Goal: Information Seeking & Learning: Learn about a topic

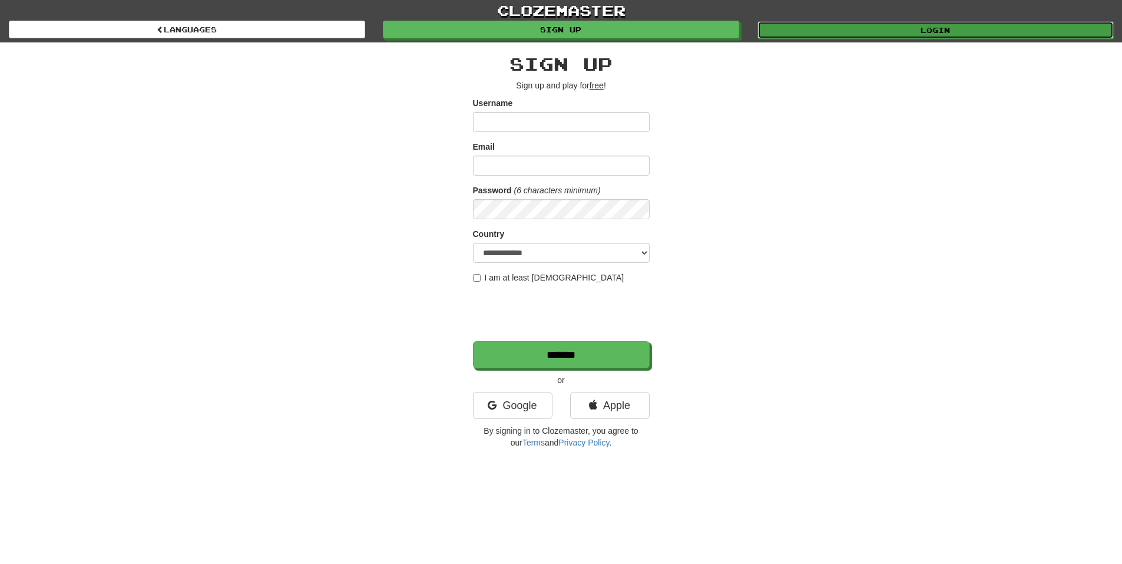
click at [843, 33] on link "Login" at bounding box center [935, 30] width 356 height 18
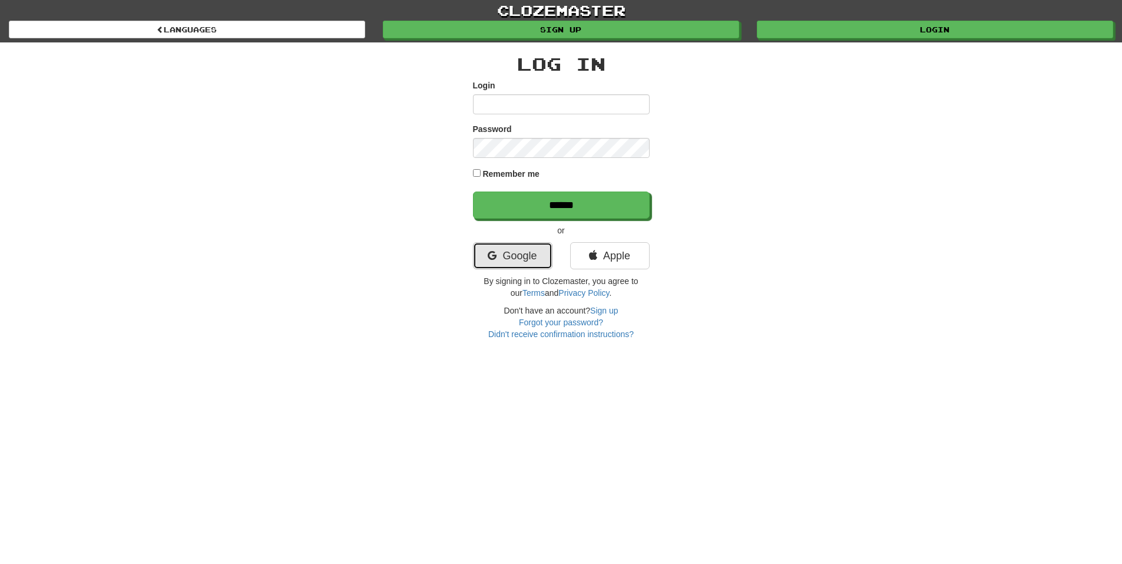
click at [518, 257] on link "Google" at bounding box center [513, 255] width 80 height 27
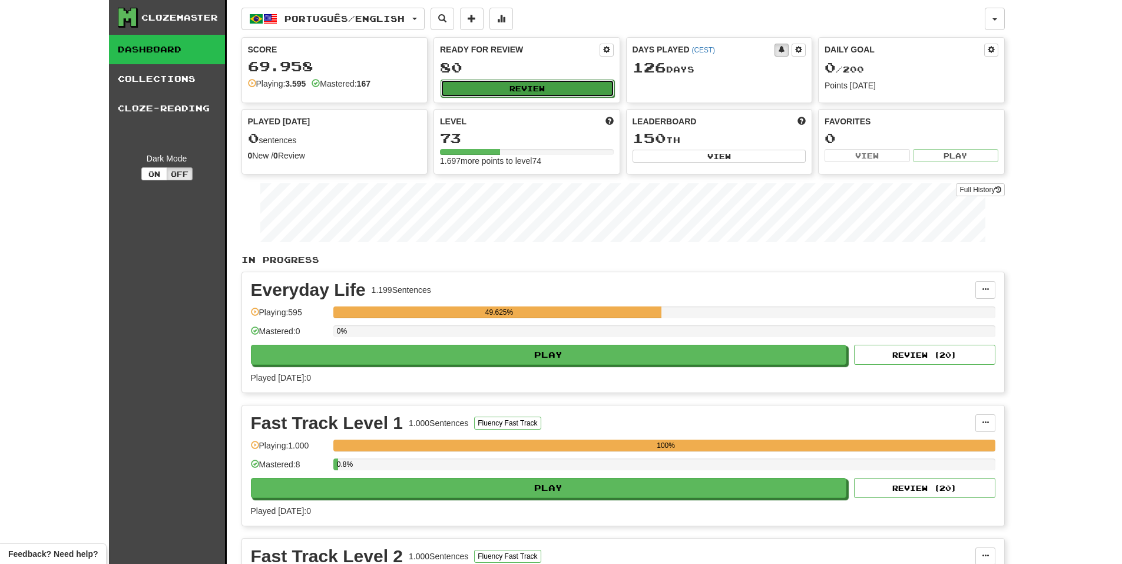
click at [539, 88] on button "Review" at bounding box center [528, 89] width 174 height 18
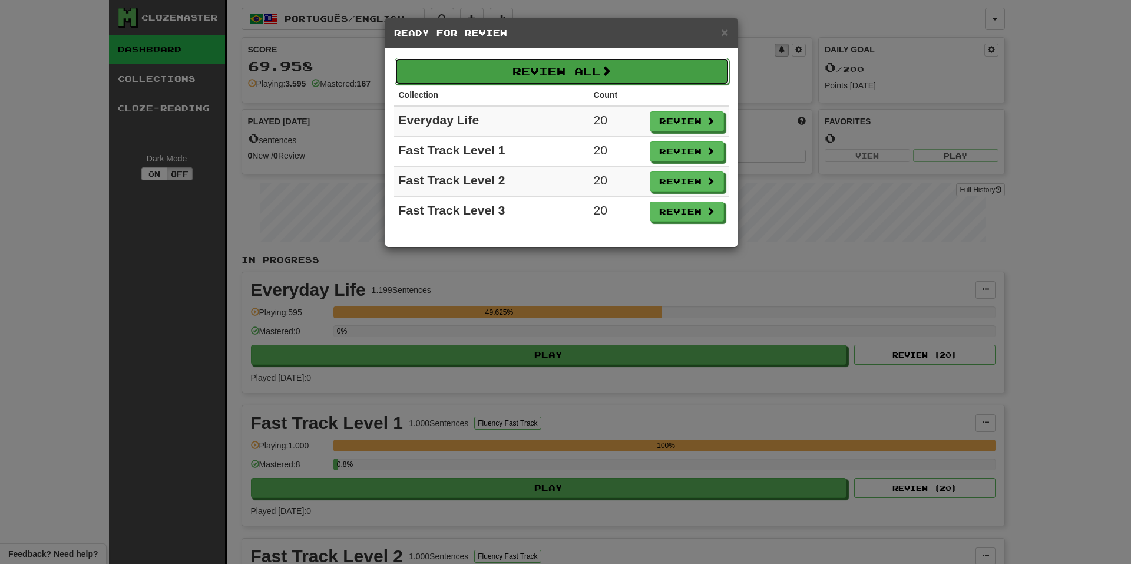
click at [584, 84] on button "Review All" at bounding box center [562, 71] width 335 height 27
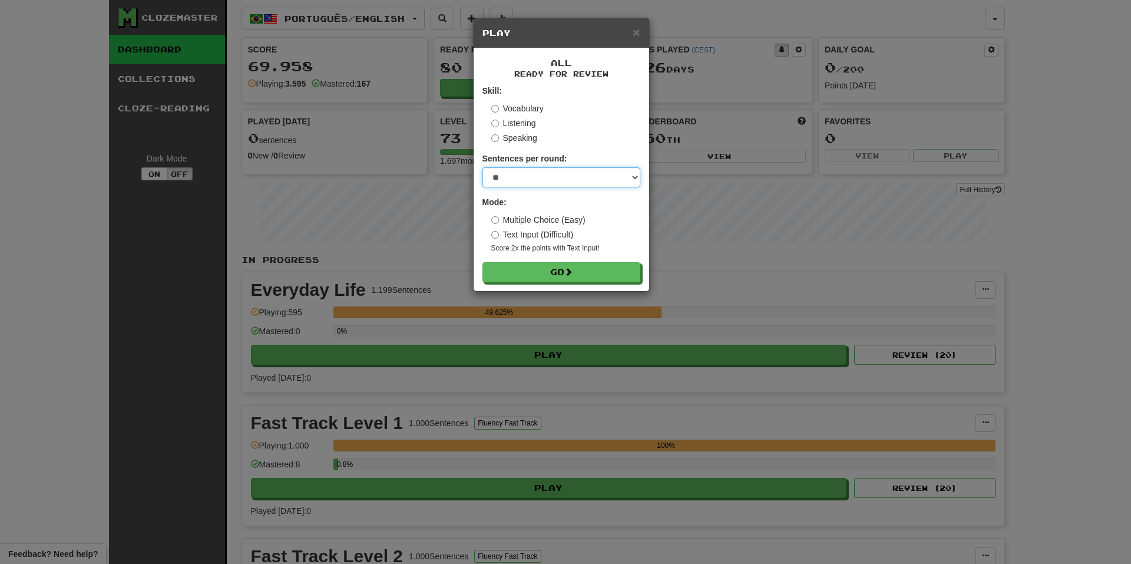
click at [545, 177] on select "* ** ** ** ** ** *** ********" at bounding box center [561, 177] width 158 height 20
select select "***"
click at [482, 167] on select "* ** ** ** ** ** *** ********" at bounding box center [561, 177] width 158 height 20
click at [547, 265] on button "Go" at bounding box center [562, 273] width 158 height 20
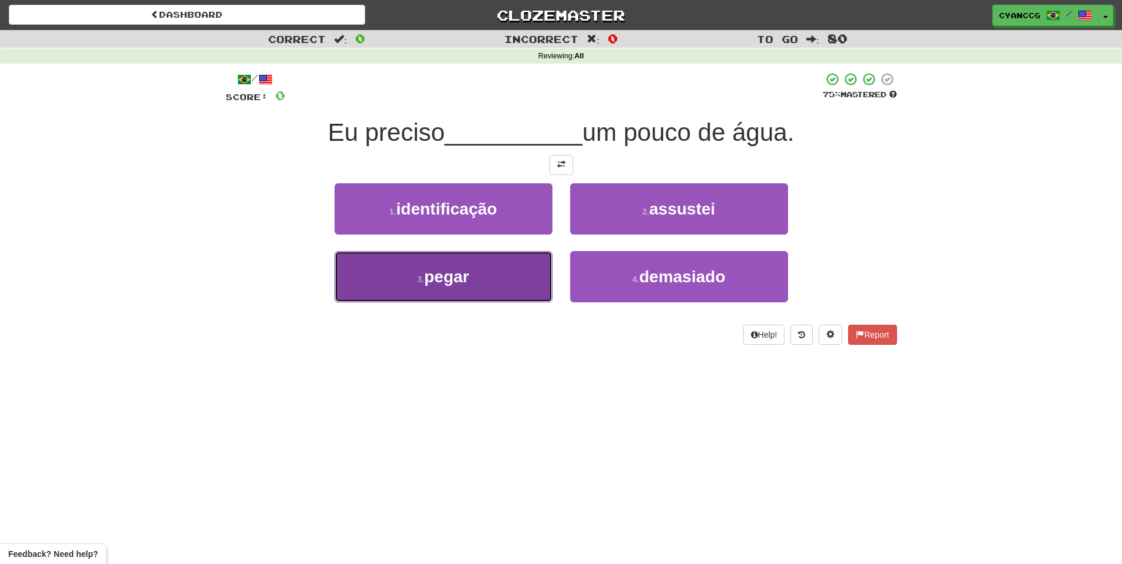
click at [436, 272] on span "pegar" at bounding box center [446, 276] width 45 height 18
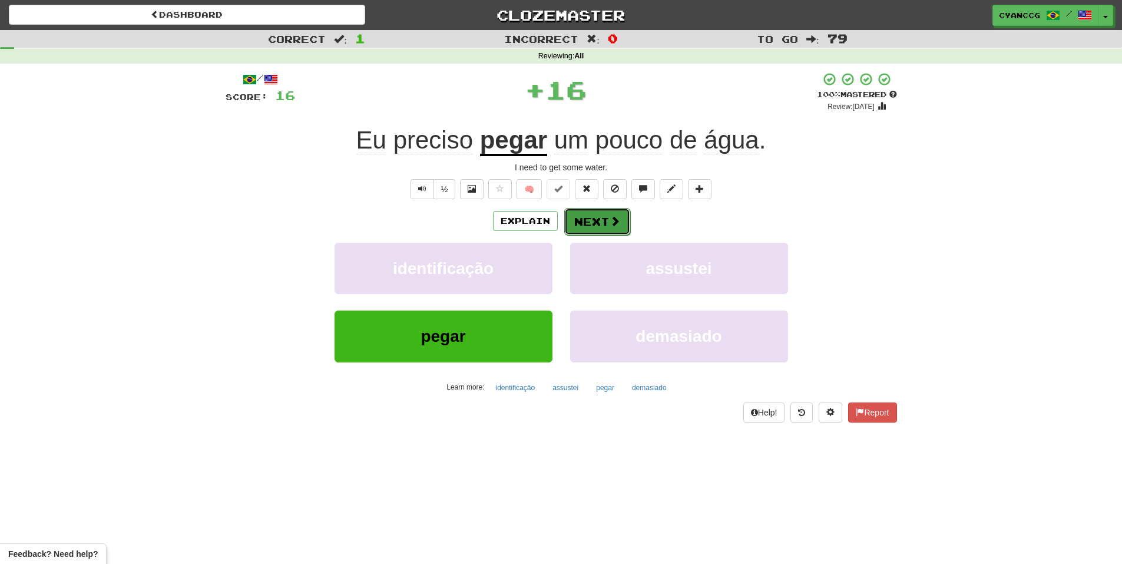
click at [591, 214] on button "Next" at bounding box center [597, 221] width 66 height 27
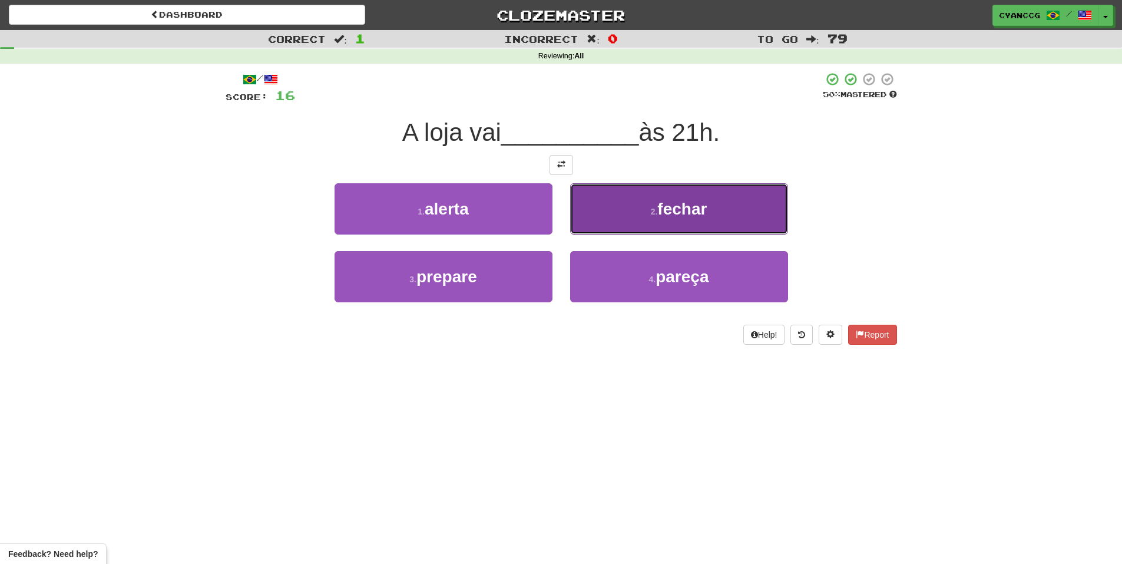
click at [671, 224] on button "2 . fechar" at bounding box center [679, 208] width 218 height 51
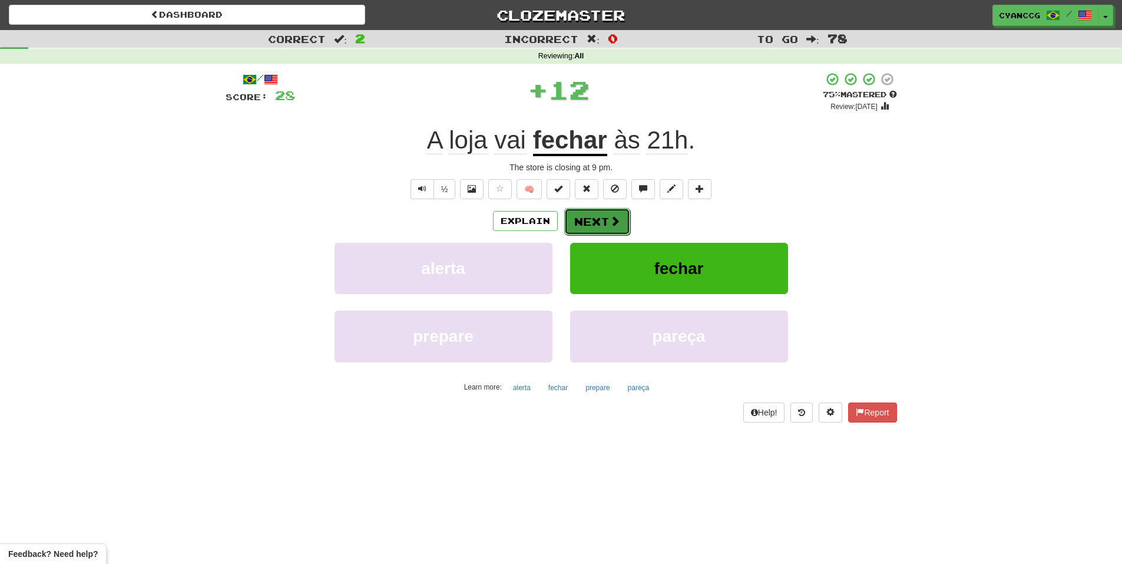
click at [606, 221] on button "Next" at bounding box center [597, 221] width 66 height 27
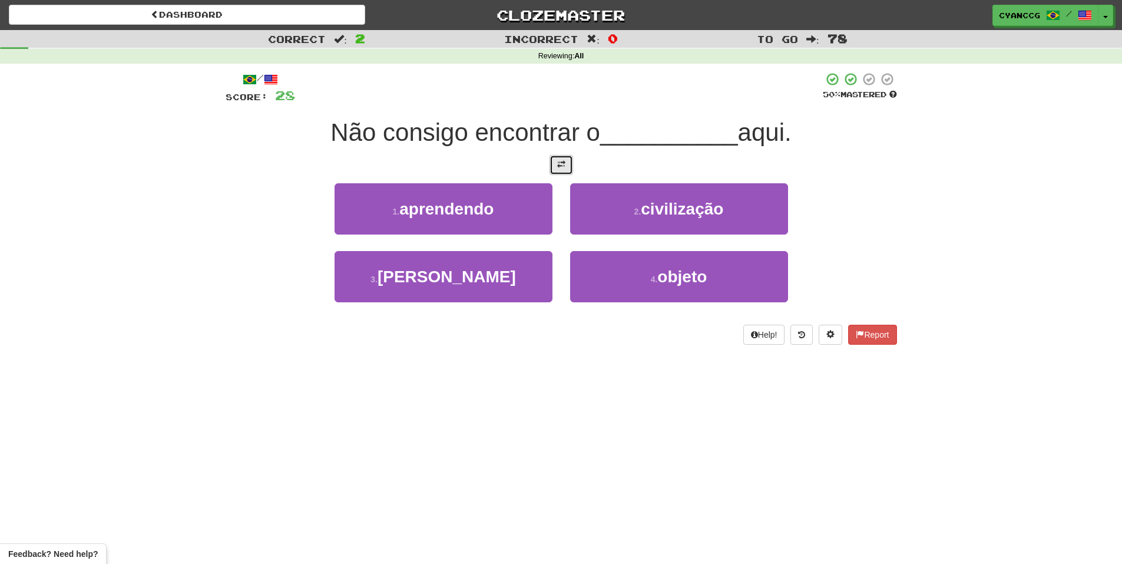
click at [560, 167] on span at bounding box center [561, 164] width 8 height 8
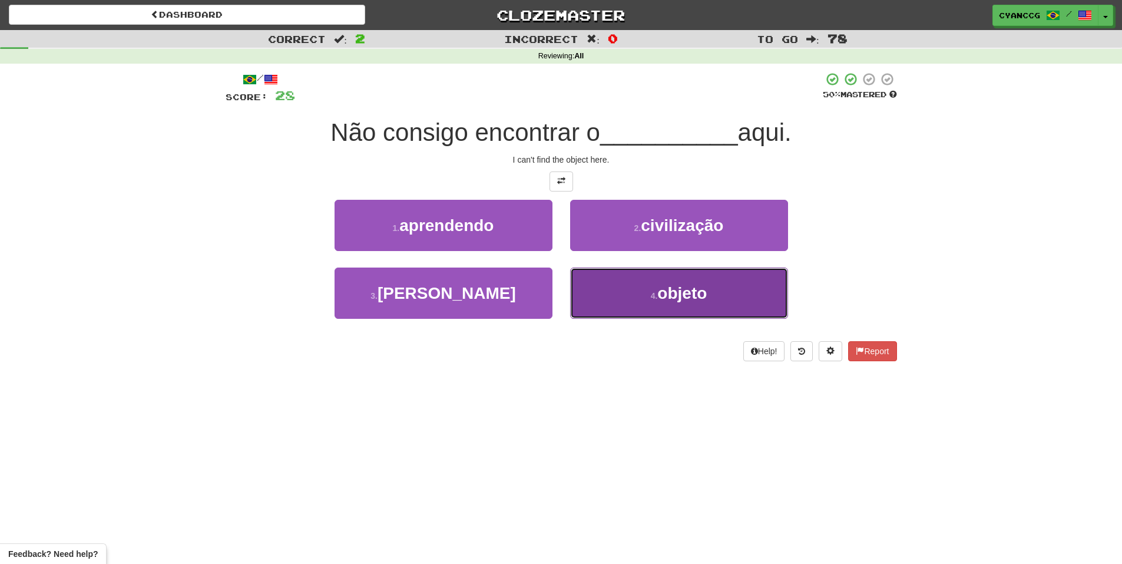
click at [657, 314] on button "4 . objeto" at bounding box center [679, 292] width 218 height 51
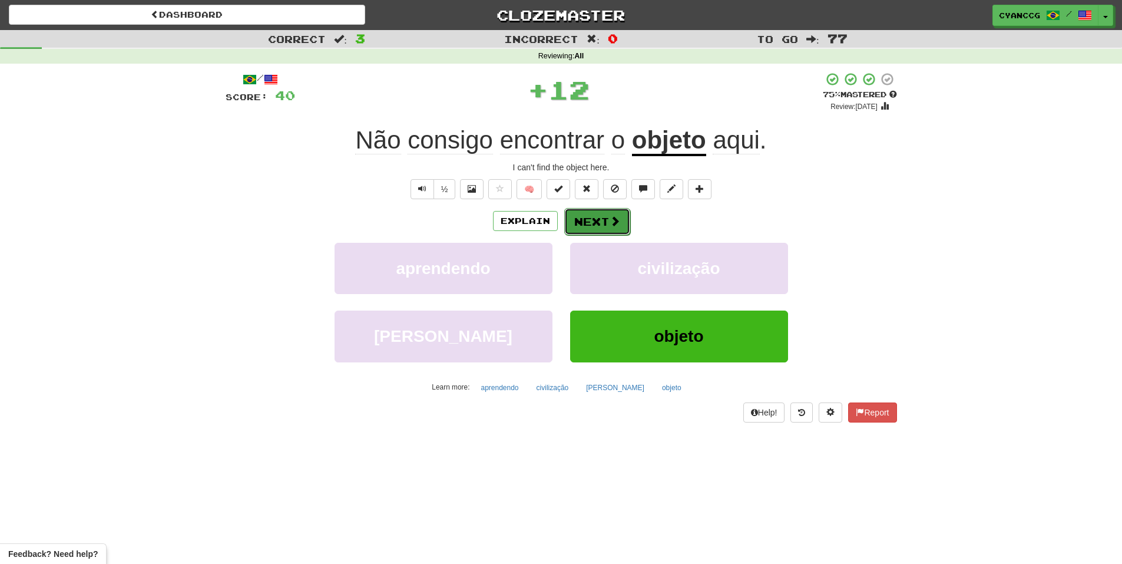
click at [583, 223] on button "Next" at bounding box center [597, 221] width 66 height 27
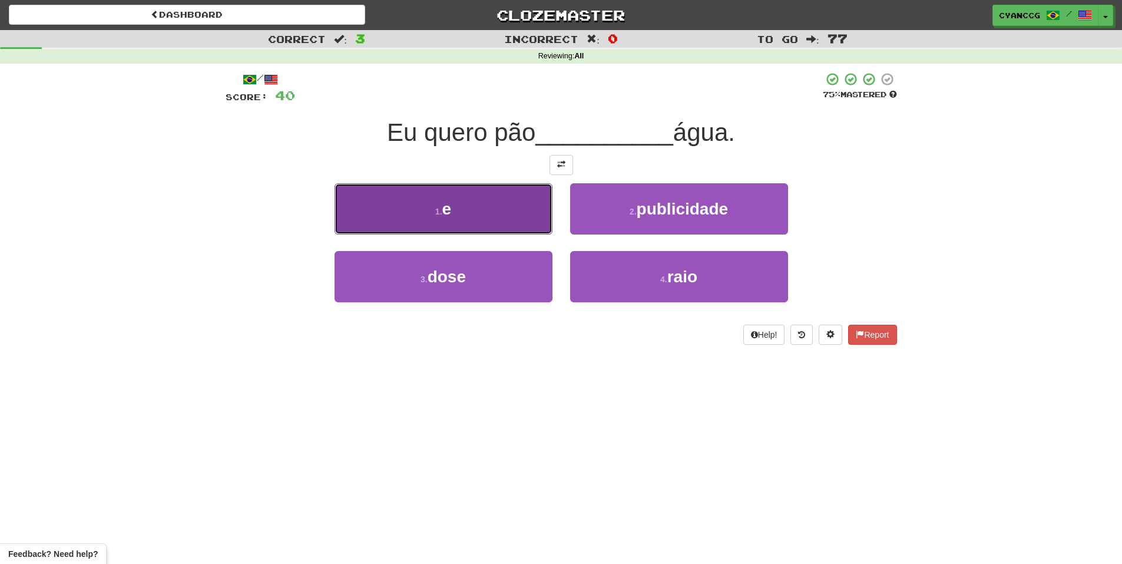
click at [508, 217] on button "1 . e" at bounding box center [444, 208] width 218 height 51
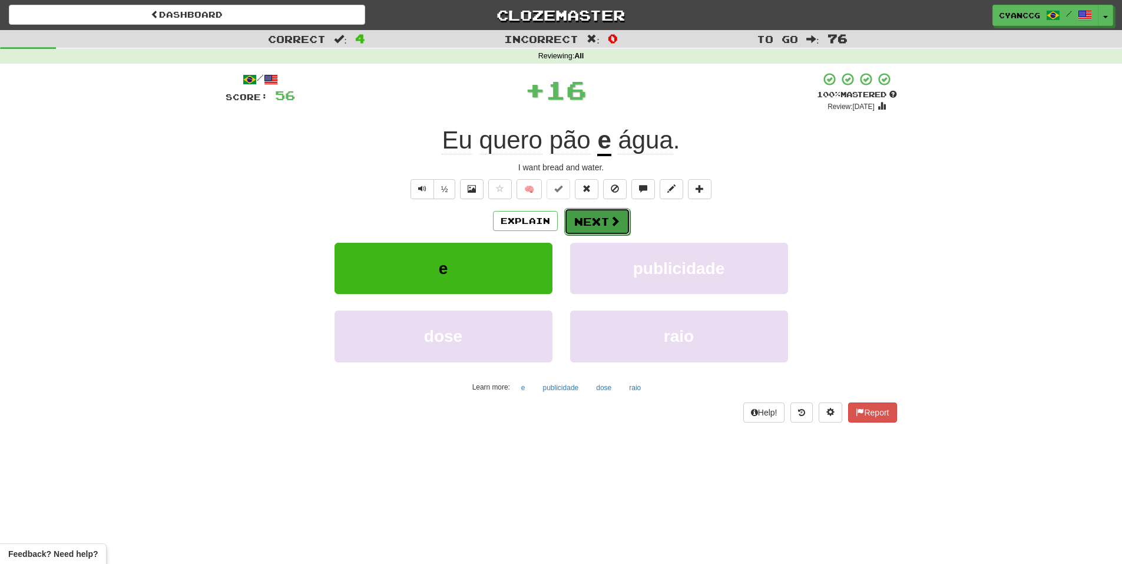
click at [623, 215] on button "Next" at bounding box center [597, 221] width 66 height 27
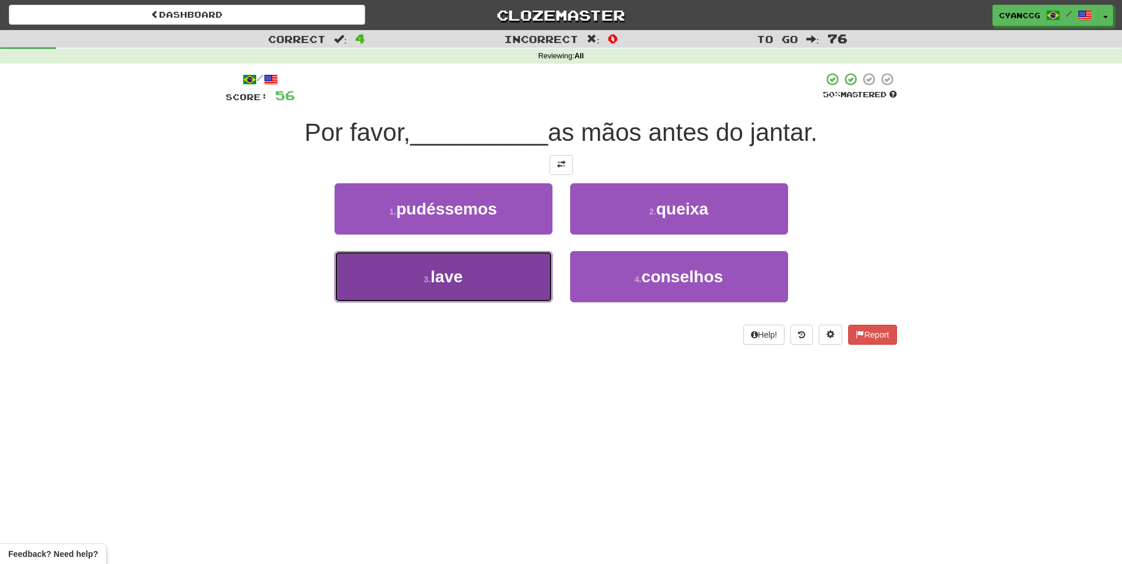
click at [517, 277] on button "3 . lave" at bounding box center [444, 276] width 218 height 51
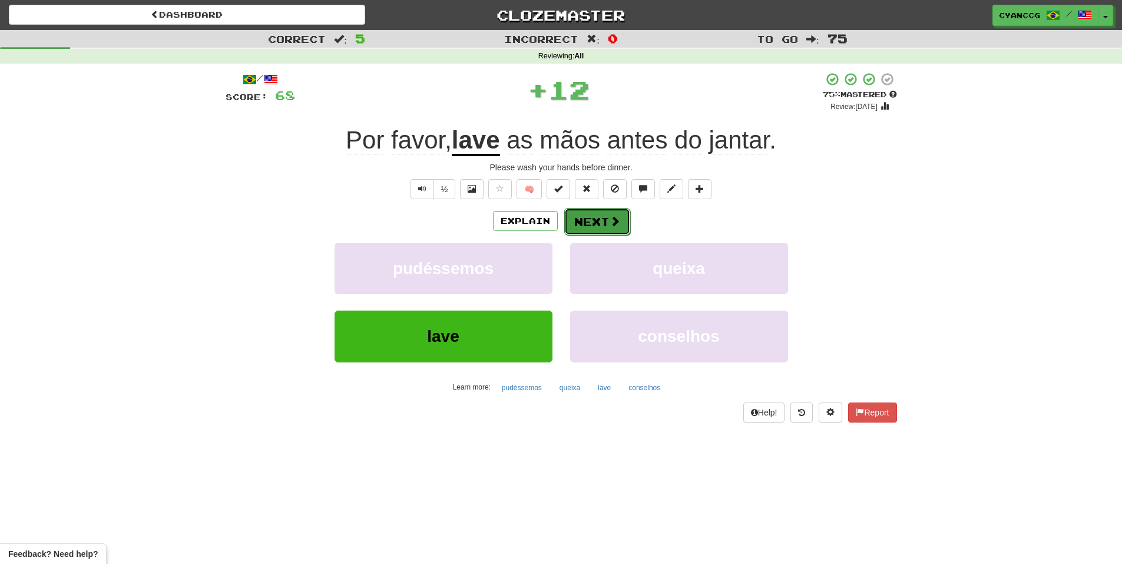
click at [616, 224] on span at bounding box center [615, 221] width 11 height 11
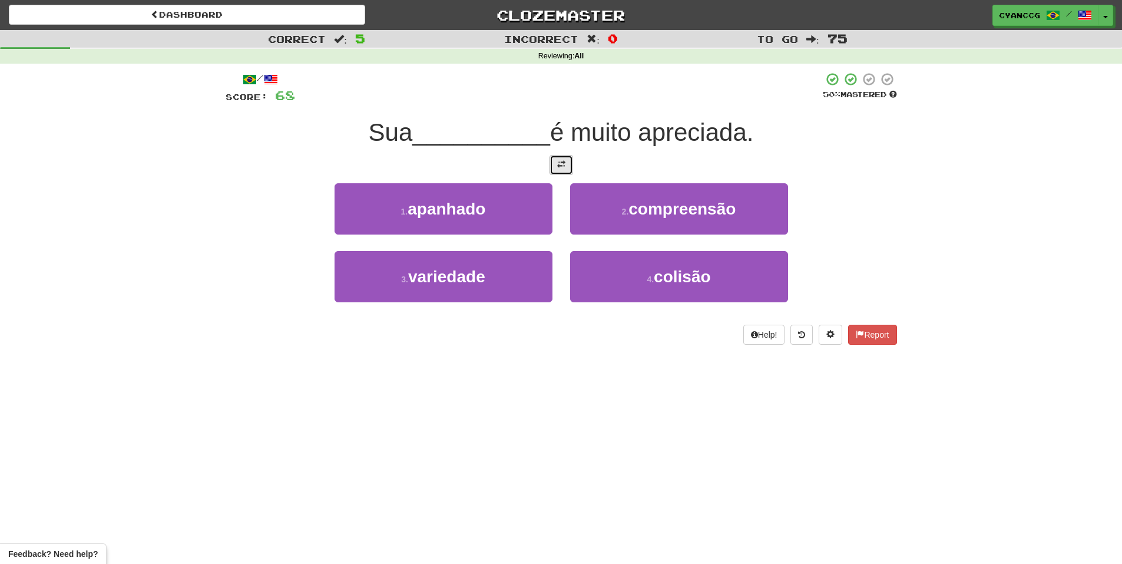
click at [564, 164] on span at bounding box center [561, 164] width 8 height 8
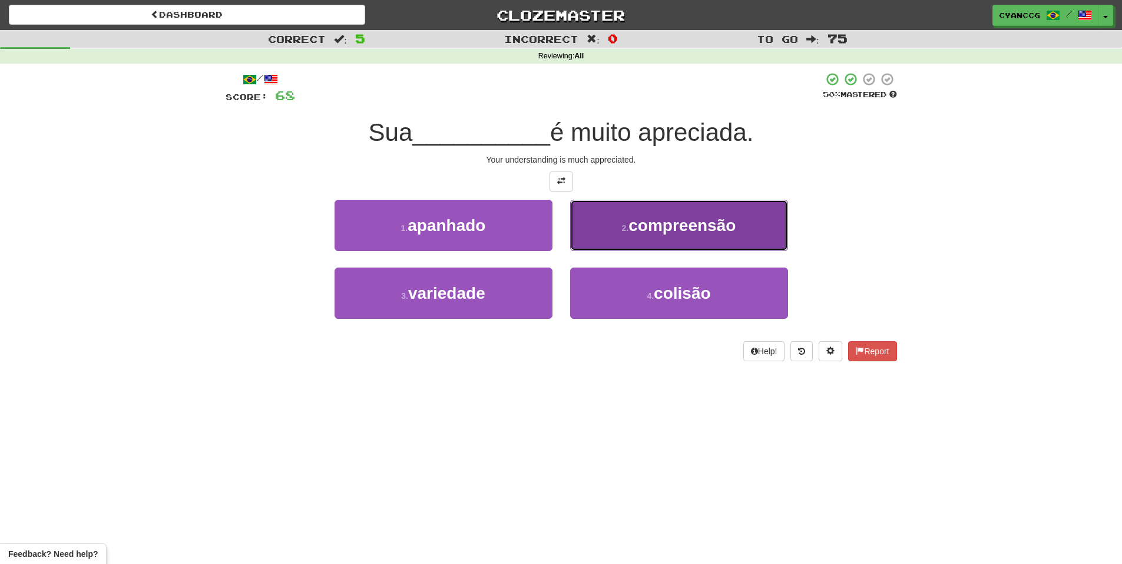
click at [642, 222] on span "compreensão" at bounding box center [681, 225] width 107 height 18
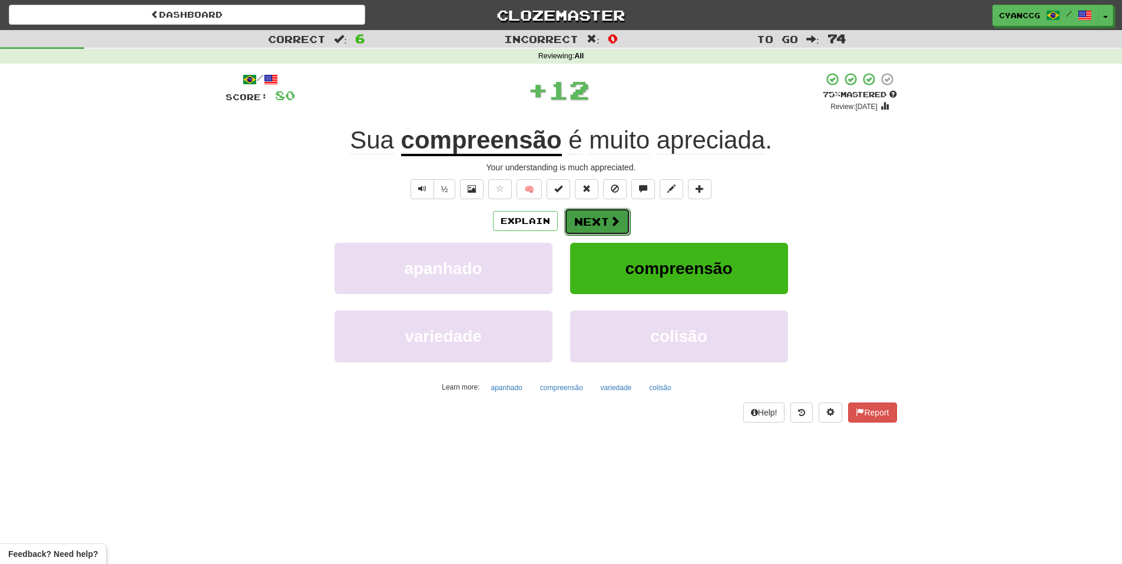
click at [602, 223] on button "Next" at bounding box center [597, 221] width 66 height 27
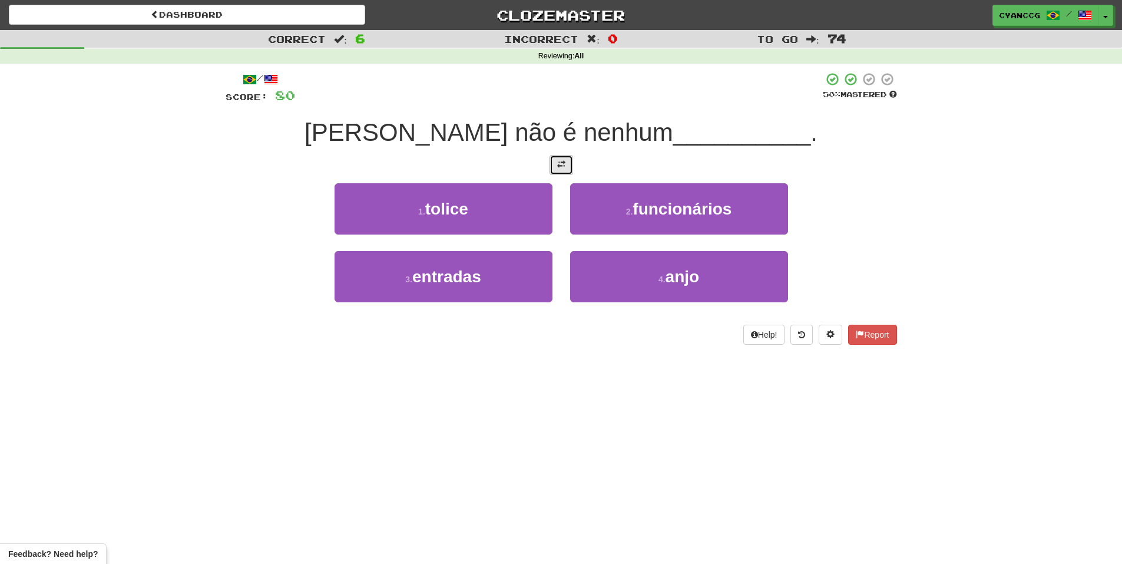
click at [560, 169] on button at bounding box center [562, 165] width 24 height 20
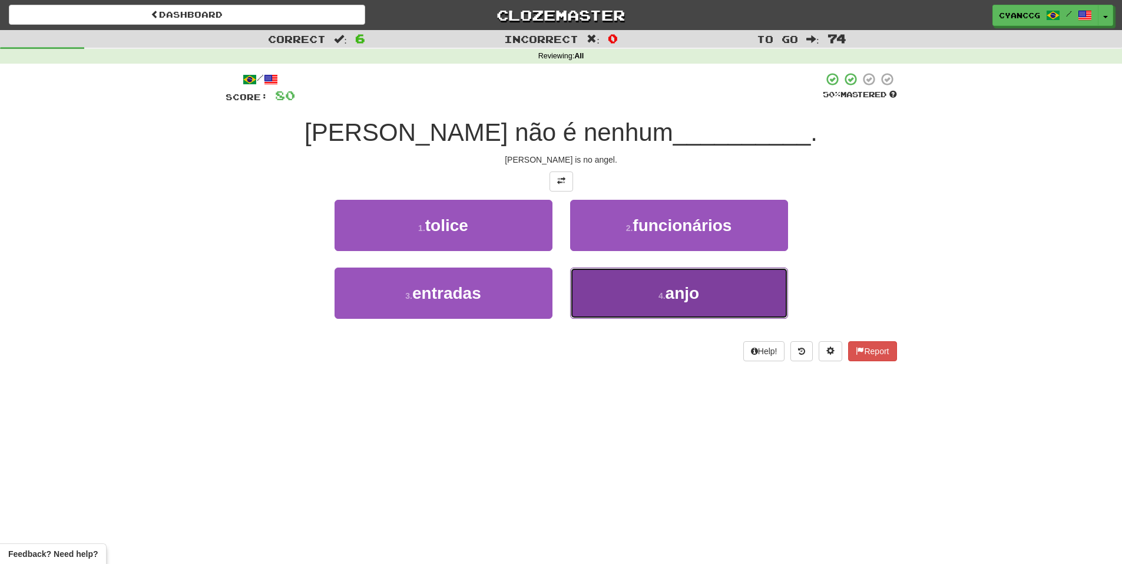
click at [651, 289] on button "4 . anjo" at bounding box center [679, 292] width 218 height 51
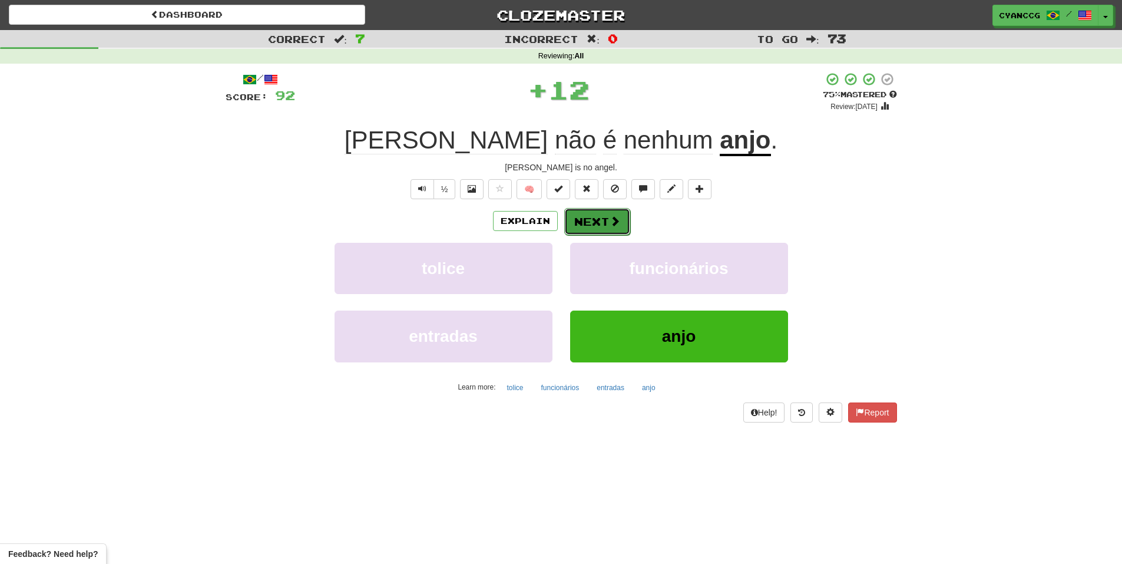
click at [590, 210] on button "Next" at bounding box center [597, 221] width 66 height 27
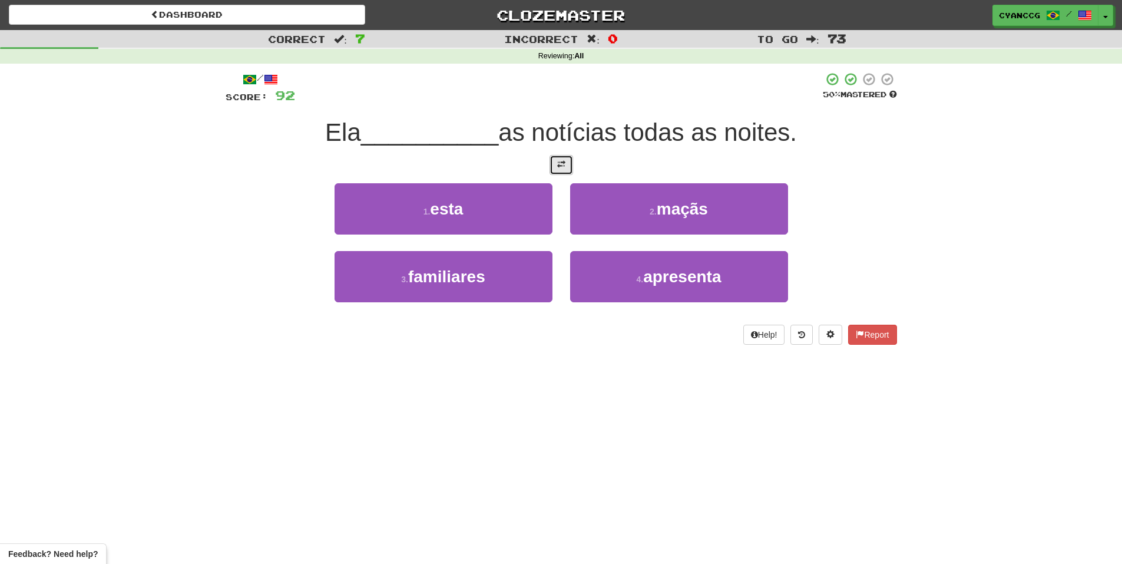
click at [564, 168] on span at bounding box center [561, 164] width 8 height 8
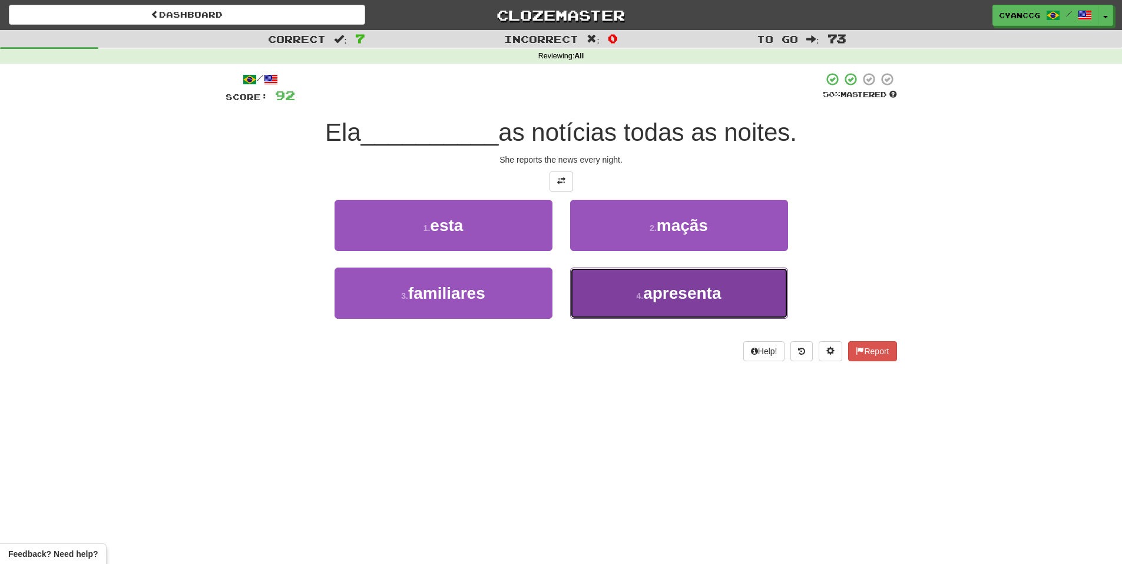
click at [653, 300] on span "apresenta" at bounding box center [682, 293] width 78 height 18
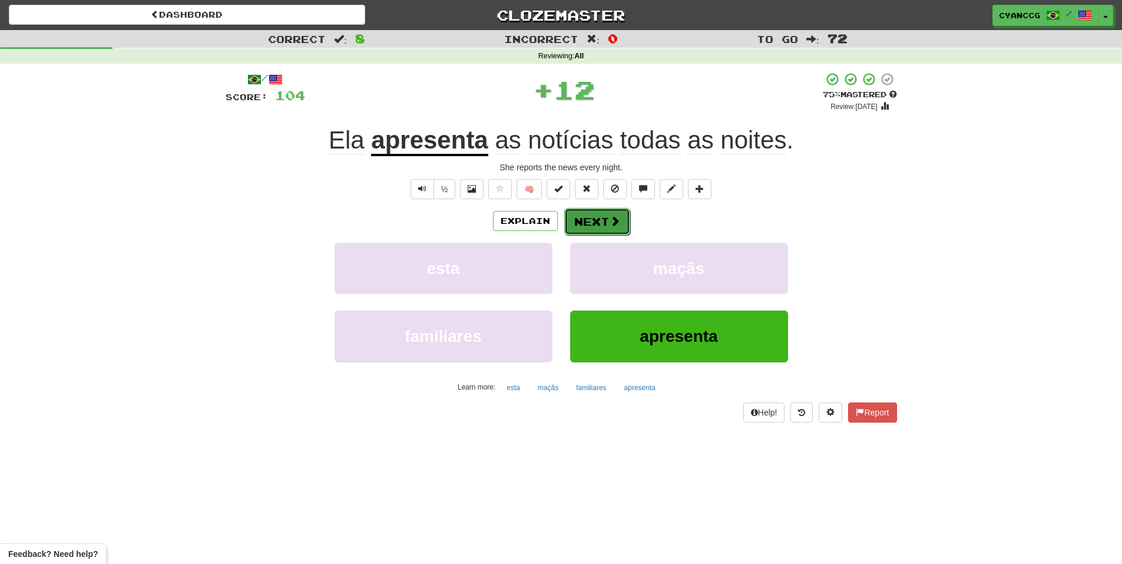
click at [611, 234] on button "Next" at bounding box center [597, 221] width 66 height 27
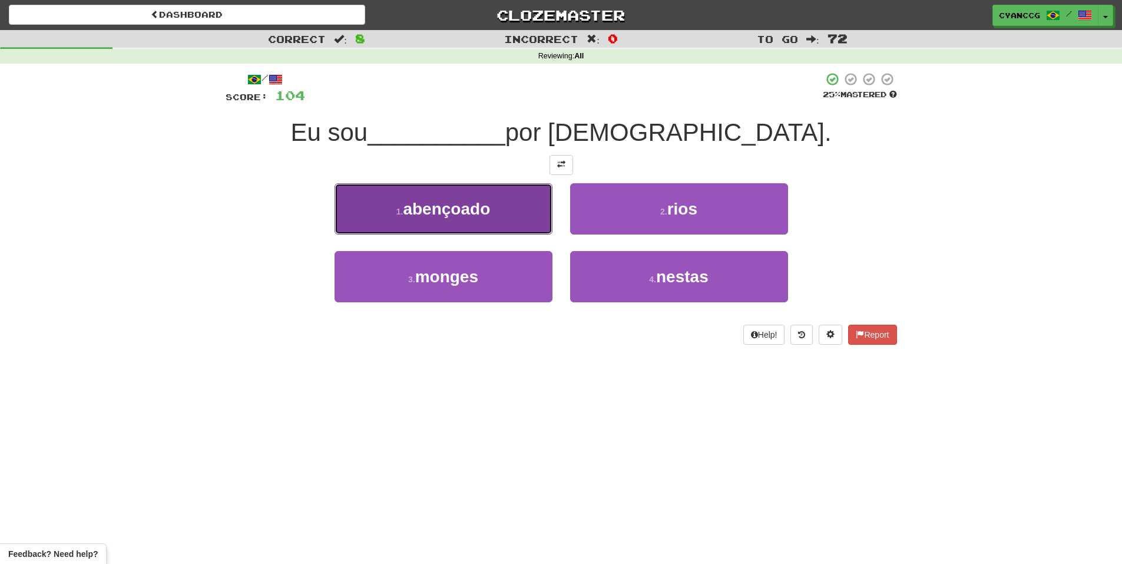
click at [517, 226] on button "1 . abençoado" at bounding box center [444, 208] width 218 height 51
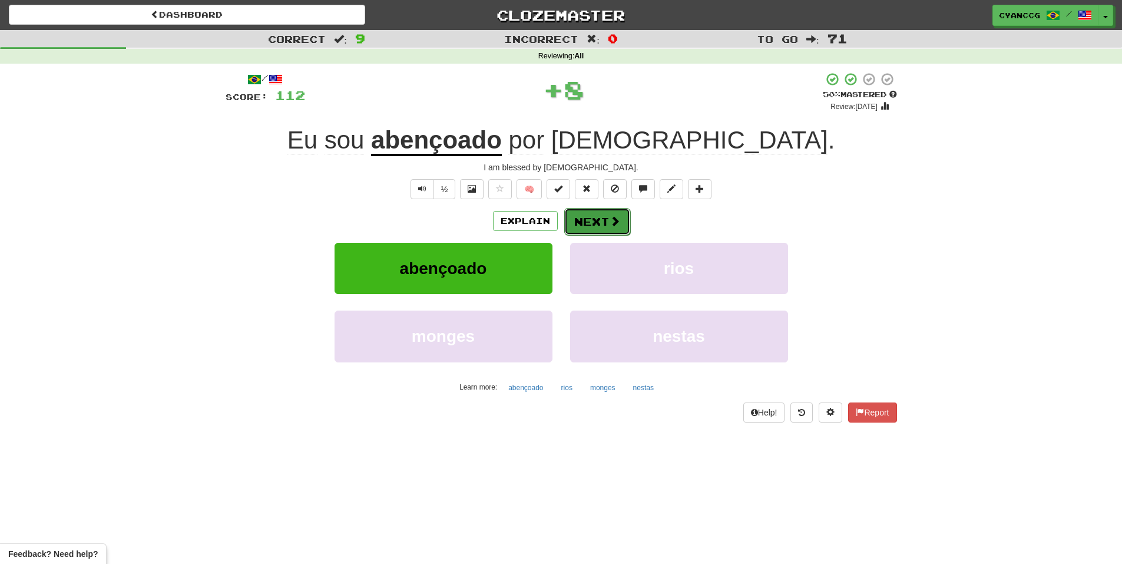
click at [598, 224] on button "Next" at bounding box center [597, 221] width 66 height 27
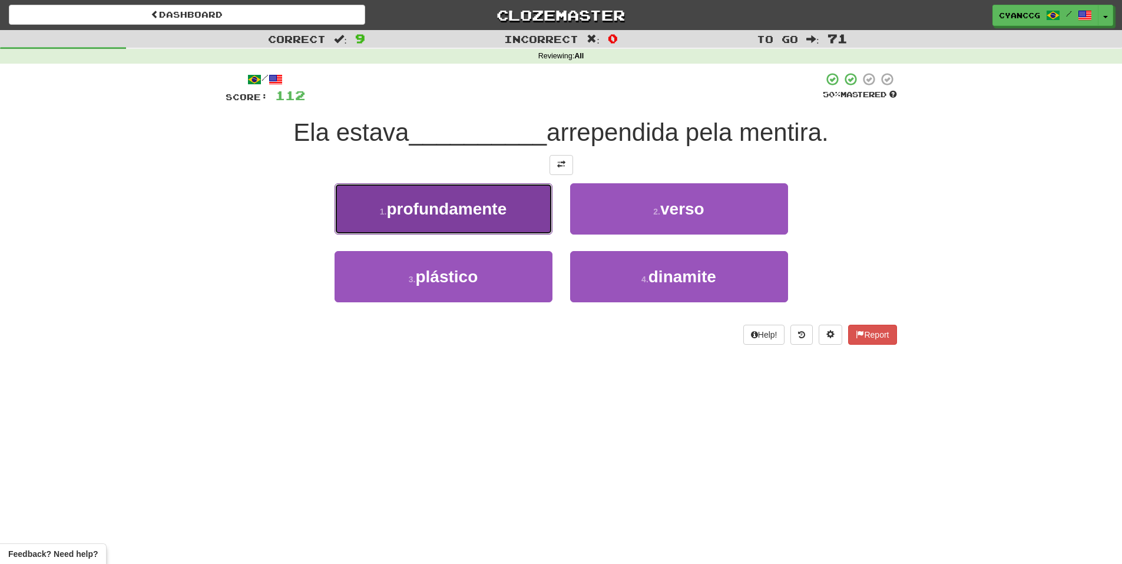
click at [515, 217] on button "1 . profundamente" at bounding box center [444, 208] width 218 height 51
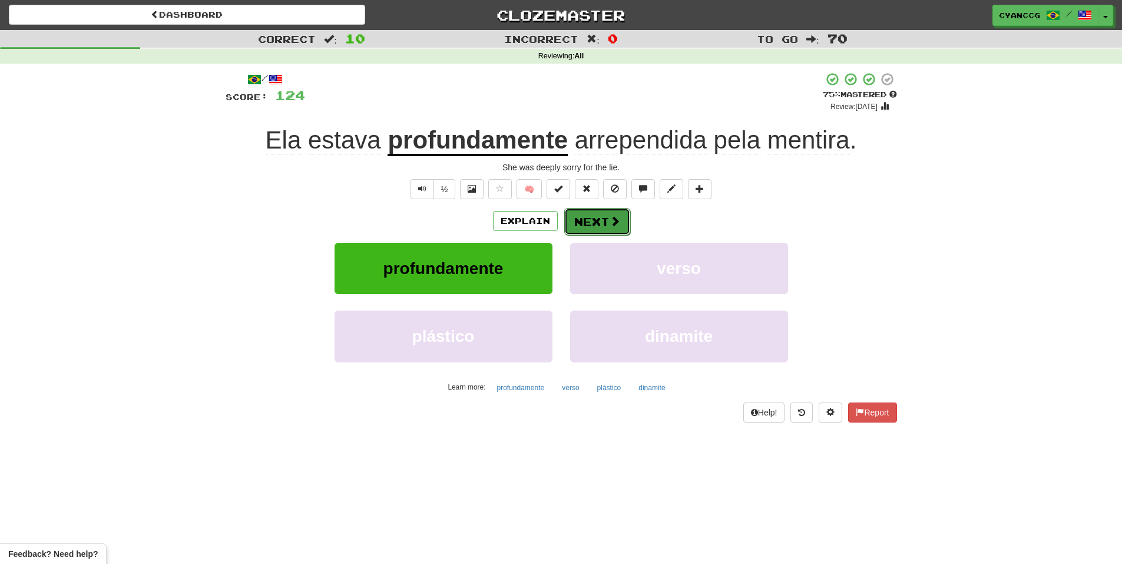
click at [587, 215] on button "Next" at bounding box center [597, 221] width 66 height 27
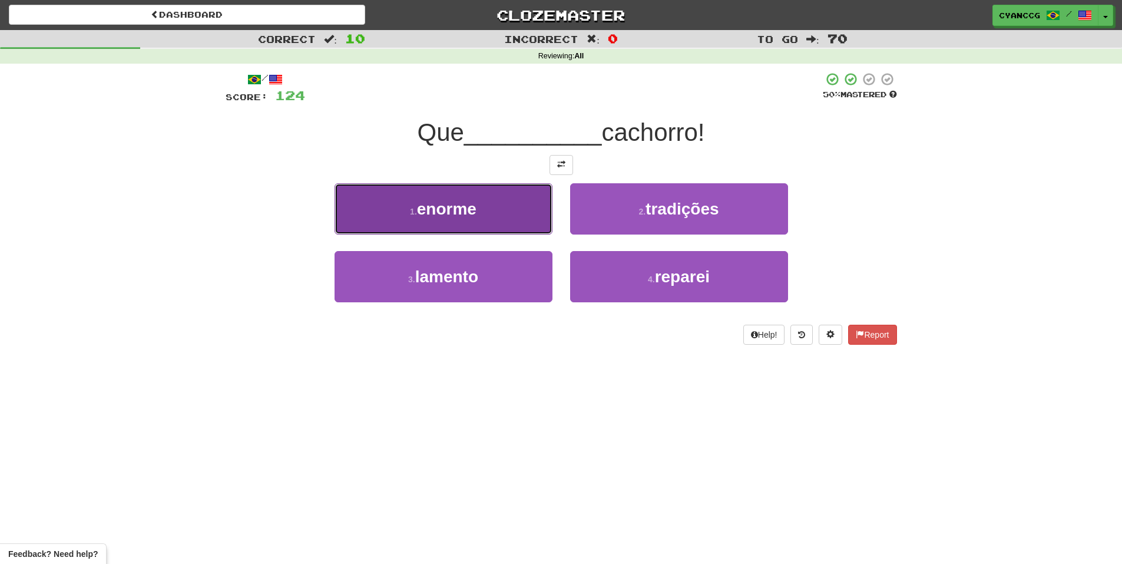
click at [511, 219] on button "1 . enorme" at bounding box center [444, 208] width 218 height 51
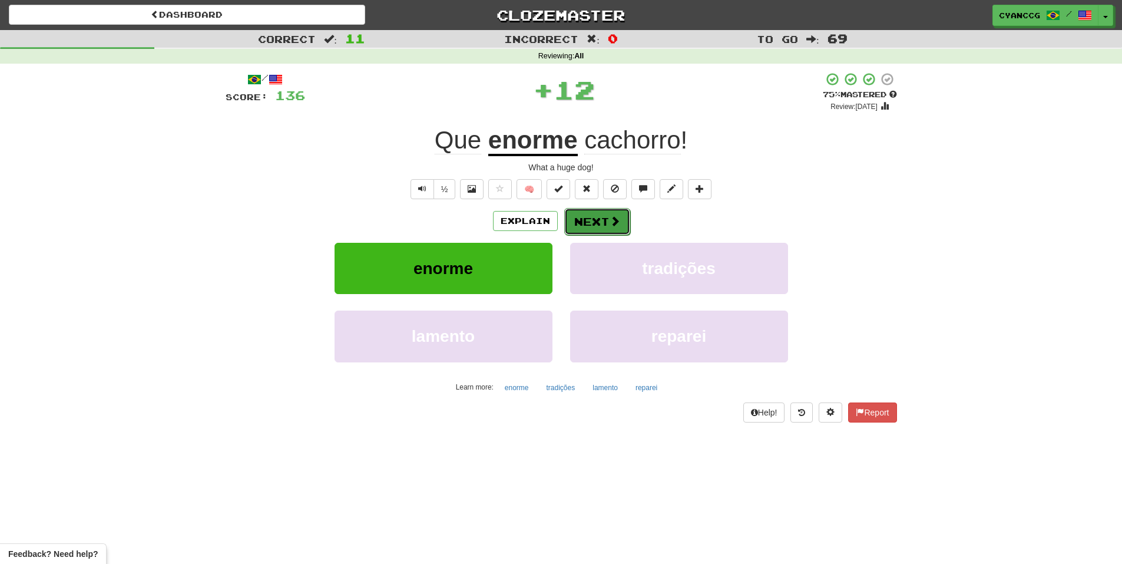
click at [594, 224] on button "Next" at bounding box center [597, 221] width 66 height 27
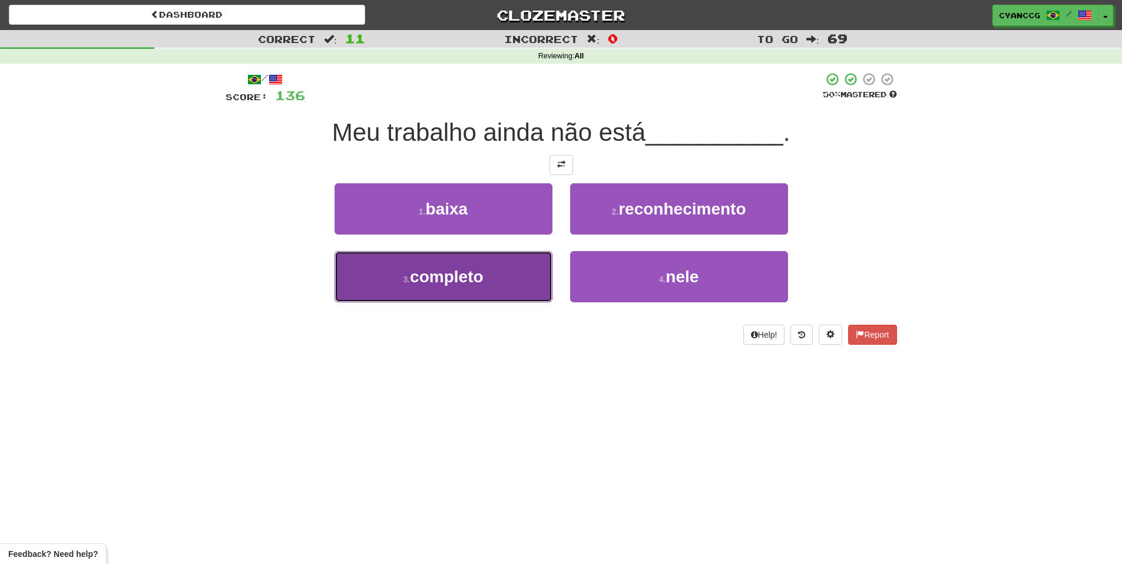
click at [501, 296] on button "3 . completo" at bounding box center [444, 276] width 218 height 51
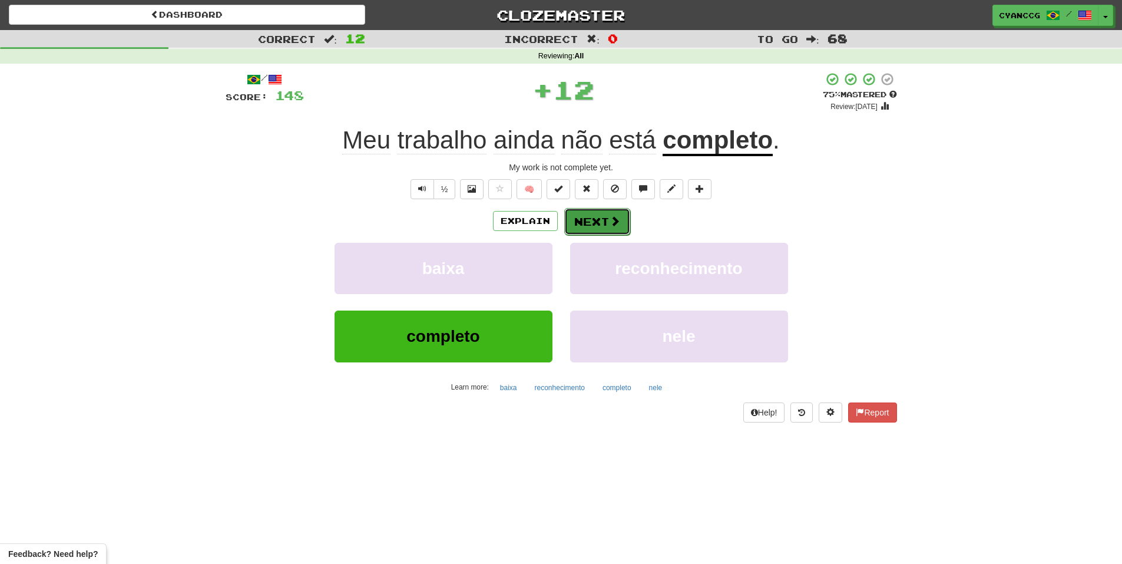
click at [603, 219] on button "Next" at bounding box center [597, 221] width 66 height 27
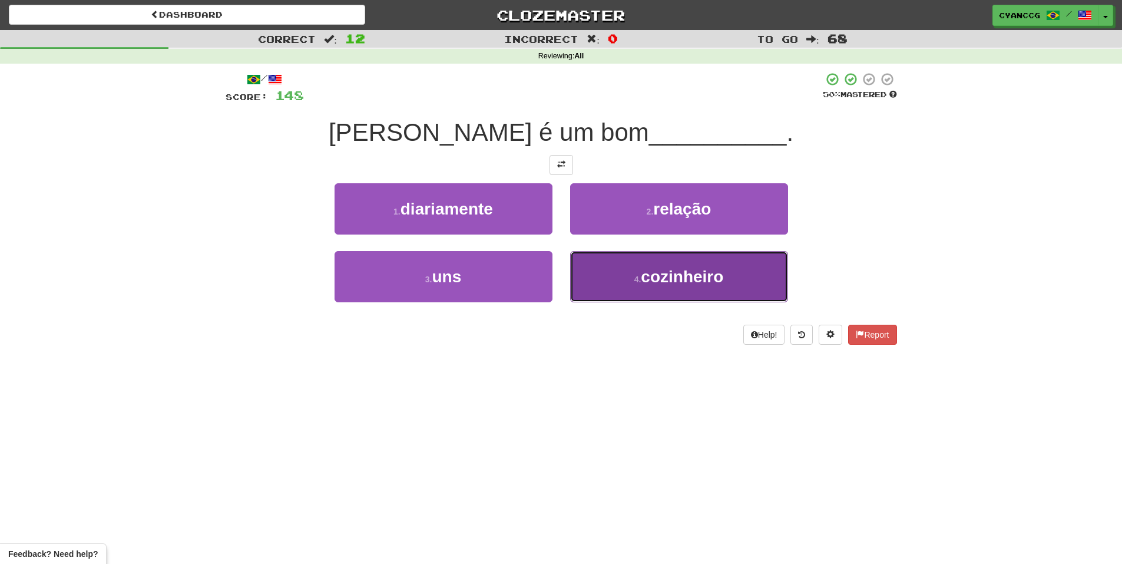
click at [650, 264] on button "4 . cozinheiro" at bounding box center [679, 276] width 218 height 51
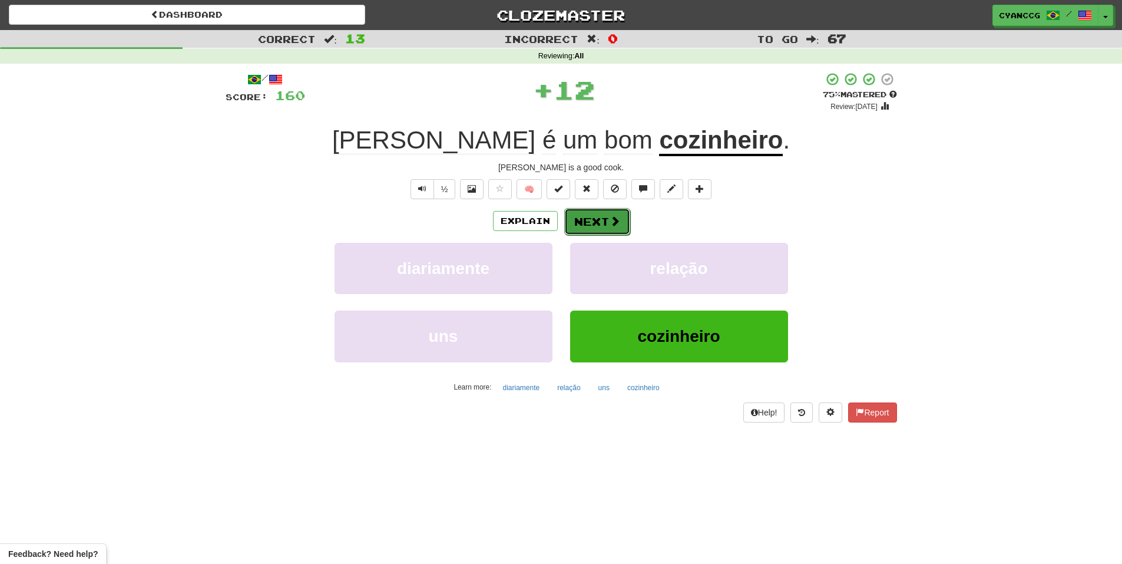
click at [594, 216] on button "Next" at bounding box center [597, 221] width 66 height 27
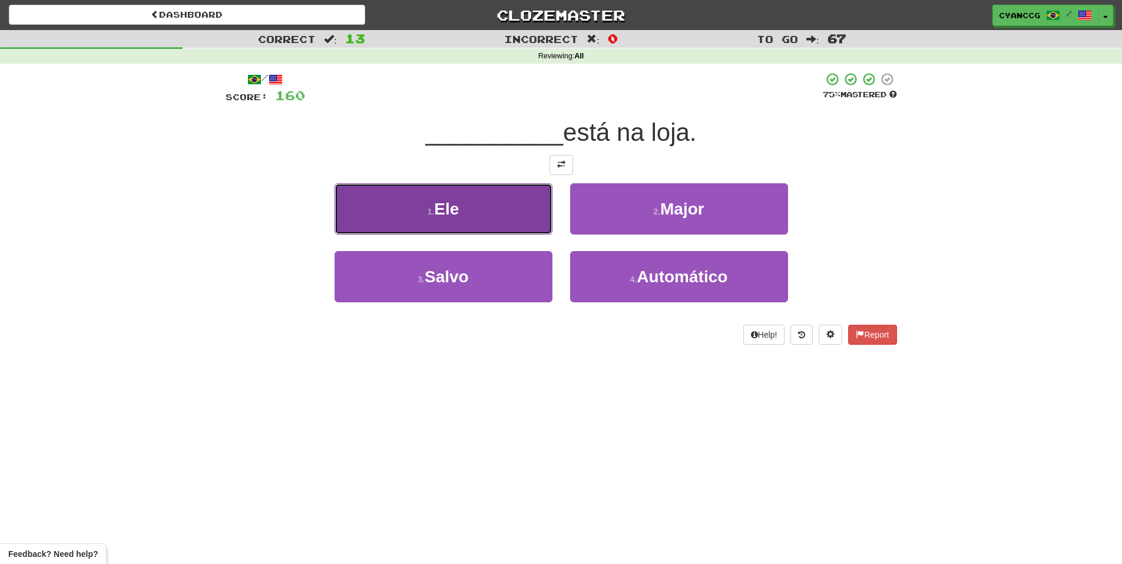
click at [517, 223] on button "1 . Ele" at bounding box center [444, 208] width 218 height 51
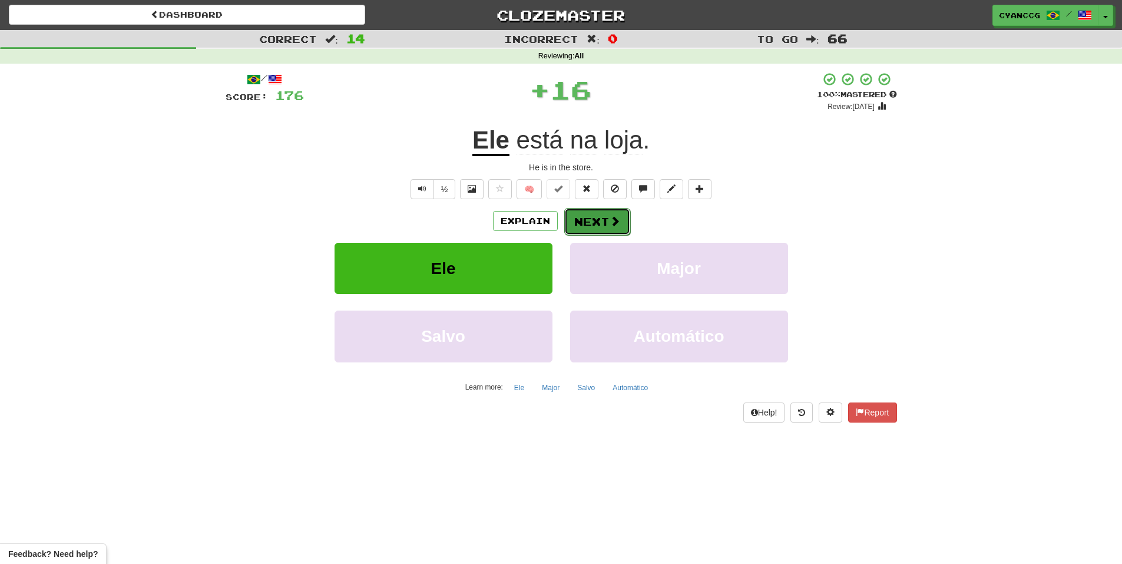
click at [600, 216] on button "Next" at bounding box center [597, 221] width 66 height 27
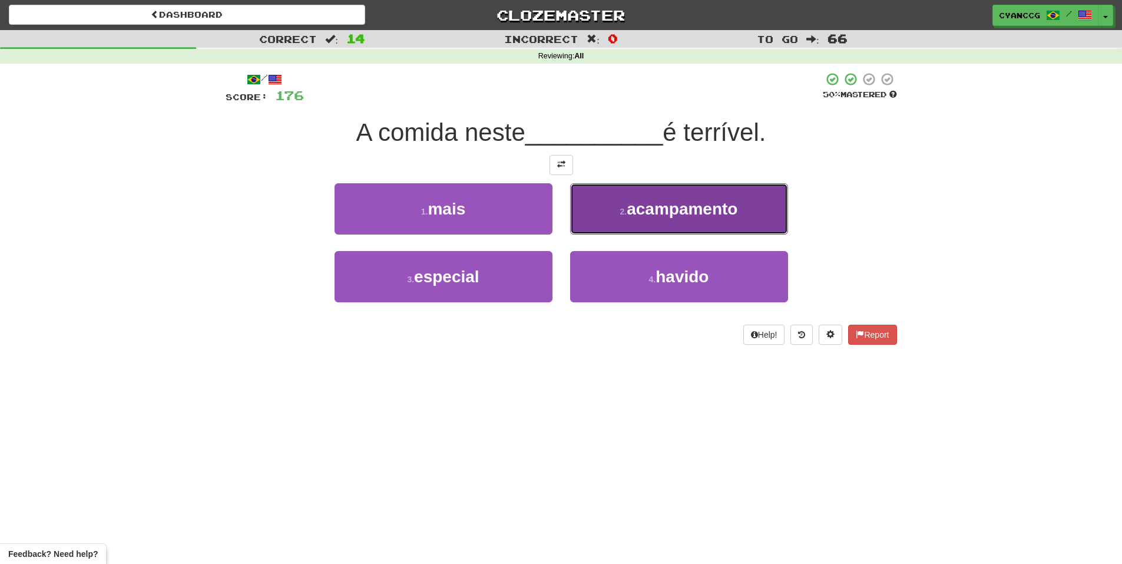
click at [600, 217] on button "2 . acampamento" at bounding box center [679, 208] width 218 height 51
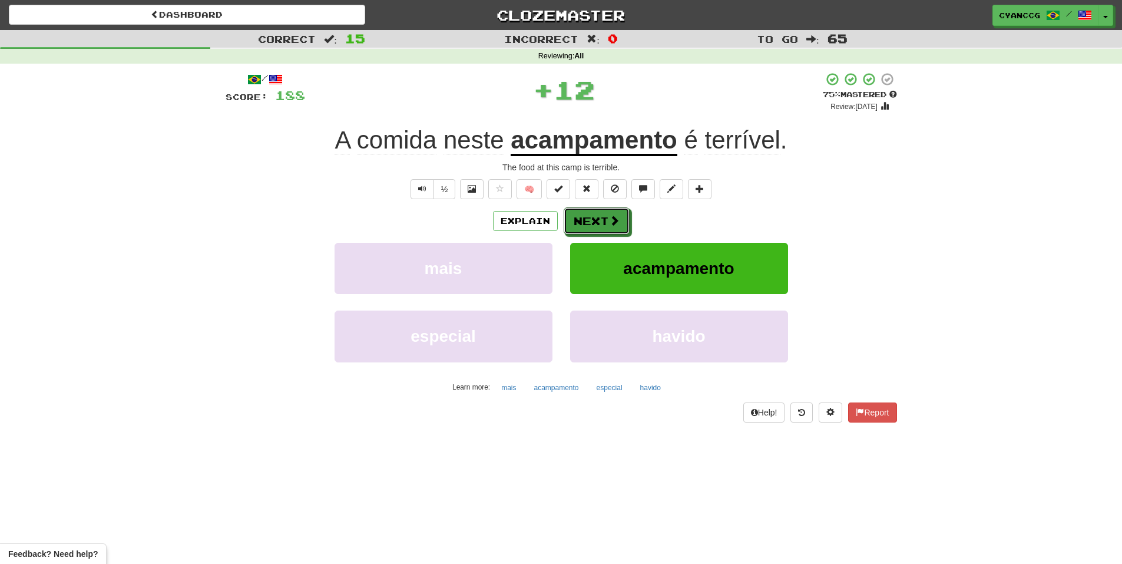
click at [600, 217] on button "Next" at bounding box center [597, 220] width 66 height 27
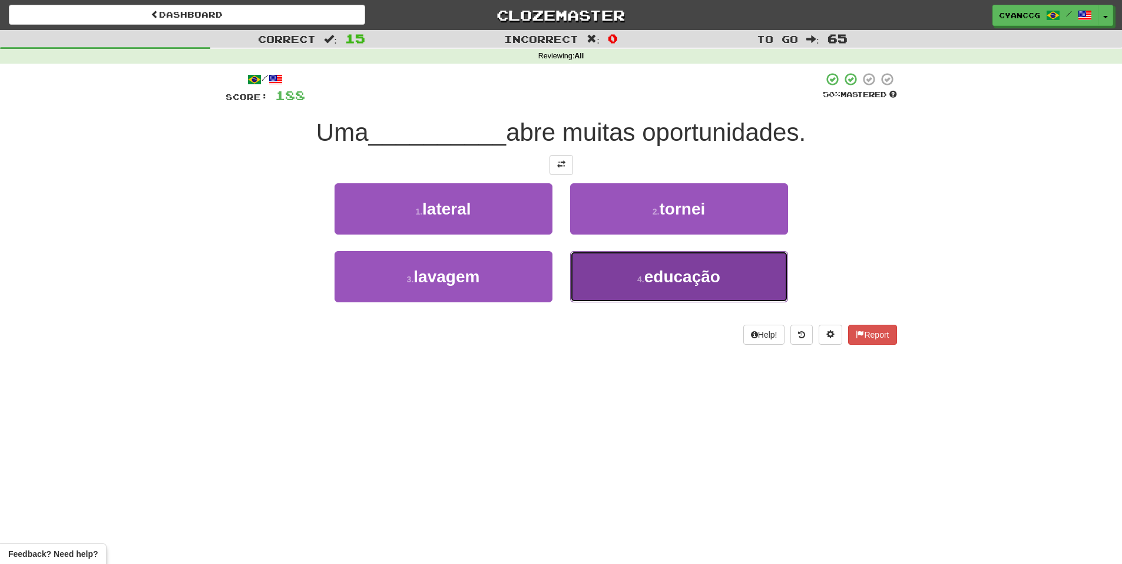
click at [654, 276] on span "educação" at bounding box center [682, 276] width 76 height 18
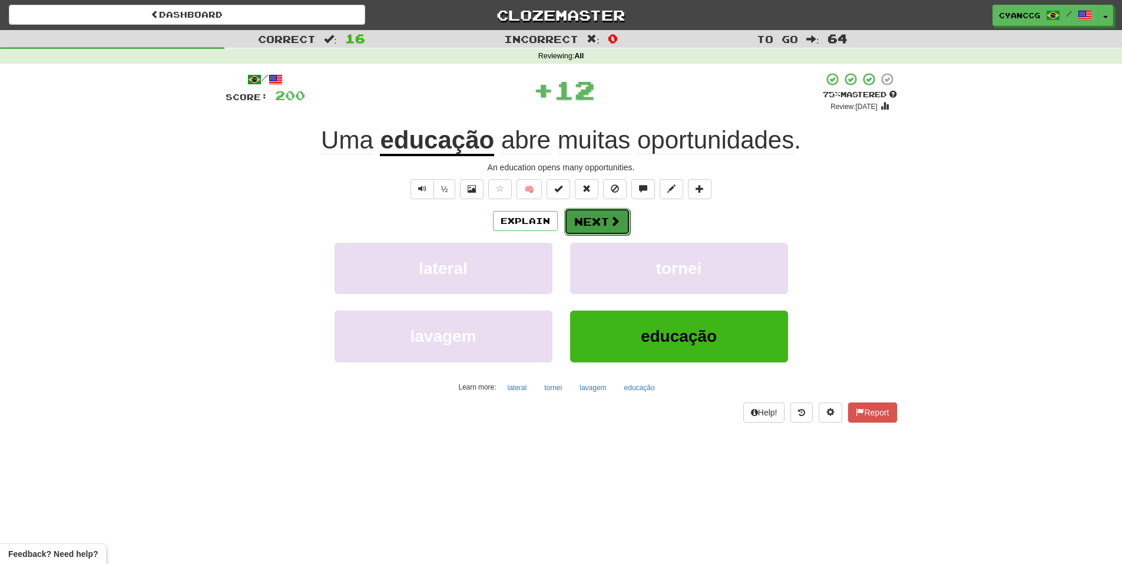
click at [603, 221] on button "Next" at bounding box center [597, 221] width 66 height 27
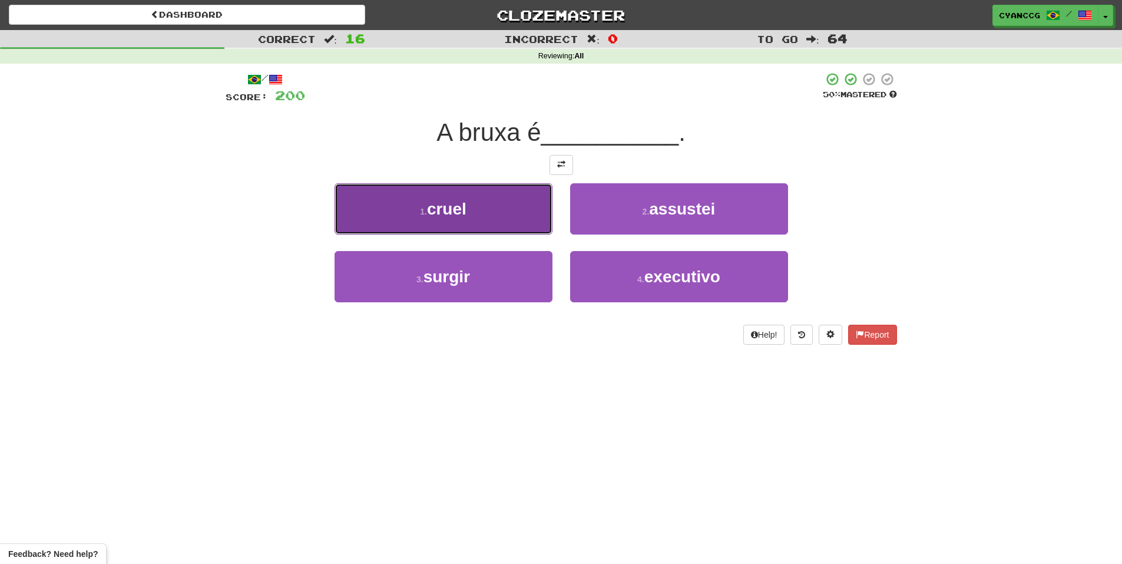
click at [485, 216] on button "1 . cruel" at bounding box center [444, 208] width 218 height 51
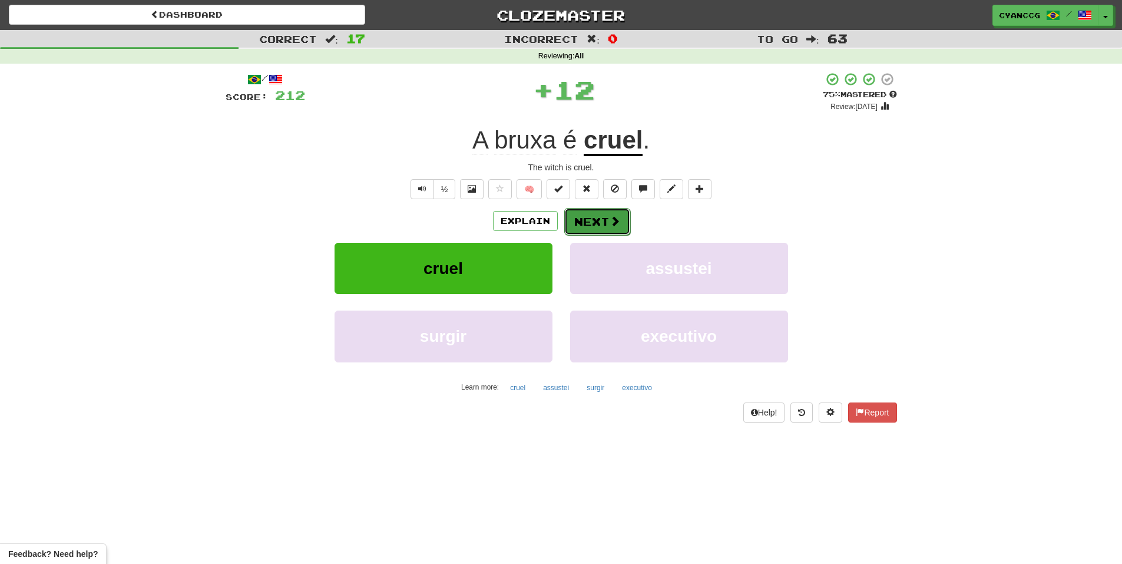
click at [595, 221] on button "Next" at bounding box center [597, 221] width 66 height 27
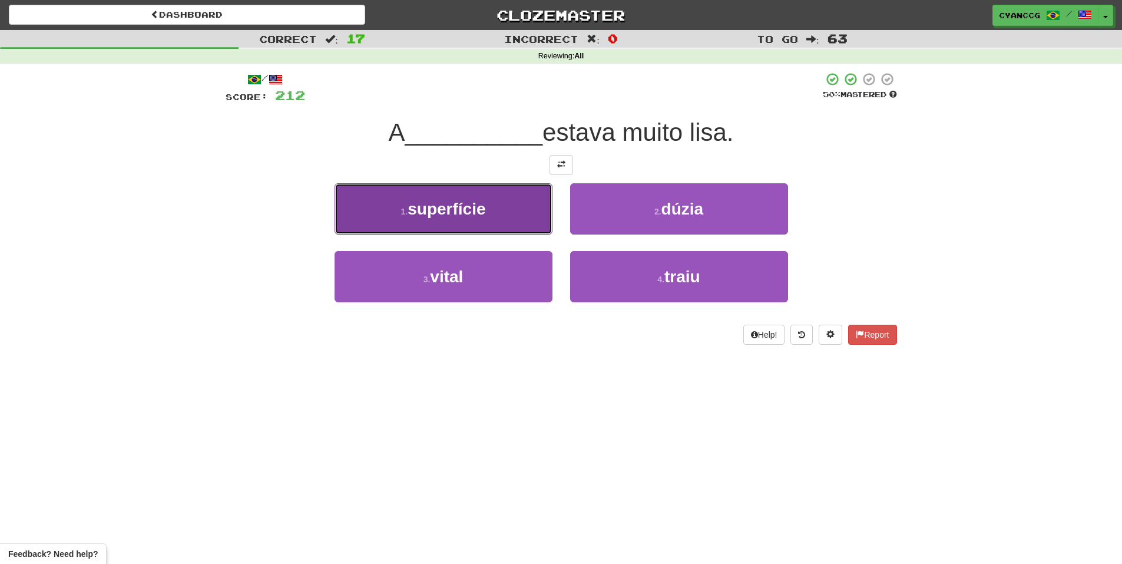
click at [531, 213] on button "1 . superfície" at bounding box center [444, 208] width 218 height 51
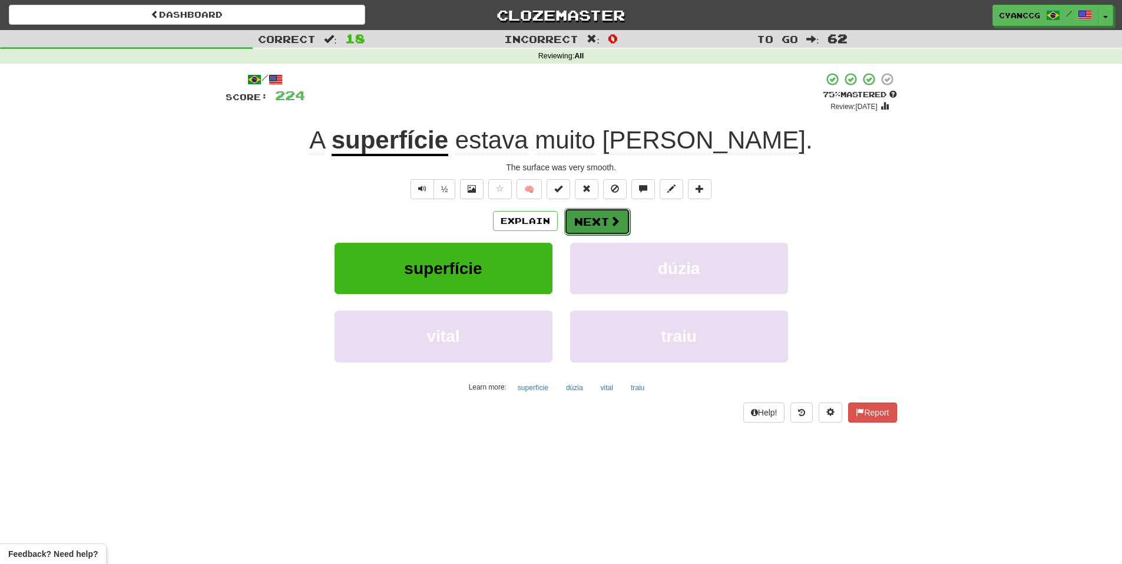
click at [616, 221] on span at bounding box center [615, 221] width 11 height 11
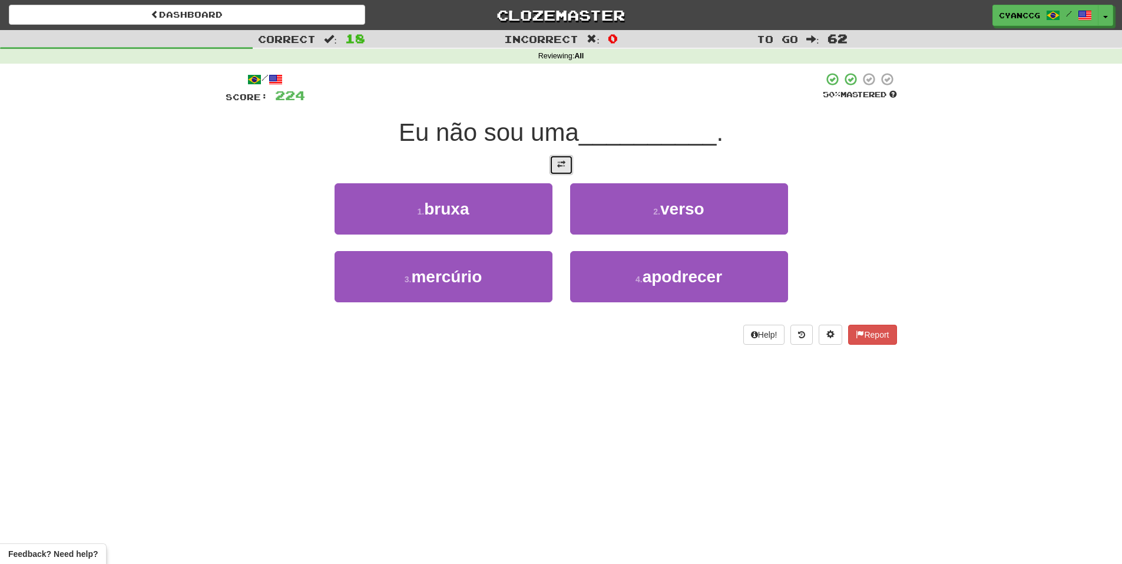
click at [556, 165] on button at bounding box center [562, 165] width 24 height 20
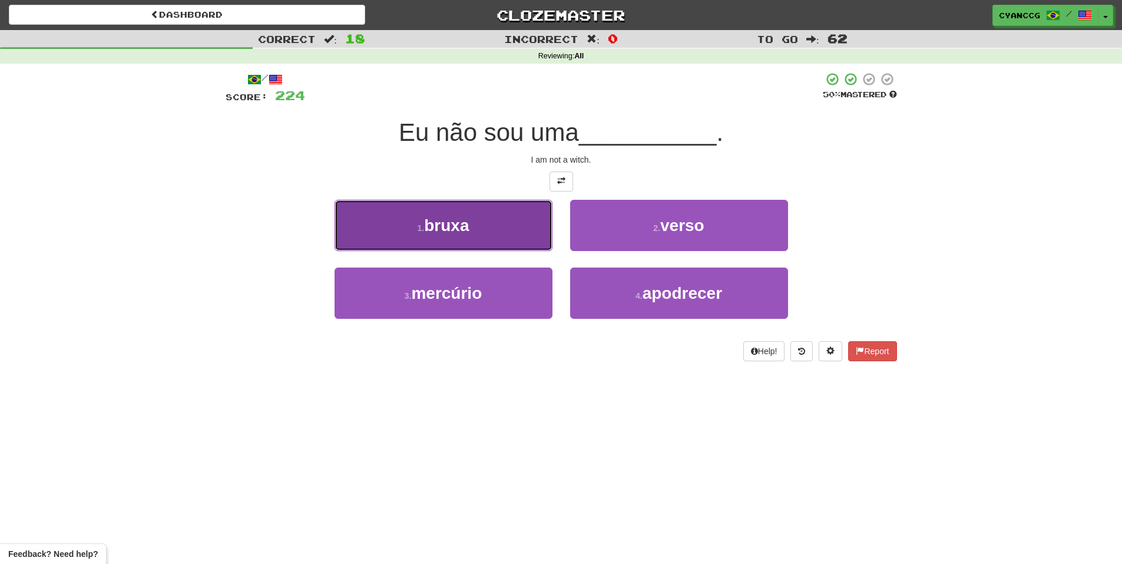
click at [489, 227] on button "1 . bruxa" at bounding box center [444, 225] width 218 height 51
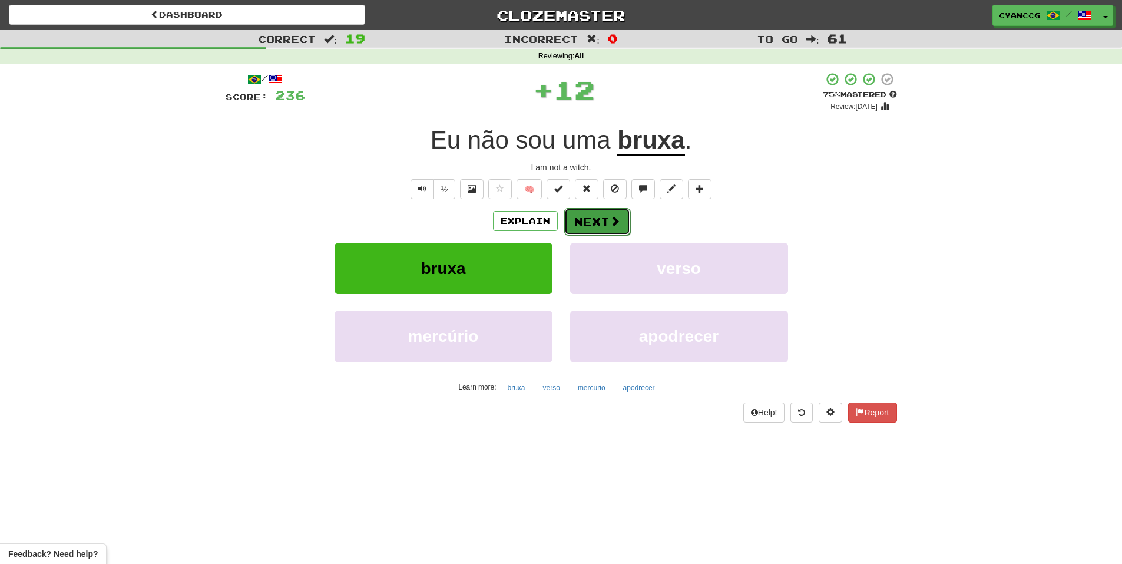
click at [600, 222] on button "Next" at bounding box center [597, 221] width 66 height 27
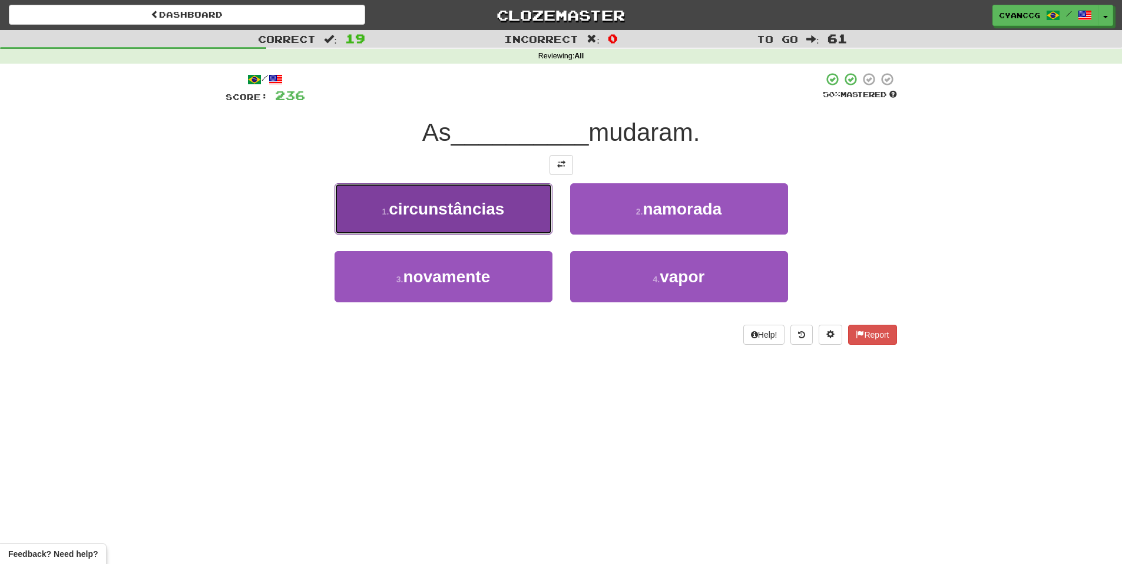
click at [502, 220] on button "1 . circunstâncias" at bounding box center [444, 208] width 218 height 51
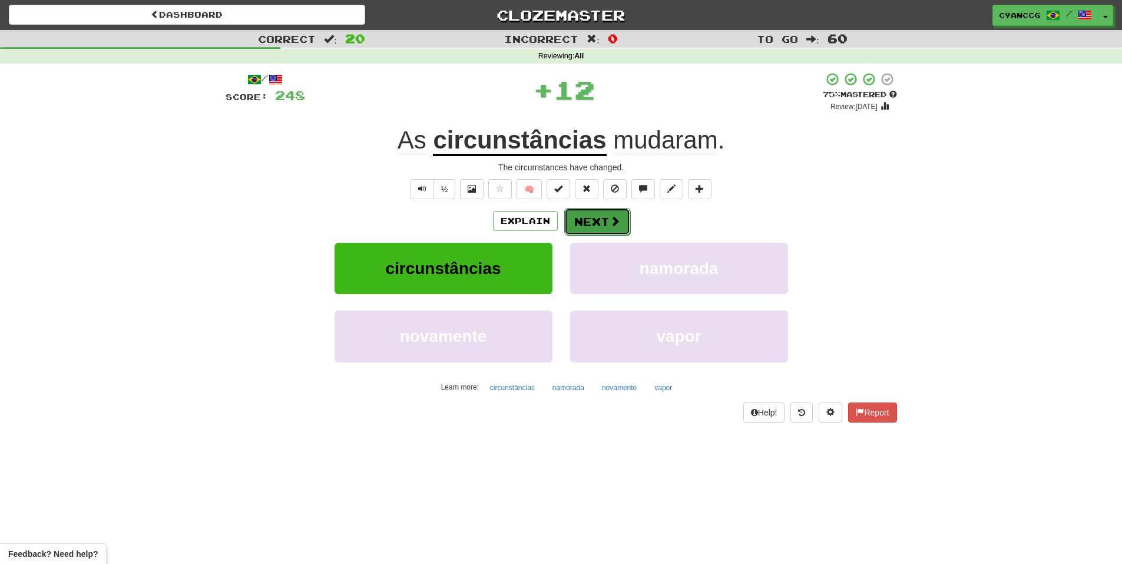
click at [611, 226] on span at bounding box center [615, 221] width 11 height 11
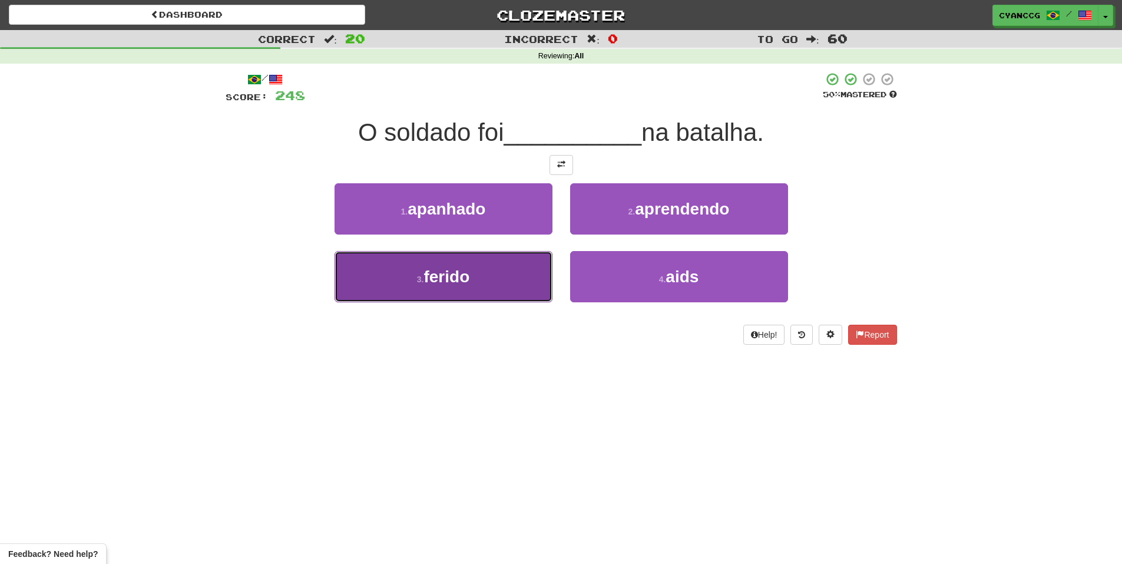
click at [514, 270] on button "3 . ferido" at bounding box center [444, 276] width 218 height 51
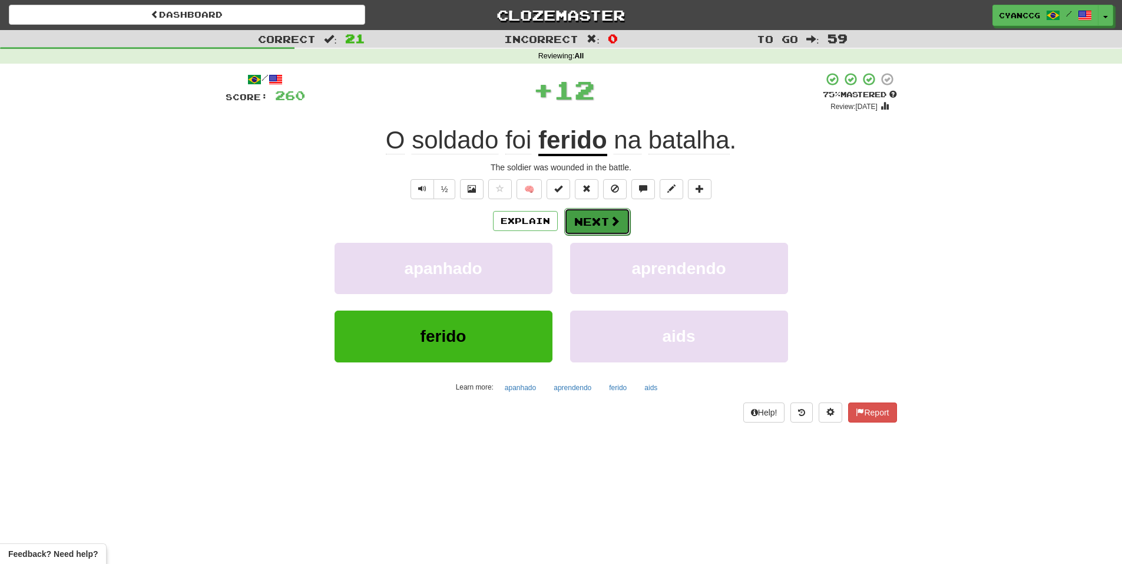
click at [607, 216] on button "Next" at bounding box center [597, 221] width 66 height 27
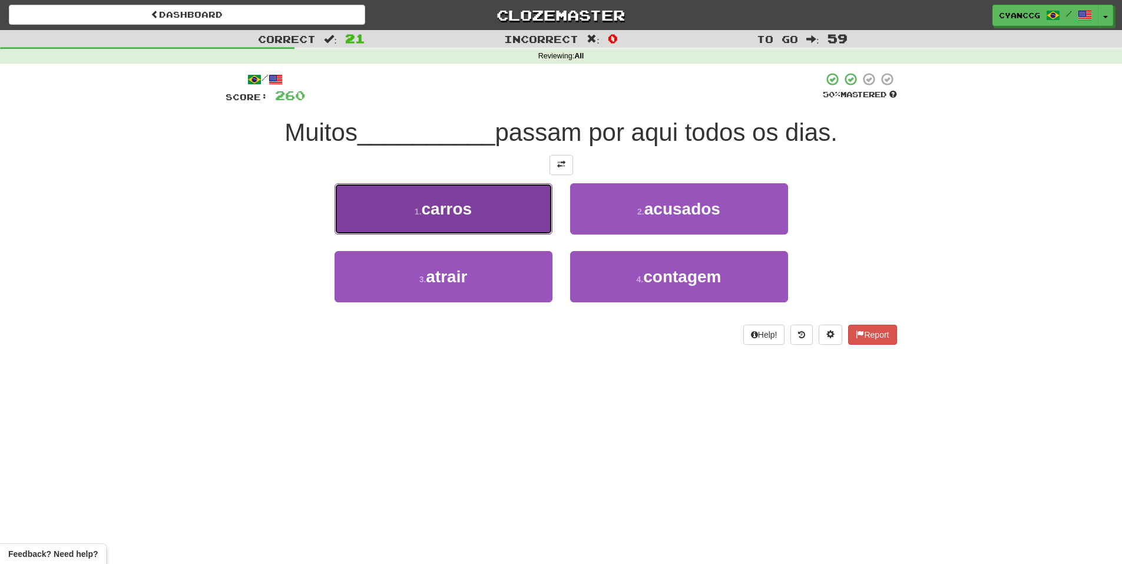
click at [507, 224] on button "1 . carros" at bounding box center [444, 208] width 218 height 51
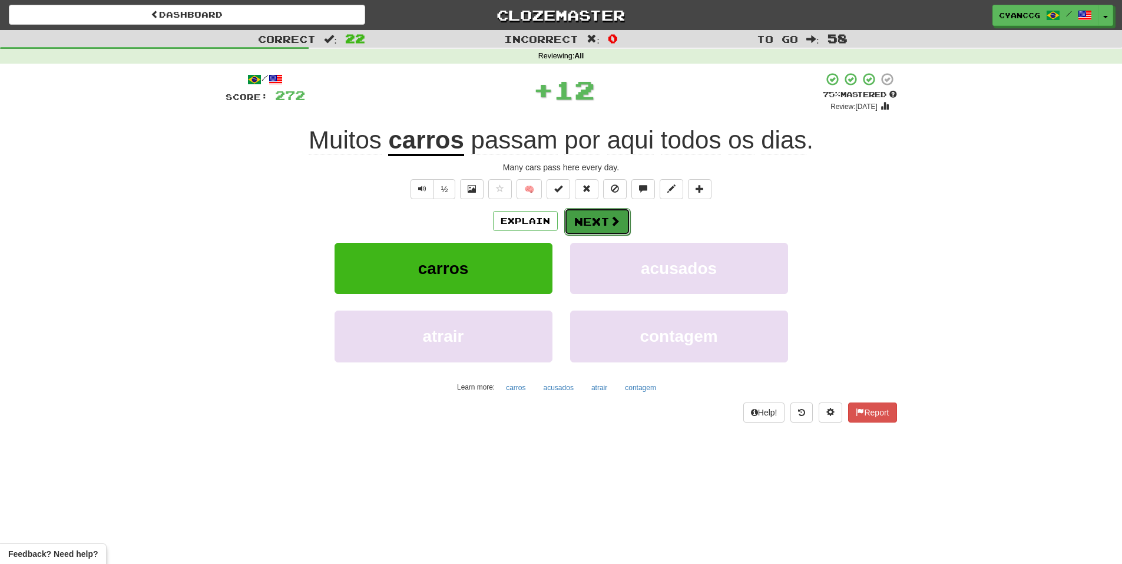
click at [594, 214] on button "Next" at bounding box center [597, 221] width 66 height 27
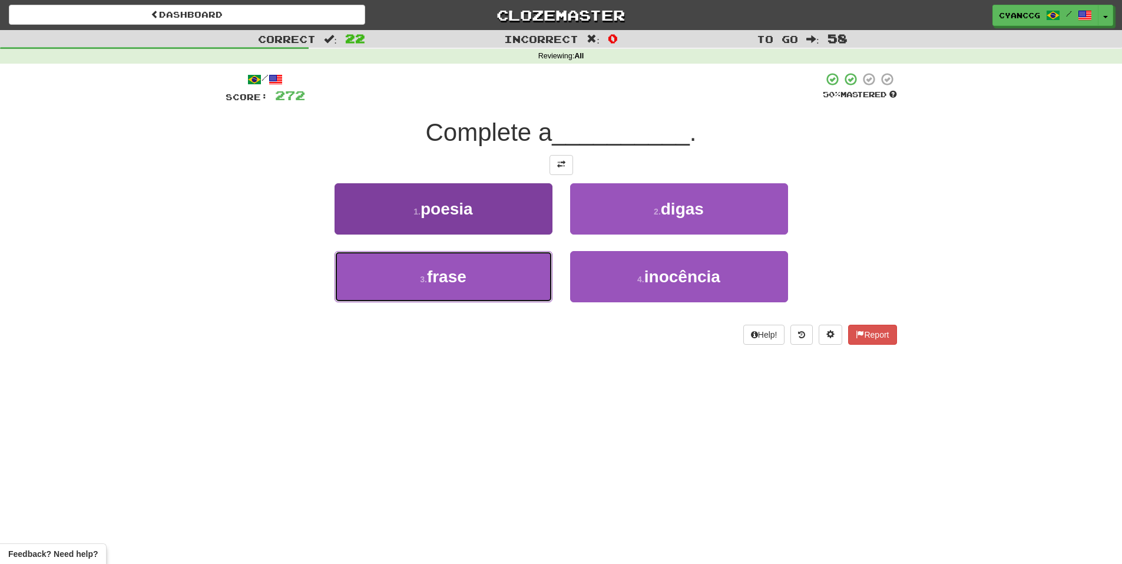
click at [520, 272] on button "3 . frase" at bounding box center [444, 276] width 218 height 51
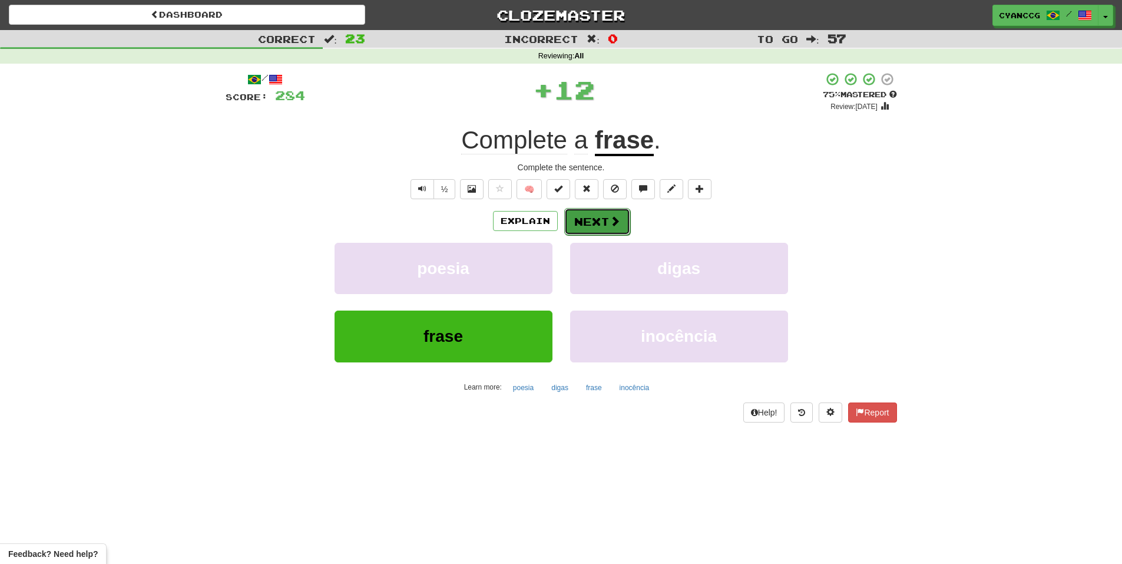
click at [607, 222] on button "Next" at bounding box center [597, 221] width 66 height 27
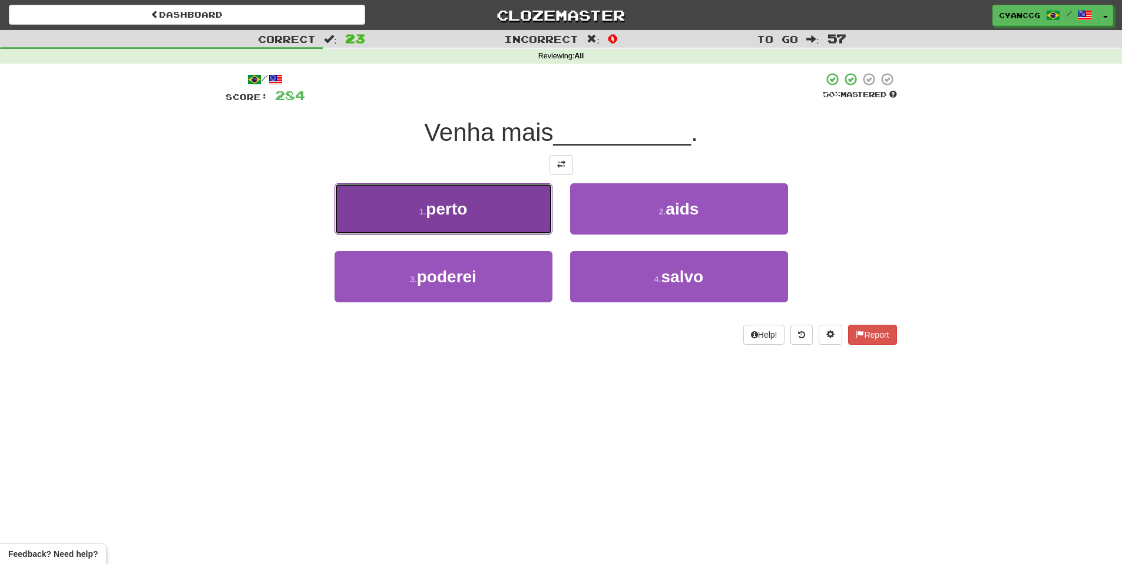
click at [502, 214] on button "1 . perto" at bounding box center [444, 208] width 218 height 51
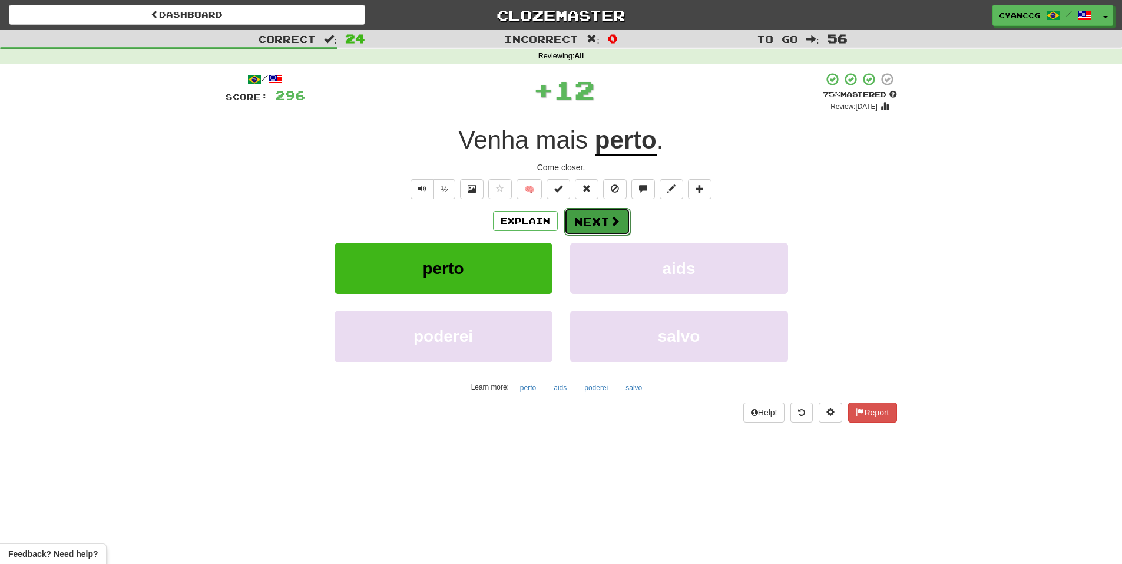
click at [593, 222] on button "Next" at bounding box center [597, 221] width 66 height 27
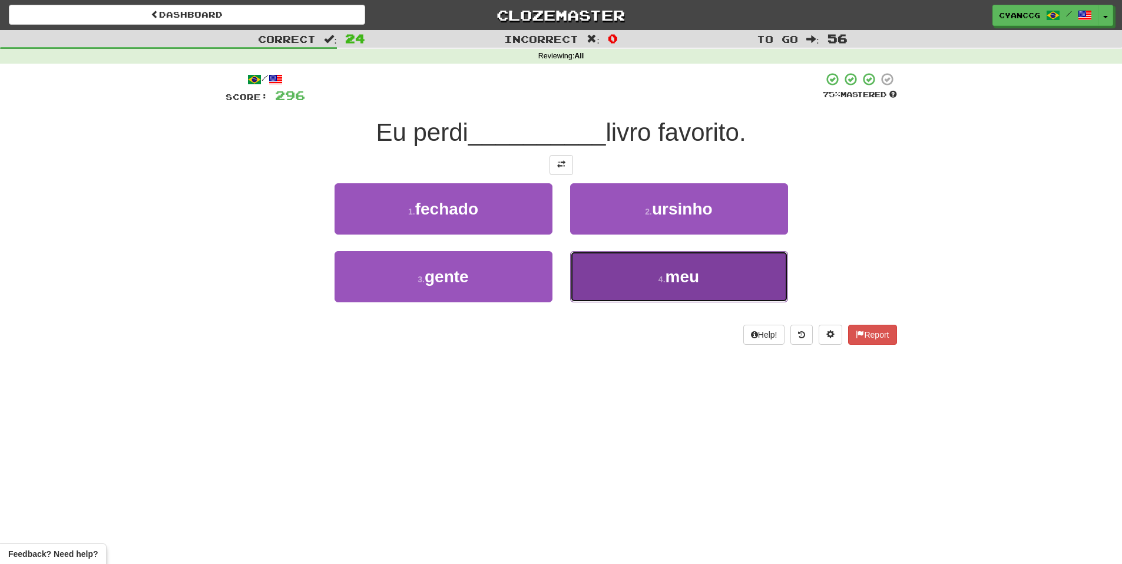
click at [644, 288] on button "4 . meu" at bounding box center [679, 276] width 218 height 51
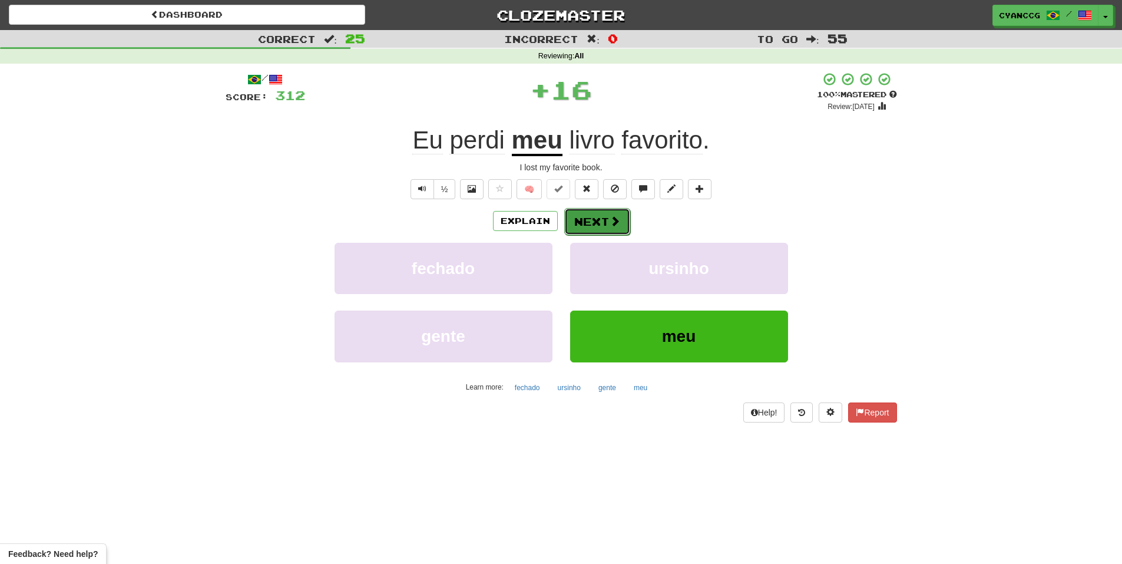
click at [587, 226] on button "Next" at bounding box center [597, 221] width 66 height 27
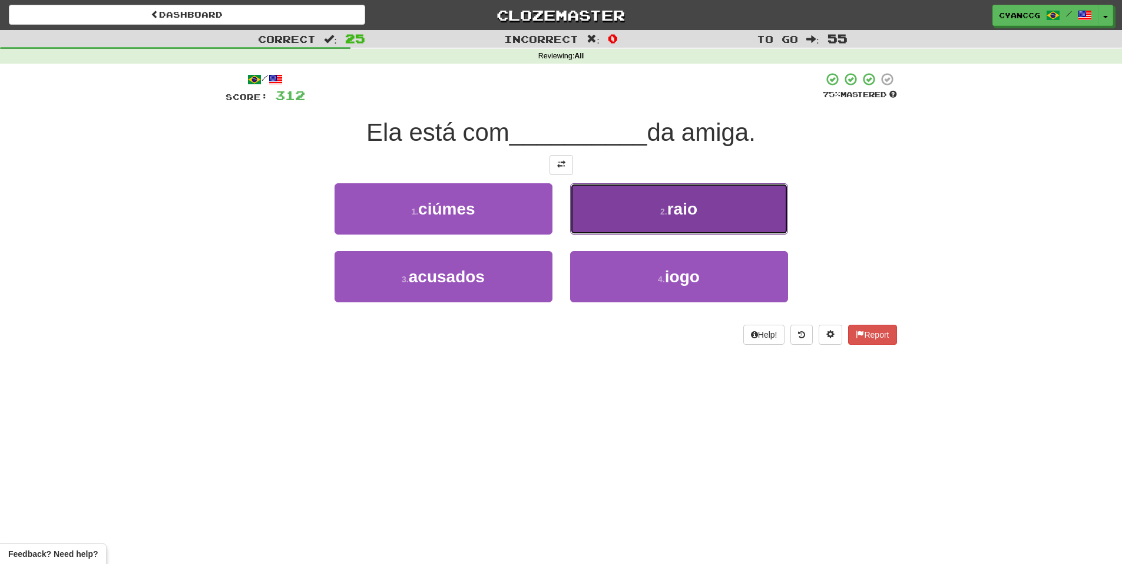
click at [623, 212] on button "2 . raio" at bounding box center [679, 208] width 218 height 51
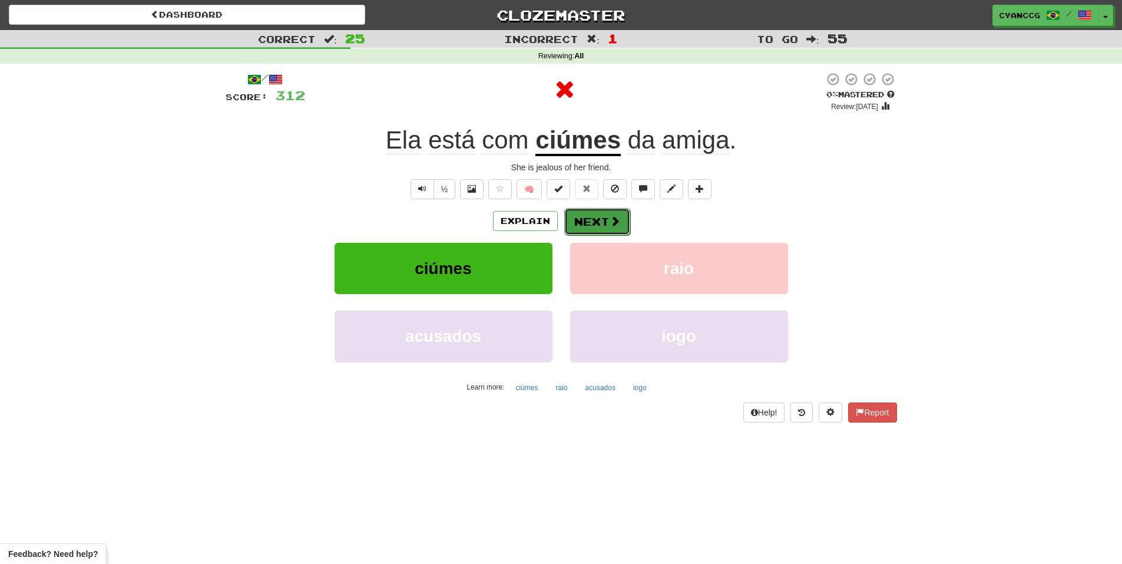
click at [618, 218] on span at bounding box center [615, 221] width 11 height 11
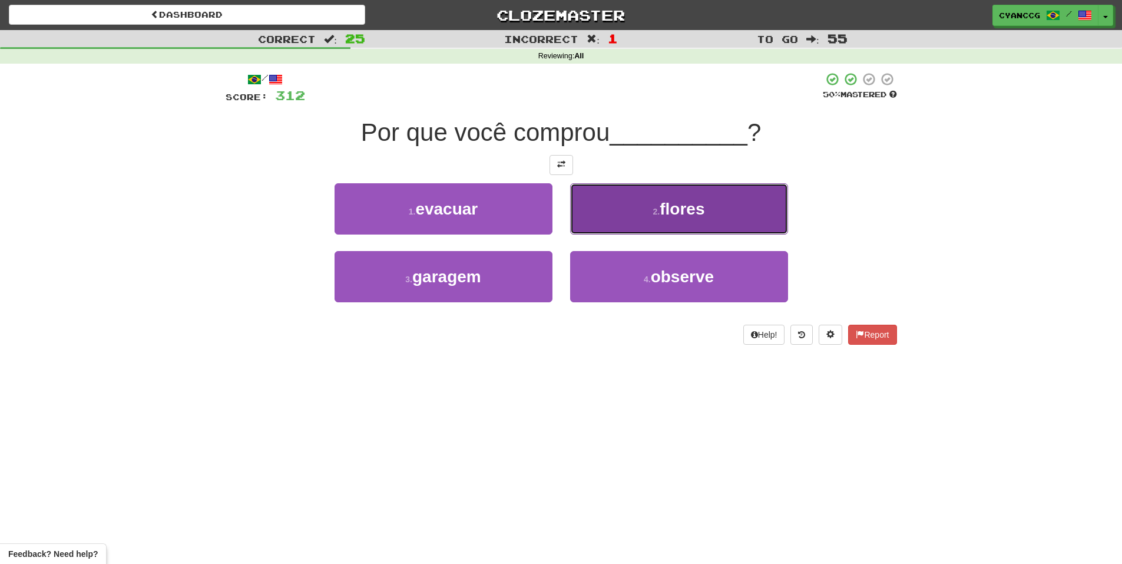
click at [616, 216] on button "2 . flores" at bounding box center [679, 208] width 218 height 51
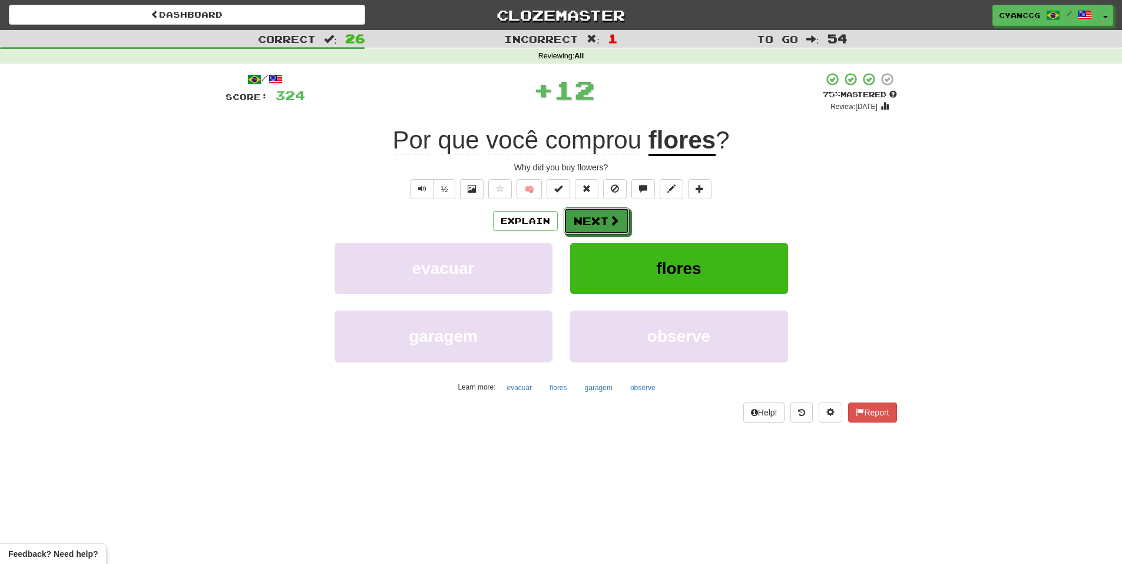
click at [616, 216] on span at bounding box center [614, 220] width 11 height 11
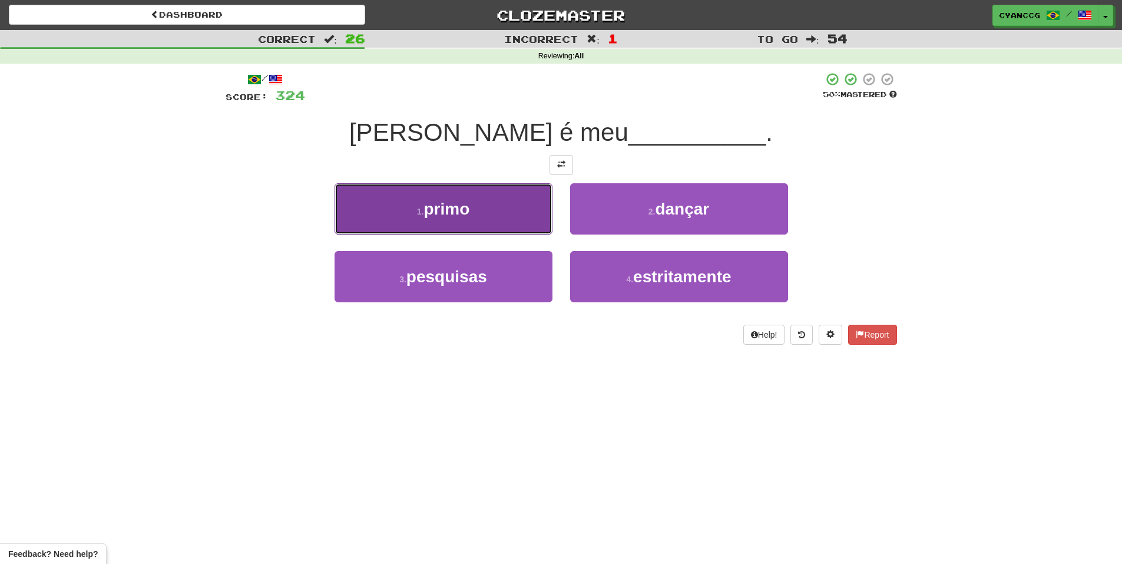
click at [532, 219] on button "1 . primo" at bounding box center [444, 208] width 218 height 51
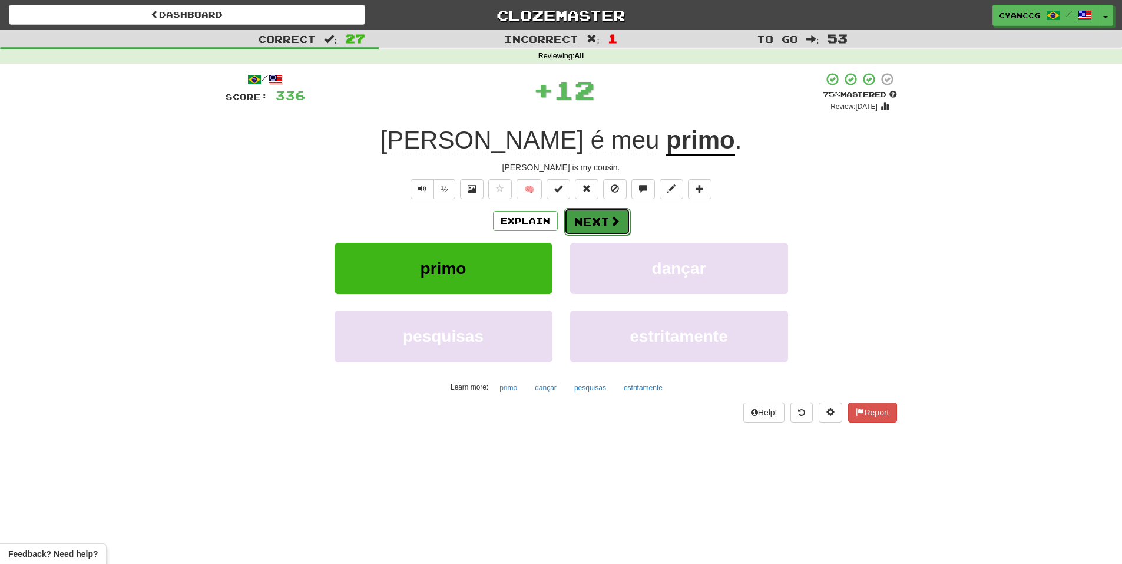
click at [614, 217] on span at bounding box center [615, 221] width 11 height 11
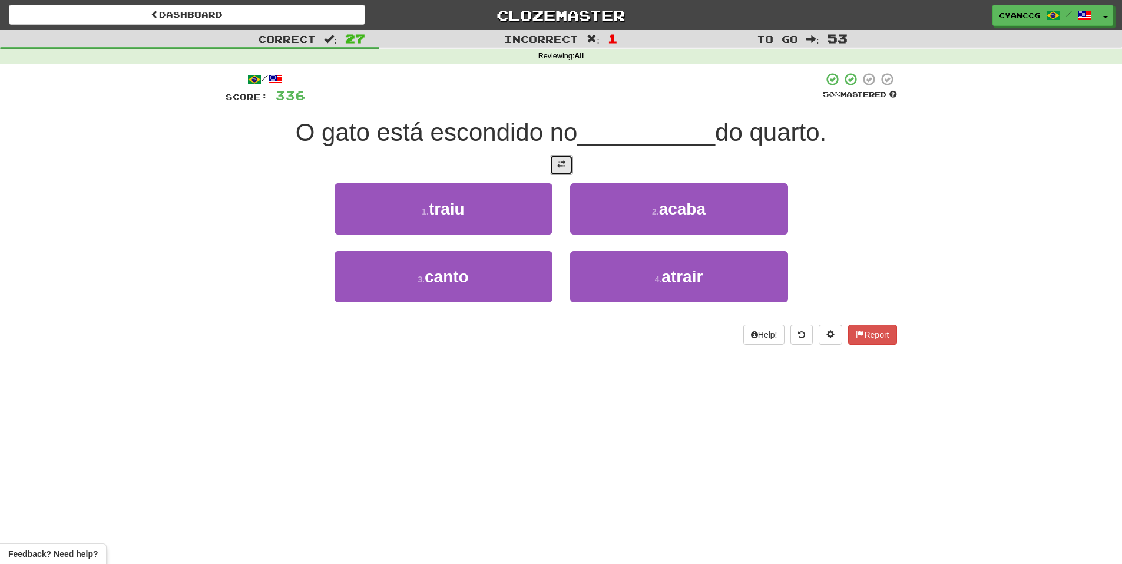
click at [561, 170] on button at bounding box center [562, 165] width 24 height 20
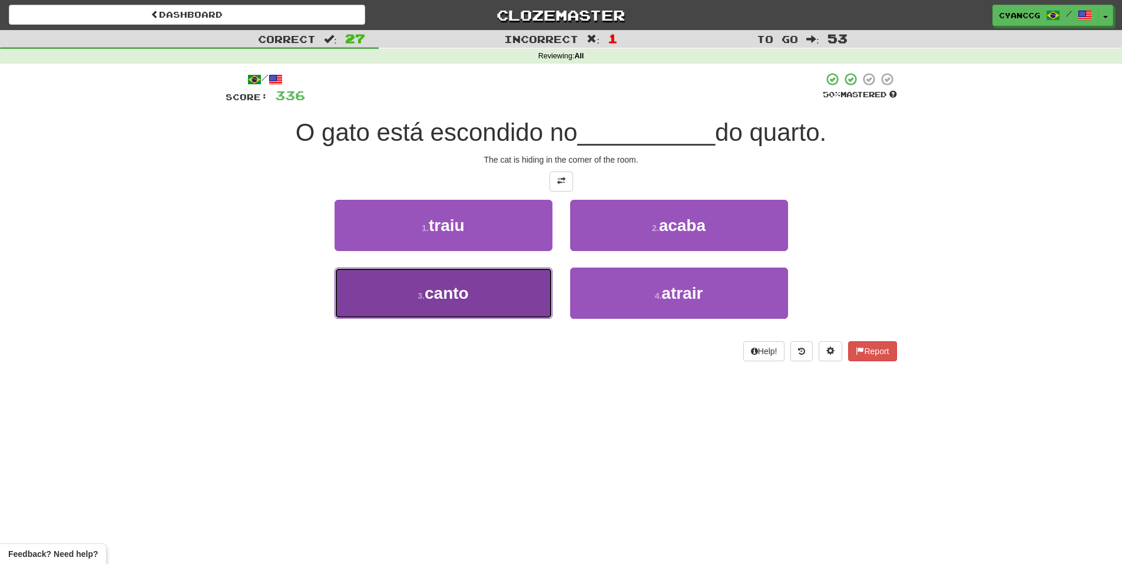
click at [498, 292] on button "3 . canto" at bounding box center [444, 292] width 218 height 51
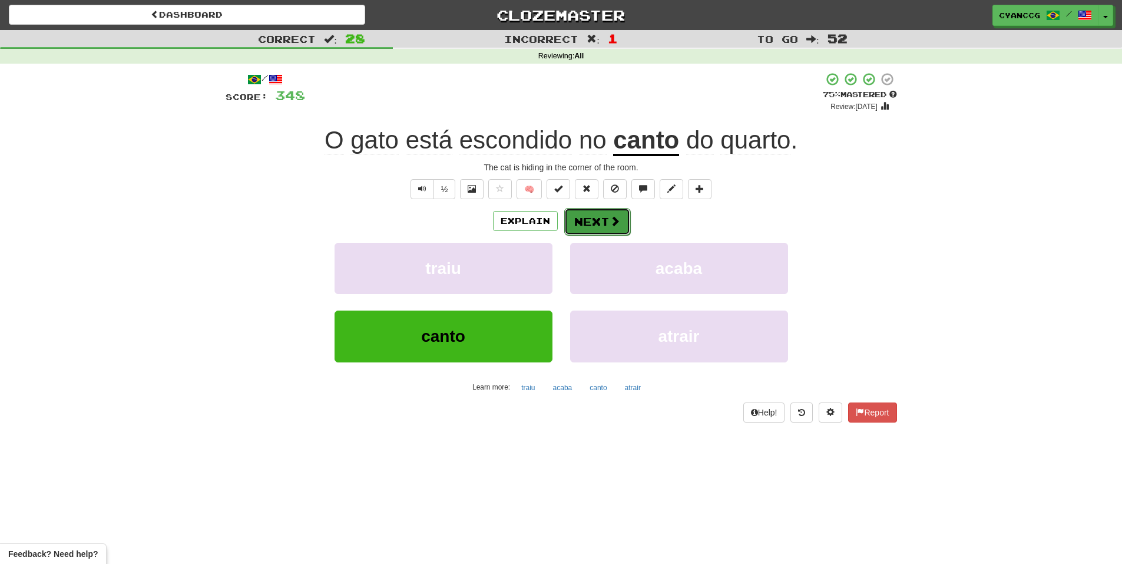
click at [610, 220] on span at bounding box center [615, 221] width 11 height 11
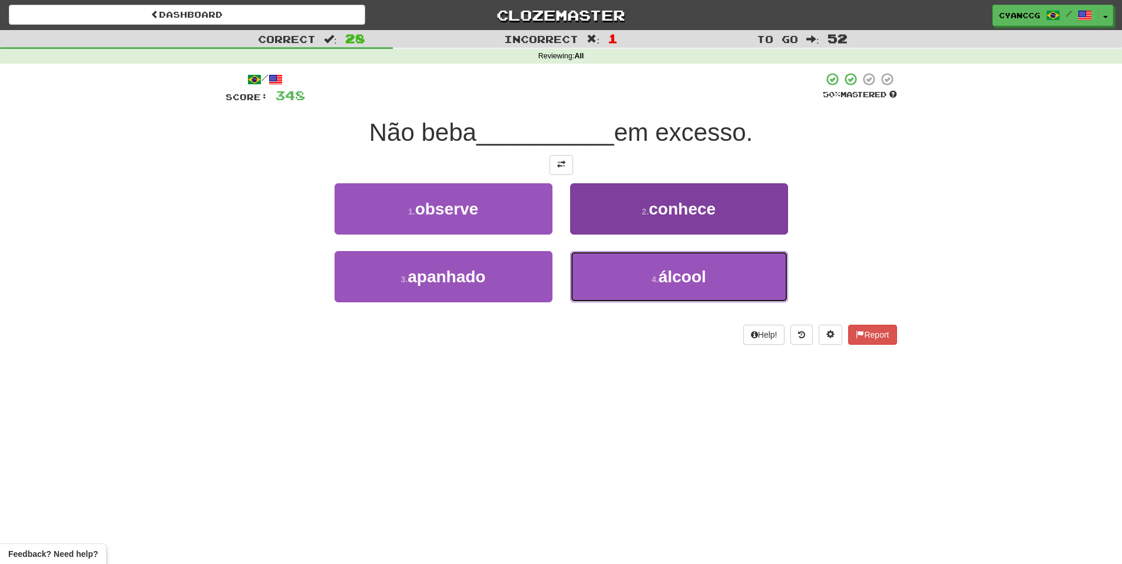
click at [668, 277] on span "álcool" at bounding box center [683, 276] width 48 height 18
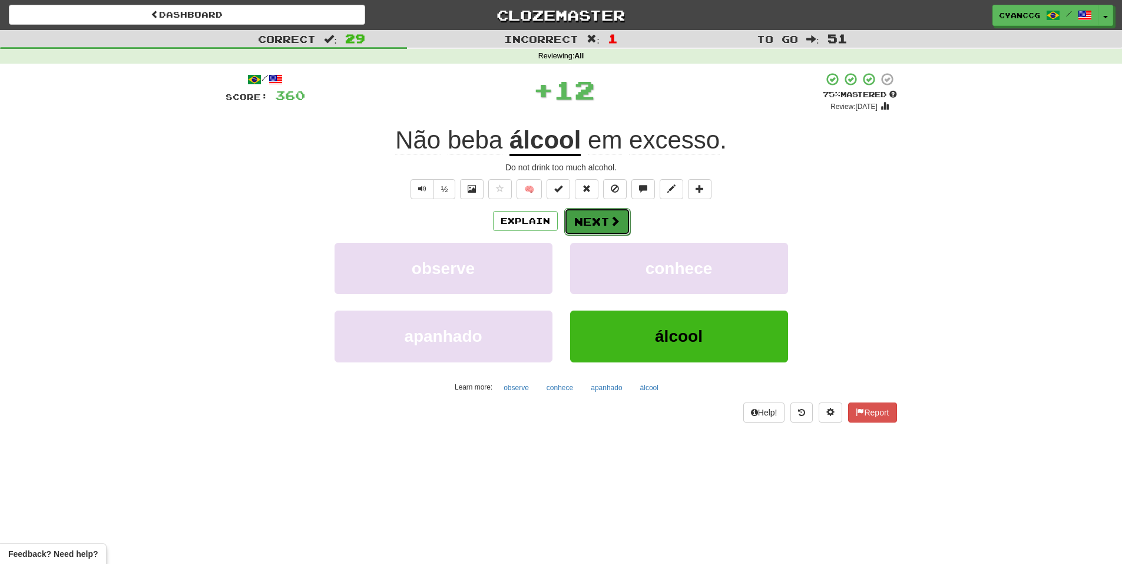
click at [610, 220] on span at bounding box center [615, 221] width 11 height 11
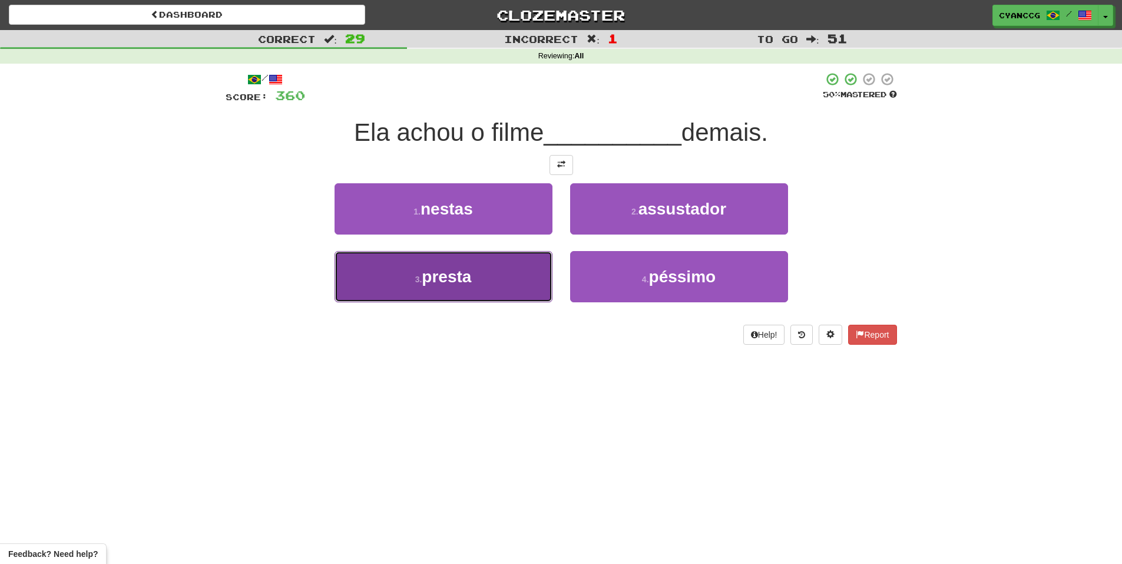
click at [488, 276] on button "3 . presta" at bounding box center [444, 276] width 218 height 51
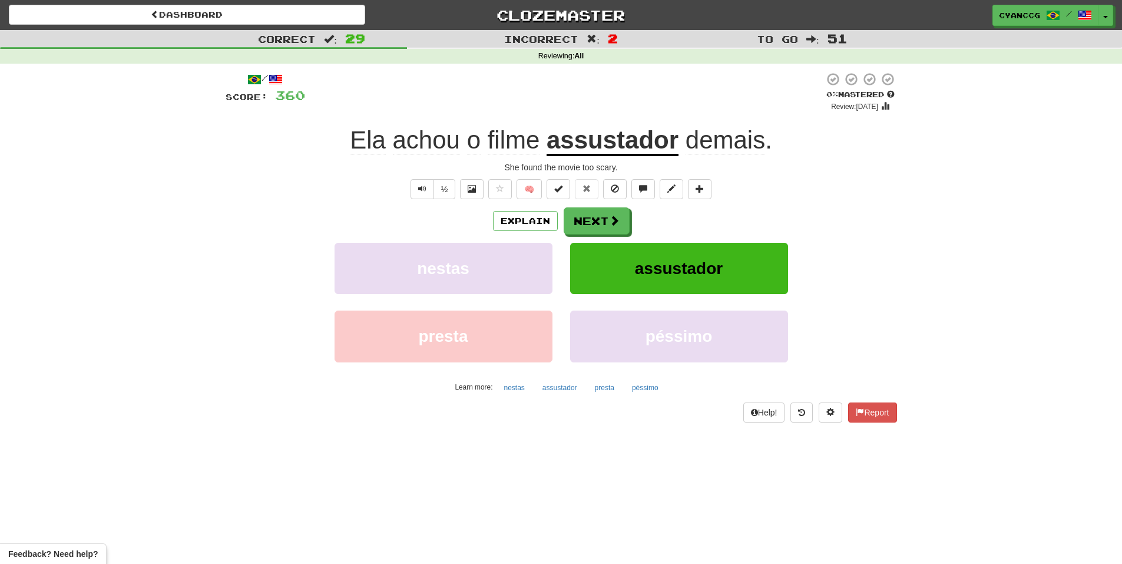
click at [594, 236] on div "Explain Next nestas assustador presta péssimo Learn more: nestas assustador pre…" at bounding box center [561, 301] width 671 height 189
click at [593, 232] on button "Next" at bounding box center [597, 221] width 66 height 27
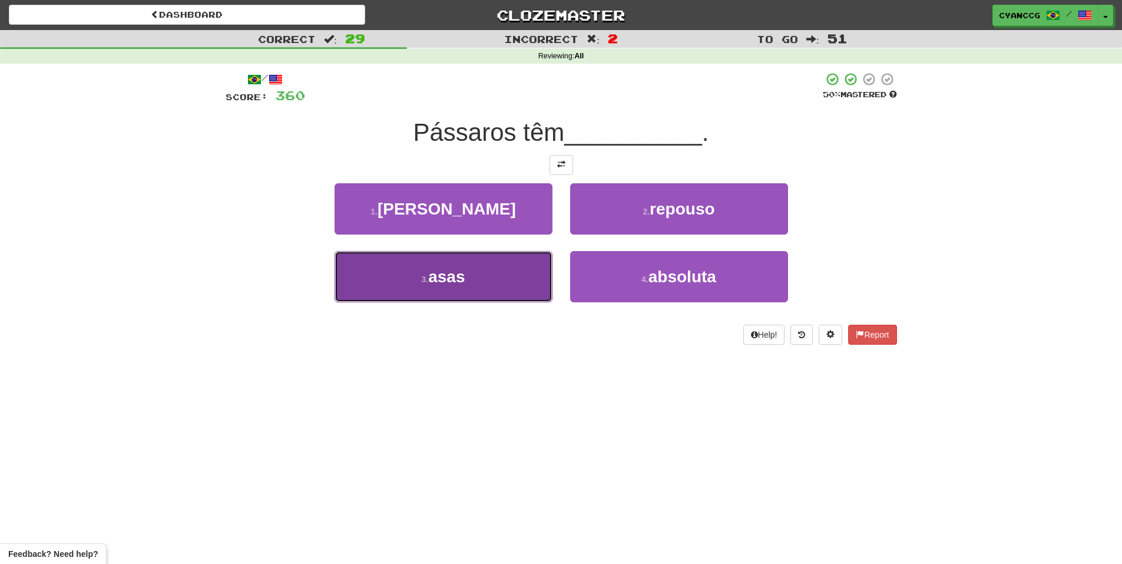
click at [499, 278] on button "3 . asas" at bounding box center [444, 276] width 218 height 51
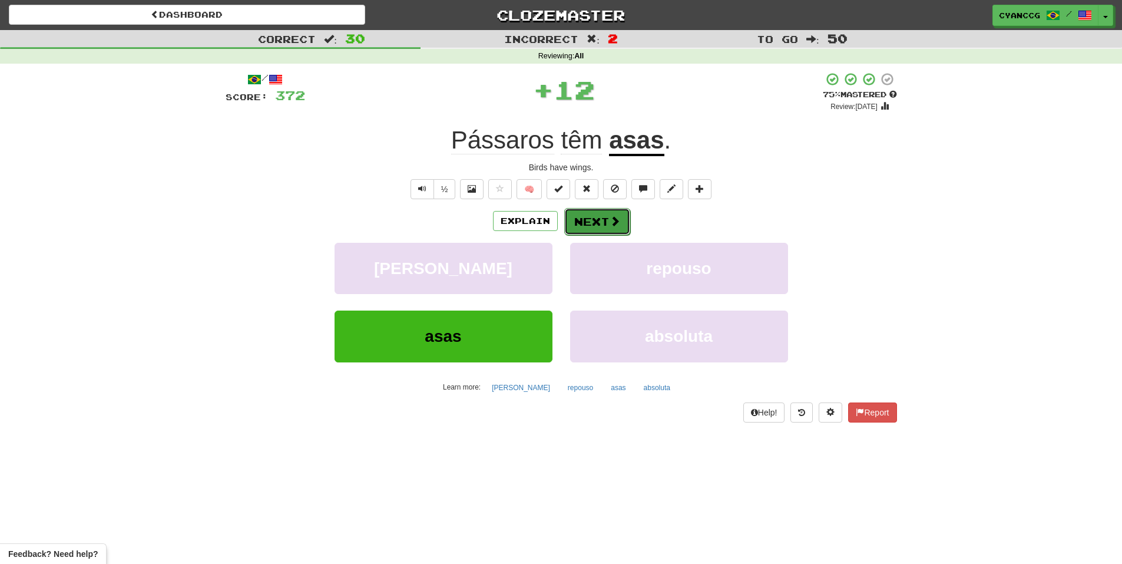
click at [610, 219] on span at bounding box center [615, 221] width 11 height 11
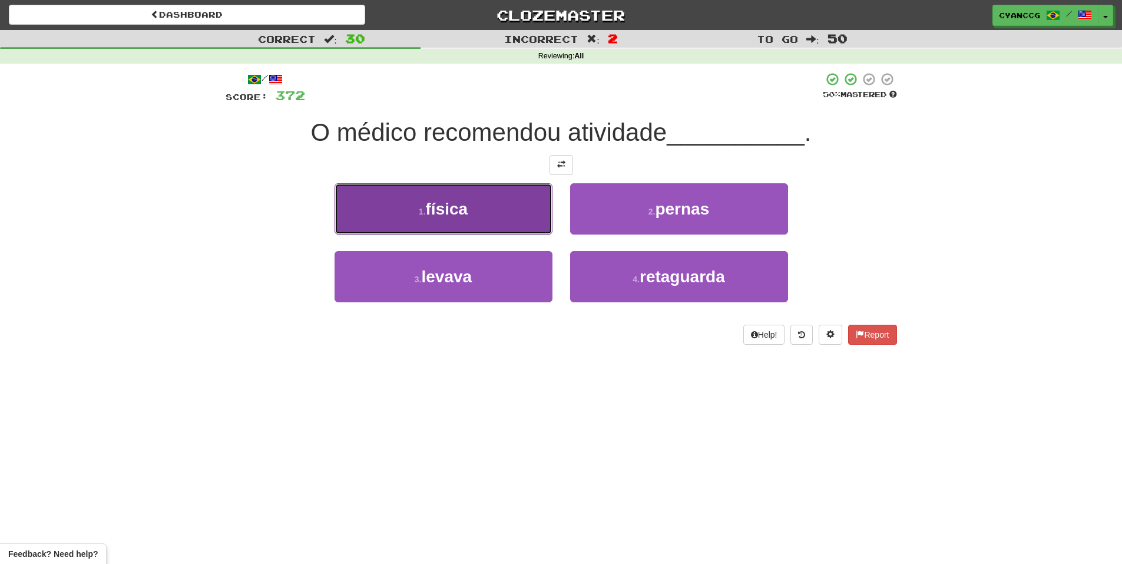
click at [514, 223] on button "1 . física" at bounding box center [444, 208] width 218 height 51
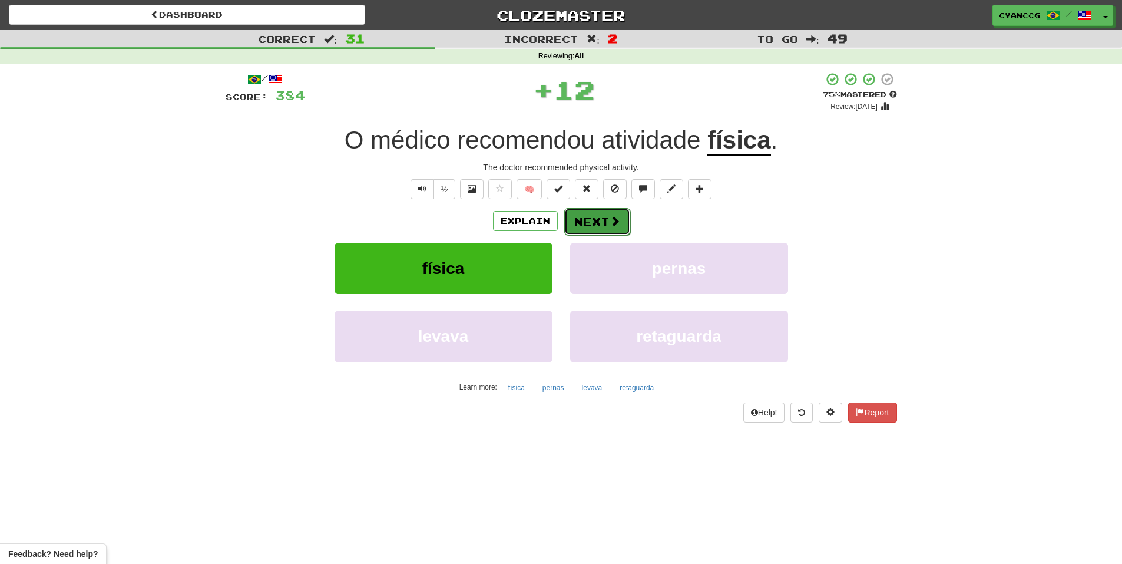
click at [612, 234] on button "Next" at bounding box center [597, 221] width 66 height 27
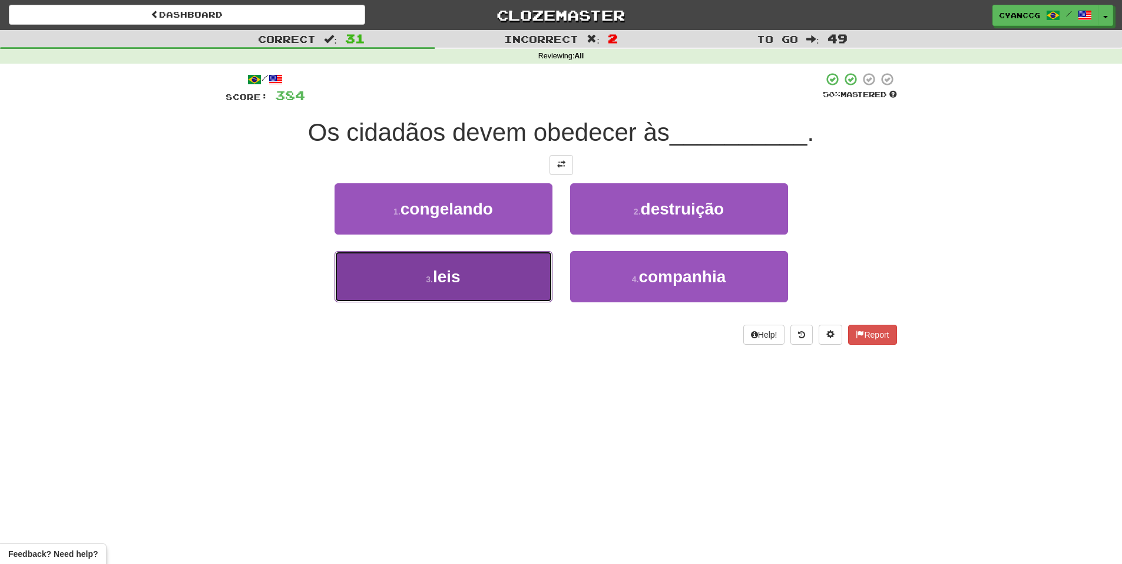
click at [527, 267] on button "3 . leis" at bounding box center [444, 276] width 218 height 51
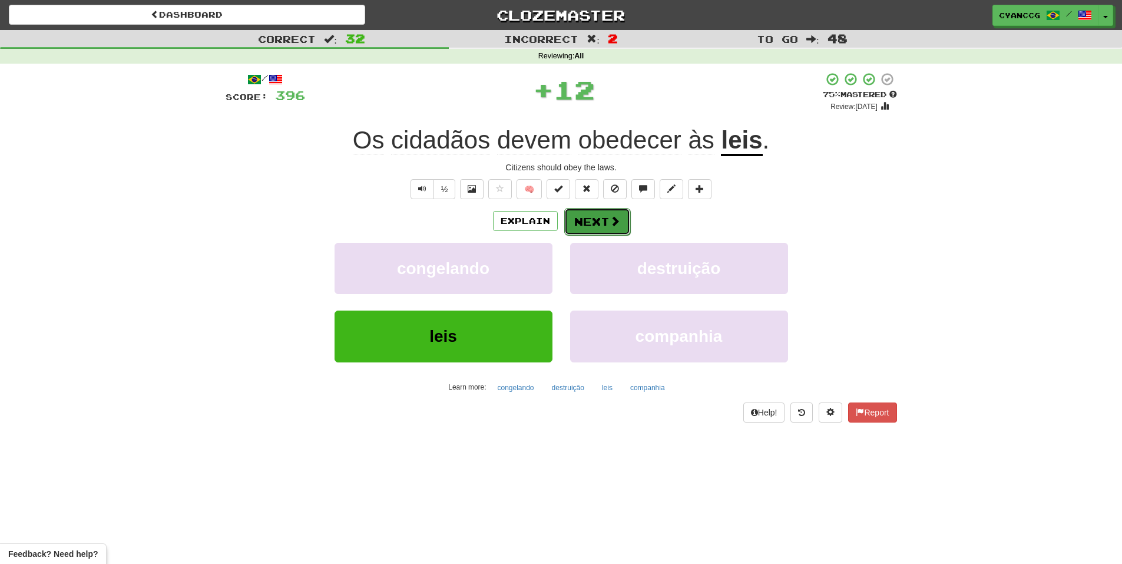
click at [613, 220] on span at bounding box center [615, 221] width 11 height 11
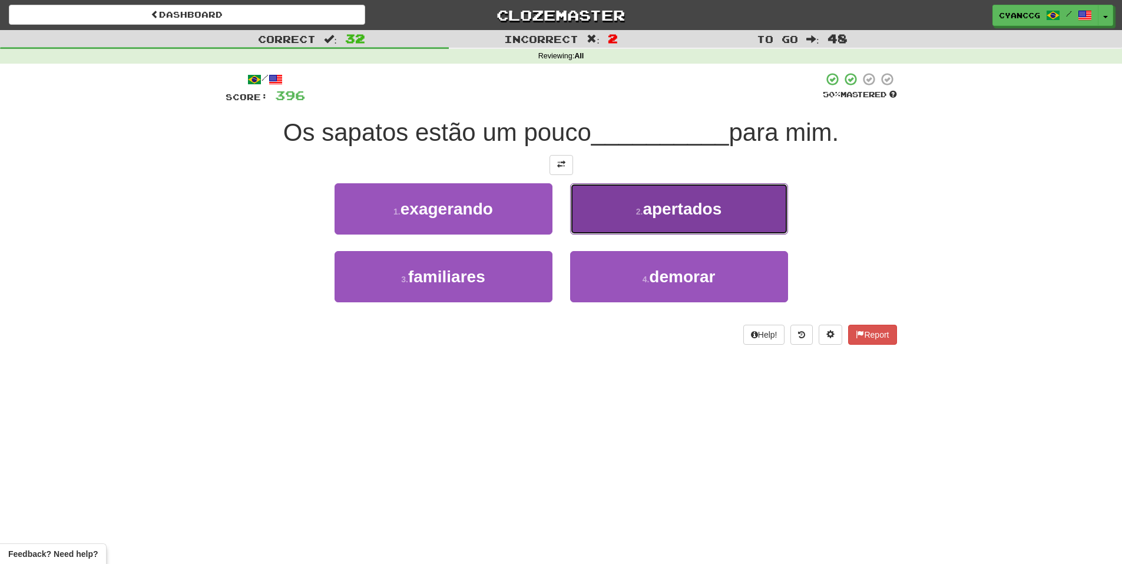
click at [634, 223] on button "2 . apertados" at bounding box center [679, 208] width 218 height 51
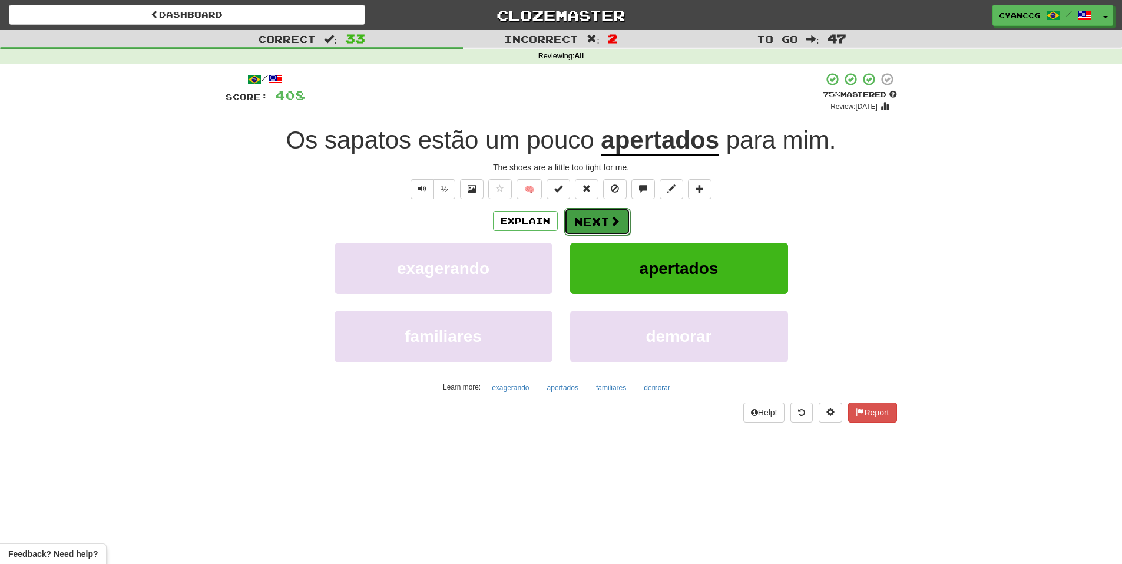
click at [598, 219] on button "Next" at bounding box center [597, 221] width 66 height 27
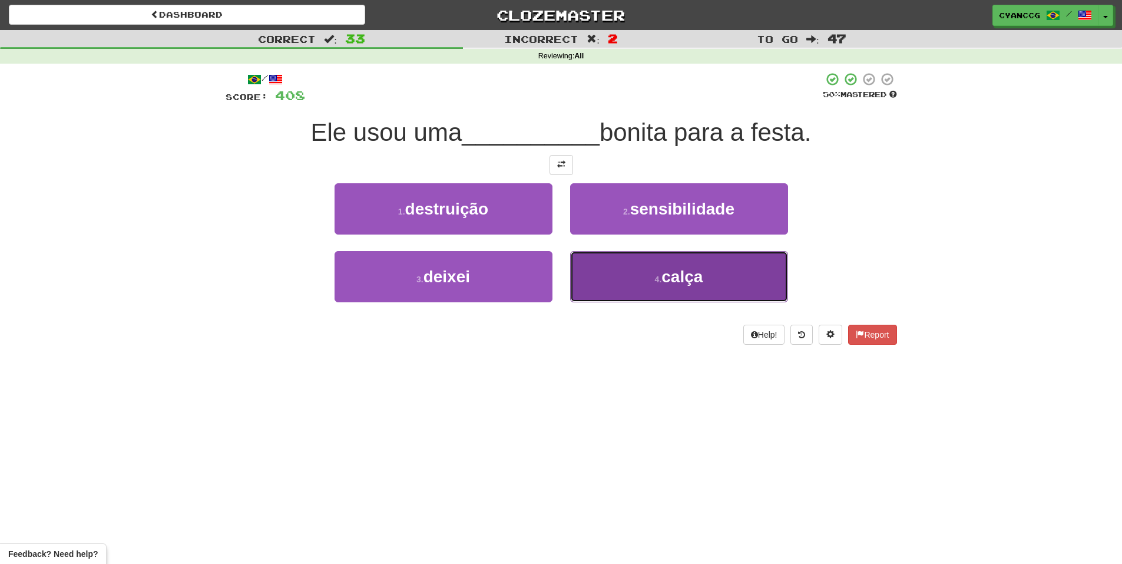
click at [639, 282] on button "4 . calça" at bounding box center [679, 276] width 218 height 51
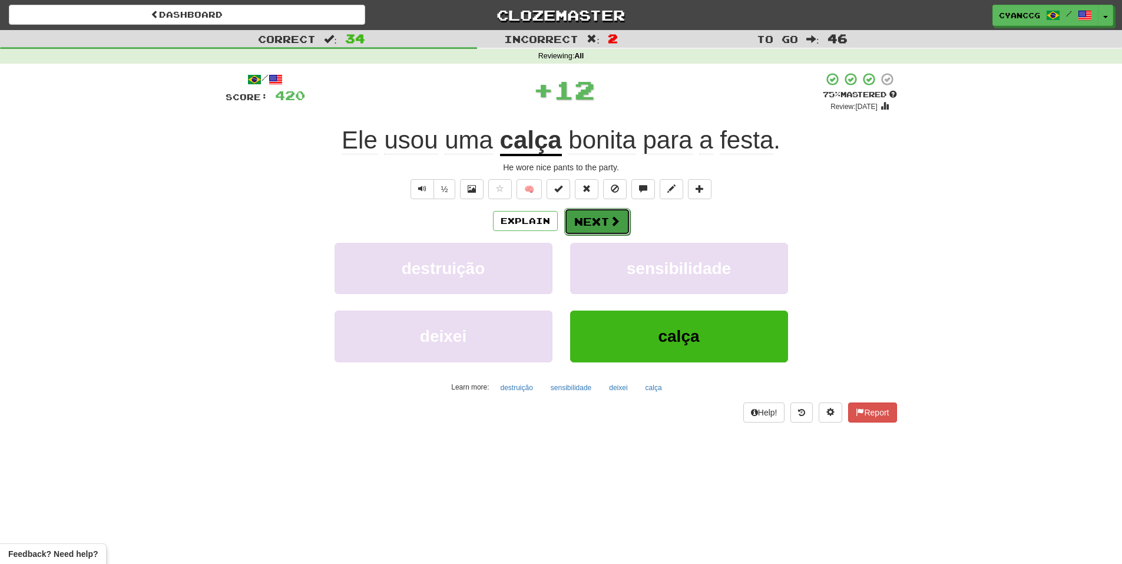
click at [613, 226] on span at bounding box center [615, 221] width 11 height 11
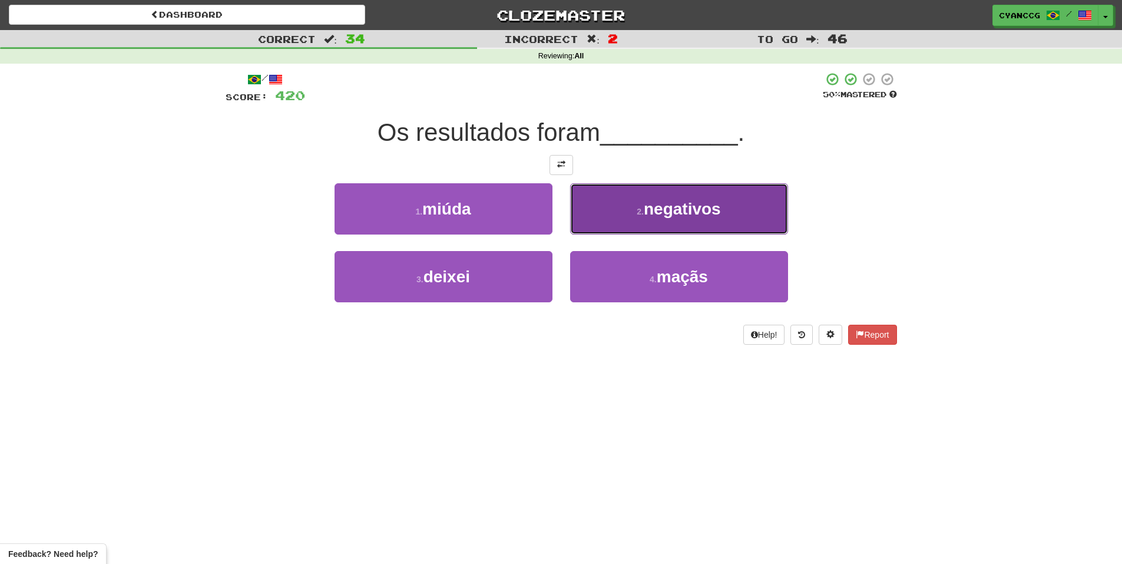
click at [619, 225] on button "2 . negativos" at bounding box center [679, 208] width 218 height 51
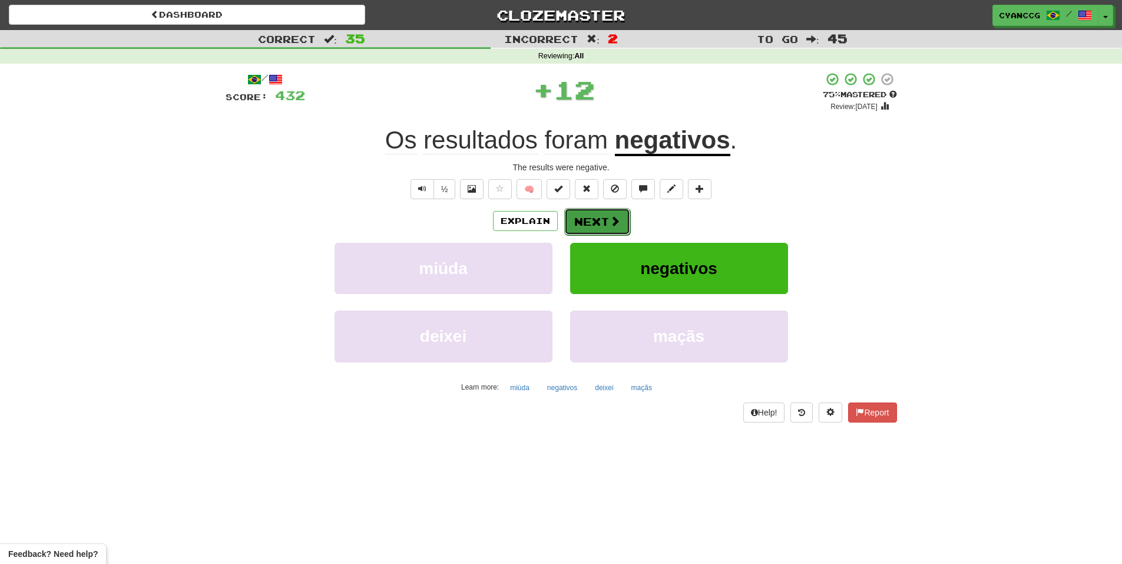
click at [613, 225] on span at bounding box center [615, 221] width 11 height 11
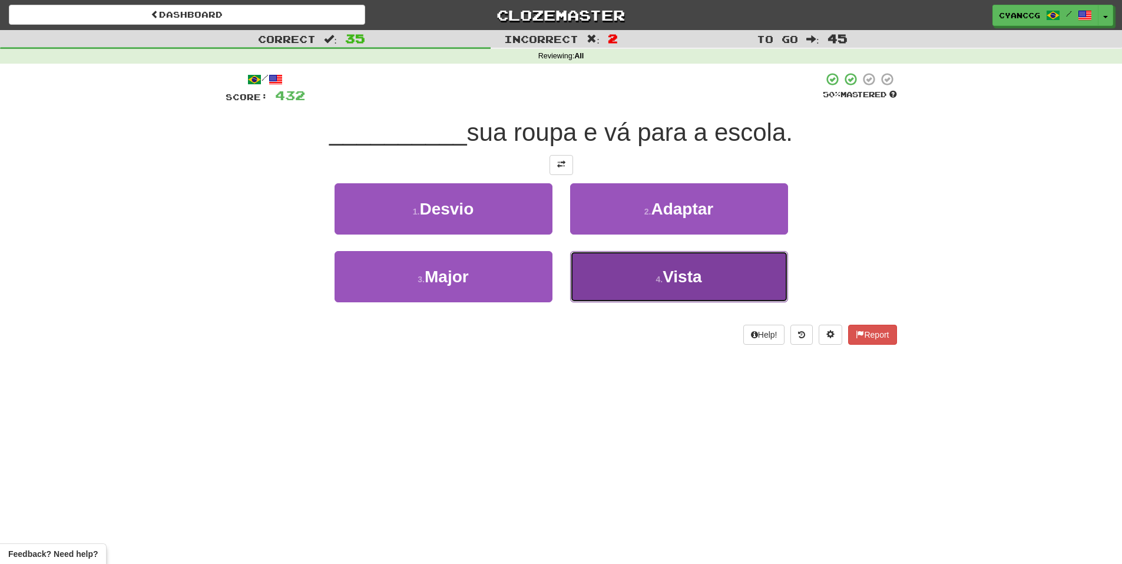
click at [624, 280] on button "4 . Vista" at bounding box center [679, 276] width 218 height 51
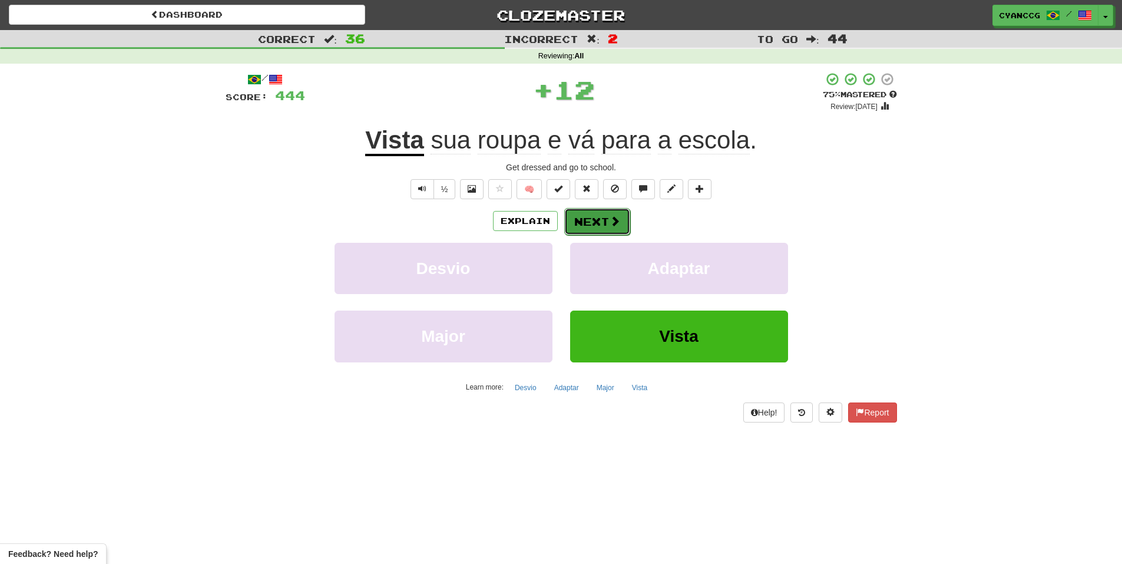
click at [606, 223] on button "Next" at bounding box center [597, 221] width 66 height 27
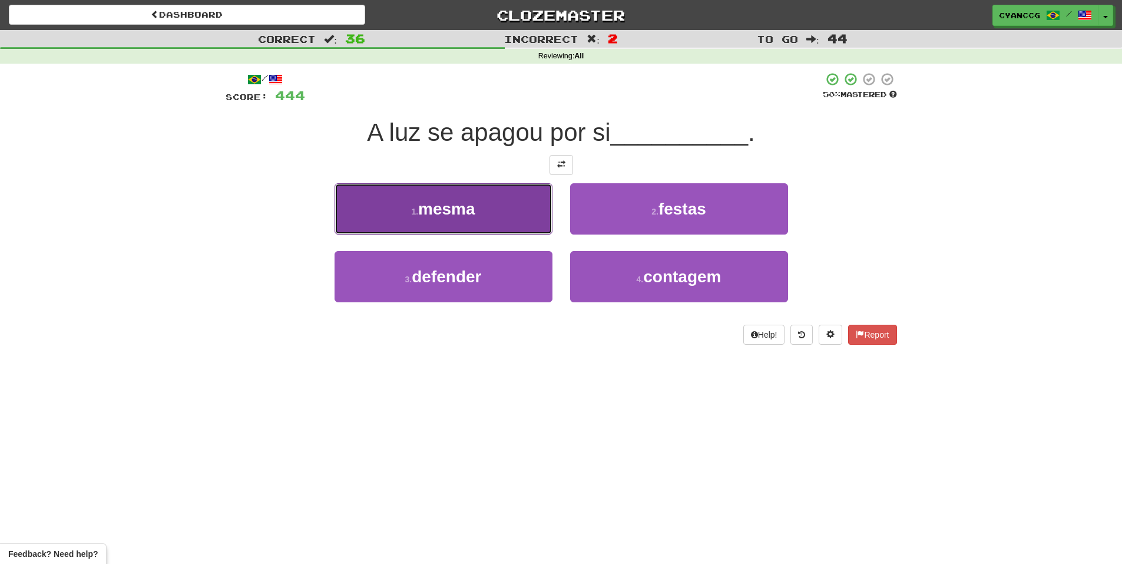
click at [508, 217] on button "1 . mesma" at bounding box center [444, 208] width 218 height 51
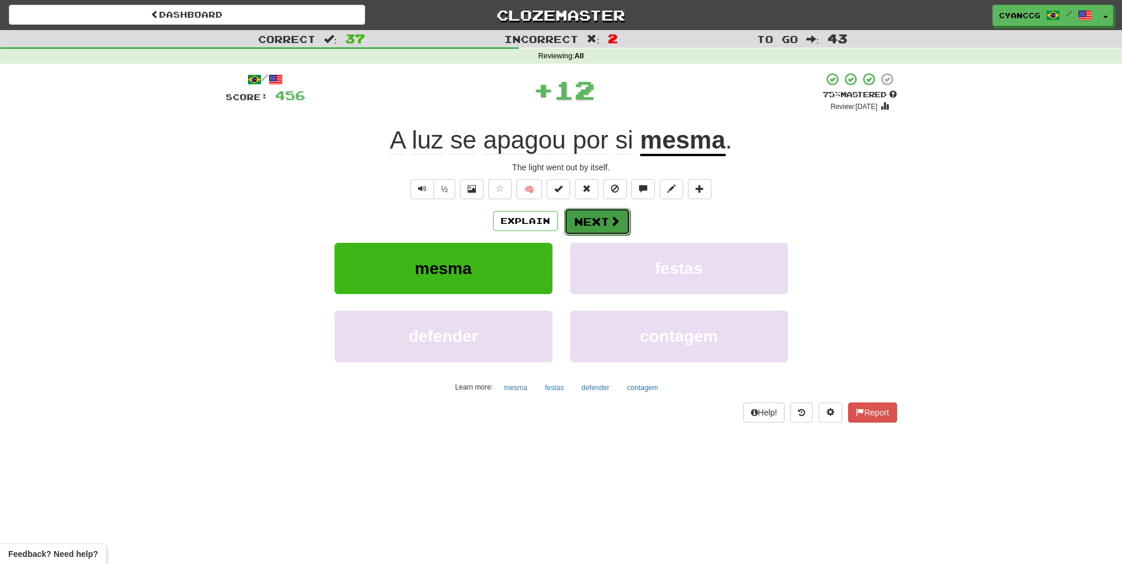
click at [593, 221] on button "Next" at bounding box center [597, 221] width 66 height 27
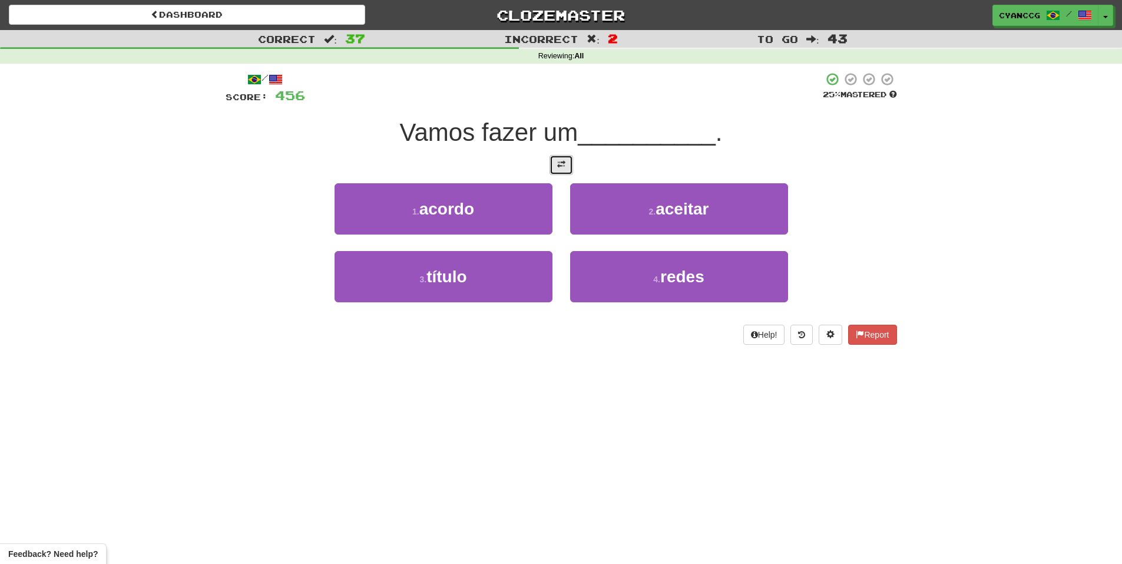
click at [562, 166] on span at bounding box center [561, 164] width 8 height 8
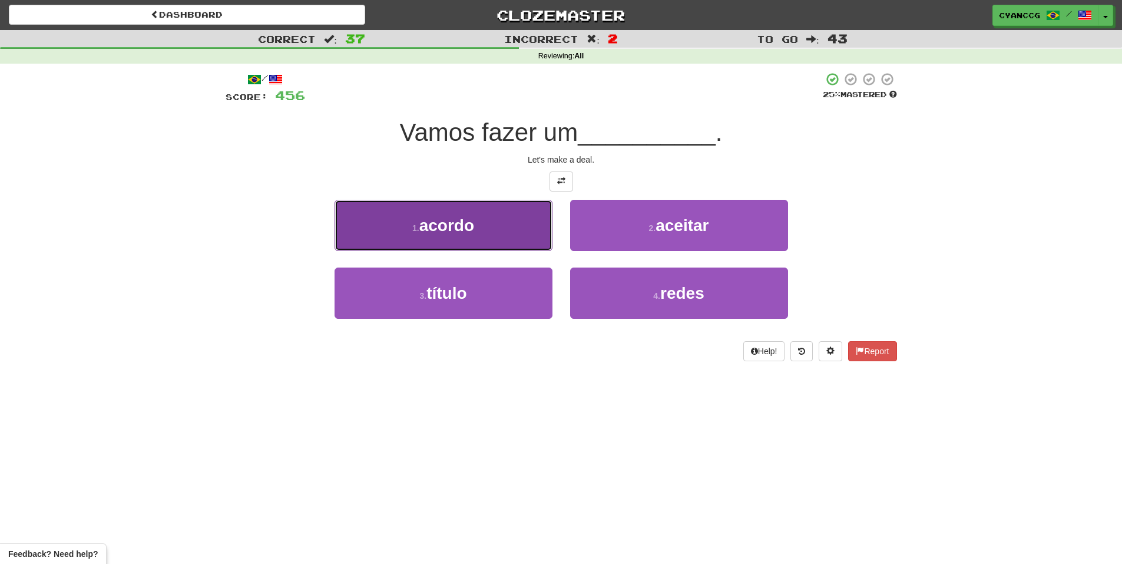
click at [506, 234] on button "1 . acordo" at bounding box center [444, 225] width 218 height 51
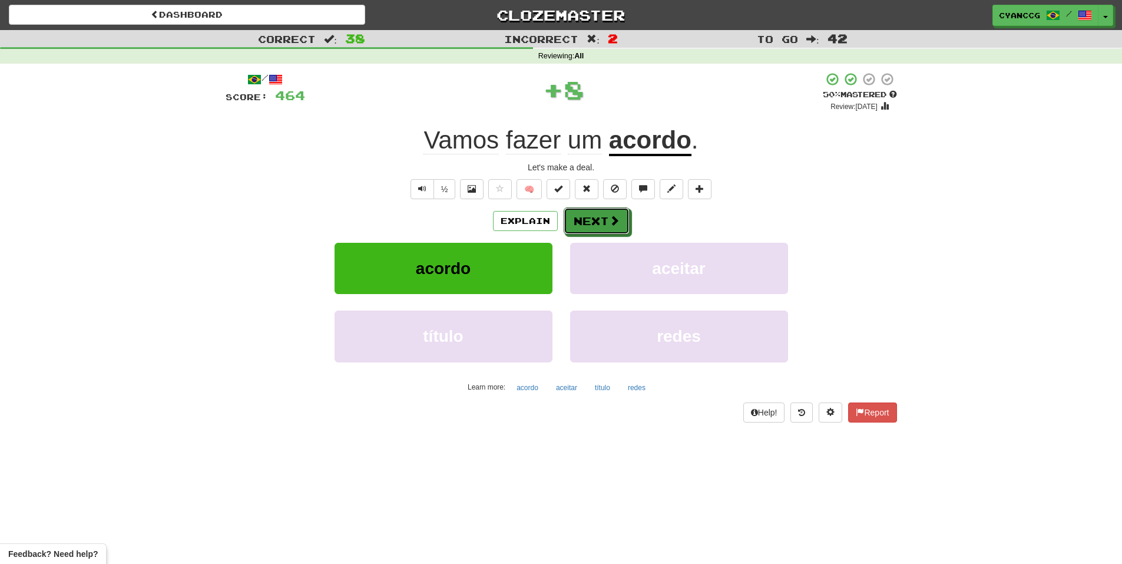
click at [581, 213] on button "Next" at bounding box center [597, 220] width 66 height 27
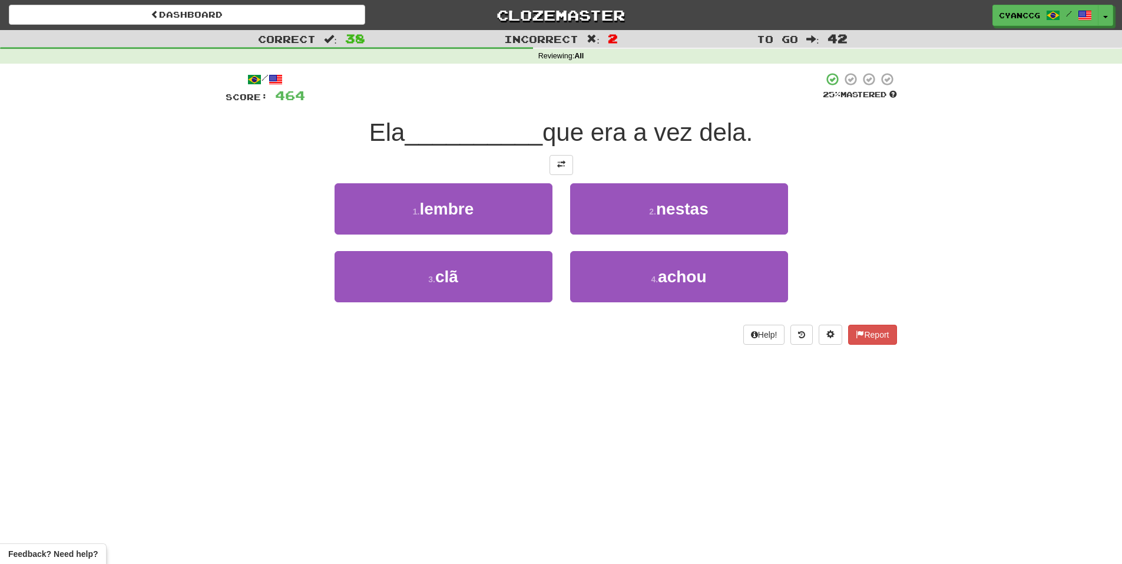
click at [543, 174] on div "/ Score: 464 25 % Mastered Ela __________ que era a vez dela. 1 . lembre 2 . ne…" at bounding box center [561, 208] width 671 height 273
click at [555, 168] on button at bounding box center [562, 165] width 24 height 20
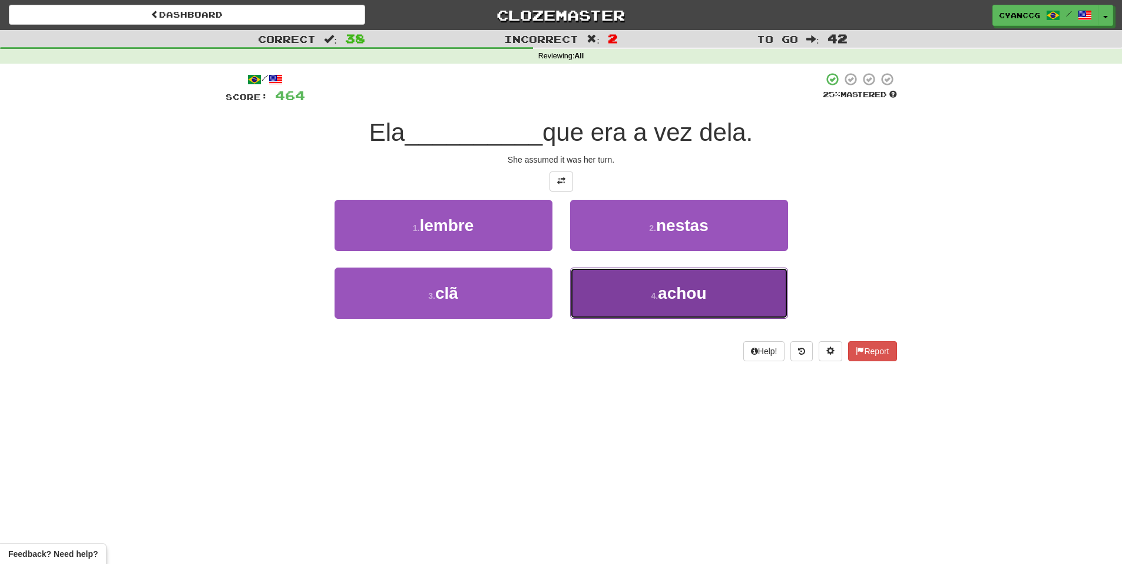
click at [625, 291] on button "4 . achou" at bounding box center [679, 292] width 218 height 51
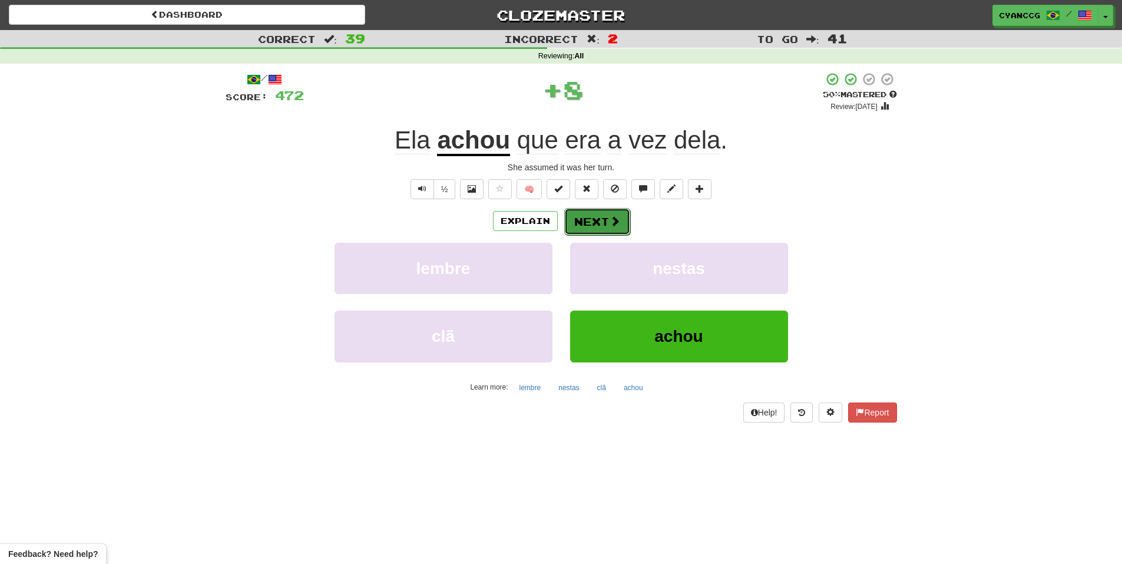
click at [601, 230] on button "Next" at bounding box center [597, 221] width 66 height 27
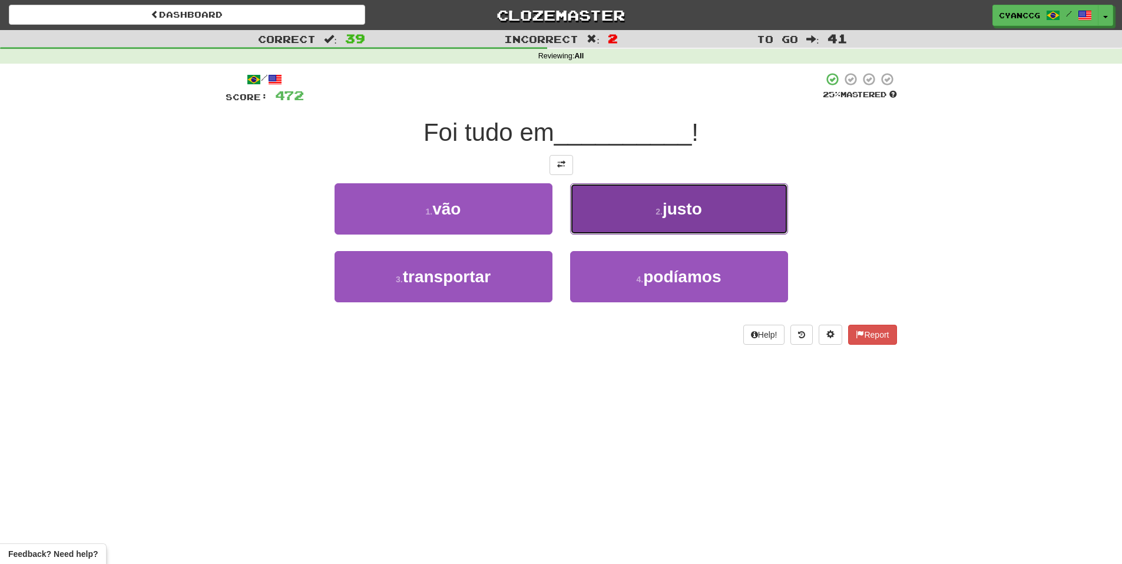
click at [656, 218] on button "2 . justo" at bounding box center [679, 208] width 218 height 51
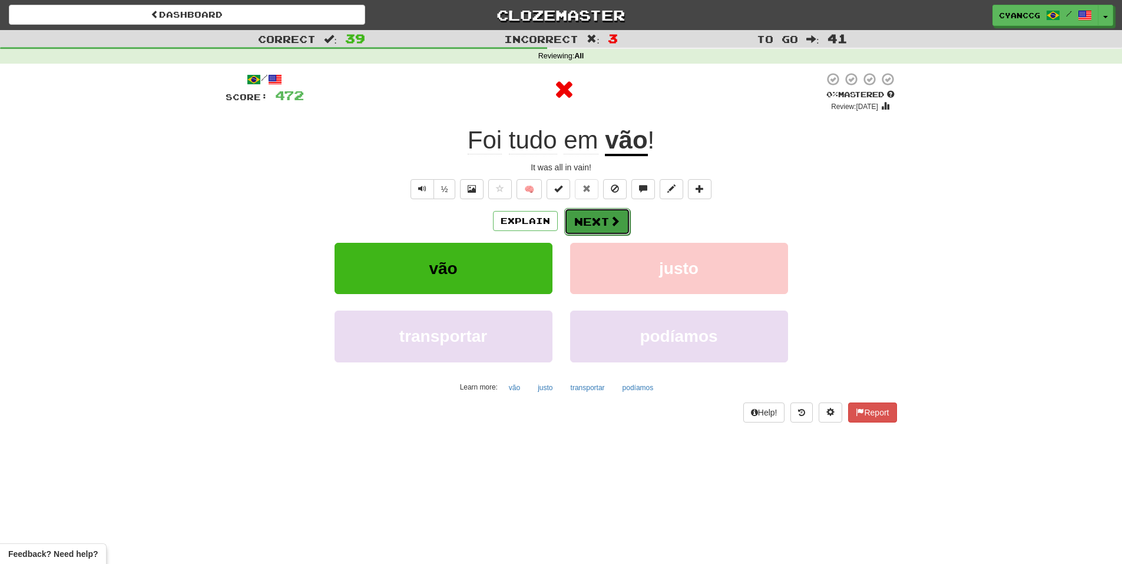
click at [610, 218] on span at bounding box center [615, 221] width 11 height 11
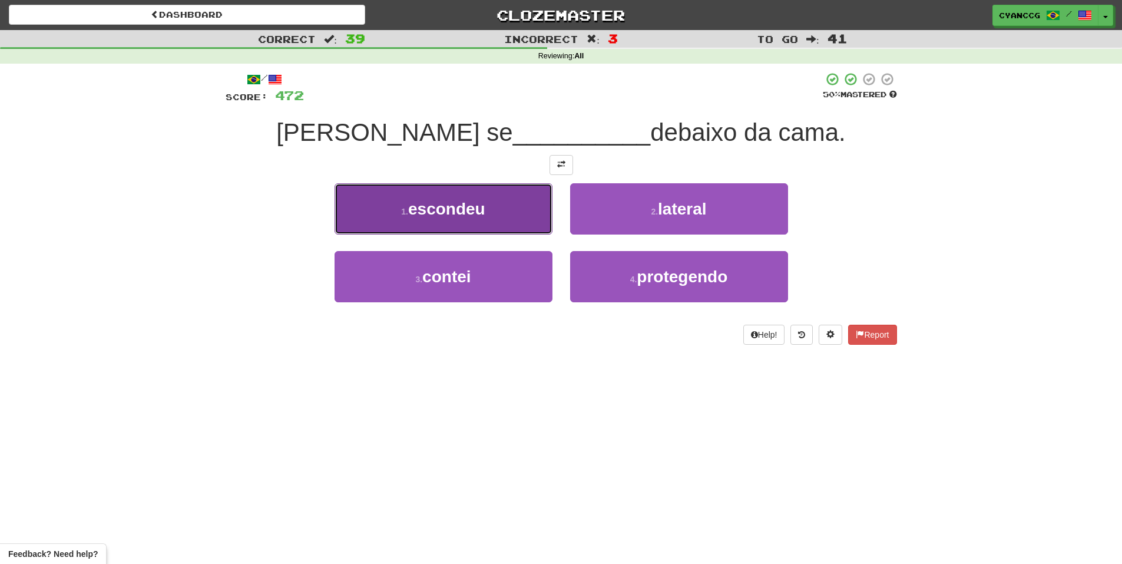
click at [510, 223] on button "1 . escondeu" at bounding box center [444, 208] width 218 height 51
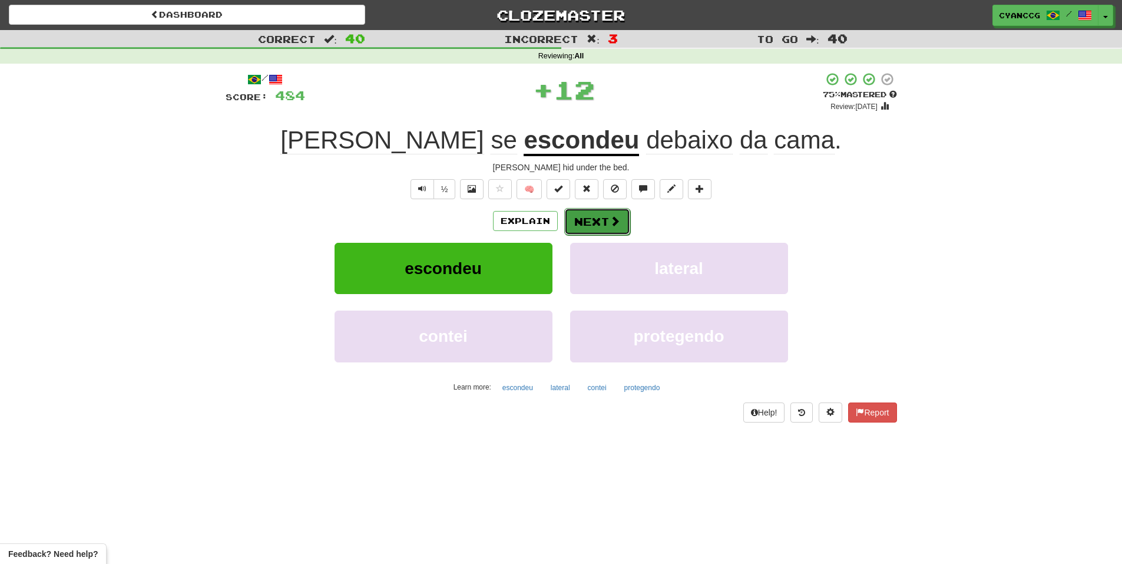
click at [594, 211] on button "Next" at bounding box center [597, 221] width 66 height 27
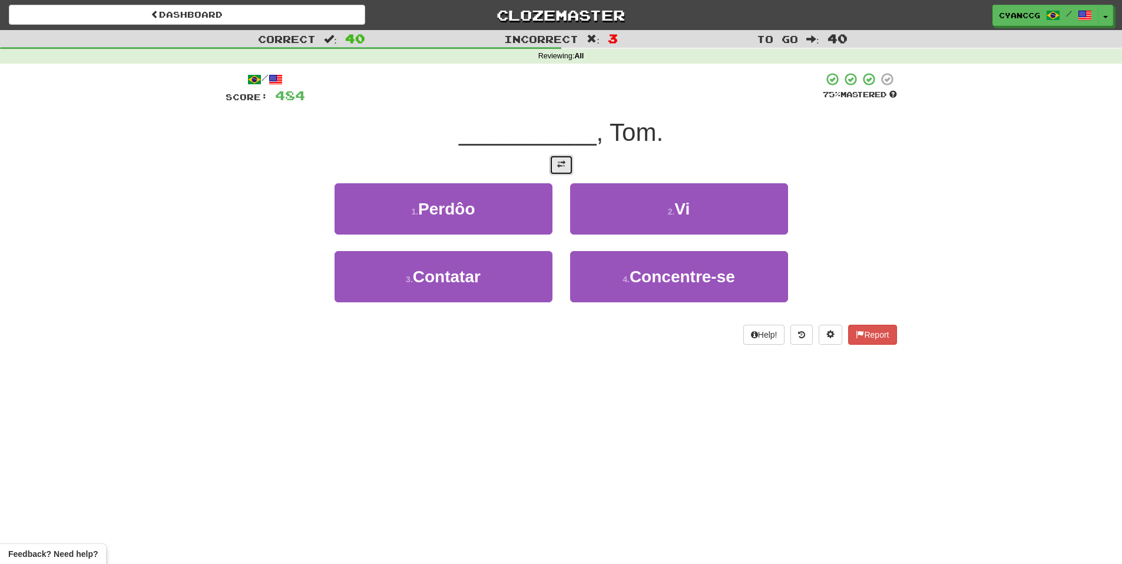
click at [560, 166] on span at bounding box center [561, 164] width 8 height 8
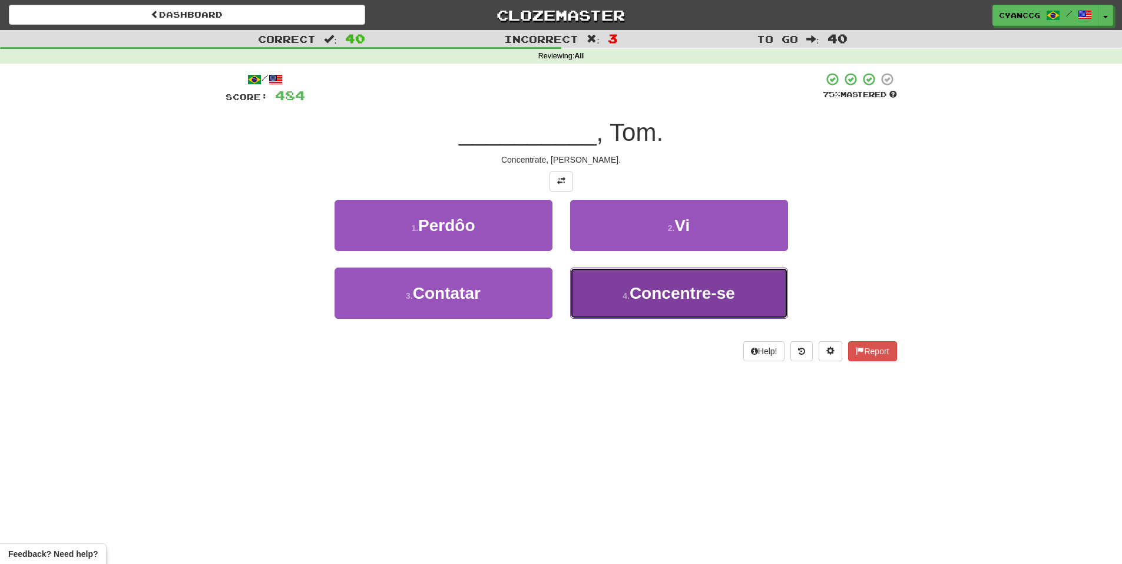
click at [623, 283] on button "4 . Concentre-se" at bounding box center [679, 292] width 218 height 51
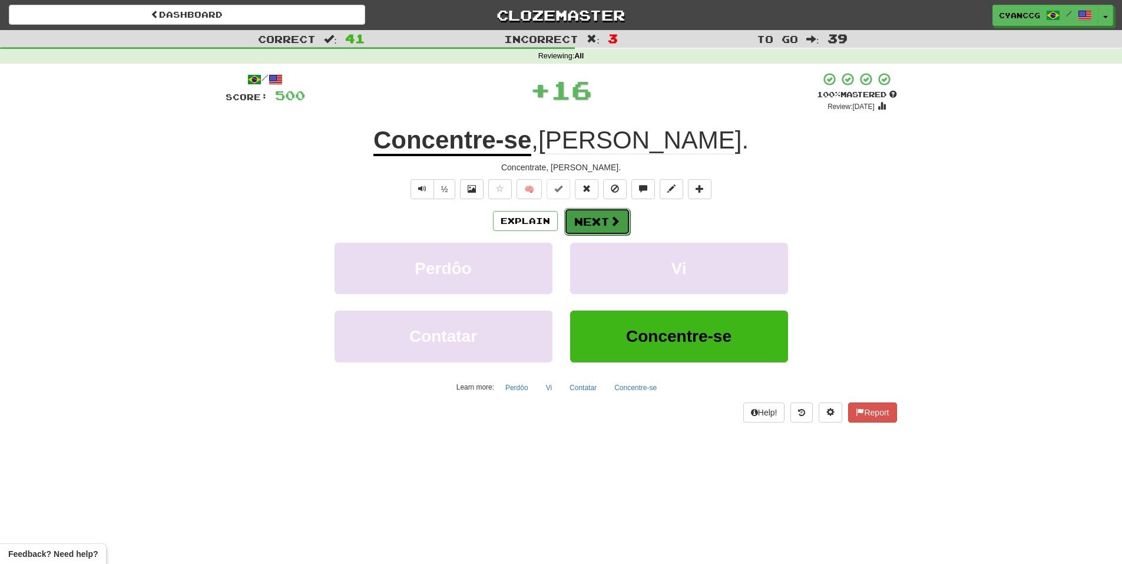
click at [602, 221] on button "Next" at bounding box center [597, 221] width 66 height 27
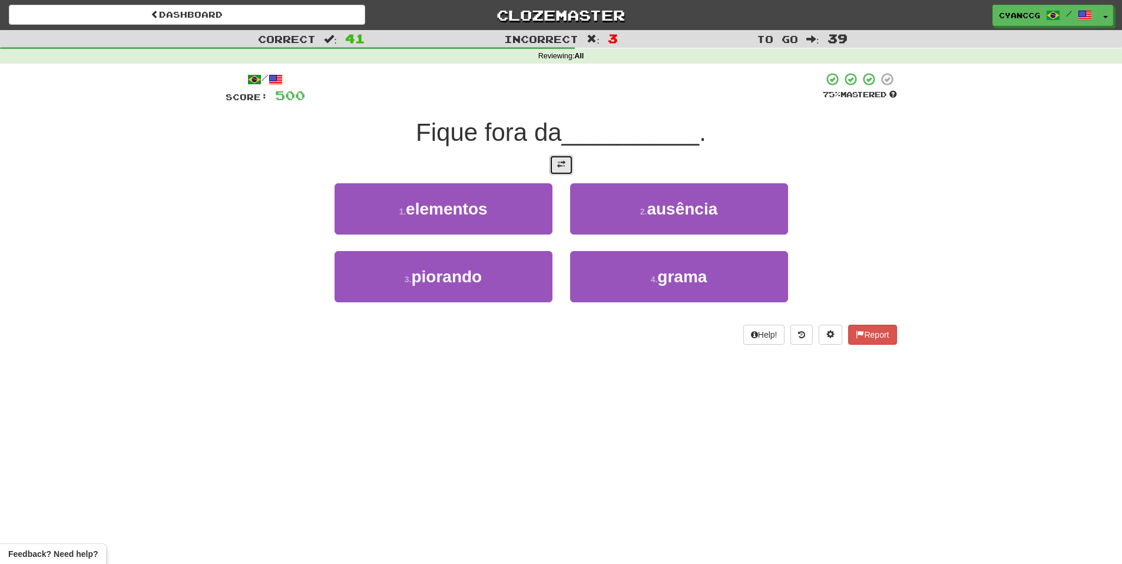
click at [561, 161] on span at bounding box center [561, 164] width 8 height 8
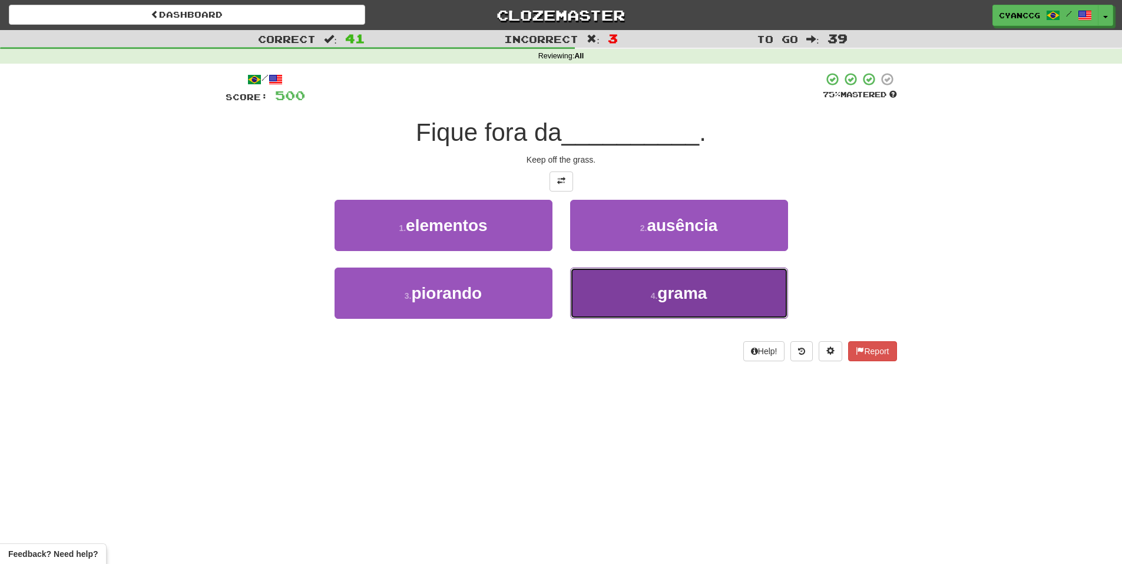
click at [647, 292] on button "4 . grama" at bounding box center [679, 292] width 218 height 51
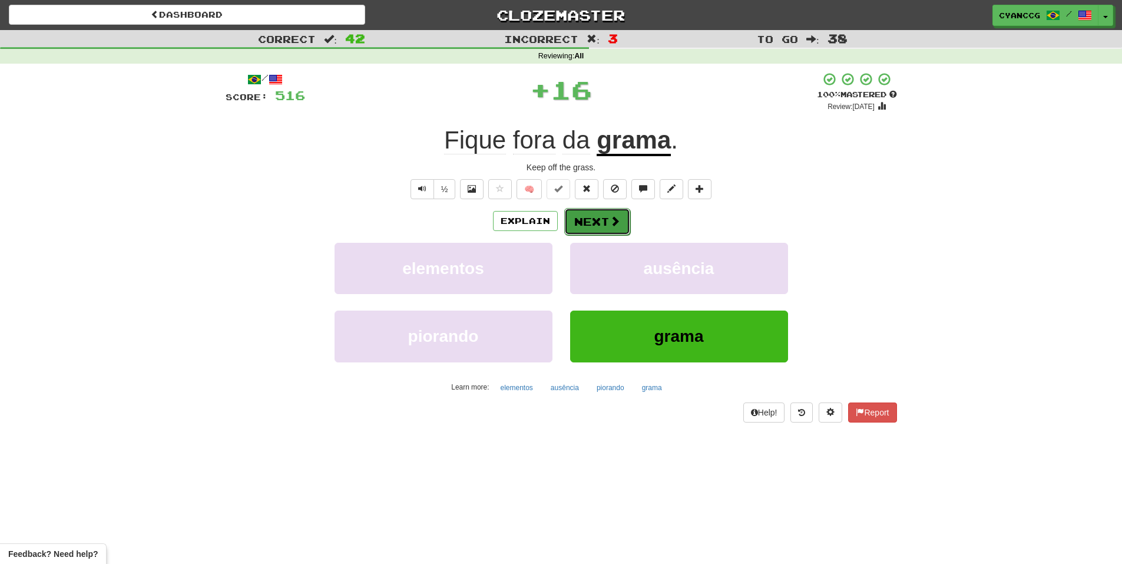
click at [617, 222] on span at bounding box center [615, 221] width 11 height 11
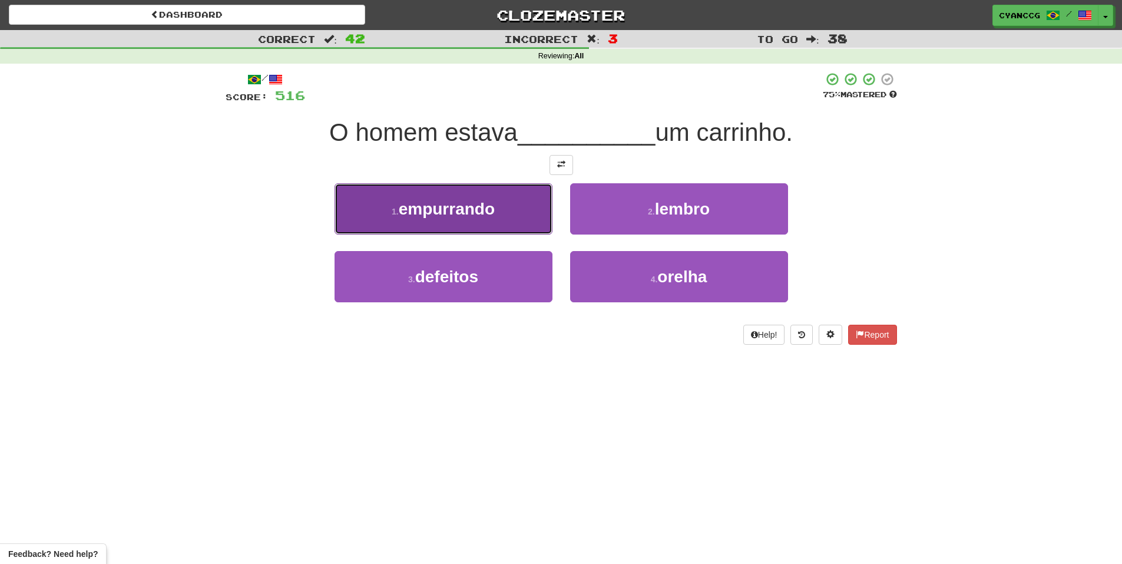
click at [524, 212] on button "1 . empurrando" at bounding box center [444, 208] width 218 height 51
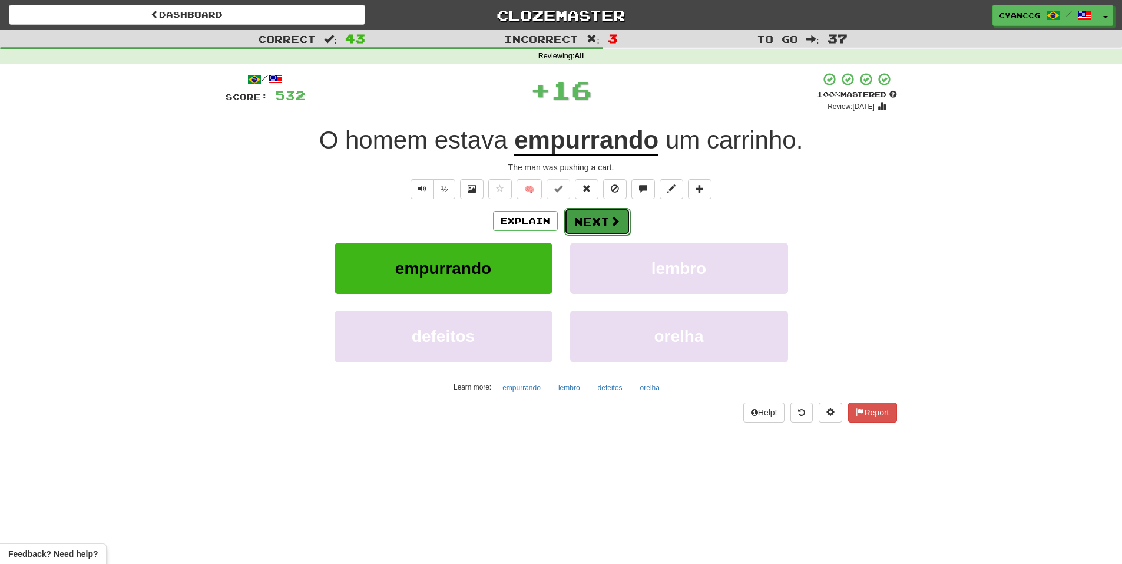
click at [598, 217] on button "Next" at bounding box center [597, 221] width 66 height 27
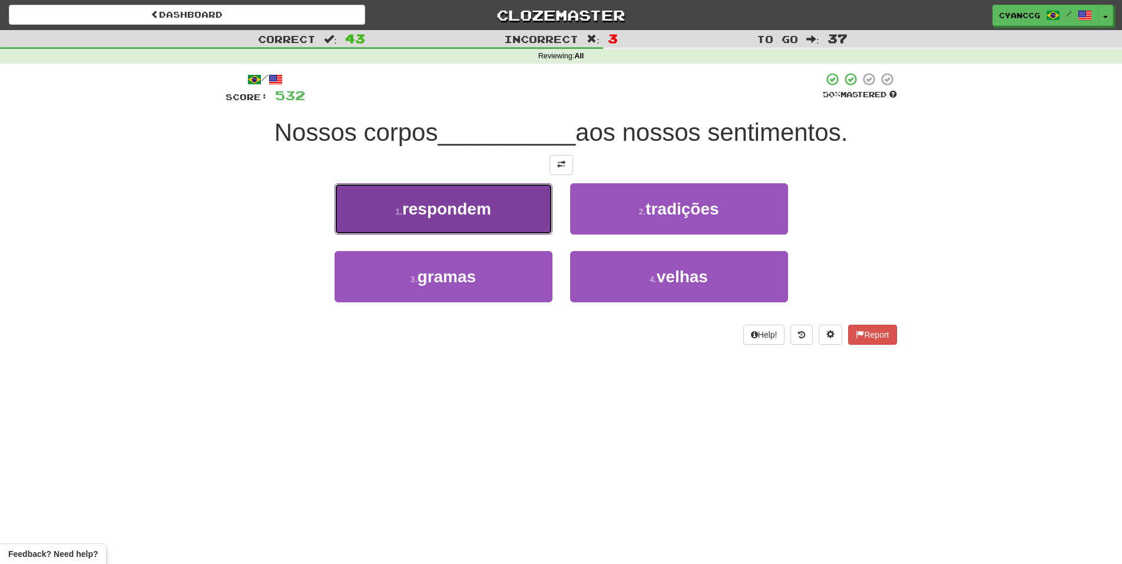
click at [527, 214] on button "1 . respondem" at bounding box center [444, 208] width 218 height 51
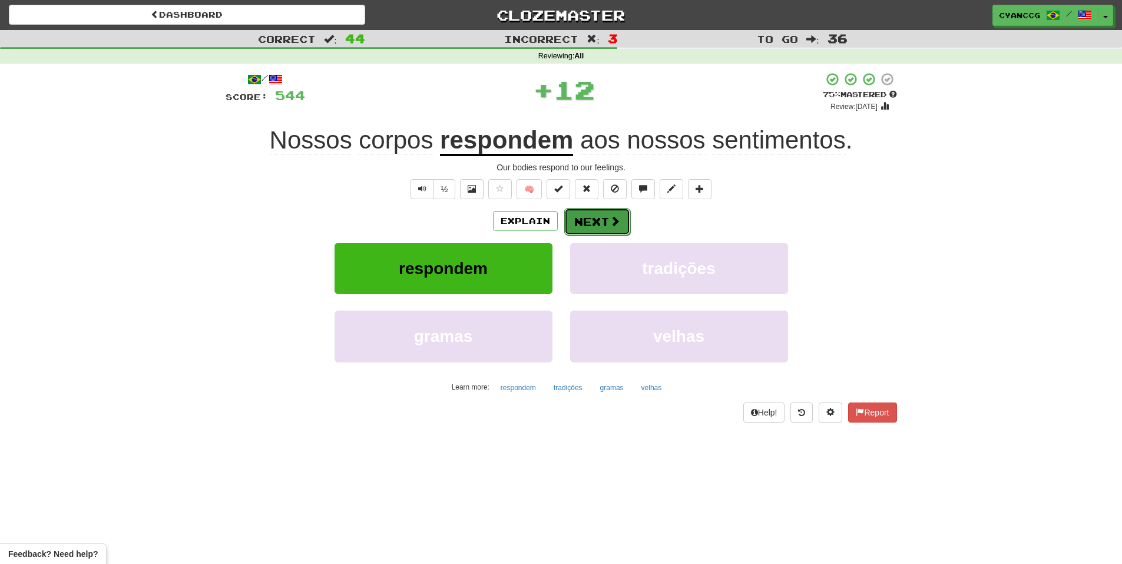
click at [595, 216] on button "Next" at bounding box center [597, 221] width 66 height 27
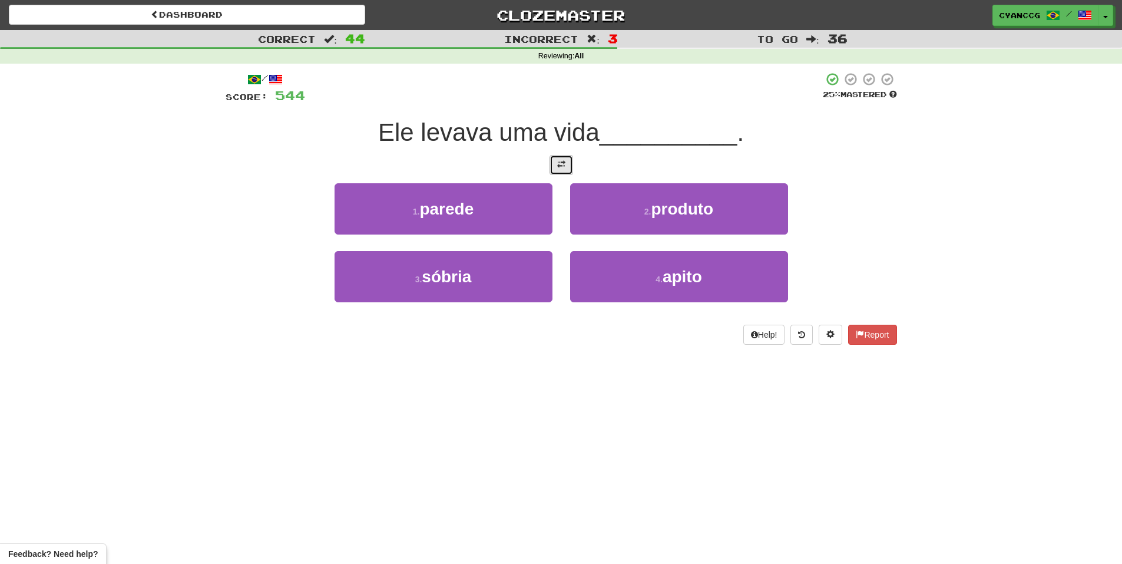
click at [559, 170] on button at bounding box center [562, 165] width 24 height 20
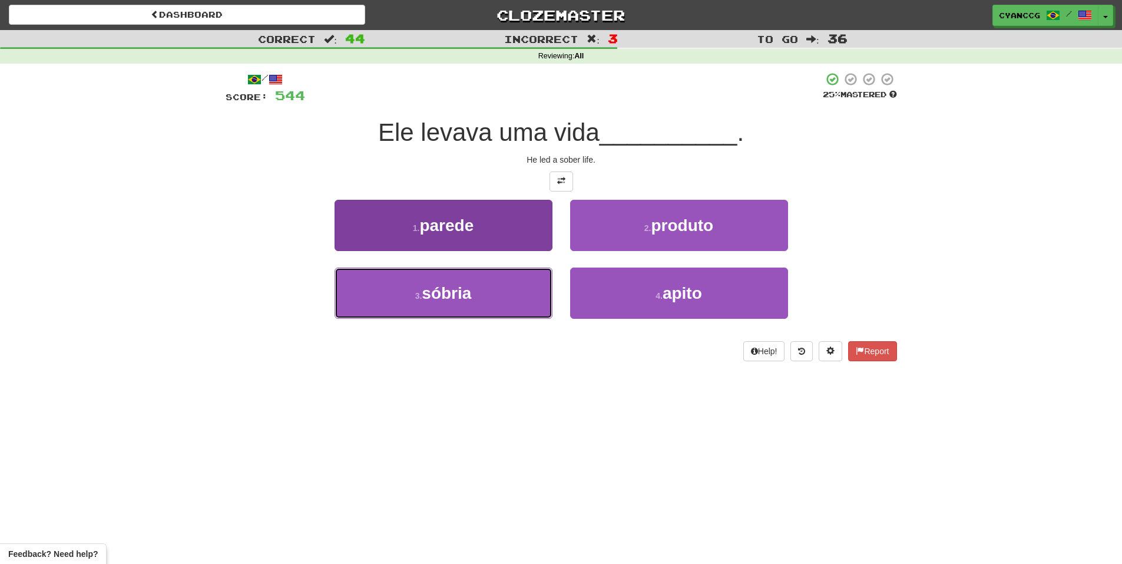
click at [514, 286] on button "3 . sóbria" at bounding box center [444, 292] width 218 height 51
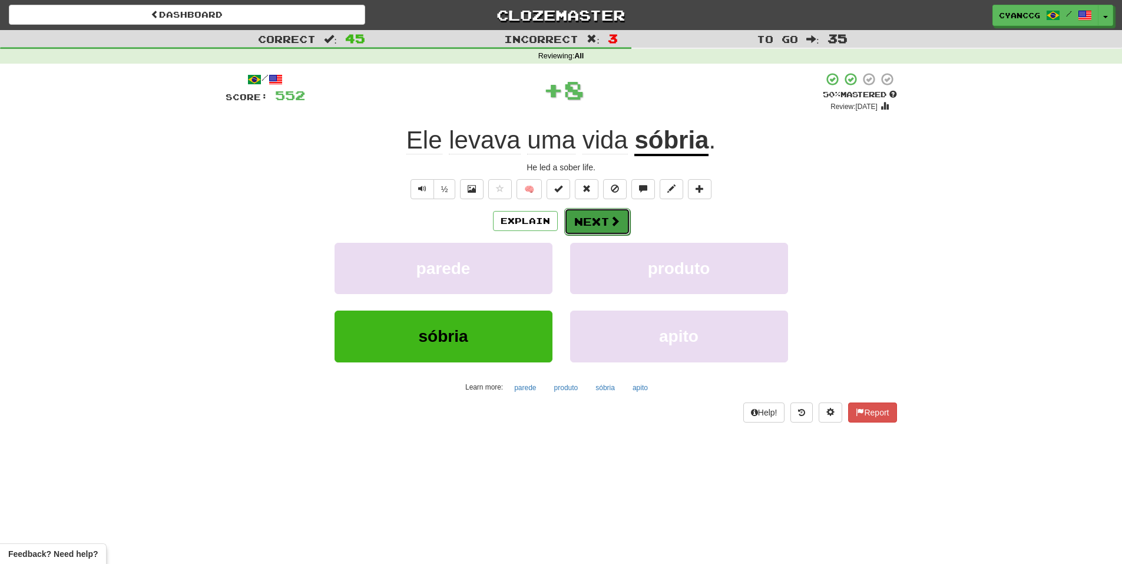
click at [604, 224] on button "Next" at bounding box center [597, 221] width 66 height 27
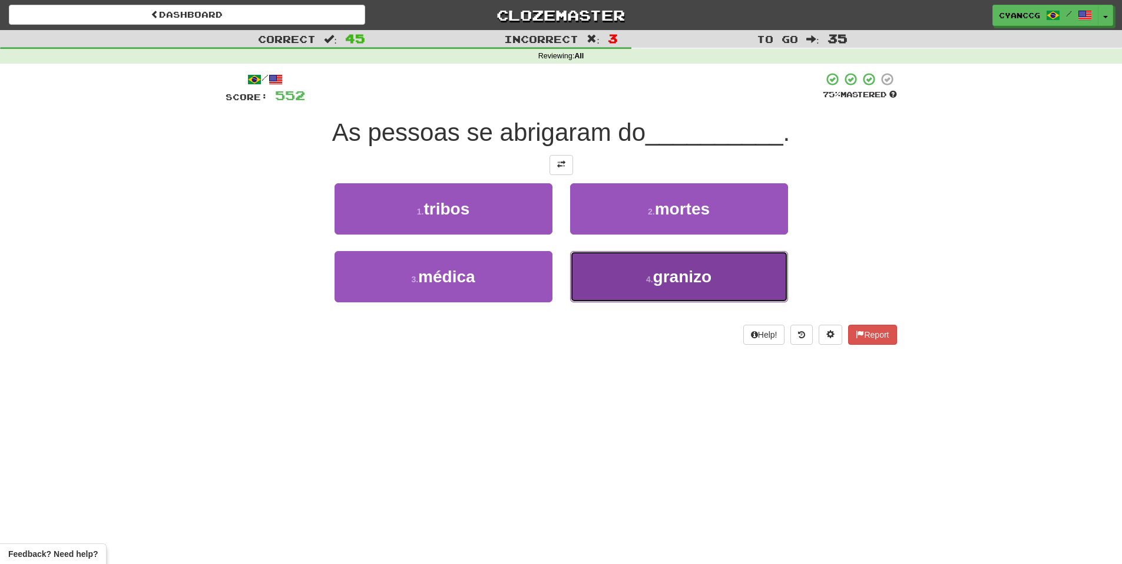
click at [647, 278] on small "4 ." at bounding box center [649, 278] width 7 height 9
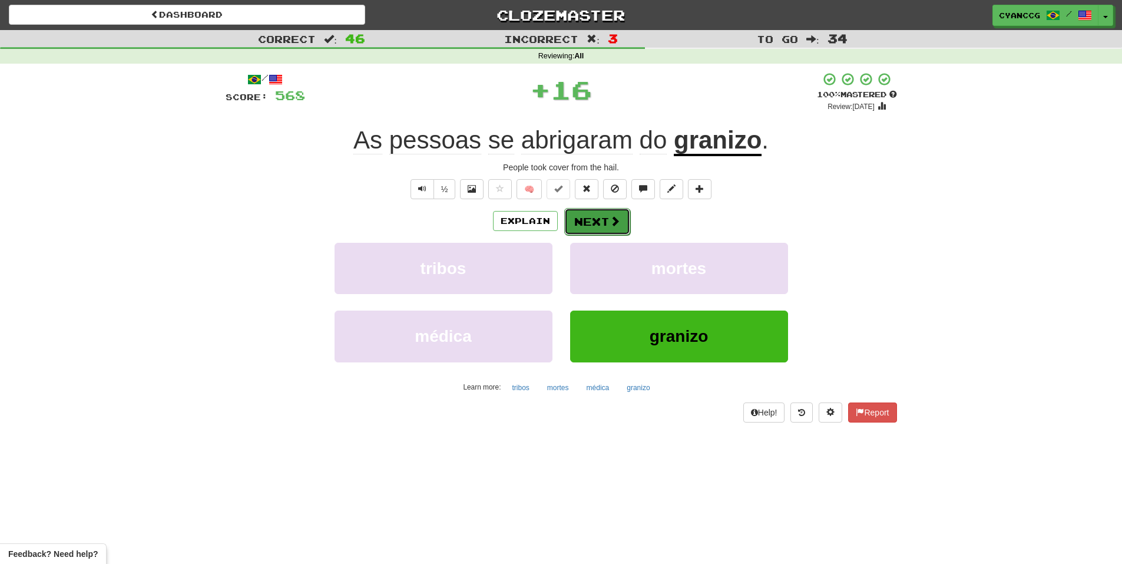
click at [602, 226] on button "Next" at bounding box center [597, 221] width 66 height 27
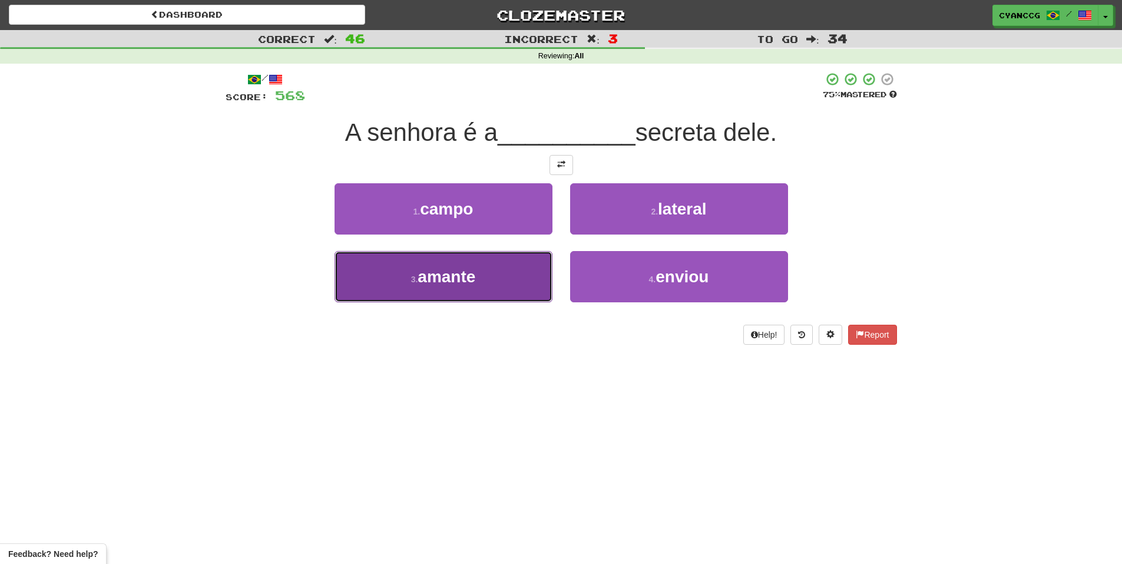
drag, startPoint x: 525, startPoint y: 277, endPoint x: 587, endPoint y: 241, distance: 71.8
click at [525, 277] on button "3 . amante" at bounding box center [444, 276] width 218 height 51
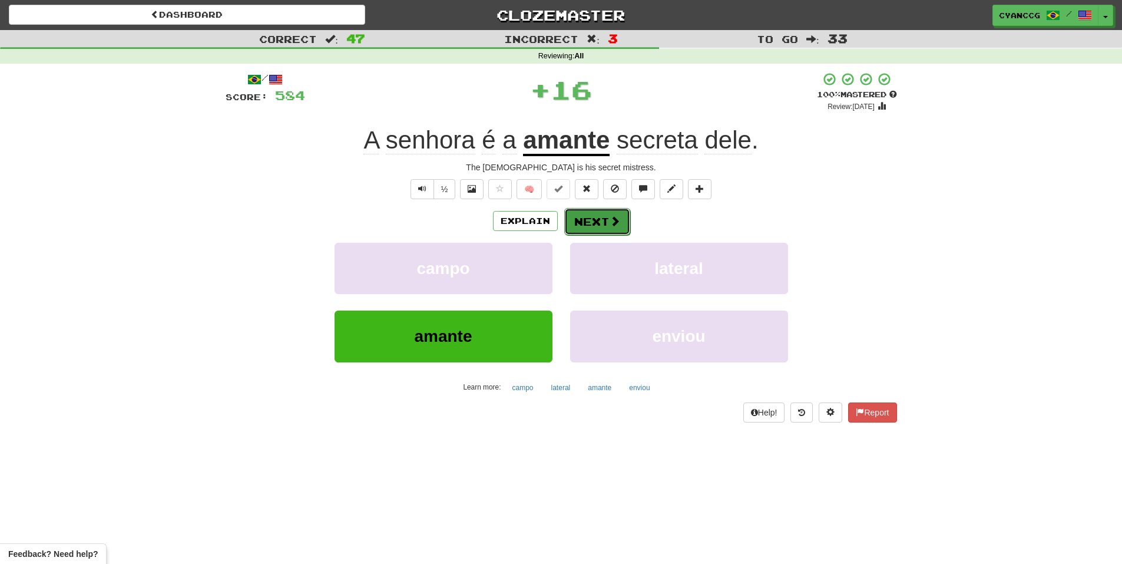
click at [601, 227] on button "Next" at bounding box center [597, 221] width 66 height 27
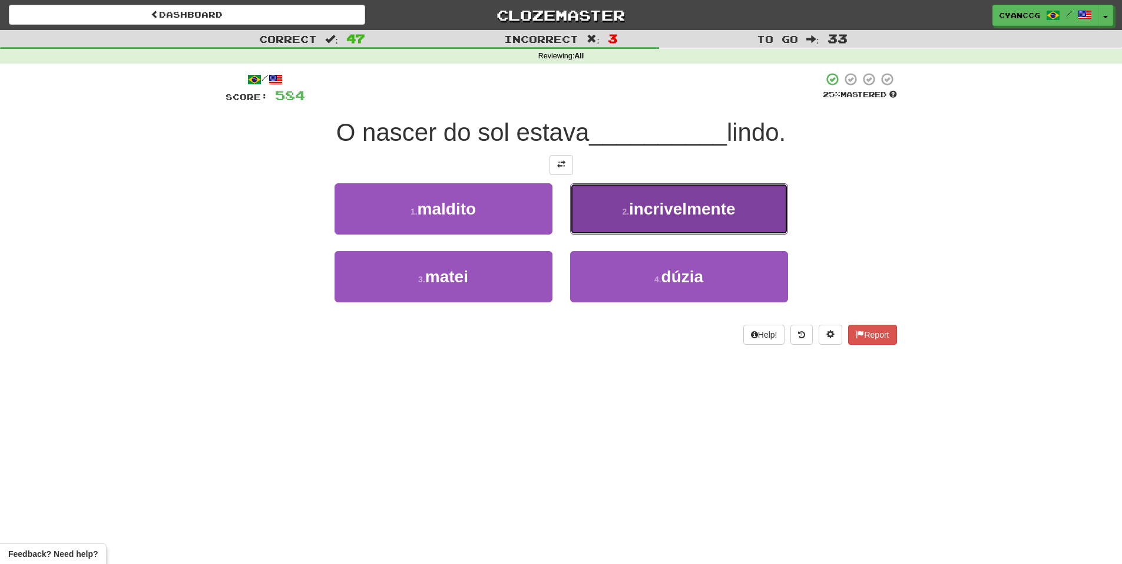
click at [614, 220] on button "2 . incrivelmente" at bounding box center [679, 208] width 218 height 51
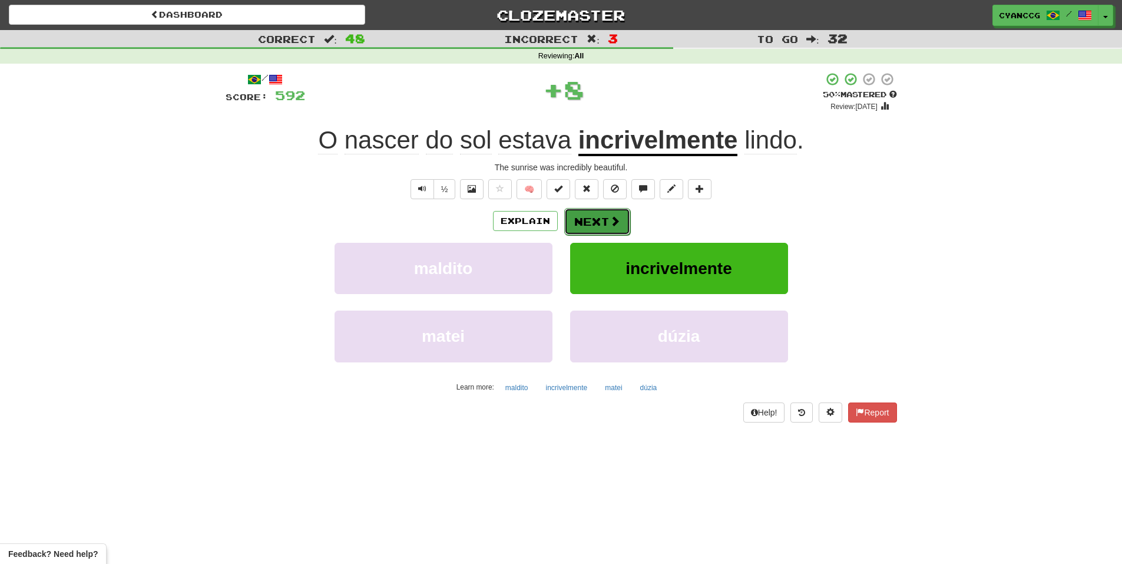
click at [599, 222] on button "Next" at bounding box center [597, 221] width 66 height 27
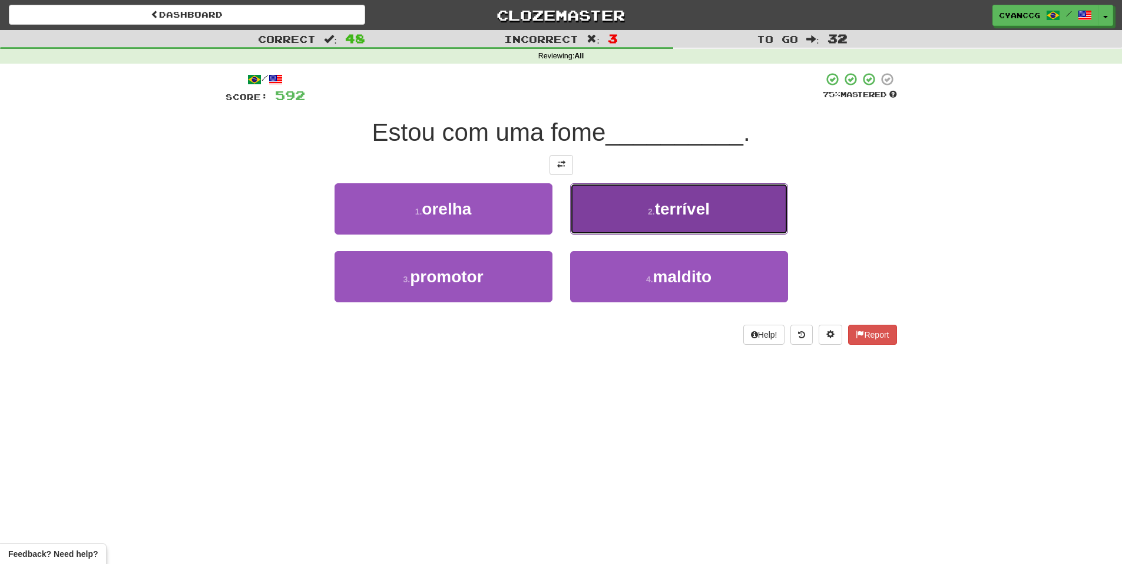
click at [670, 219] on button "2 . terrível" at bounding box center [679, 208] width 218 height 51
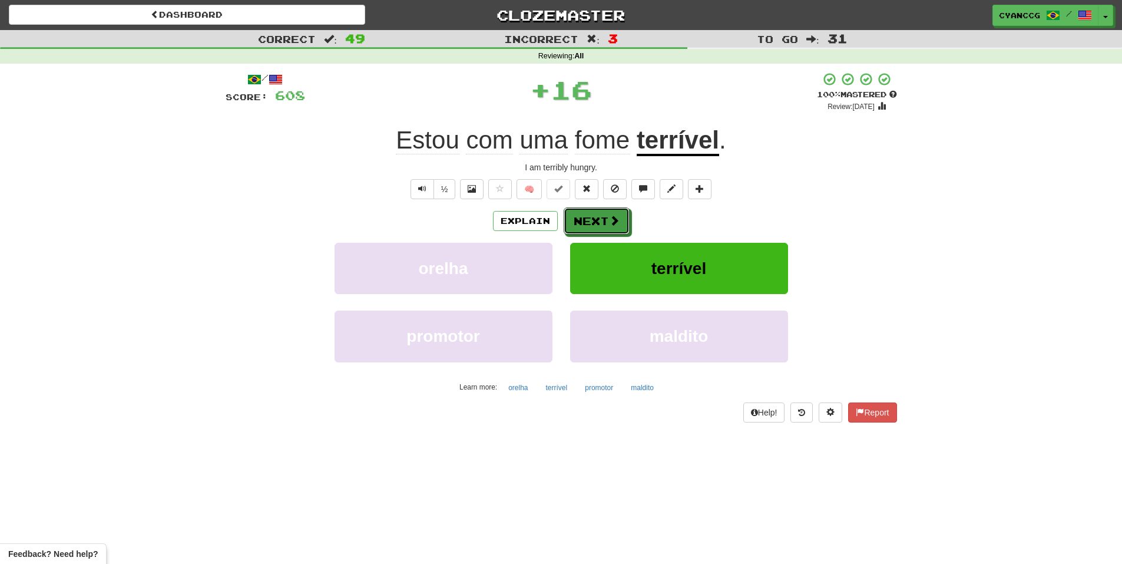
click at [617, 223] on span at bounding box center [614, 220] width 11 height 11
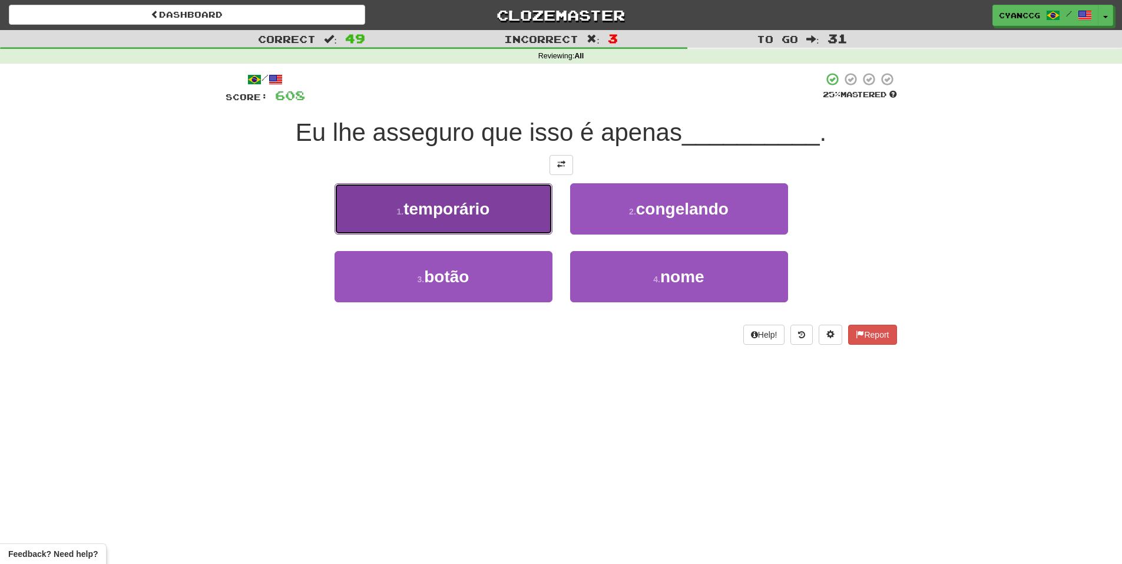
click at [528, 221] on button "1 . temporário" at bounding box center [444, 208] width 218 height 51
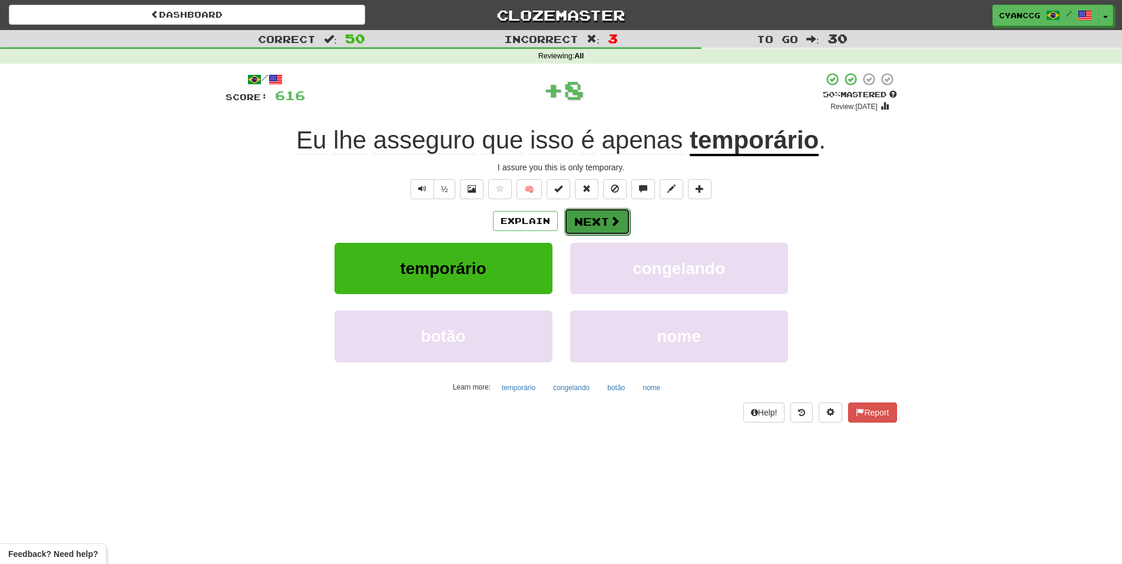
click at [613, 223] on span at bounding box center [615, 221] width 11 height 11
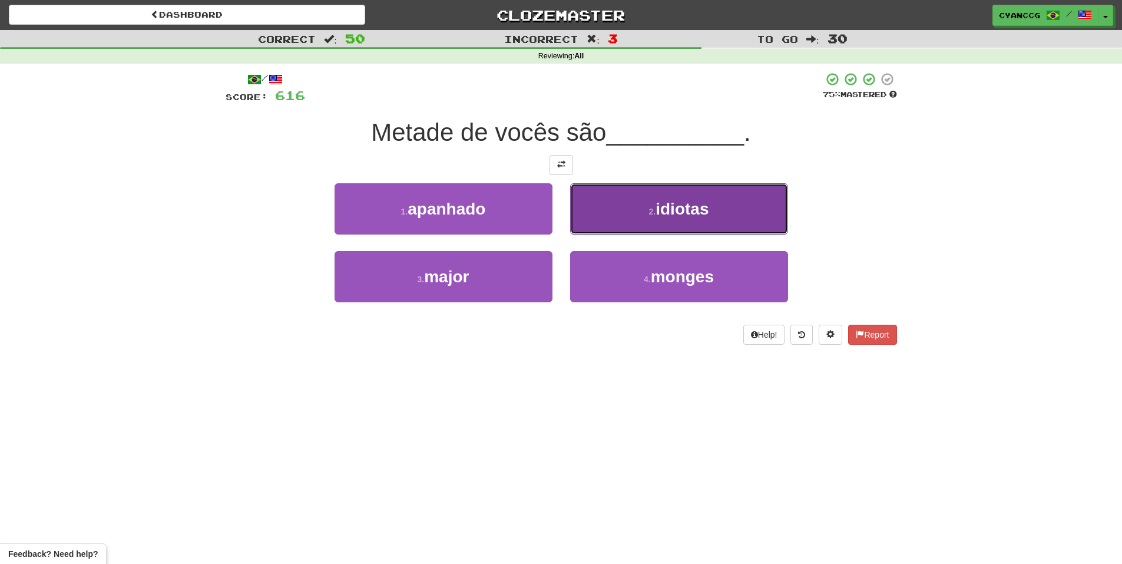
click at [611, 223] on button "2 . idiotas" at bounding box center [679, 208] width 218 height 51
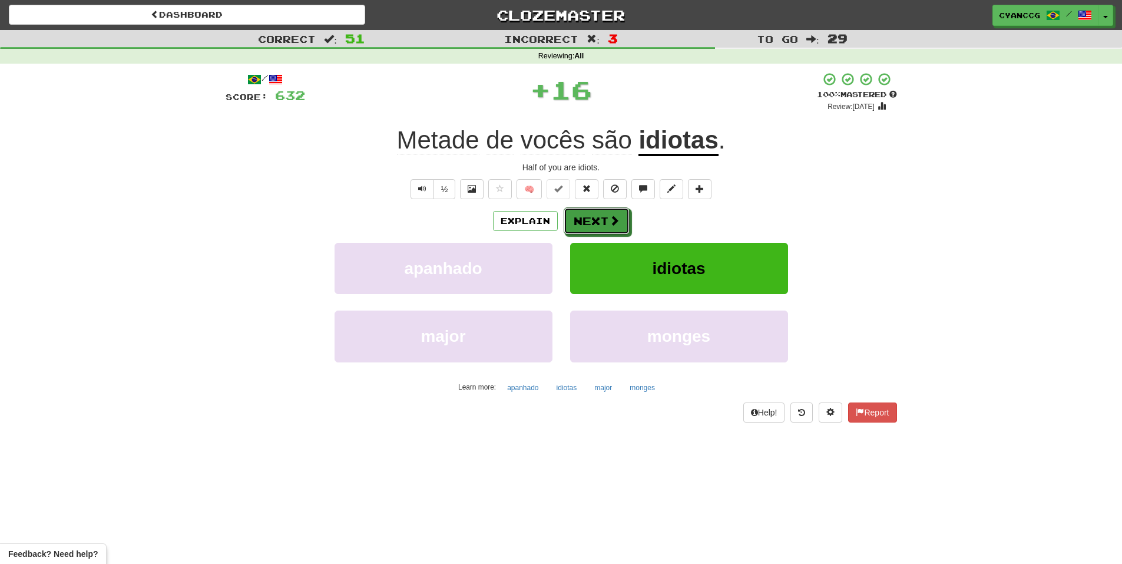
click at [611, 223] on span at bounding box center [614, 220] width 11 height 11
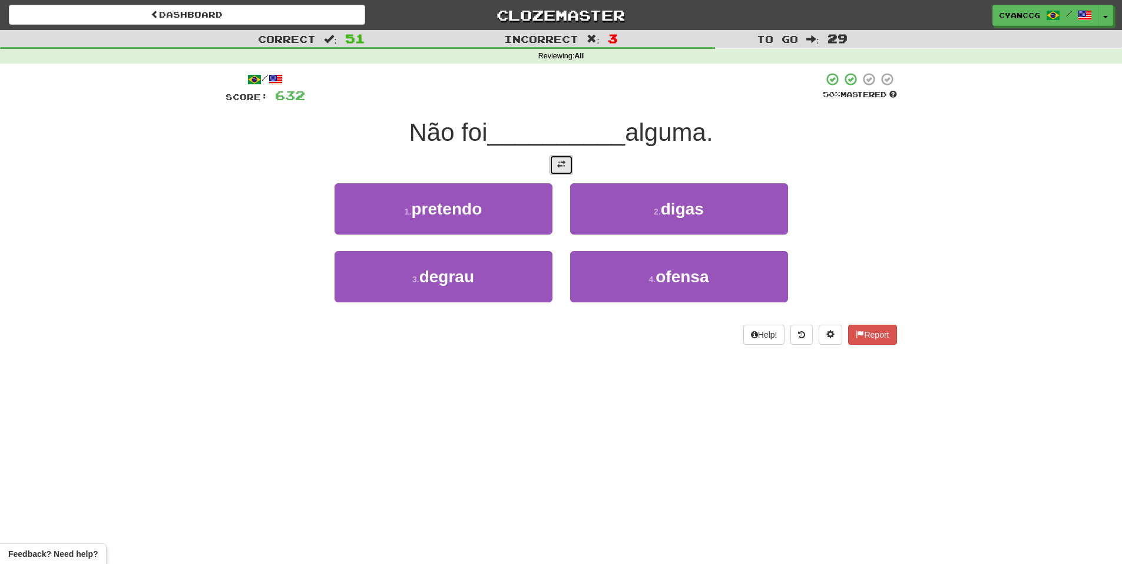
click at [564, 174] on button at bounding box center [562, 165] width 24 height 20
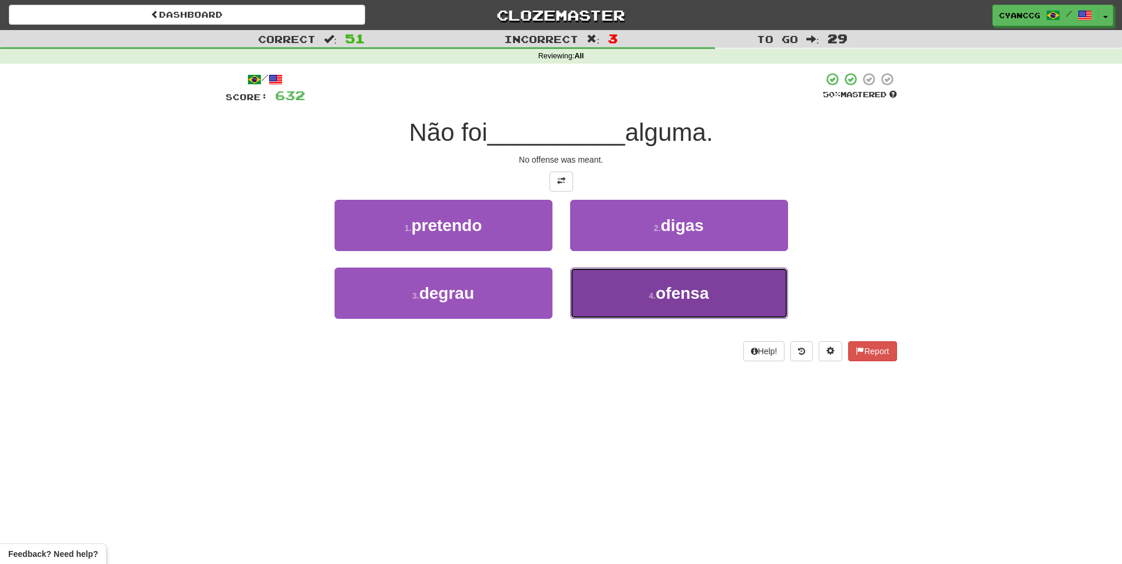
click at [619, 295] on button "4 . ofensa" at bounding box center [679, 292] width 218 height 51
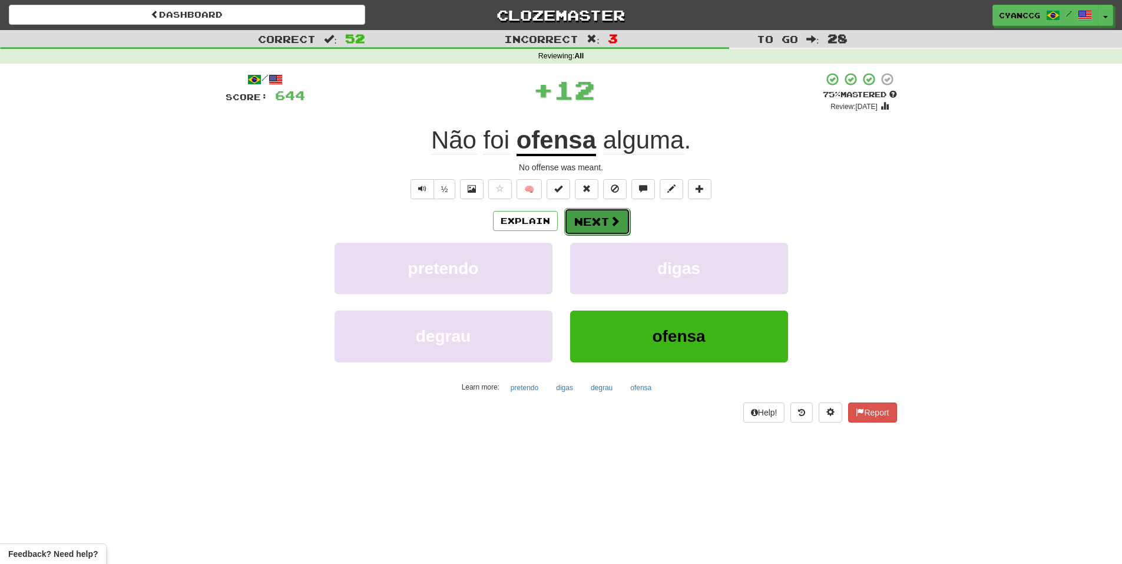
click at [595, 226] on button "Next" at bounding box center [597, 221] width 66 height 27
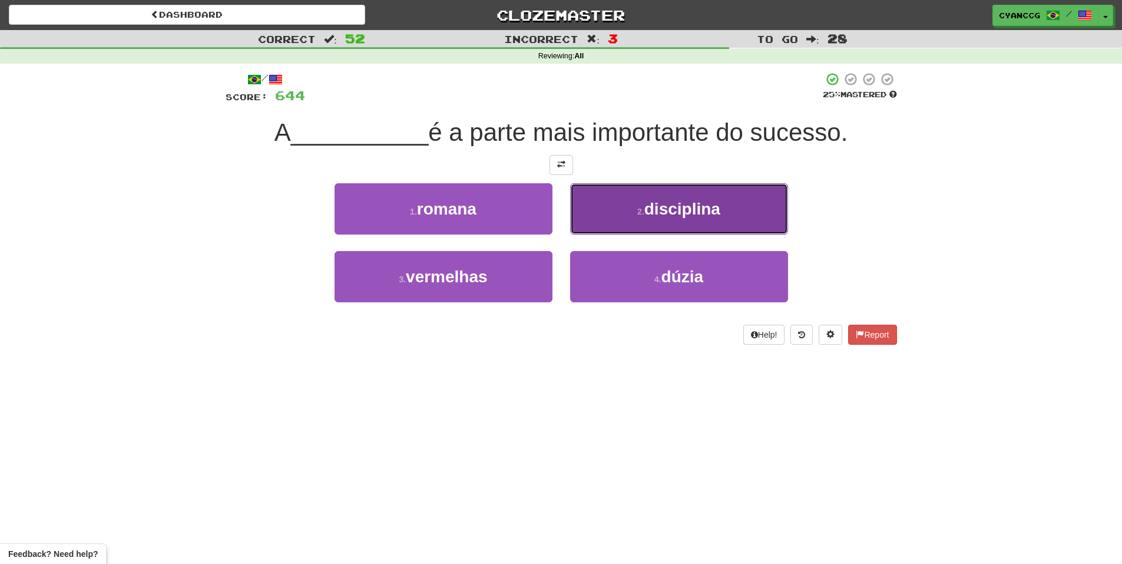
click at [653, 228] on button "2 . disciplina" at bounding box center [679, 208] width 218 height 51
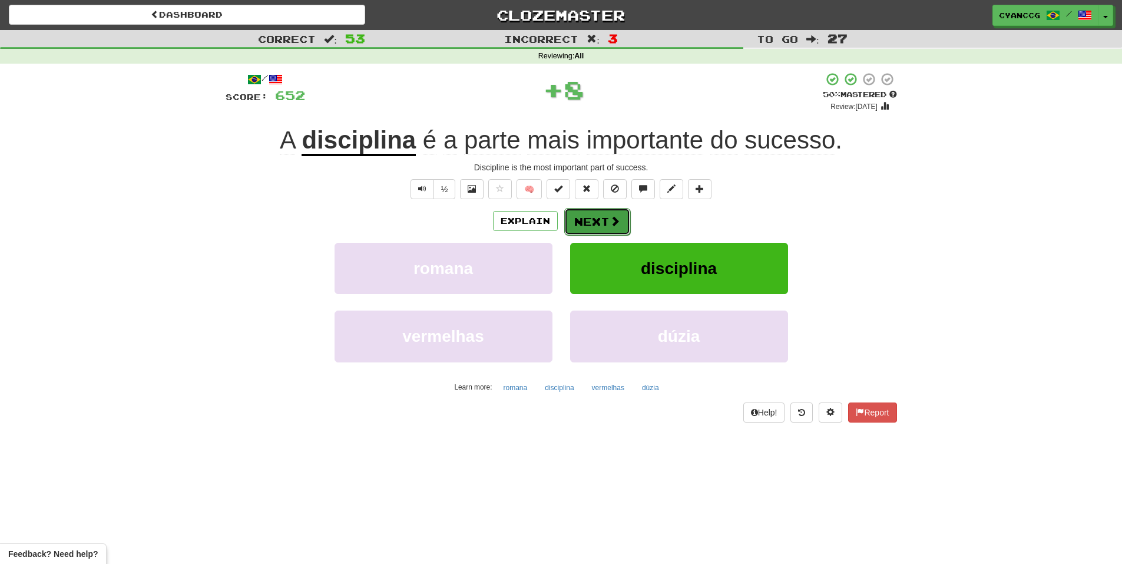
click at [607, 222] on button "Next" at bounding box center [597, 221] width 66 height 27
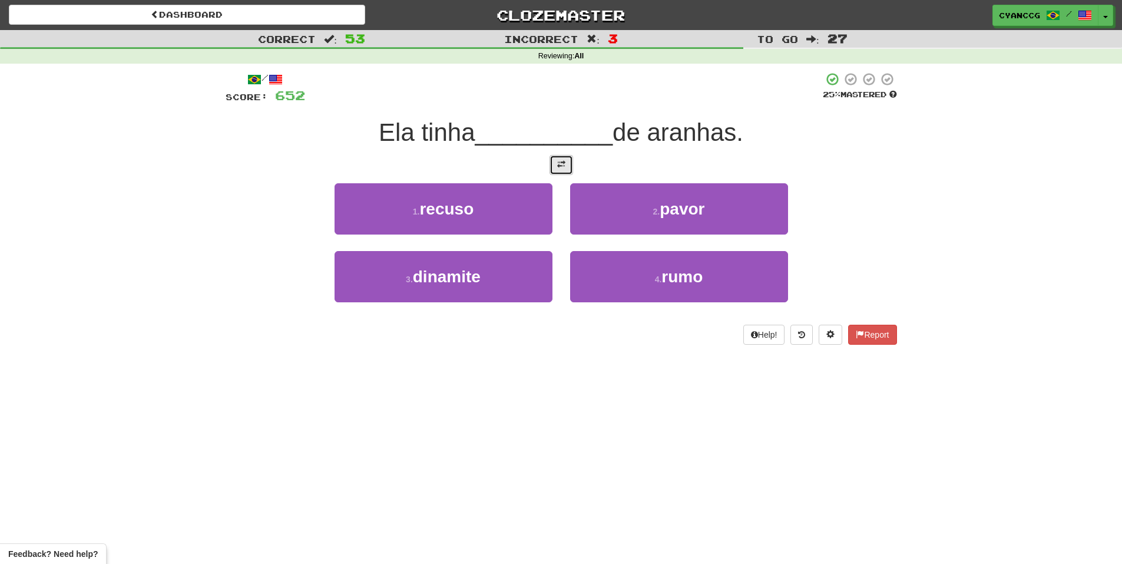
click at [568, 166] on button at bounding box center [562, 165] width 24 height 20
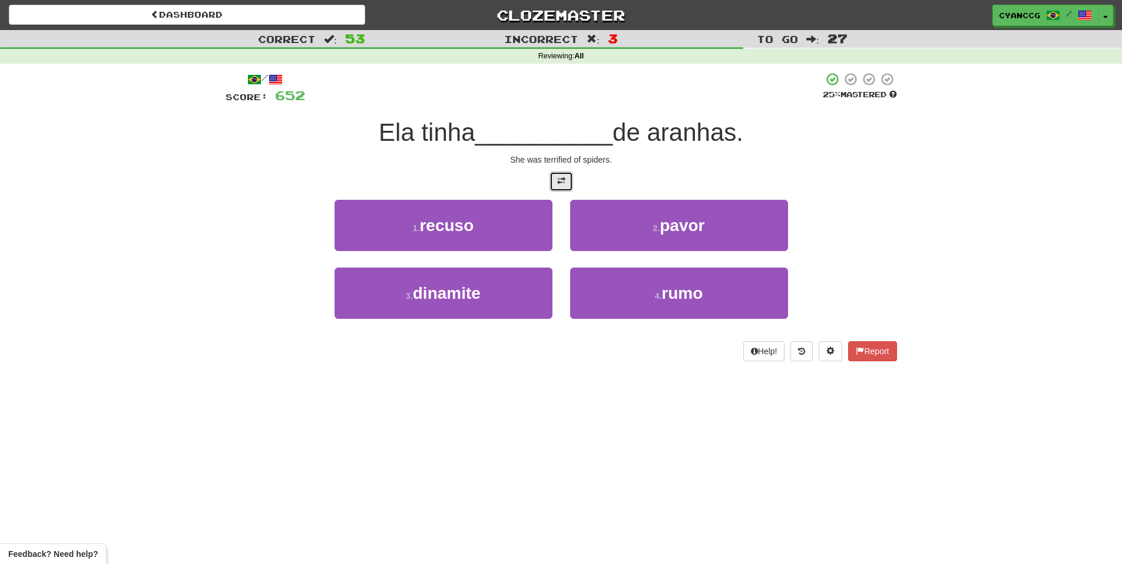
click at [565, 175] on button at bounding box center [562, 181] width 24 height 20
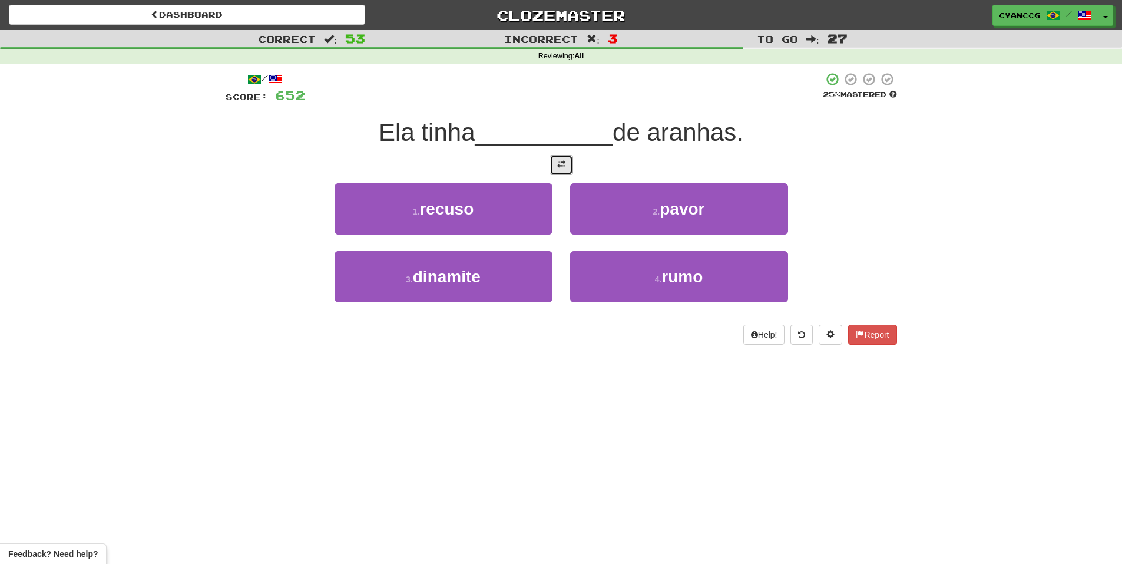
click at [563, 167] on span at bounding box center [561, 164] width 8 height 8
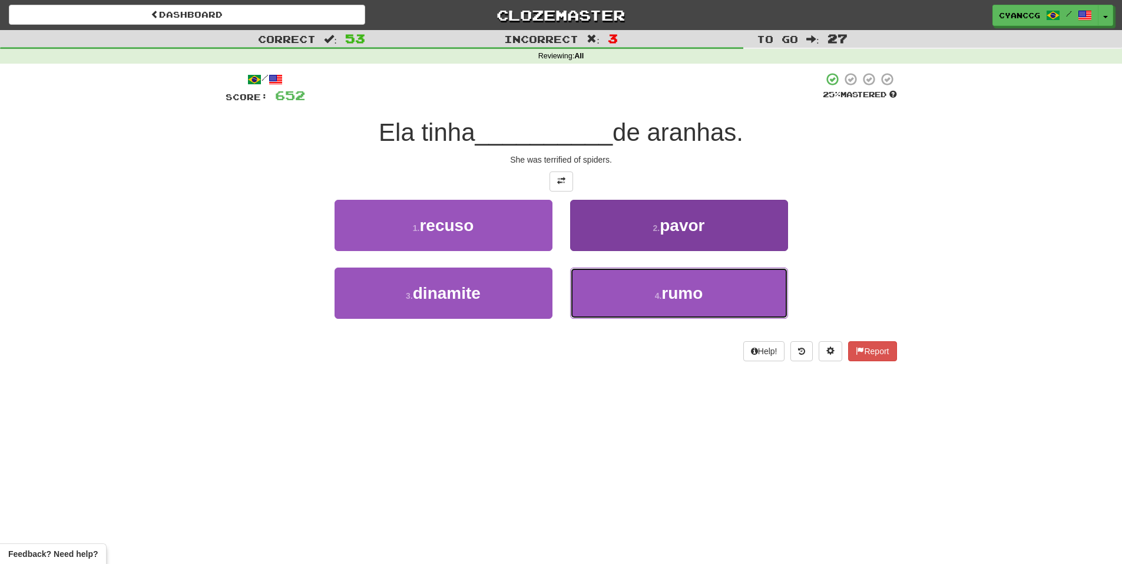
click at [630, 291] on button "4 . rumo" at bounding box center [679, 292] width 218 height 51
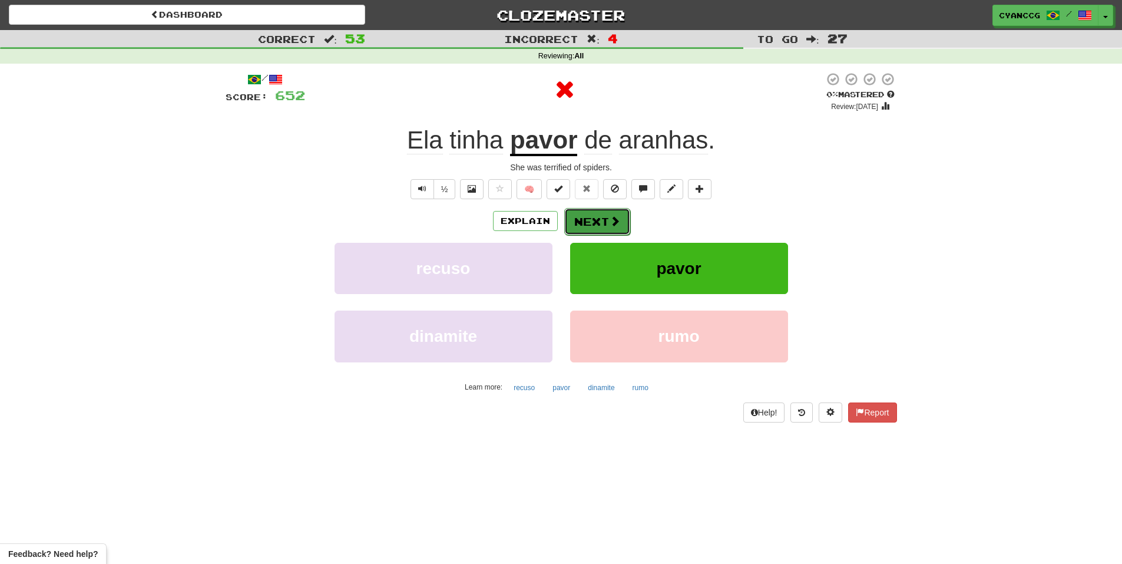
click at [611, 224] on span at bounding box center [615, 221] width 11 height 11
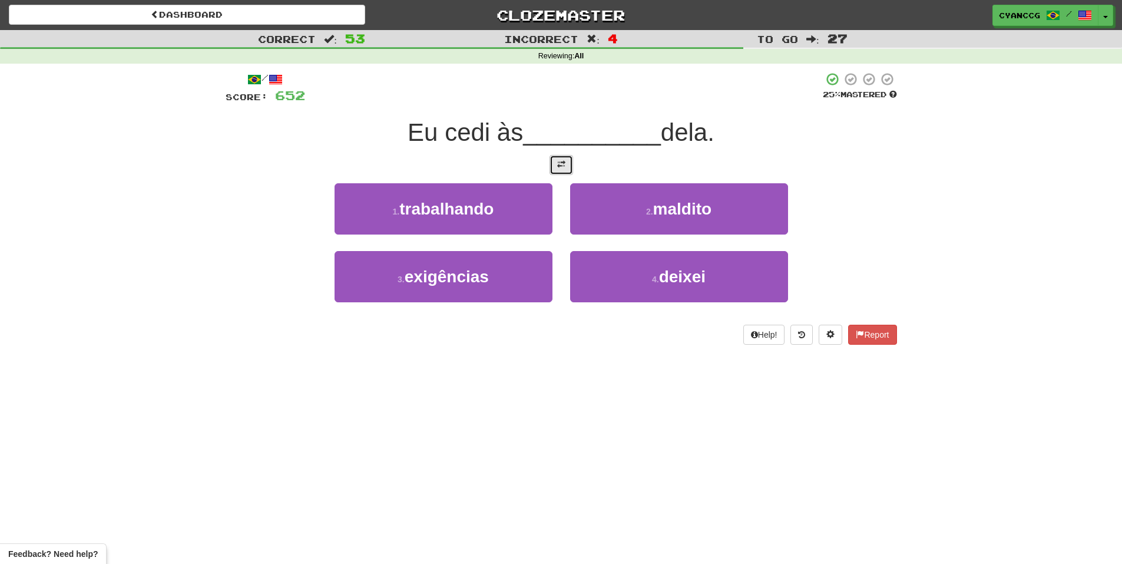
click at [568, 167] on button at bounding box center [562, 165] width 24 height 20
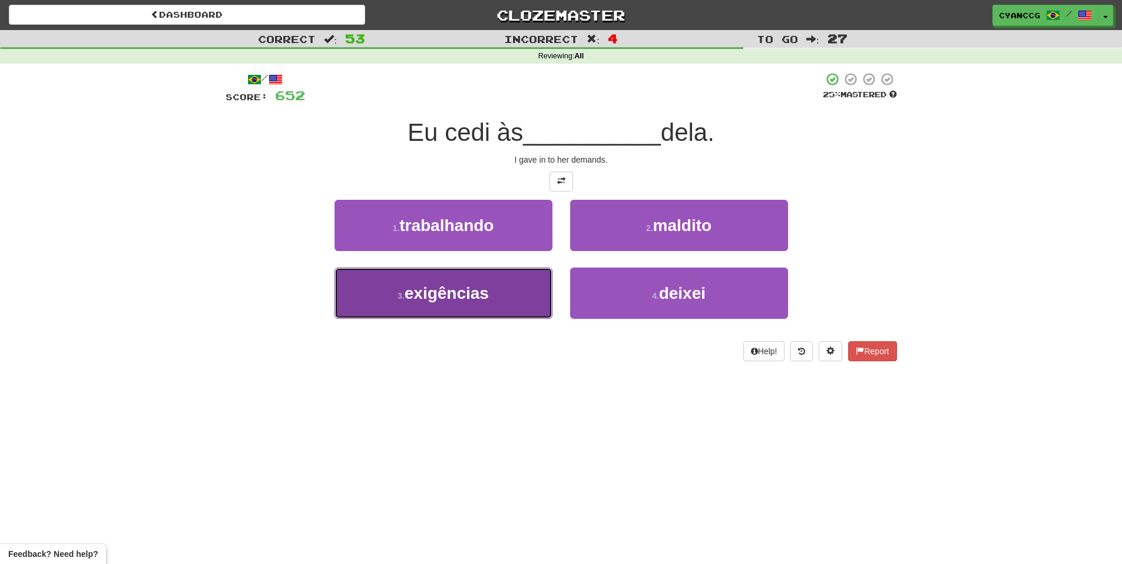
click at [514, 290] on button "3 . exigências" at bounding box center [444, 292] width 218 height 51
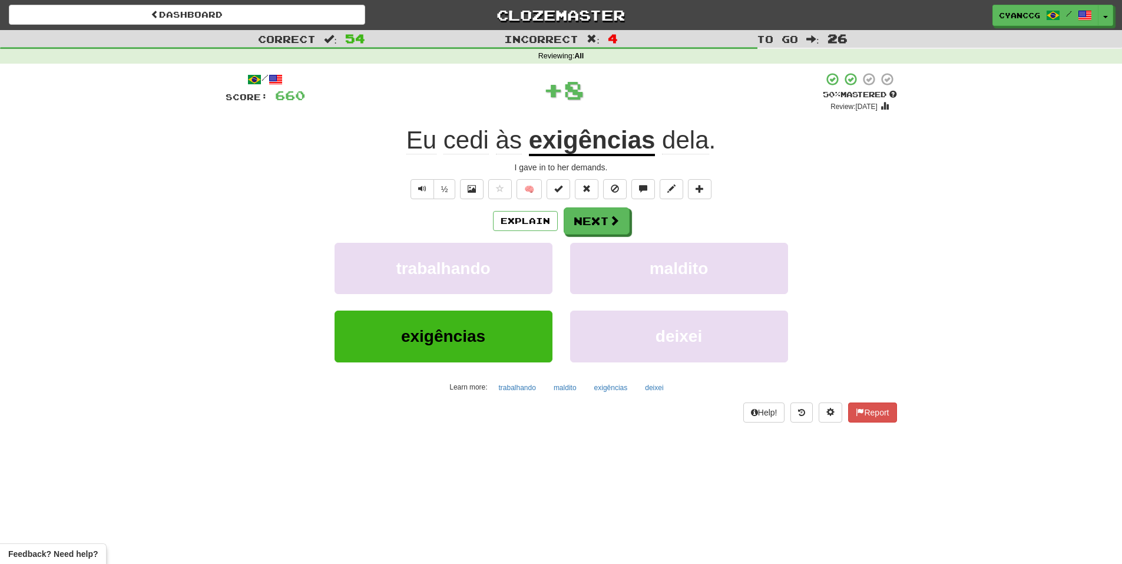
click at [612, 234] on div "Explain Next trabalhando maldito exigências deixei Learn more: trabalhando mald…" at bounding box center [561, 301] width 671 height 189
click at [614, 228] on button "Next" at bounding box center [597, 221] width 66 height 27
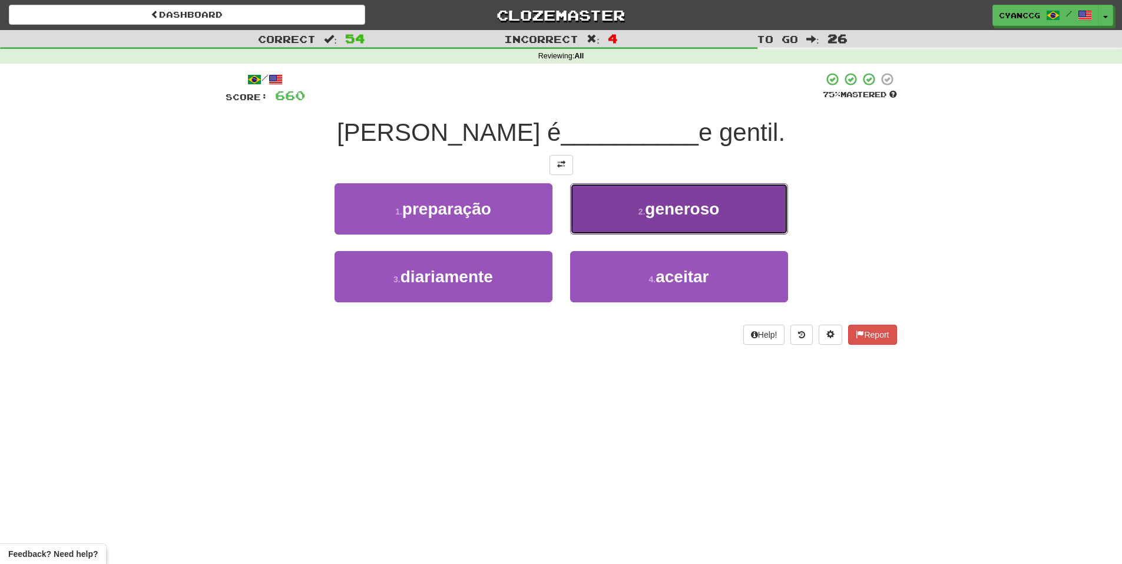
click at [636, 227] on button "2 . generoso" at bounding box center [679, 208] width 218 height 51
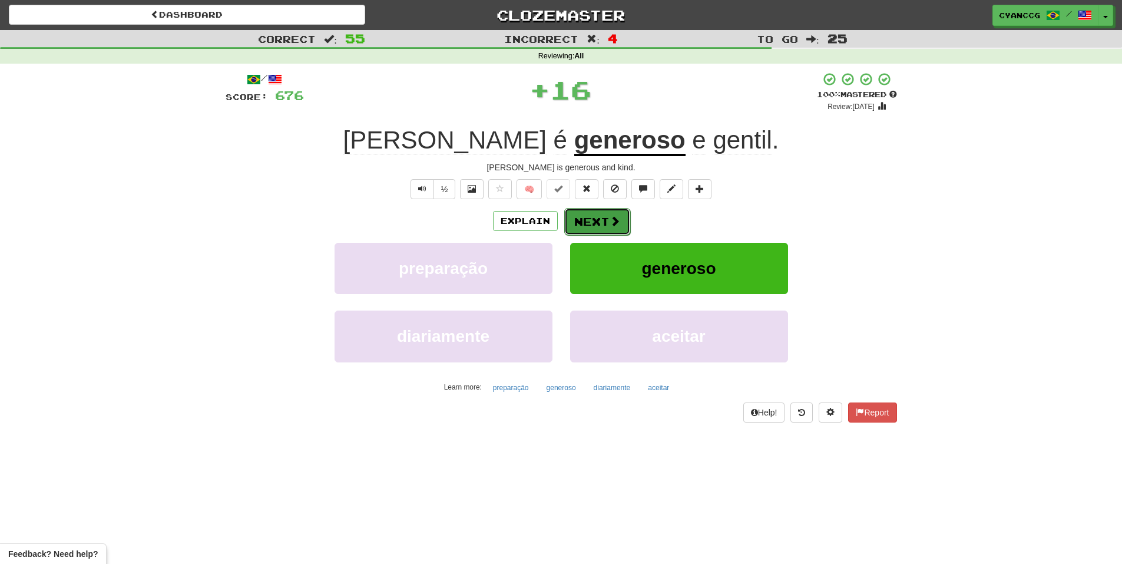
click at [593, 228] on button "Next" at bounding box center [597, 221] width 66 height 27
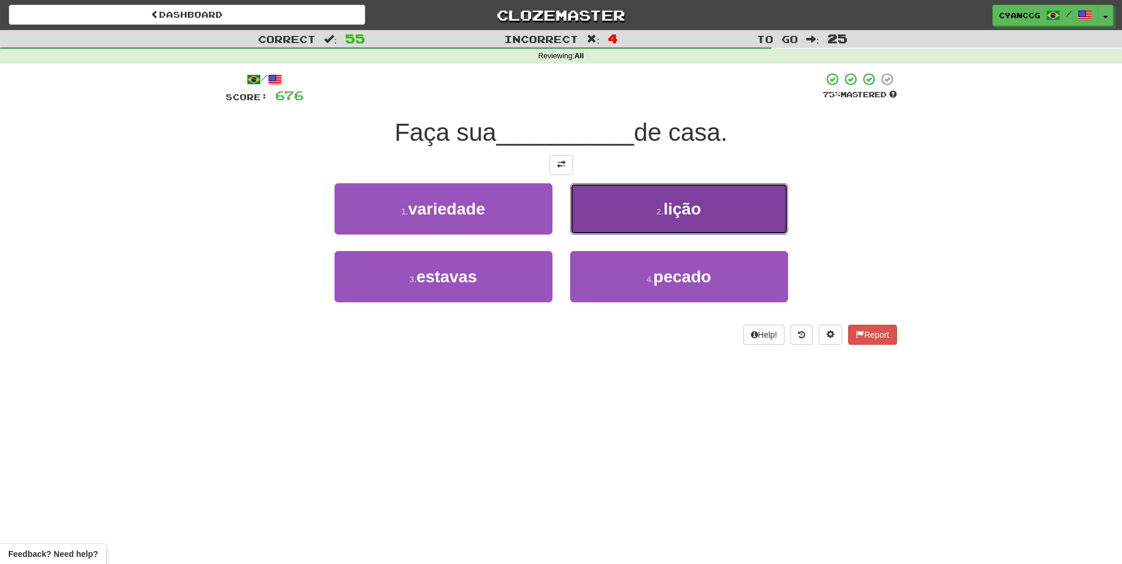
click at [615, 221] on button "2 . lição" at bounding box center [679, 208] width 218 height 51
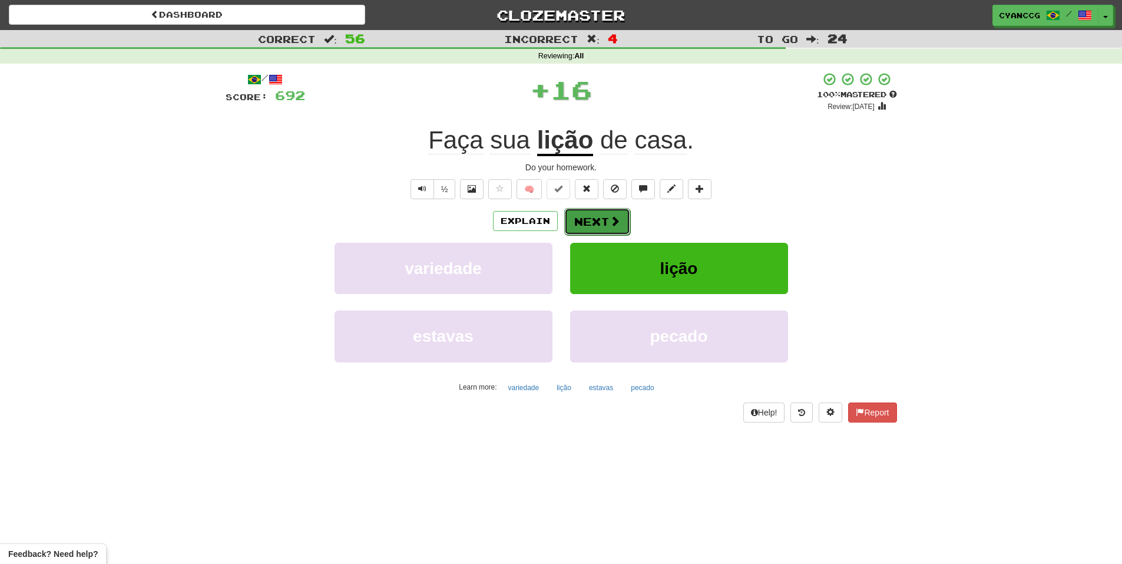
click at [604, 219] on button "Next" at bounding box center [597, 221] width 66 height 27
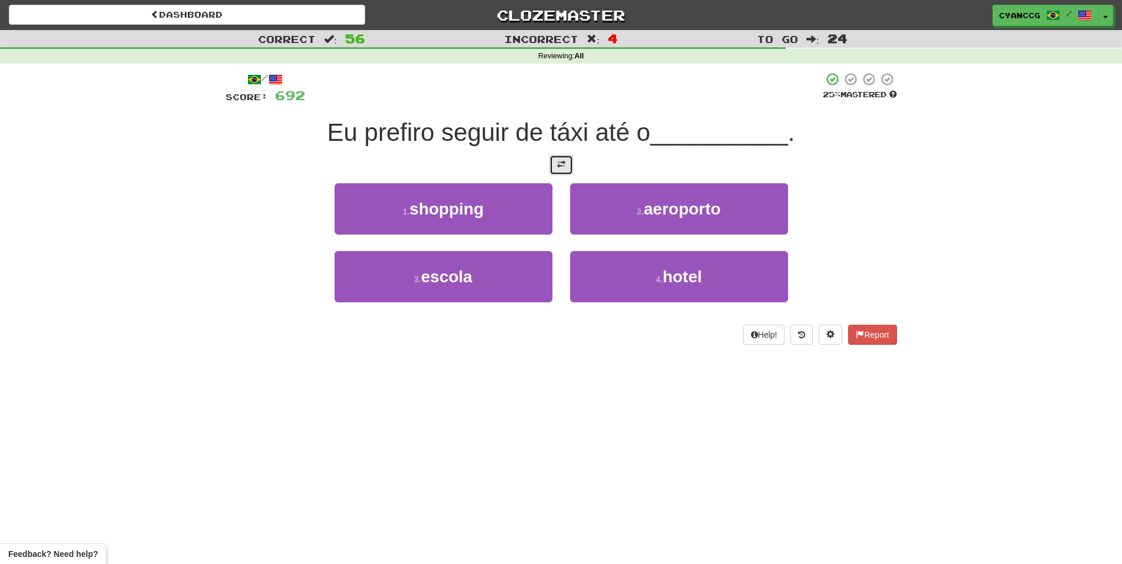
click at [564, 169] on button at bounding box center [562, 165] width 24 height 20
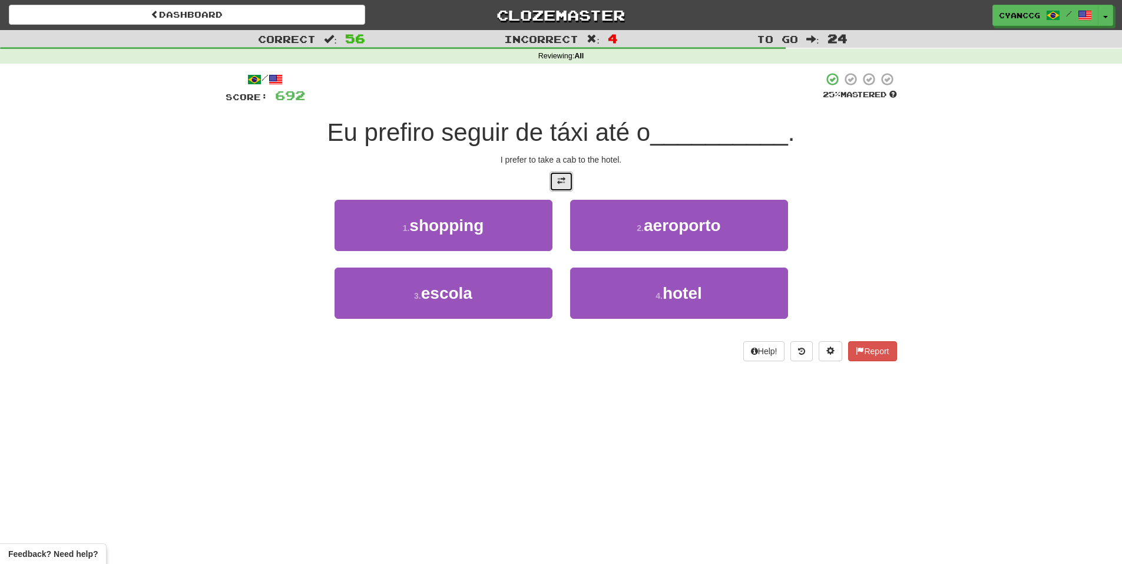
click at [558, 182] on span at bounding box center [561, 181] width 8 height 8
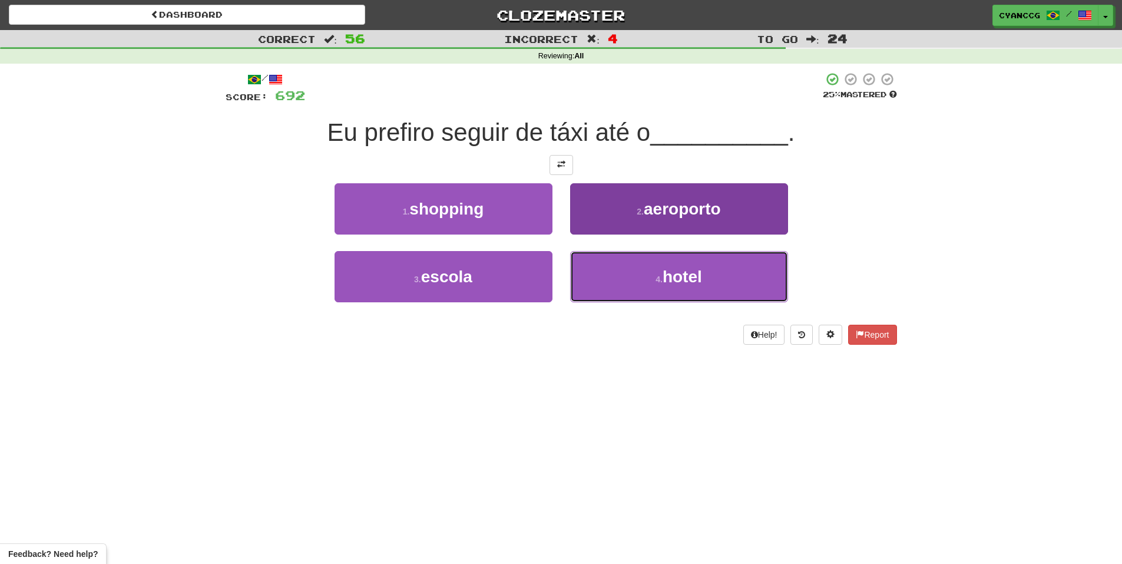
drag, startPoint x: 620, startPoint y: 276, endPoint x: 600, endPoint y: 246, distance: 35.6
click at [620, 276] on button "4 . hotel" at bounding box center [679, 276] width 218 height 51
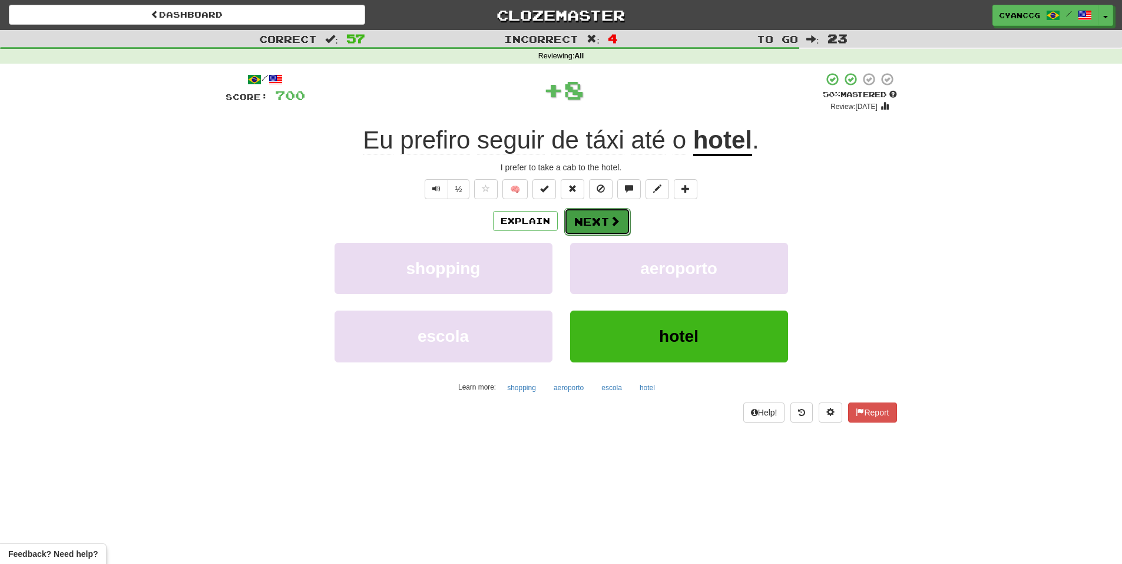
click at [595, 227] on button "Next" at bounding box center [597, 221] width 66 height 27
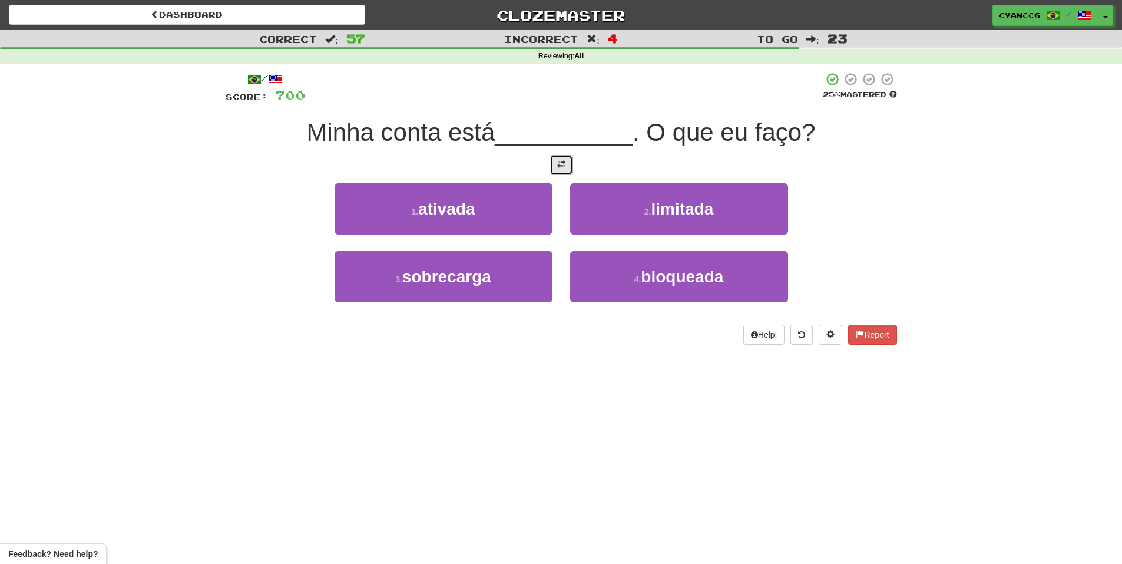
click at [560, 170] on button at bounding box center [562, 165] width 24 height 20
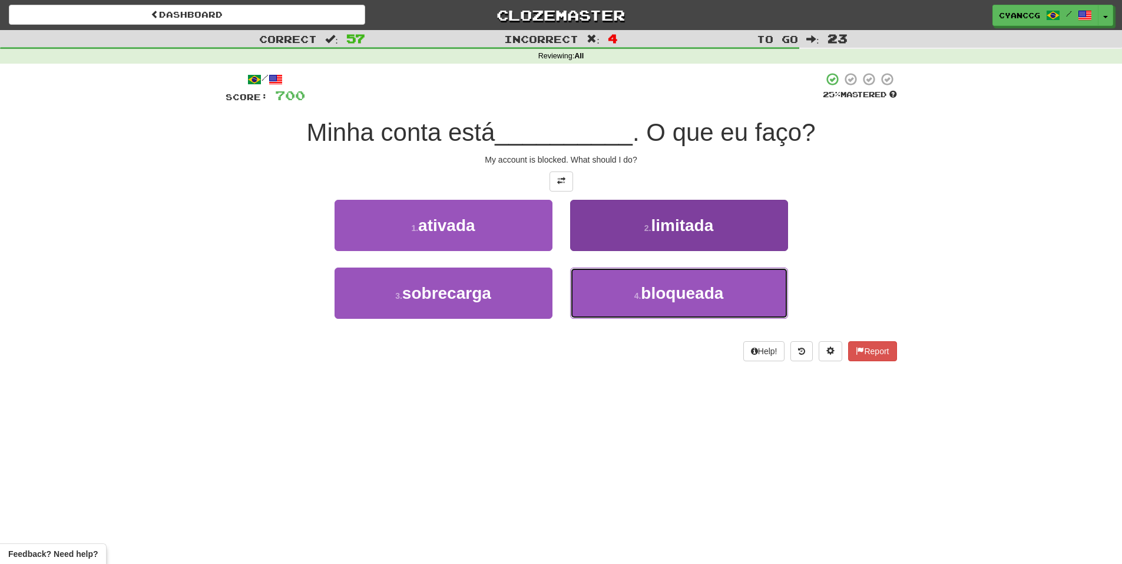
click at [651, 289] on span "bloqueada" at bounding box center [682, 293] width 82 height 18
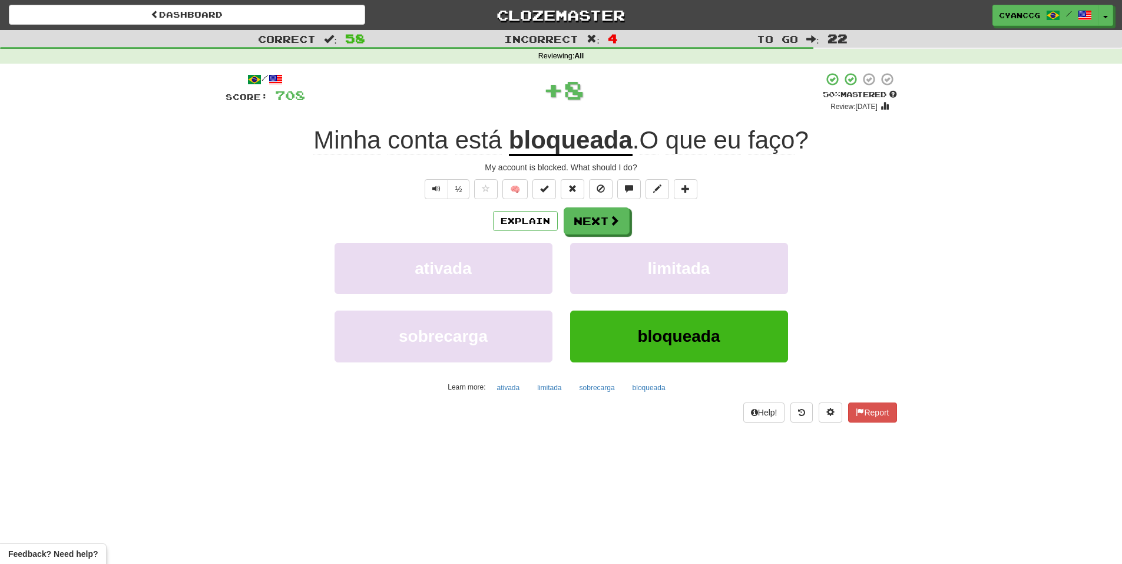
click at [607, 236] on div "Explain Next ativada limitada sobrecarga bloqueada Learn more: ativada limitada…" at bounding box center [561, 301] width 671 height 189
click at [607, 221] on button "Next" at bounding box center [597, 221] width 66 height 27
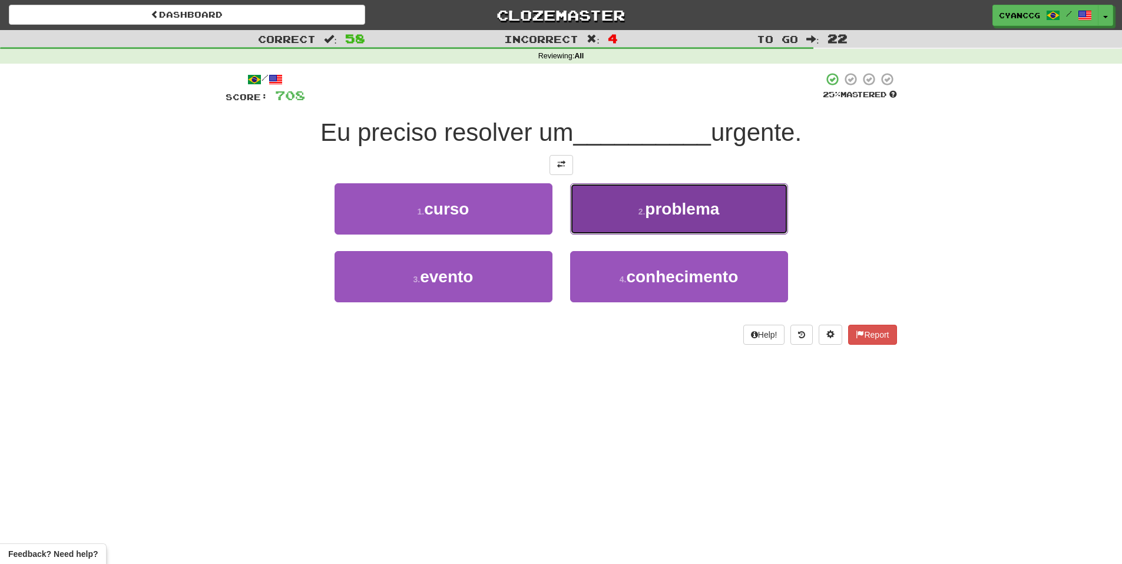
click at [603, 214] on button "2 . problema" at bounding box center [679, 208] width 218 height 51
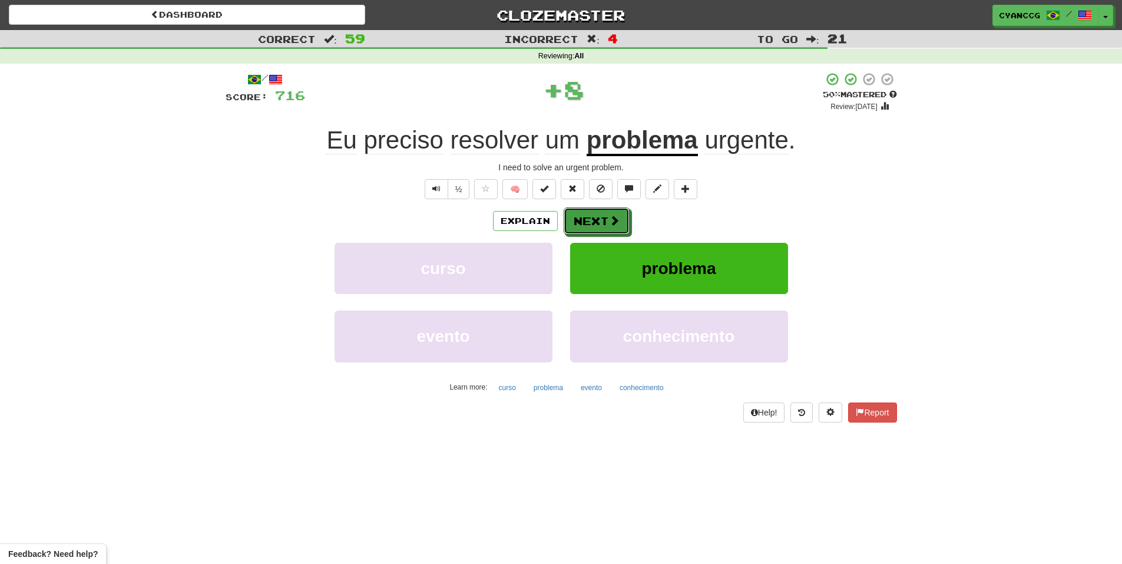
click at [603, 214] on button "Next" at bounding box center [597, 220] width 66 height 27
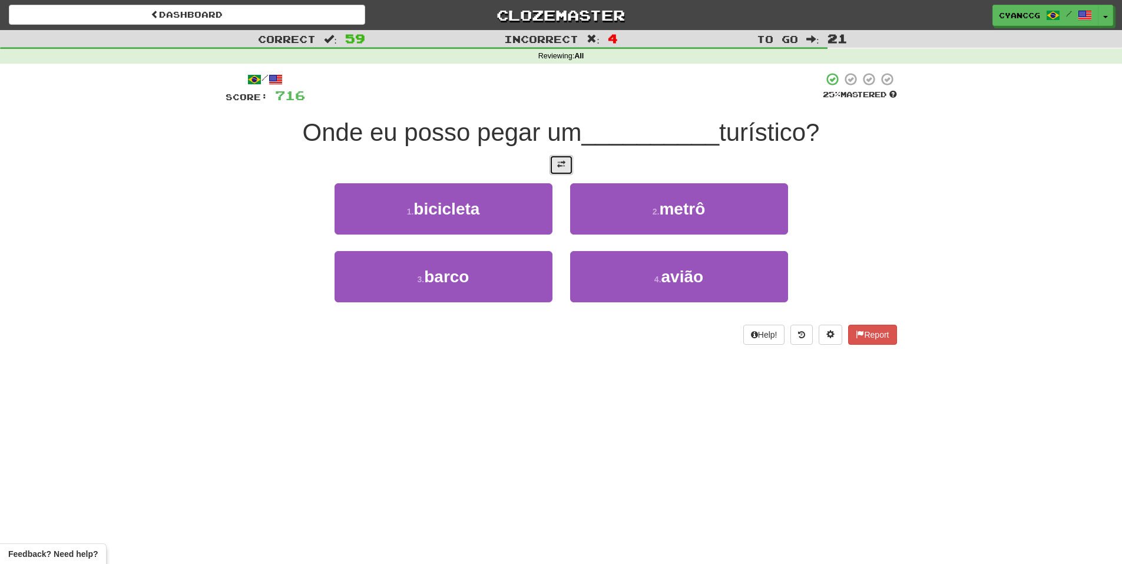
click at [560, 166] on span at bounding box center [561, 164] width 8 height 8
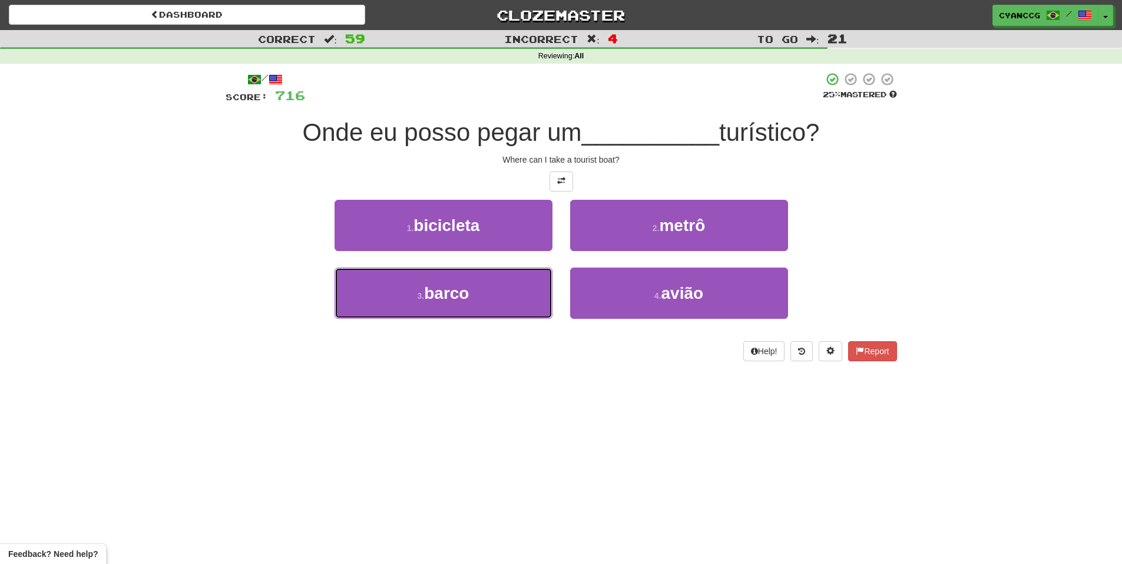
click at [504, 297] on button "3 . barco" at bounding box center [444, 292] width 218 height 51
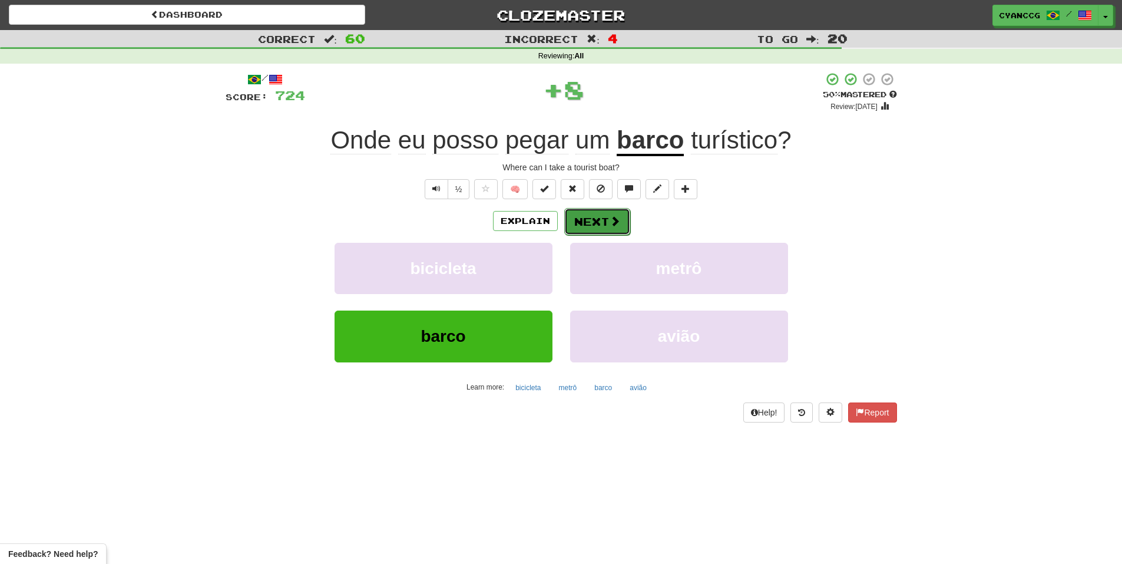
click at [616, 217] on span at bounding box center [615, 221] width 11 height 11
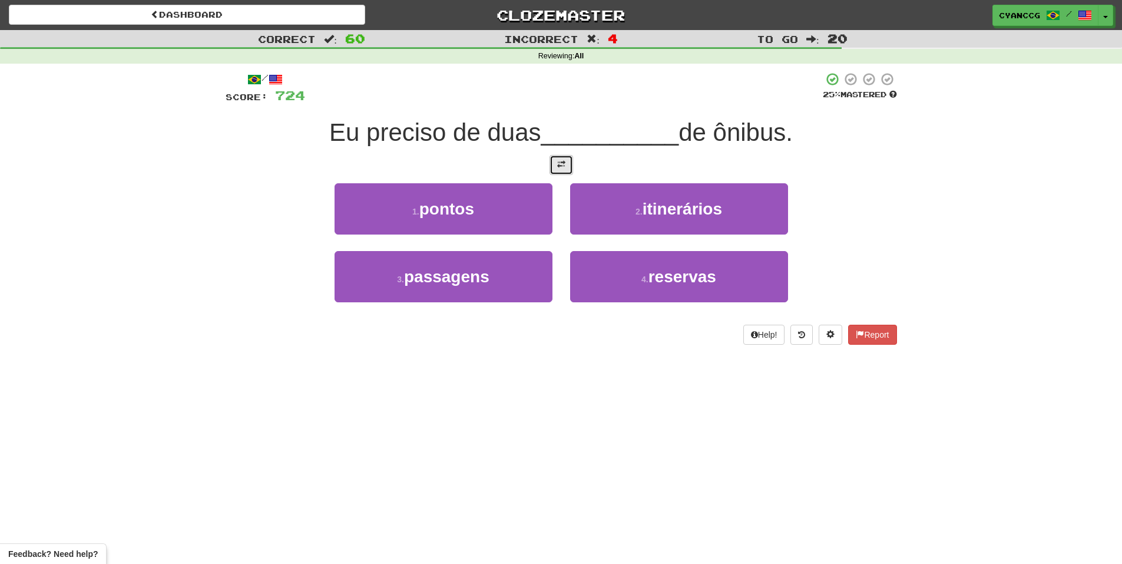
click at [568, 164] on button at bounding box center [562, 165] width 24 height 20
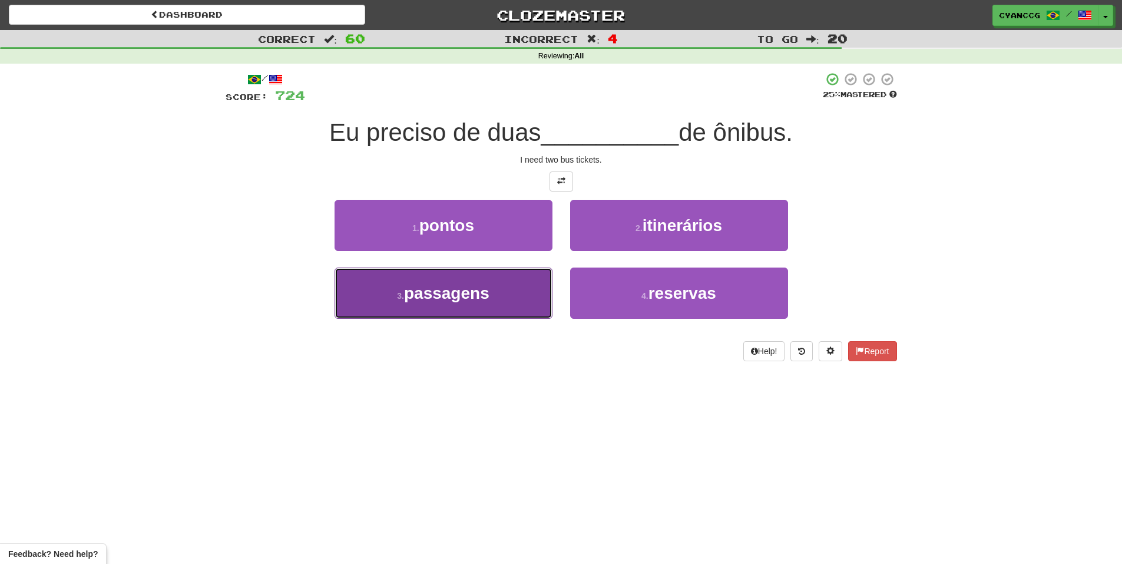
click at [531, 293] on button "3 . passagens" at bounding box center [444, 292] width 218 height 51
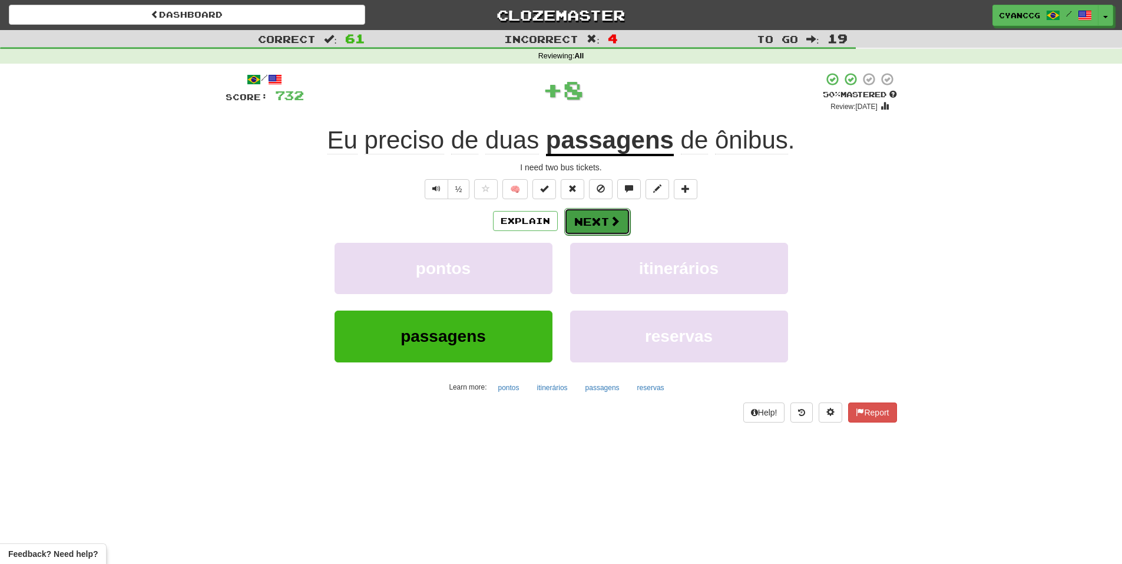
click at [598, 221] on button "Next" at bounding box center [597, 221] width 66 height 27
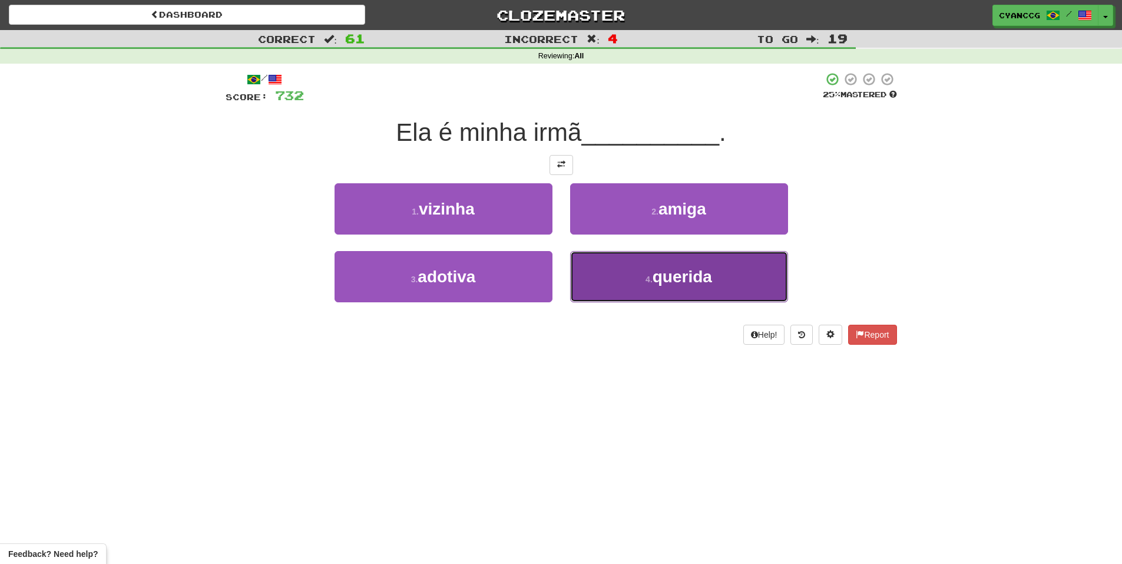
click at [617, 275] on button "4 . querida" at bounding box center [679, 276] width 218 height 51
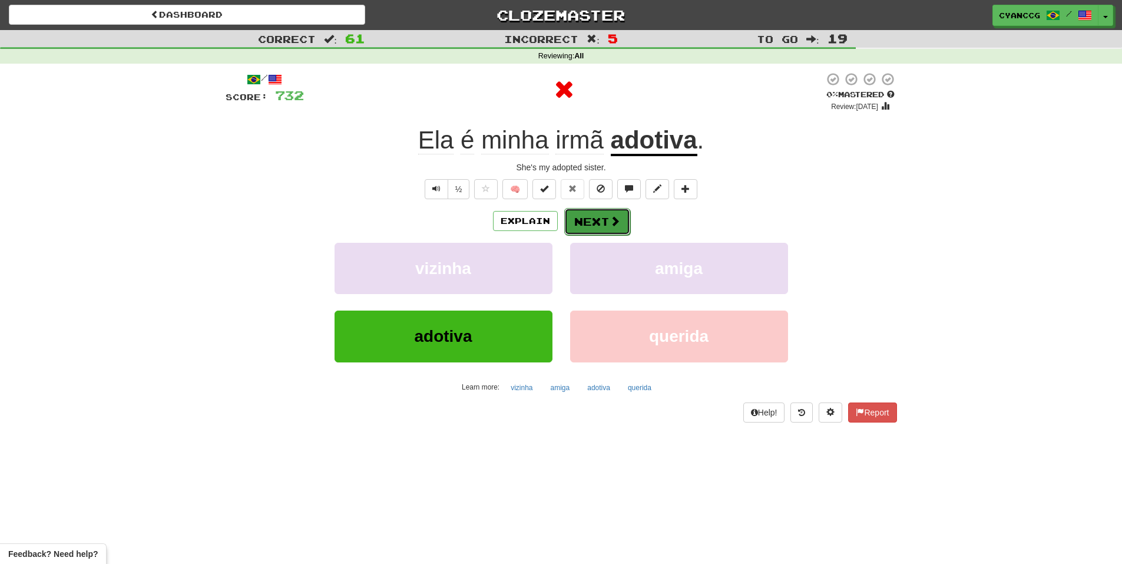
click at [606, 216] on button "Next" at bounding box center [597, 221] width 66 height 27
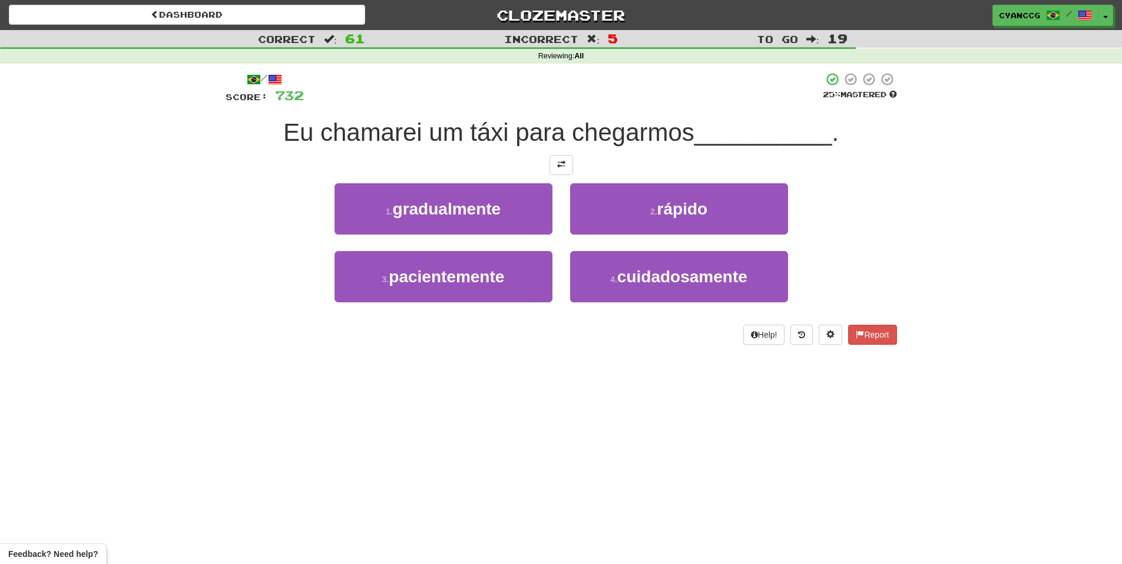
click at [567, 178] on div "/ Score: 732 25 % Mastered Eu chamarei um táxi para chegarmos __________ . 1 . …" at bounding box center [561, 208] width 671 height 273
click at [564, 169] on button at bounding box center [562, 165] width 24 height 20
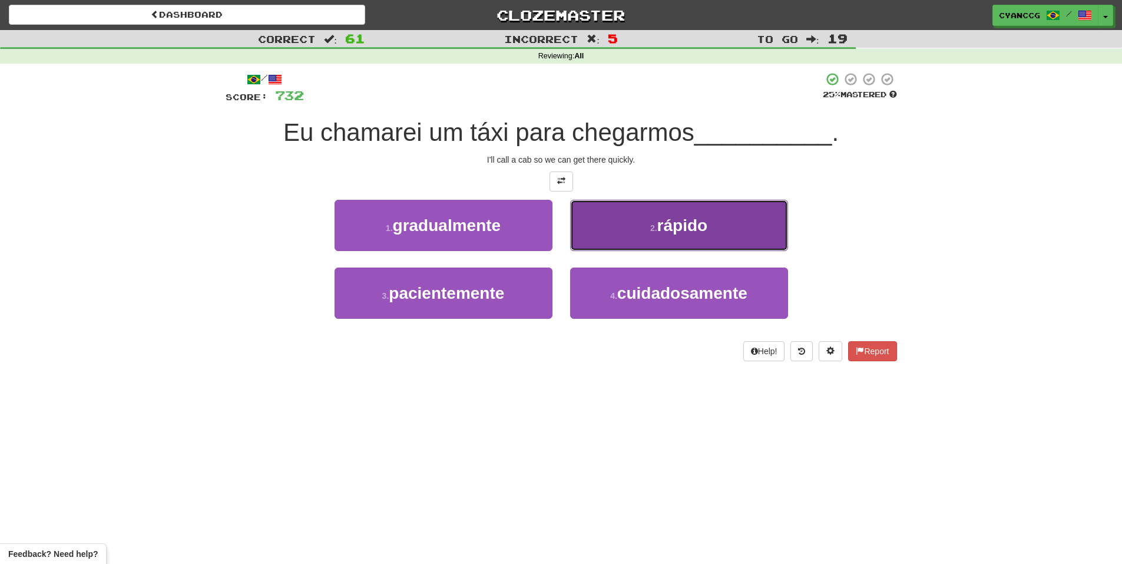
click at [636, 227] on button "2 . rápido" at bounding box center [679, 225] width 218 height 51
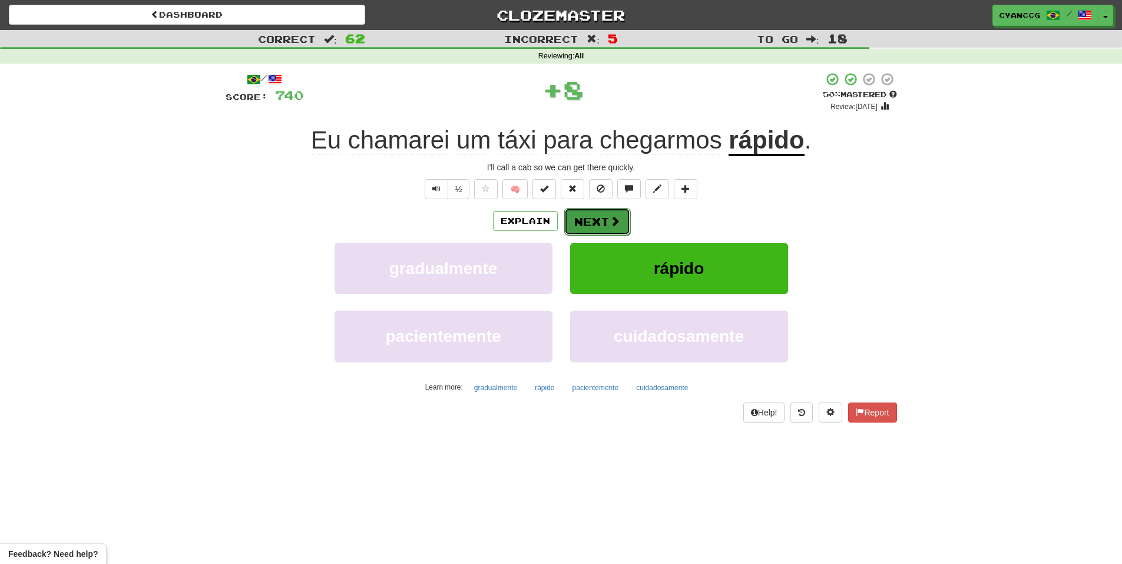
click at [611, 218] on span at bounding box center [615, 221] width 11 height 11
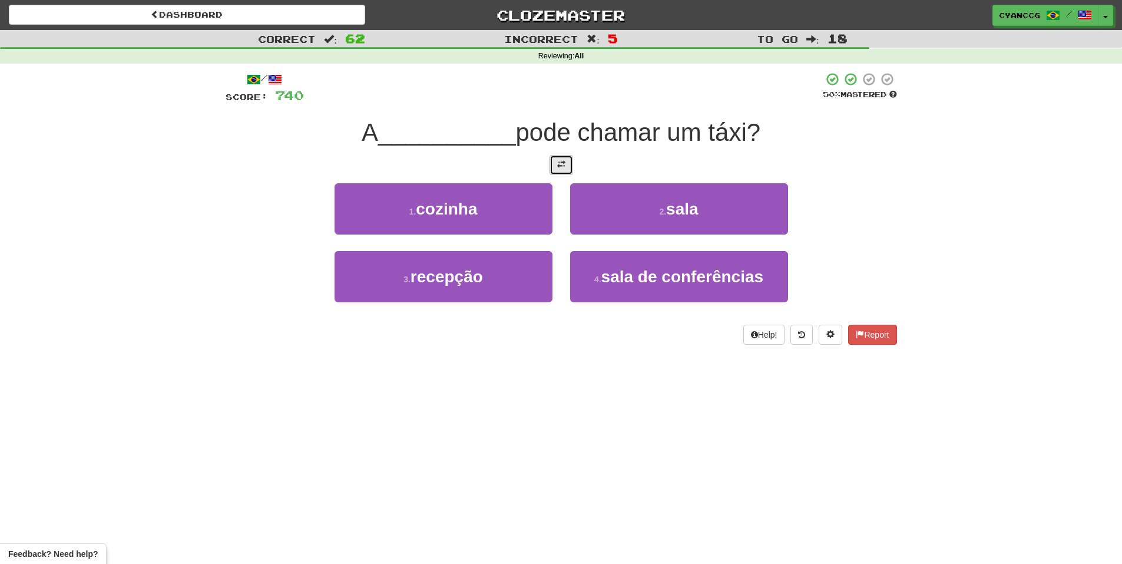
click at [561, 169] on button at bounding box center [562, 165] width 24 height 20
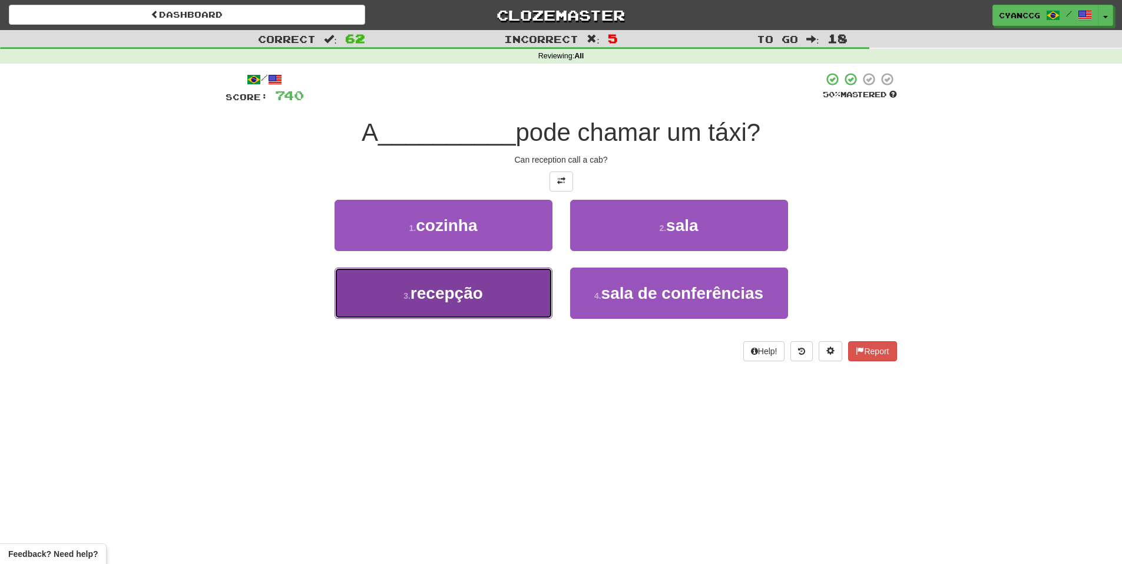
drag, startPoint x: 530, startPoint y: 284, endPoint x: 575, endPoint y: 251, distance: 56.4
click at [530, 284] on button "3 . recepção" at bounding box center [444, 292] width 218 height 51
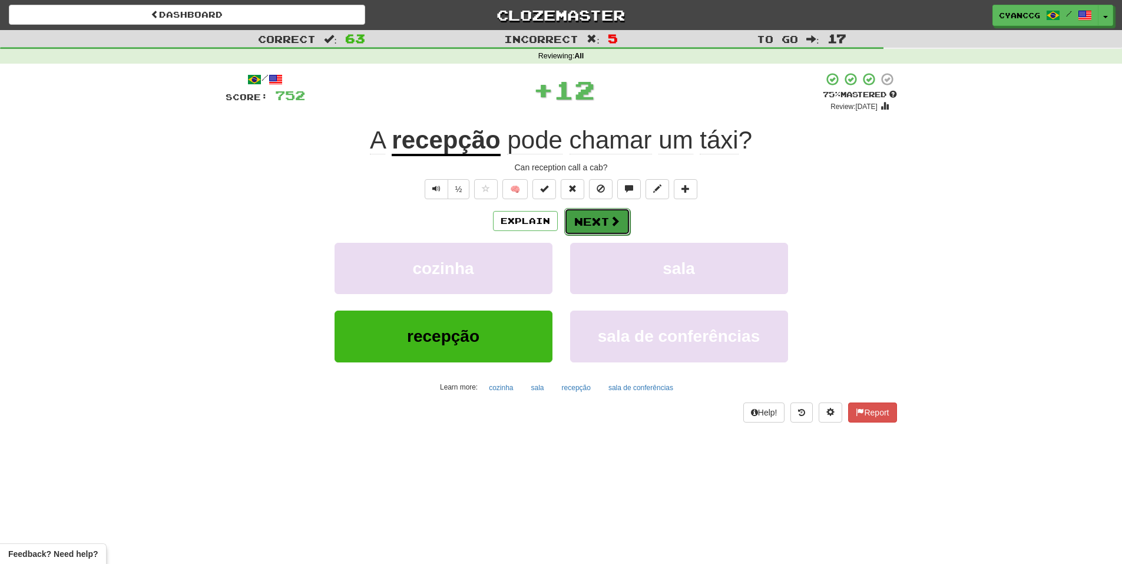
click at [603, 220] on button "Next" at bounding box center [597, 221] width 66 height 27
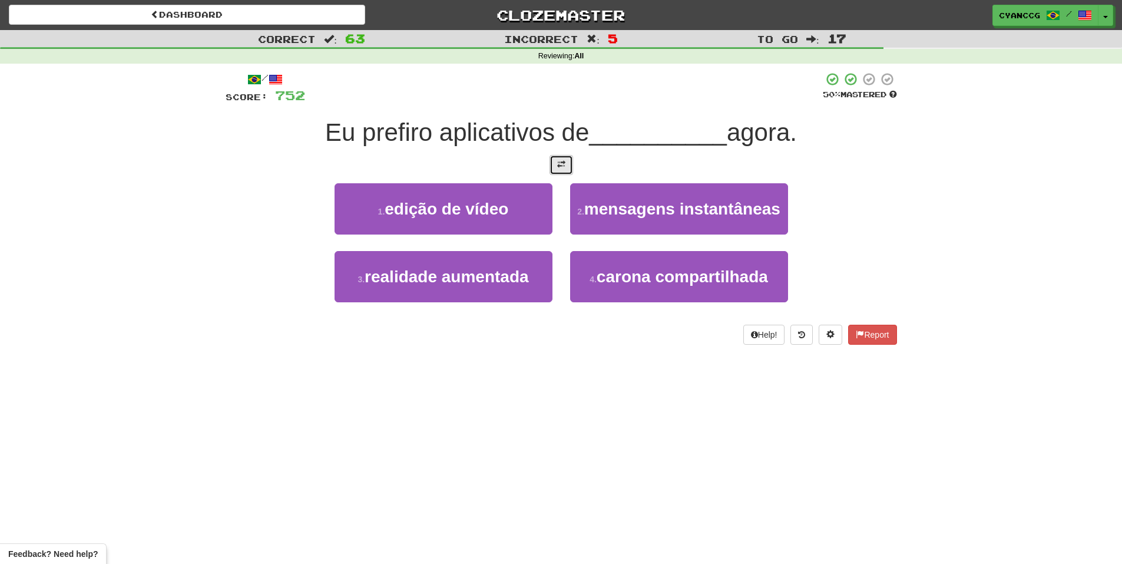
click at [568, 163] on button at bounding box center [562, 165] width 24 height 20
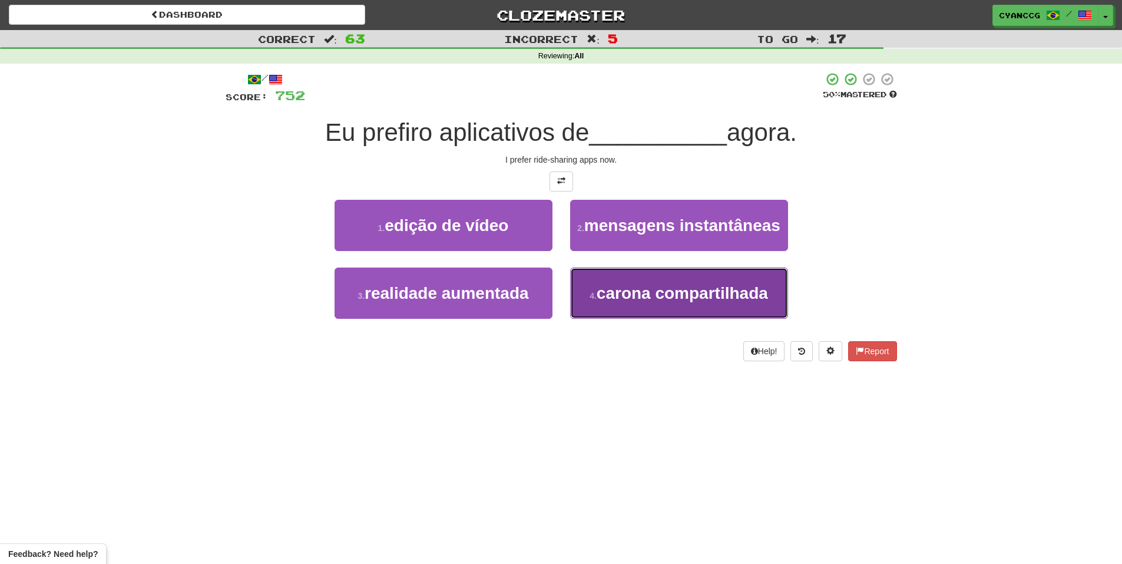
click at [615, 301] on span "carona compartilhada" at bounding box center [682, 293] width 171 height 18
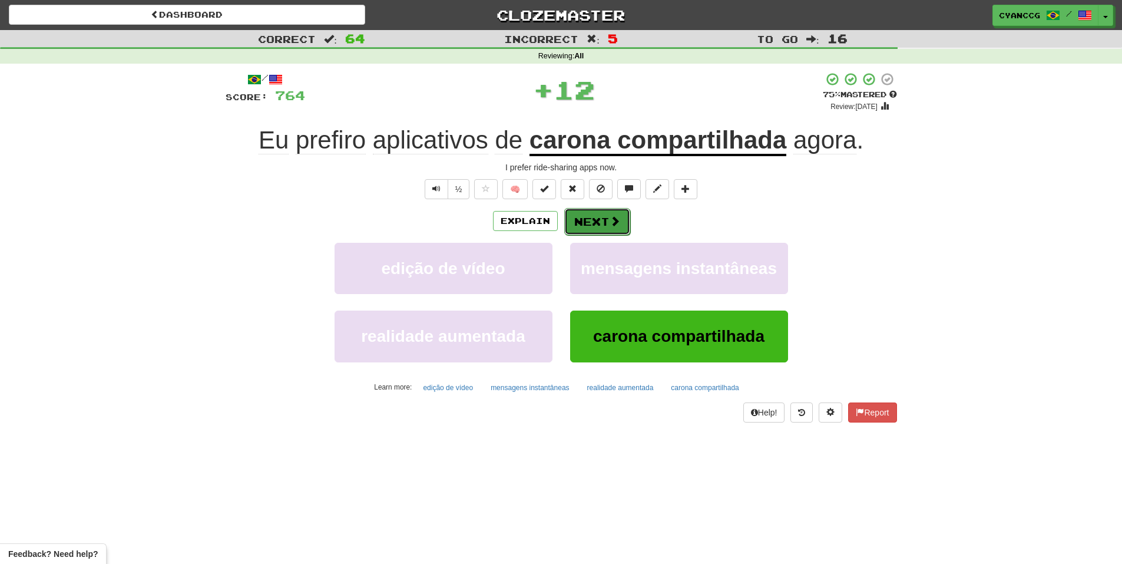
click at [601, 220] on button "Next" at bounding box center [597, 221] width 66 height 27
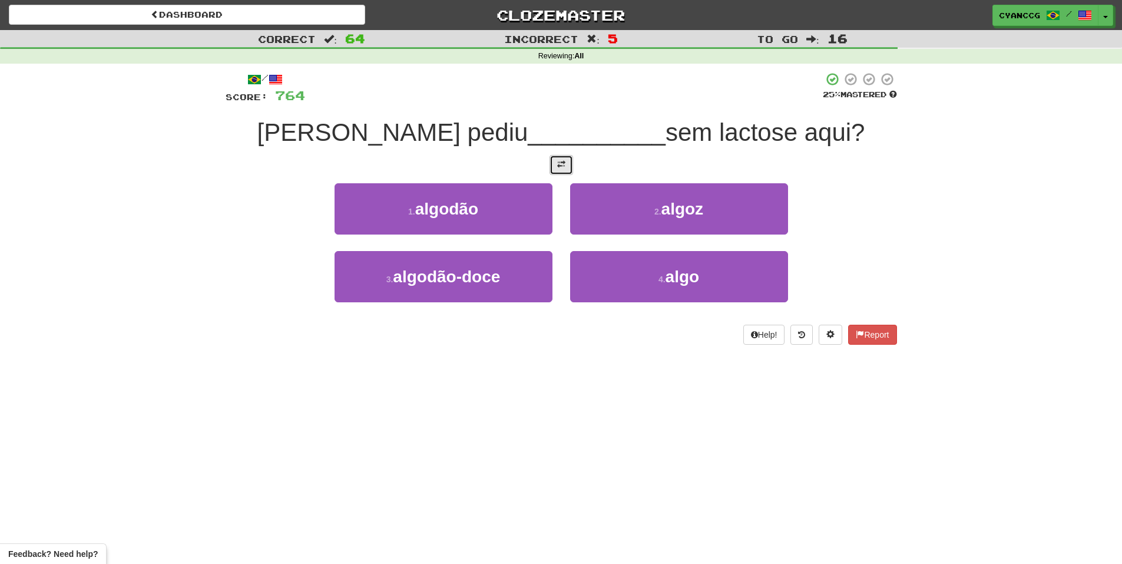
click at [569, 169] on button at bounding box center [562, 165] width 24 height 20
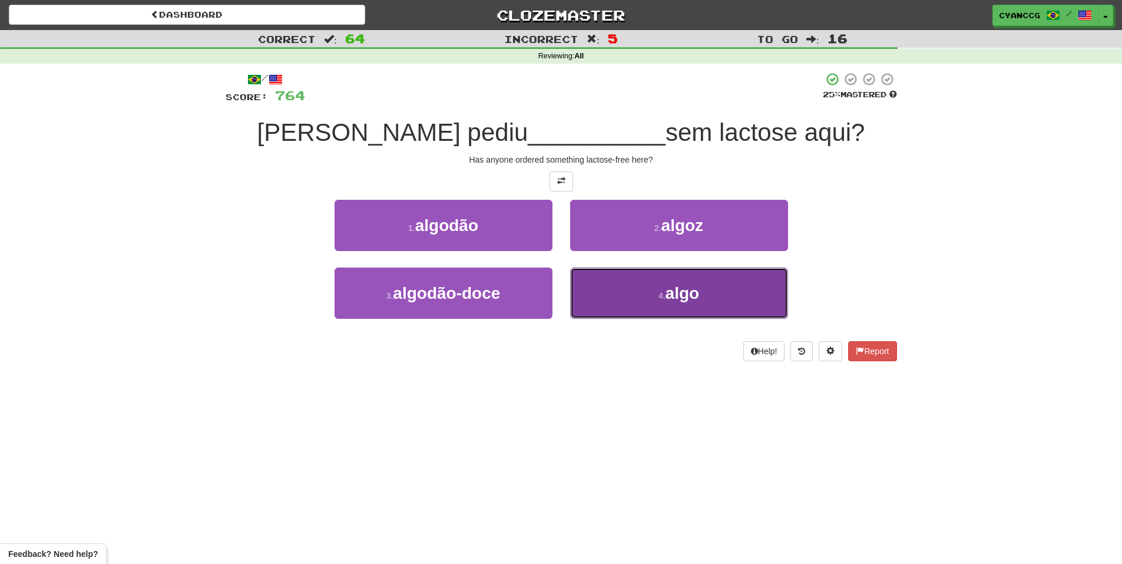
click at [632, 280] on button "4 . algo" at bounding box center [679, 292] width 218 height 51
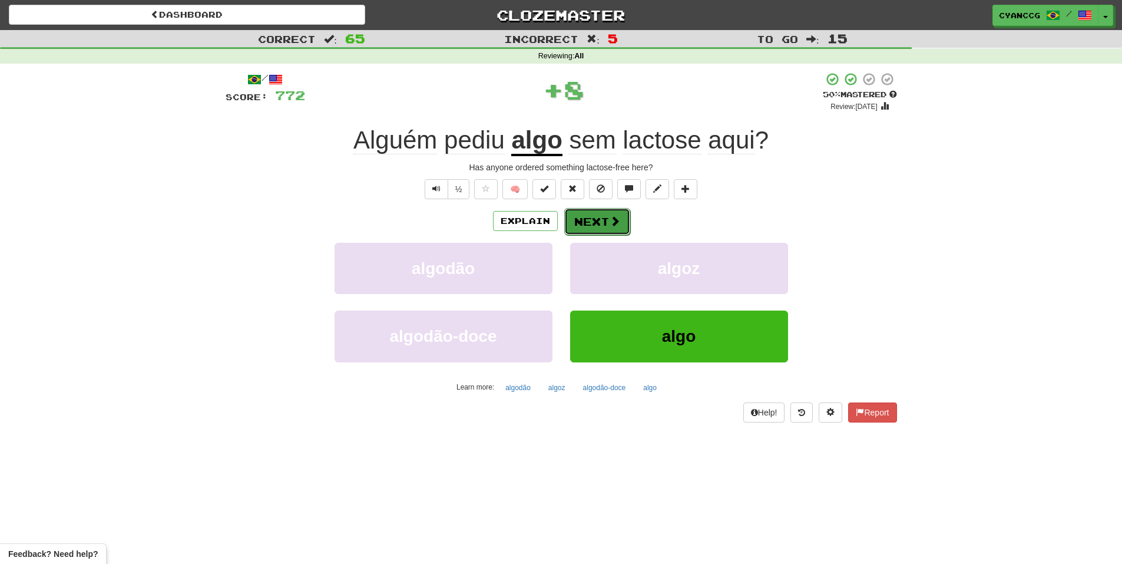
click at [608, 213] on button "Next" at bounding box center [597, 221] width 66 height 27
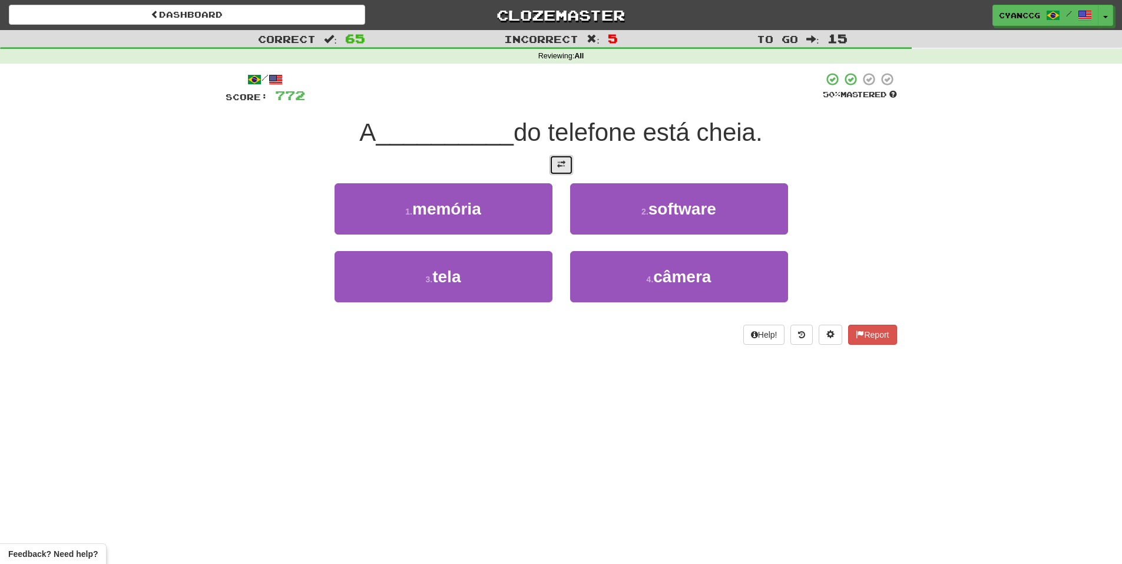
click at [564, 163] on span at bounding box center [561, 164] width 8 height 8
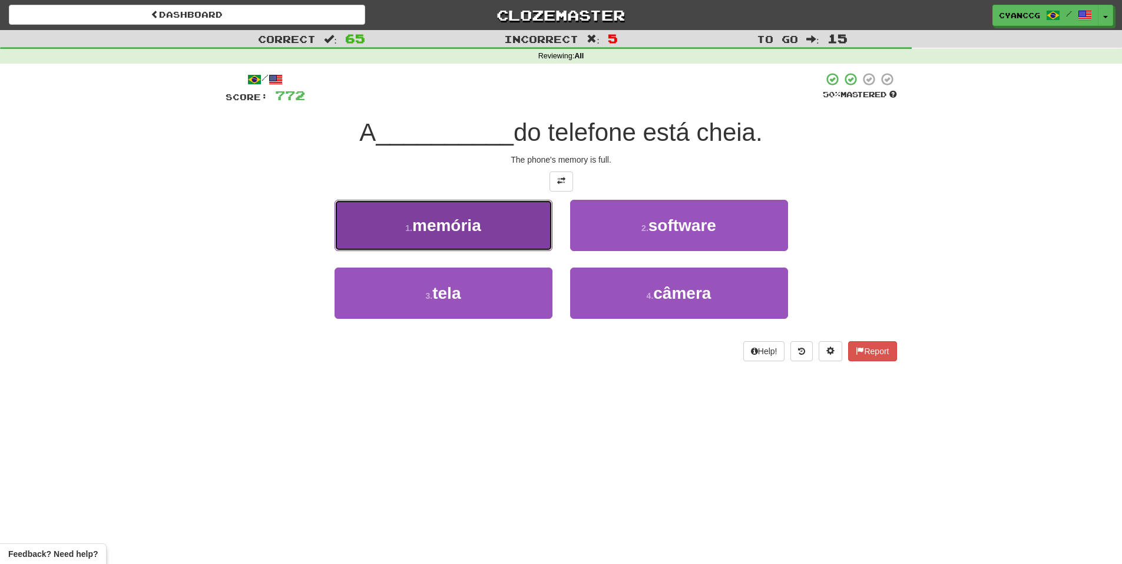
click at [520, 227] on button "1 . memória" at bounding box center [444, 225] width 218 height 51
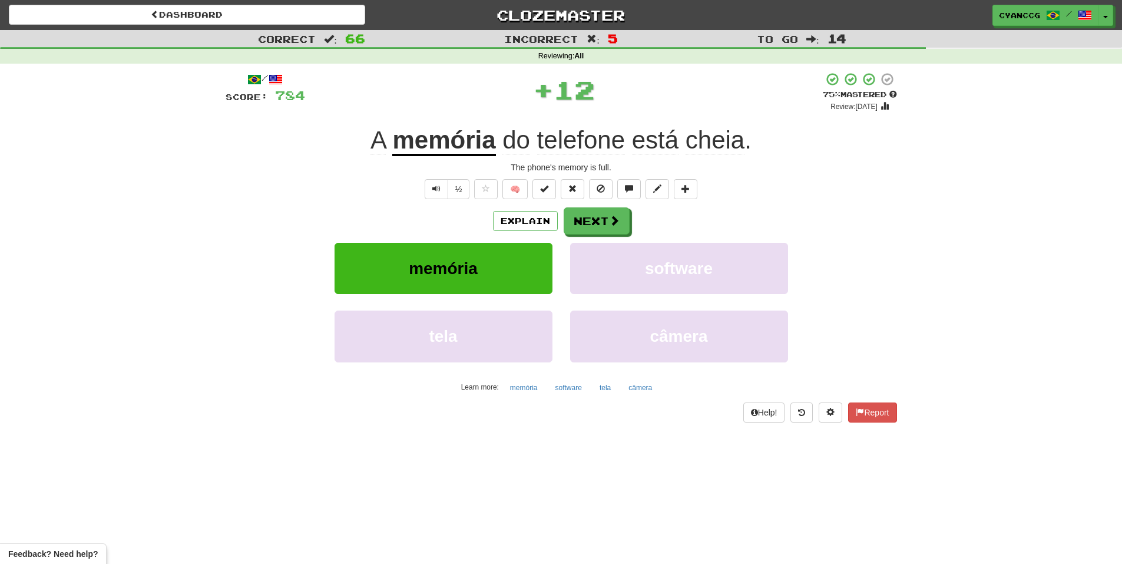
click at [577, 206] on div "/ Score: 784 + 12 75 % Mastered Review: 2025-11-13 A memória do telefone está c…" at bounding box center [561, 247] width 671 height 350
click at [578, 216] on button "Next" at bounding box center [597, 221] width 66 height 27
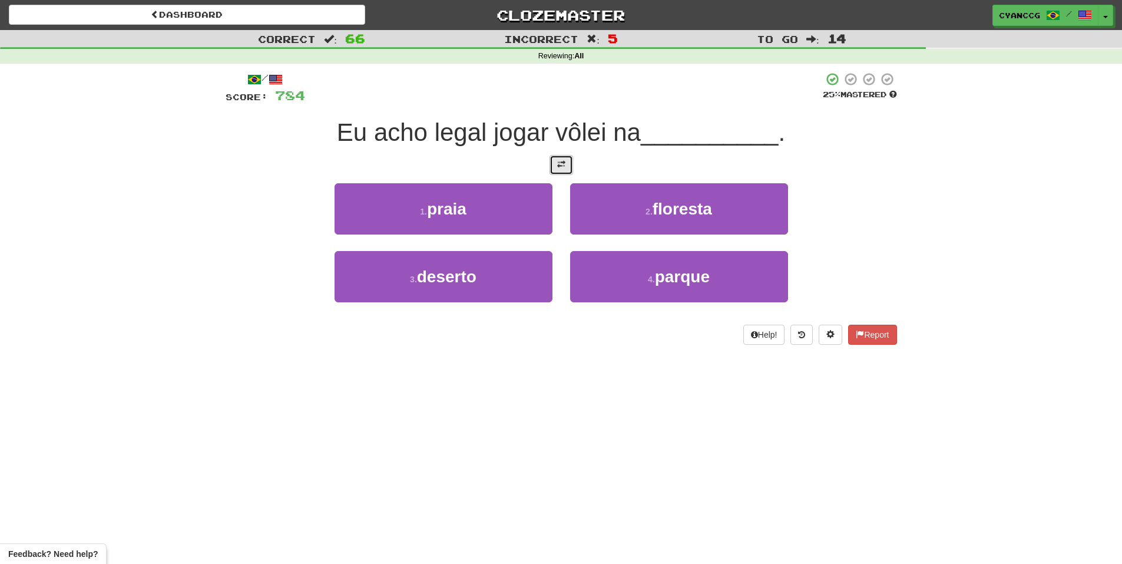
click at [554, 167] on button at bounding box center [562, 165] width 24 height 20
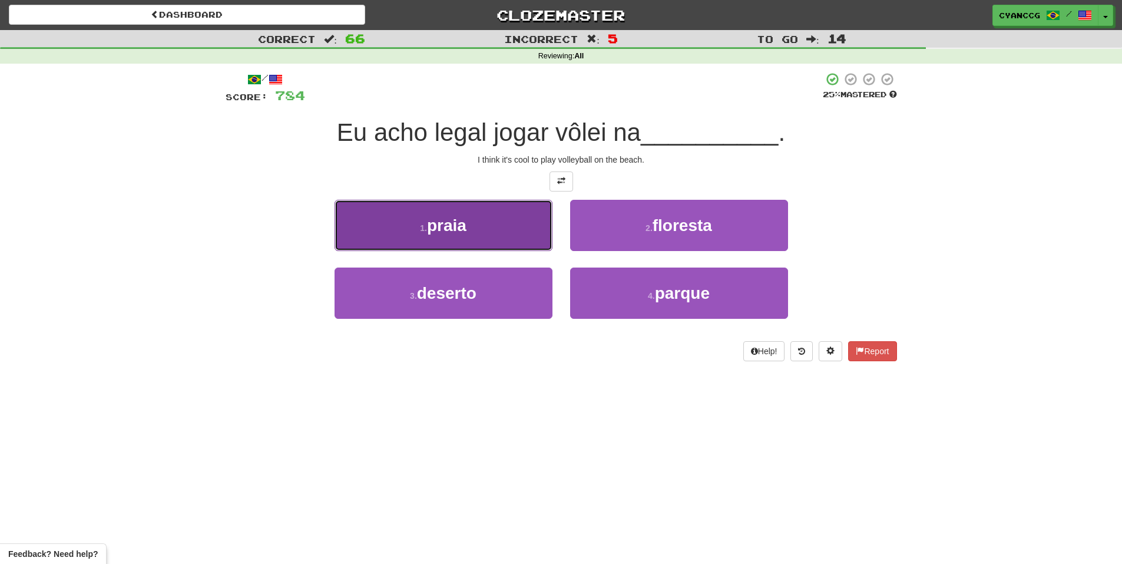
click at [517, 222] on button "1 . praia" at bounding box center [444, 225] width 218 height 51
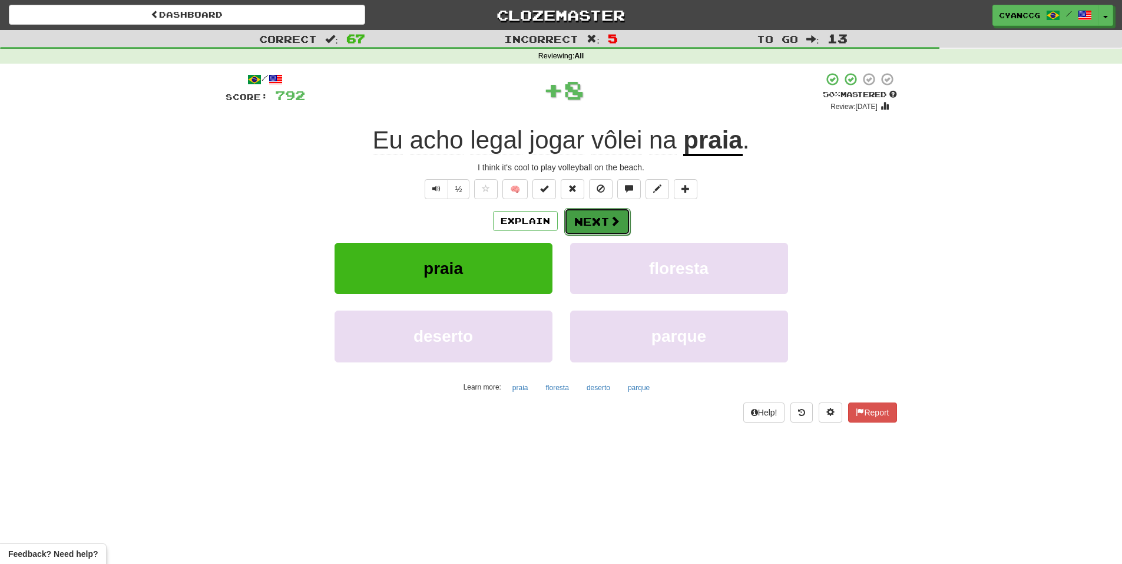
click at [590, 209] on button "Next" at bounding box center [597, 221] width 66 height 27
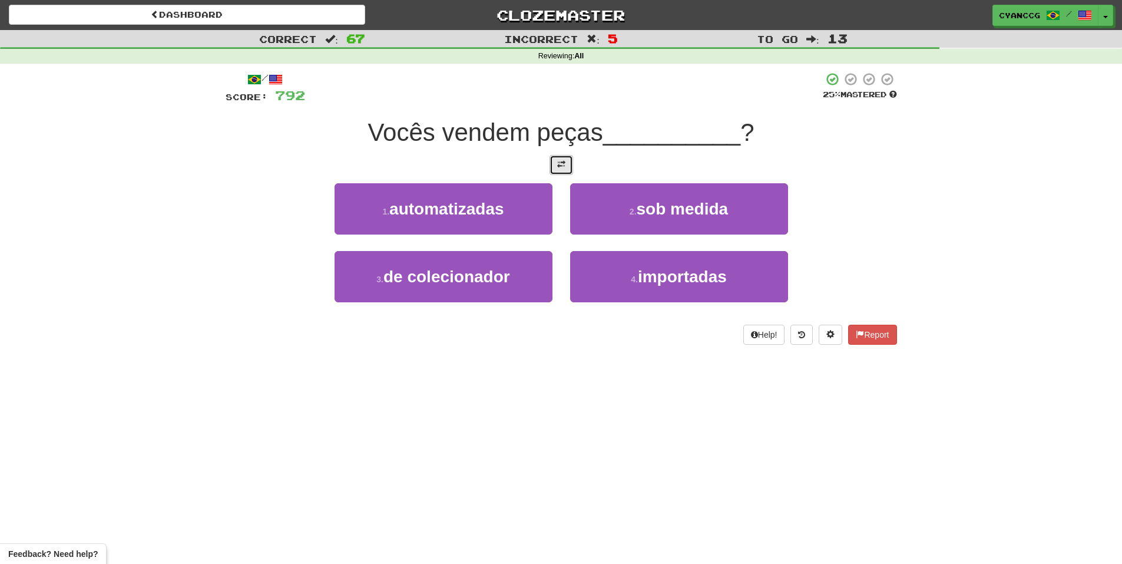
click at [563, 171] on button at bounding box center [562, 165] width 24 height 20
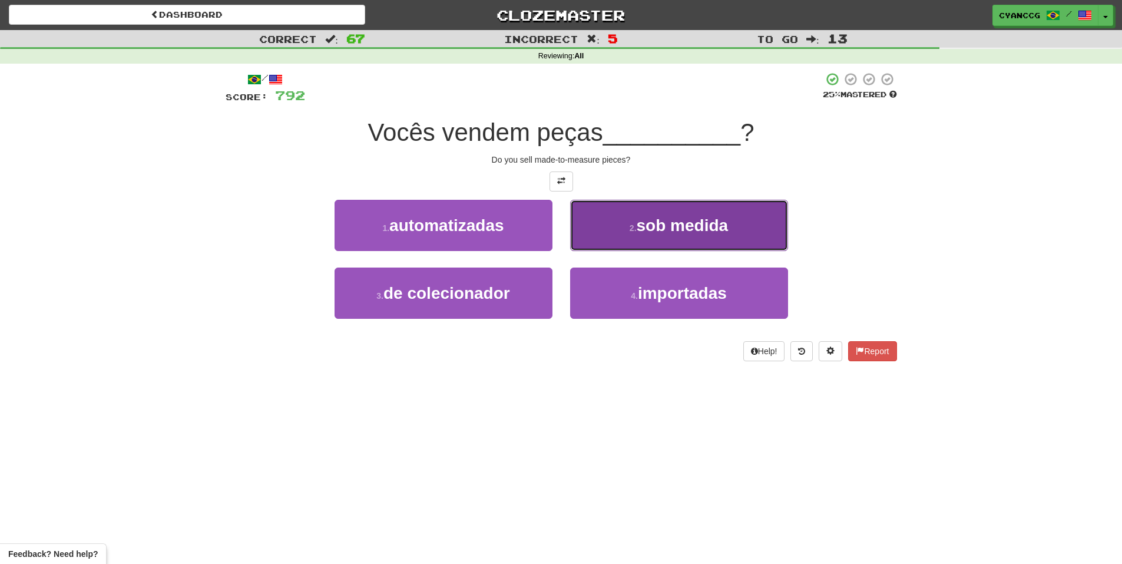
click at [635, 223] on small "2 ." at bounding box center [633, 227] width 7 height 9
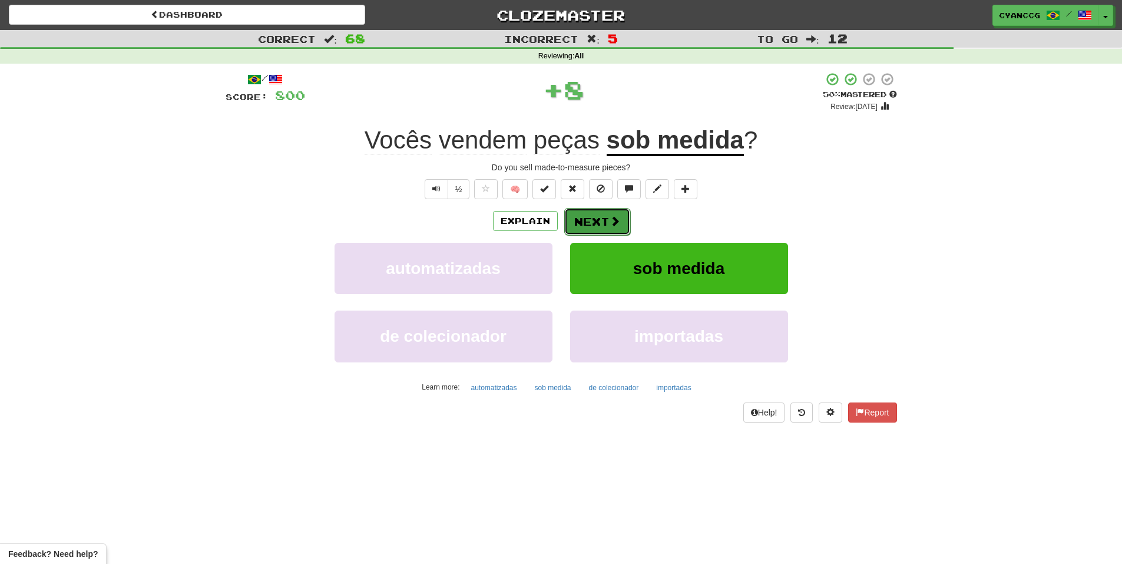
click at [606, 216] on button "Next" at bounding box center [597, 221] width 66 height 27
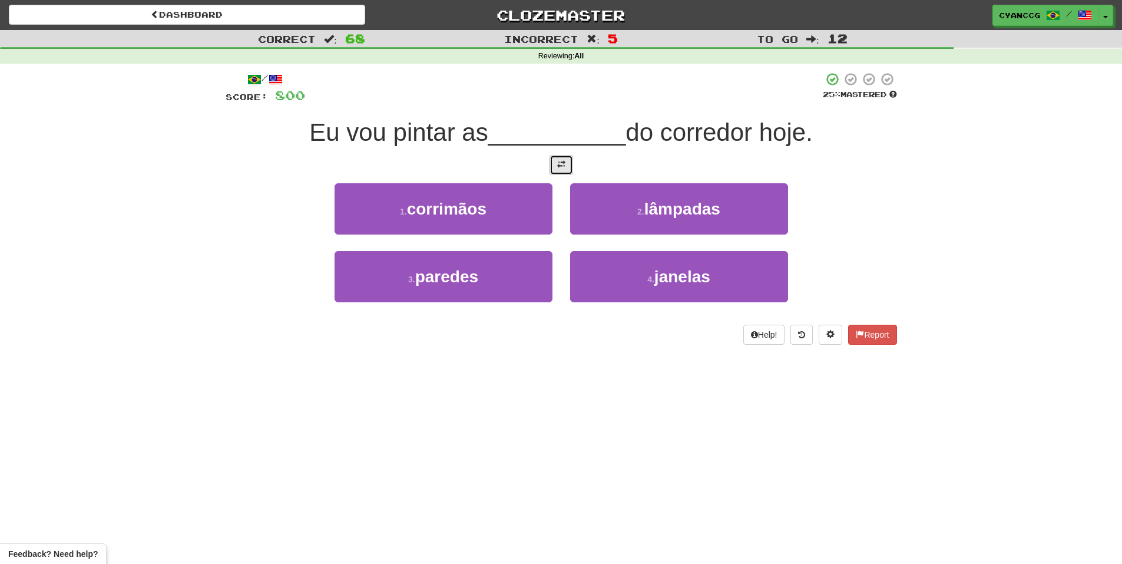
click at [567, 166] on button at bounding box center [562, 165] width 24 height 20
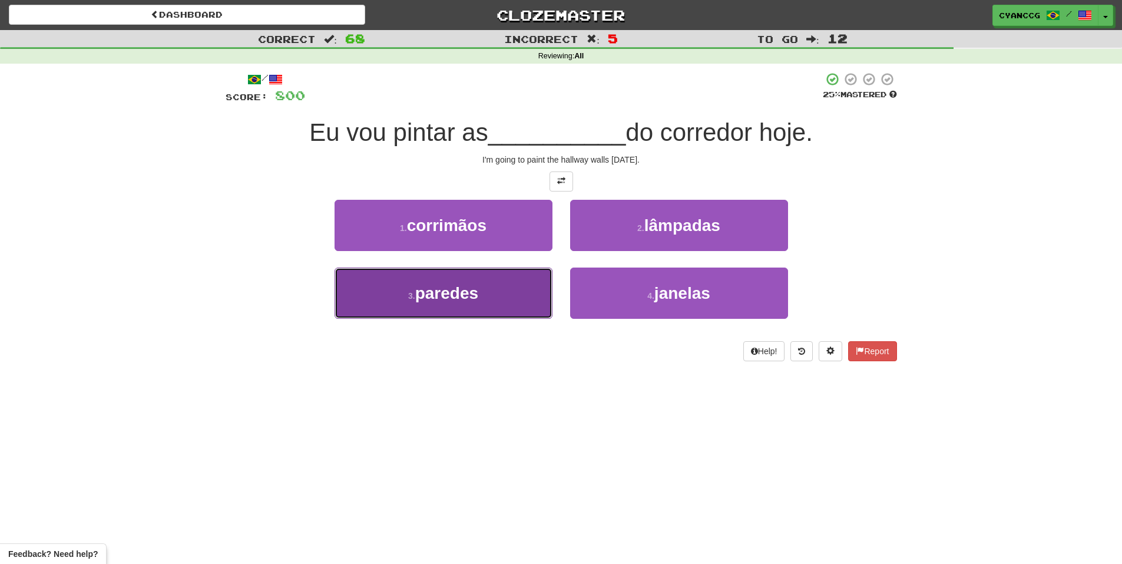
click at [518, 277] on button "3 . paredes" at bounding box center [444, 292] width 218 height 51
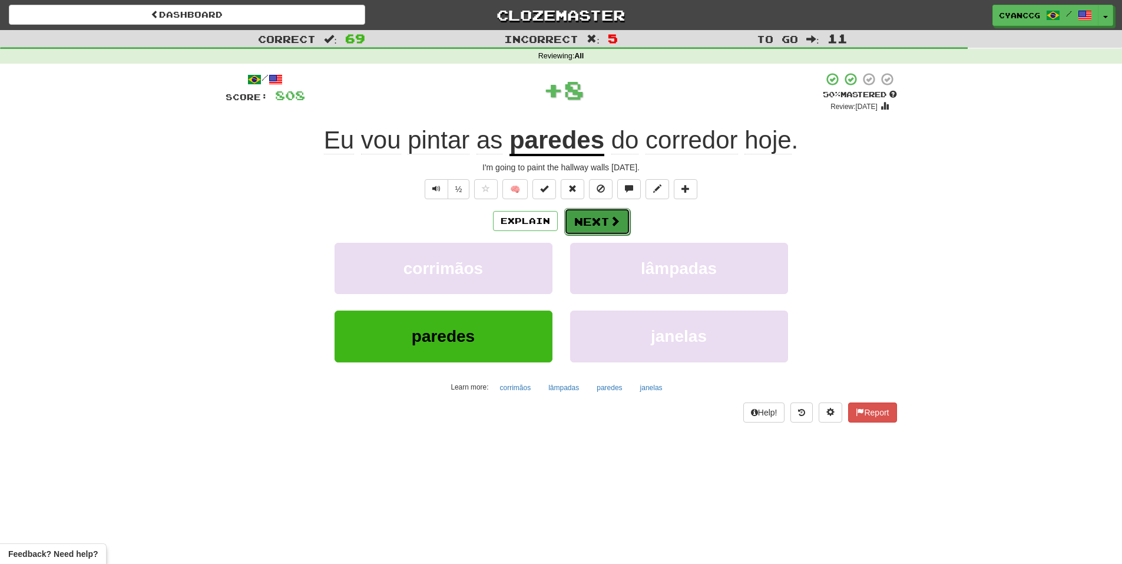
click at [581, 228] on button "Next" at bounding box center [597, 221] width 66 height 27
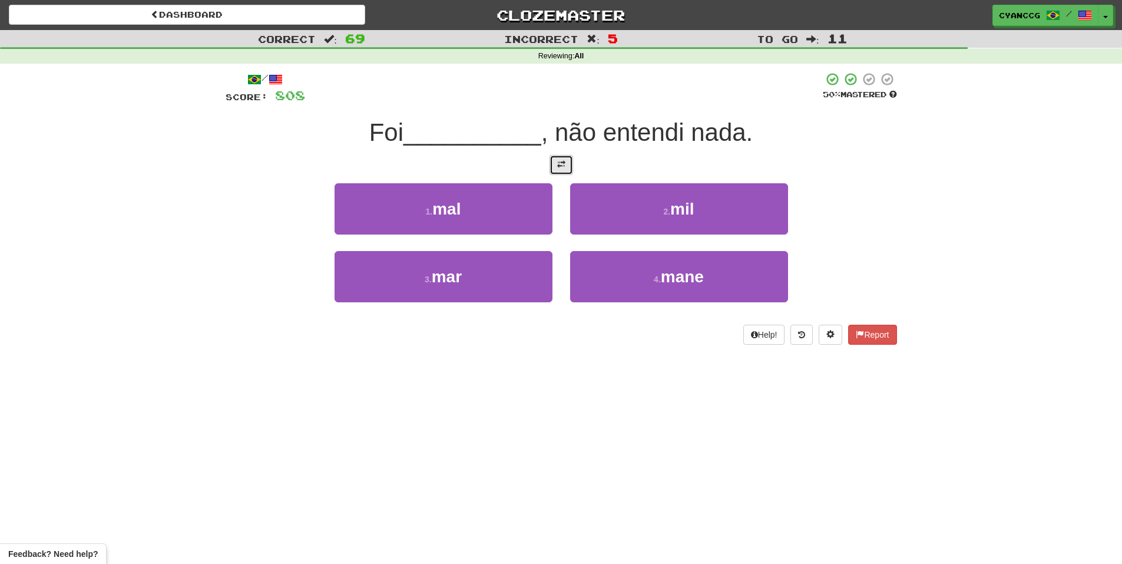
click at [558, 159] on button at bounding box center [562, 165] width 24 height 20
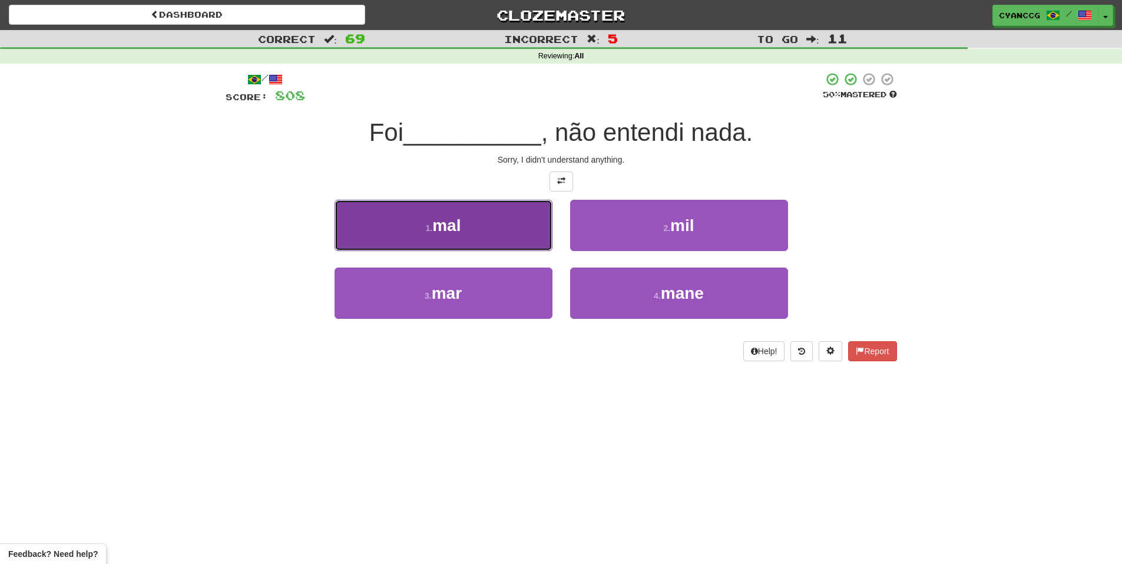
click at [518, 219] on button "1 . mal" at bounding box center [444, 225] width 218 height 51
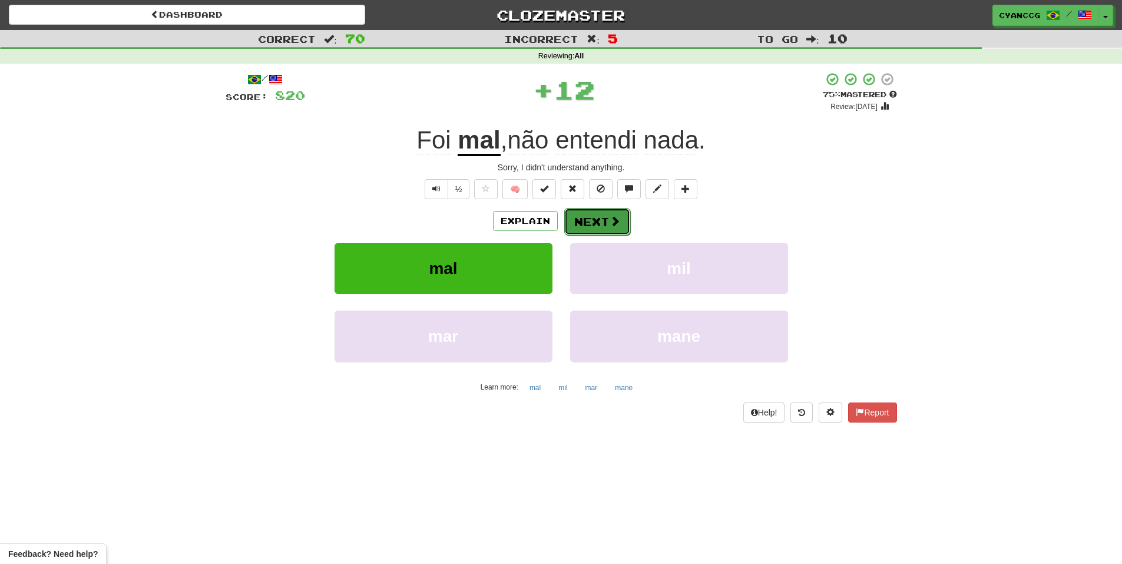
click at [590, 217] on button "Next" at bounding box center [597, 221] width 66 height 27
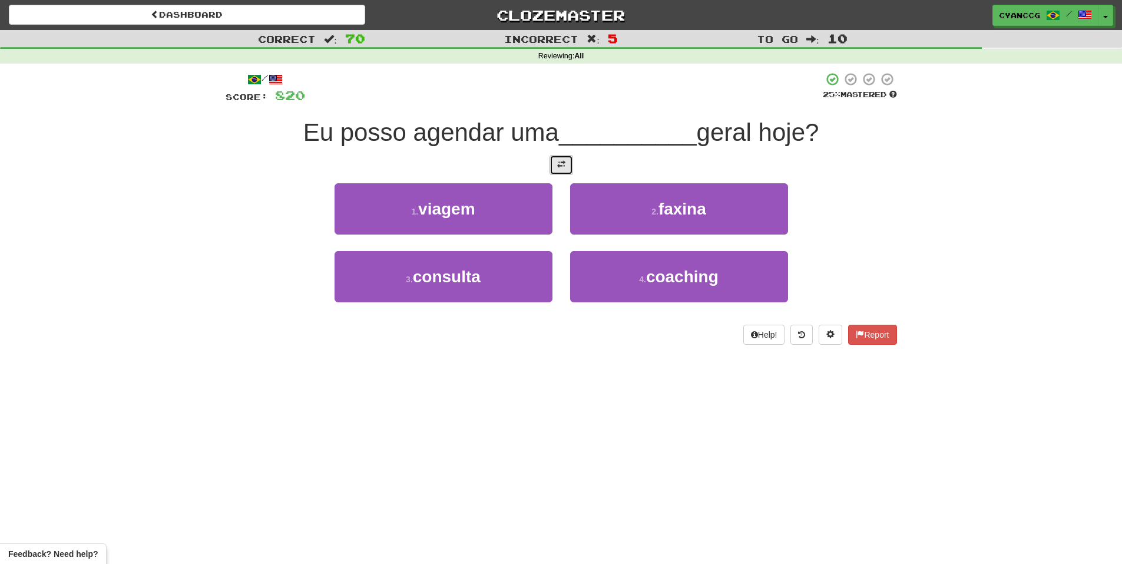
click at [563, 161] on span at bounding box center [561, 164] width 8 height 8
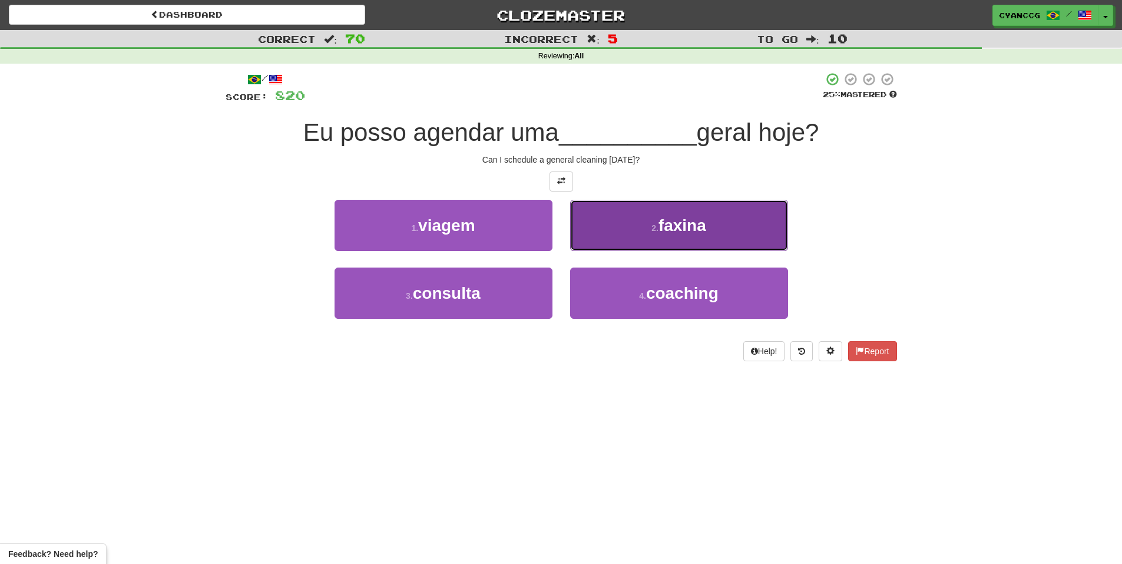
click at [637, 218] on button "2 . faxina" at bounding box center [679, 225] width 218 height 51
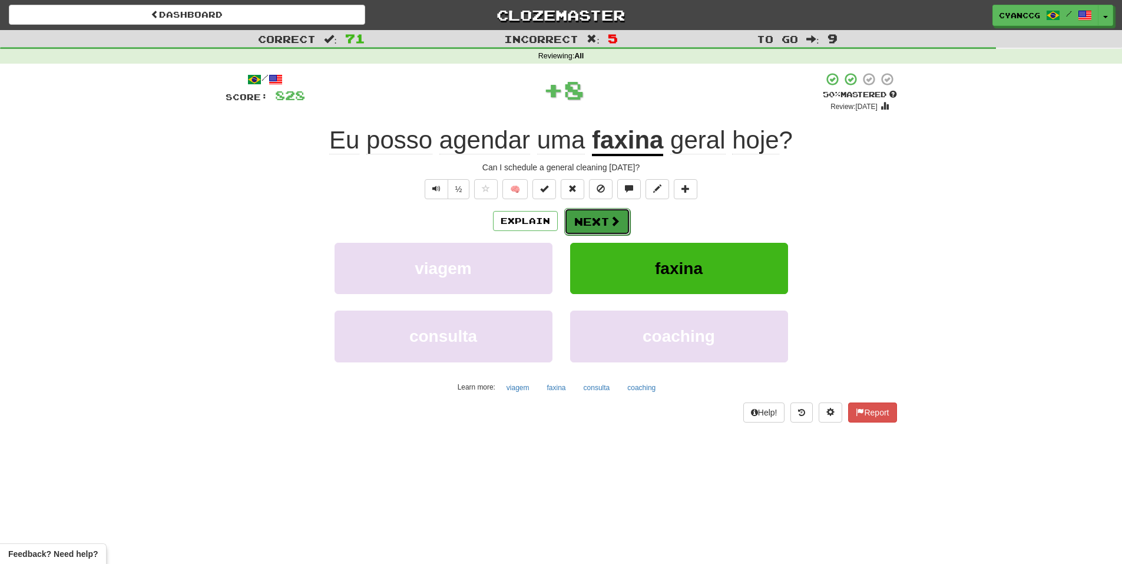
click at [611, 216] on span at bounding box center [615, 221] width 11 height 11
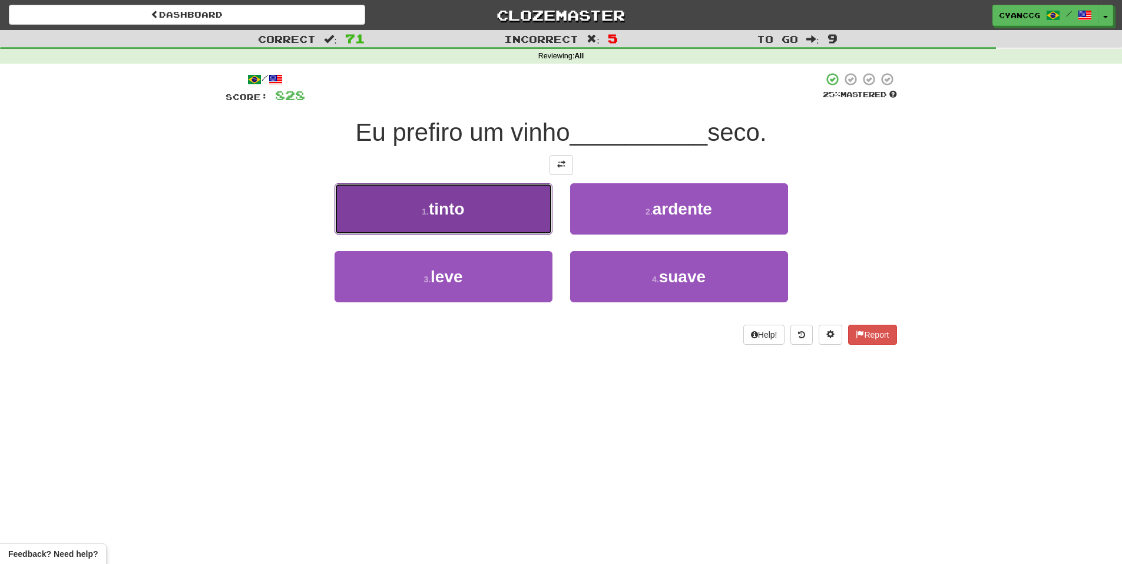
click at [535, 210] on button "1 . tinto" at bounding box center [444, 208] width 218 height 51
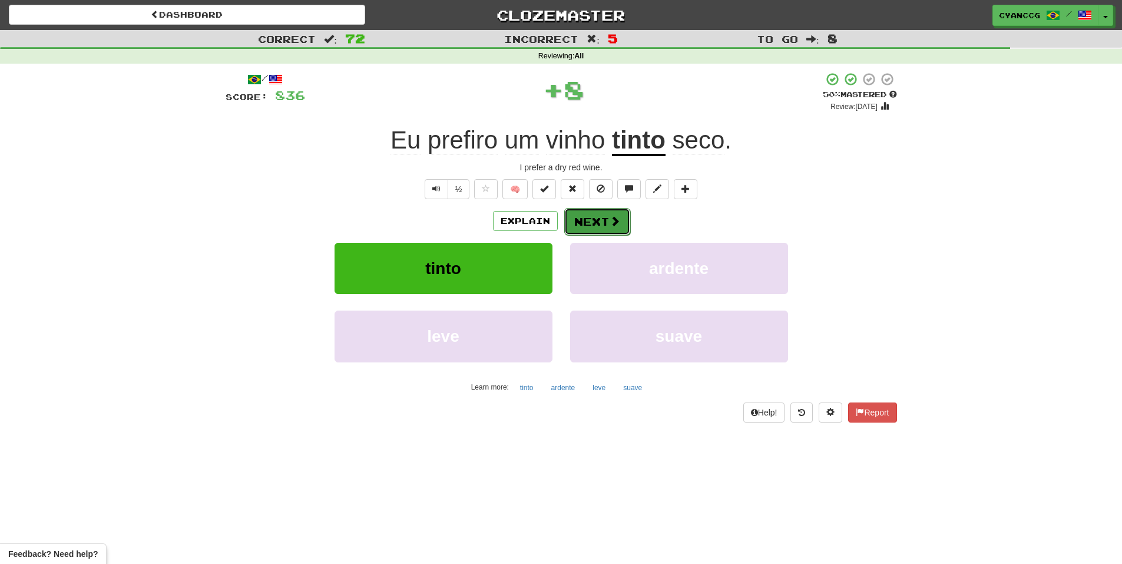
click at [604, 215] on button "Next" at bounding box center [597, 221] width 66 height 27
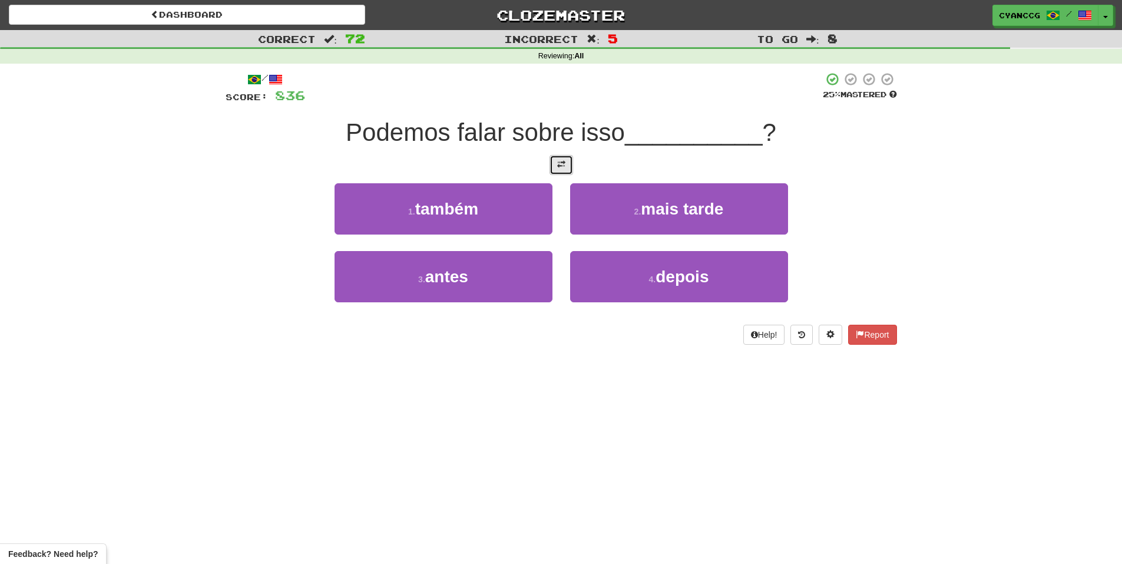
click at [569, 170] on button at bounding box center [562, 165] width 24 height 20
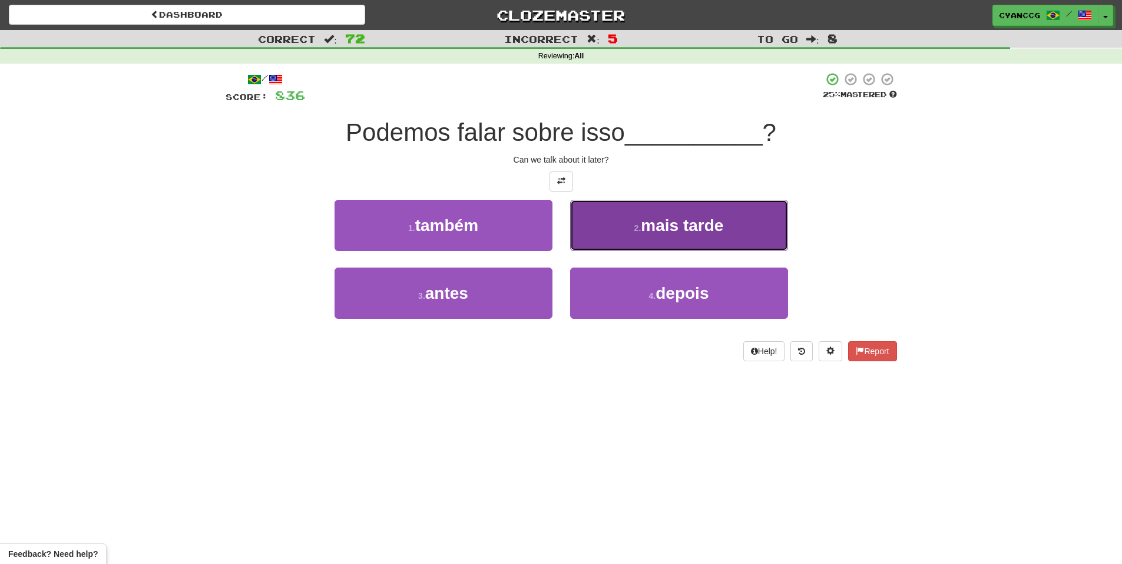
click at [628, 221] on button "2 . mais tarde" at bounding box center [679, 225] width 218 height 51
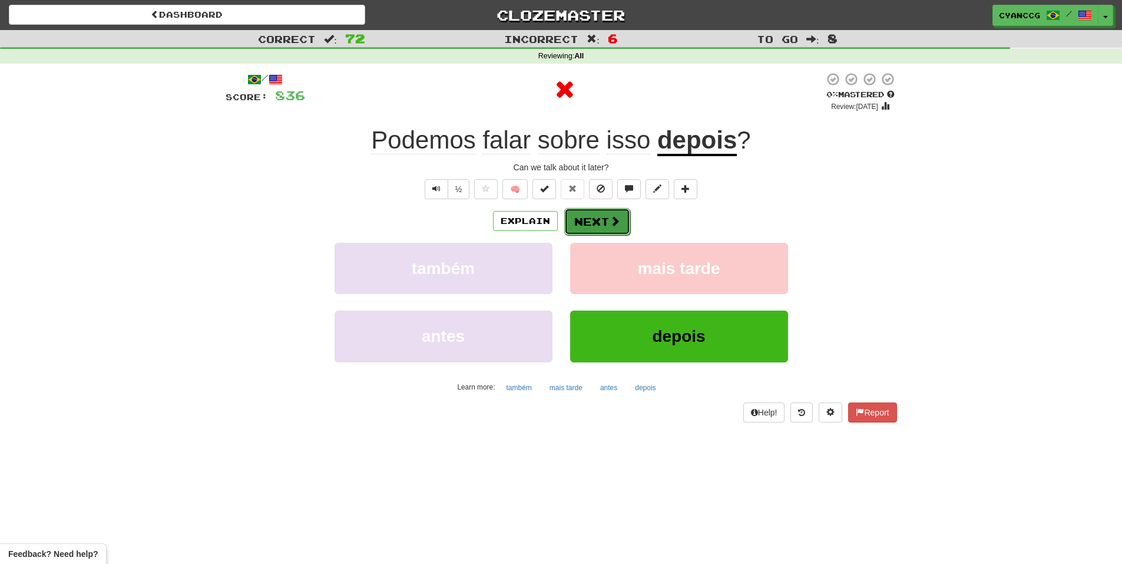
click at [585, 211] on button "Next" at bounding box center [597, 221] width 66 height 27
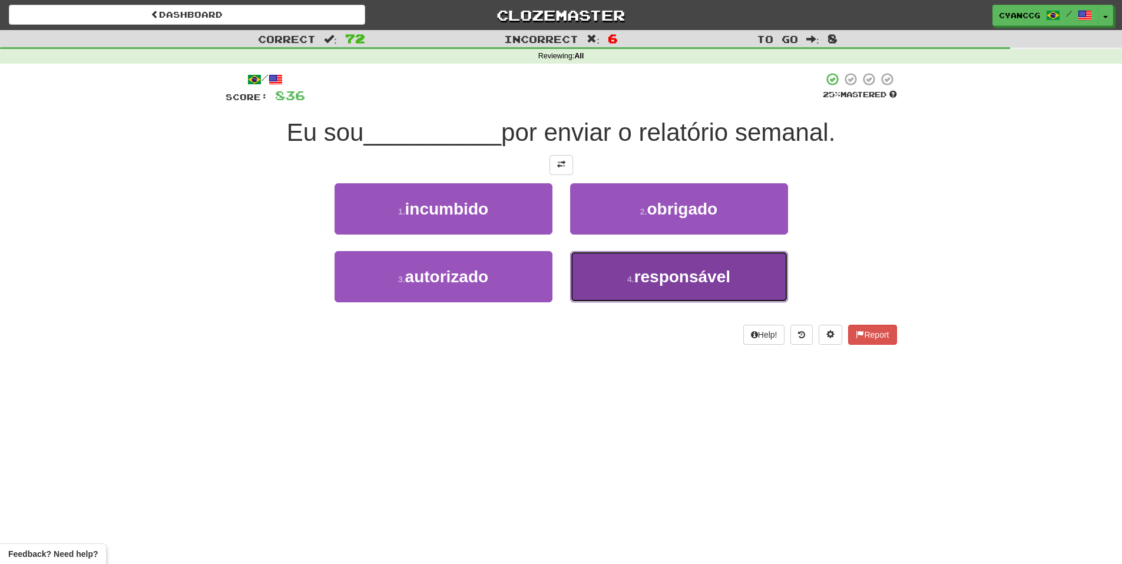
click at [661, 280] on span "responsável" at bounding box center [682, 276] width 96 height 18
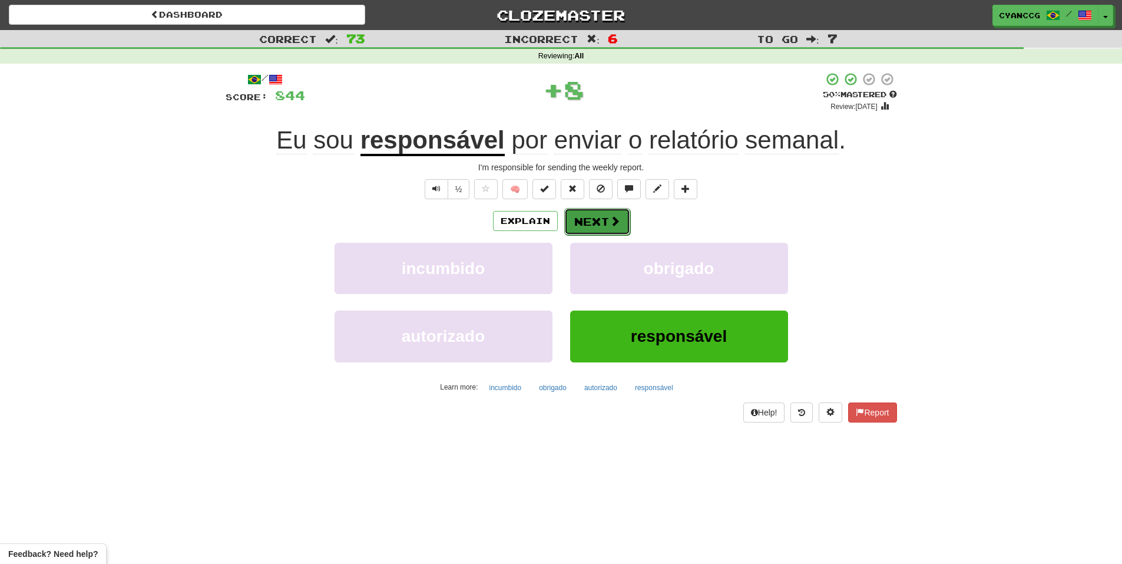
click at [619, 227] on button "Next" at bounding box center [597, 221] width 66 height 27
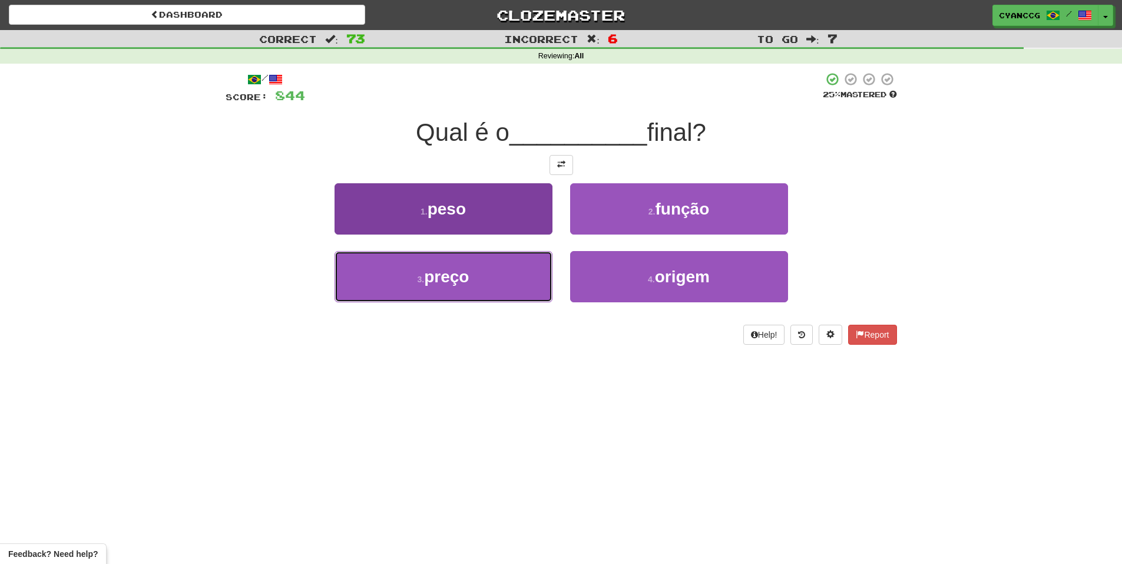
click at [538, 265] on button "3 . preço" at bounding box center [444, 276] width 218 height 51
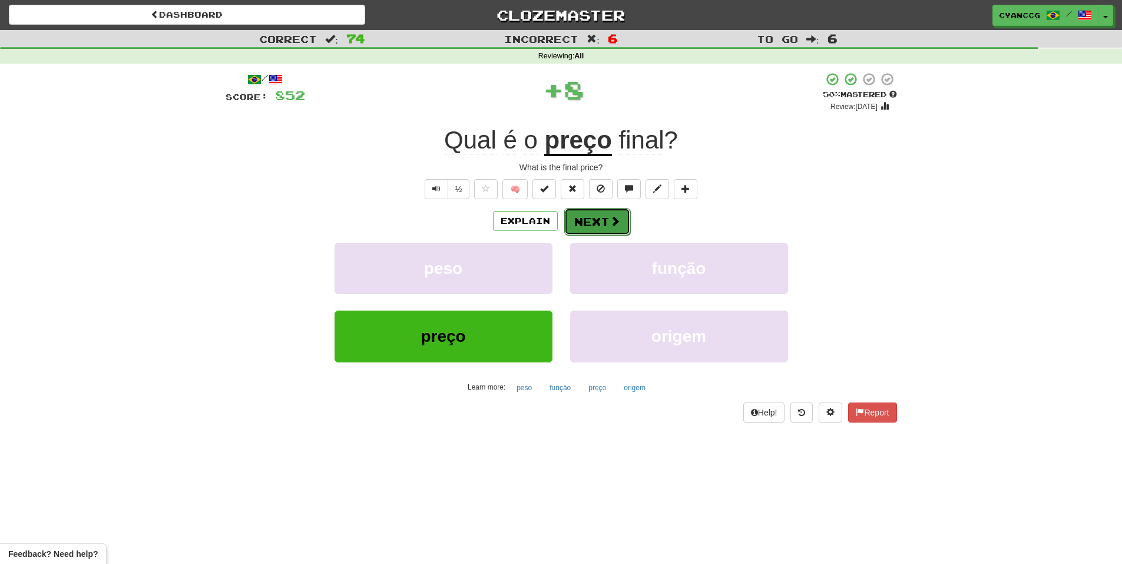
click at [598, 216] on button "Next" at bounding box center [597, 221] width 66 height 27
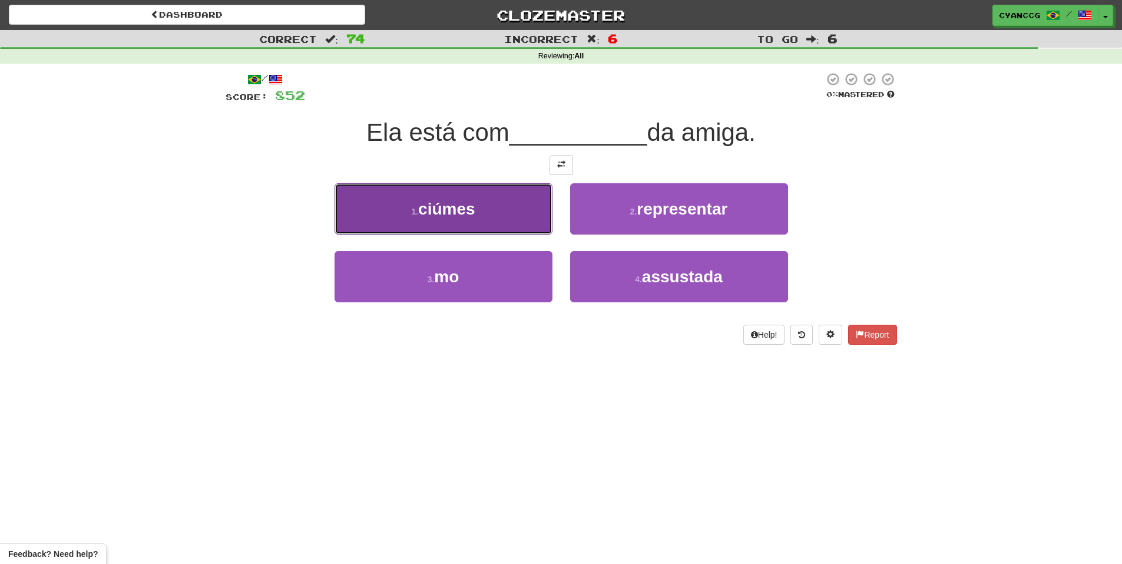
click at [507, 219] on button "1 . ciúmes" at bounding box center [444, 208] width 218 height 51
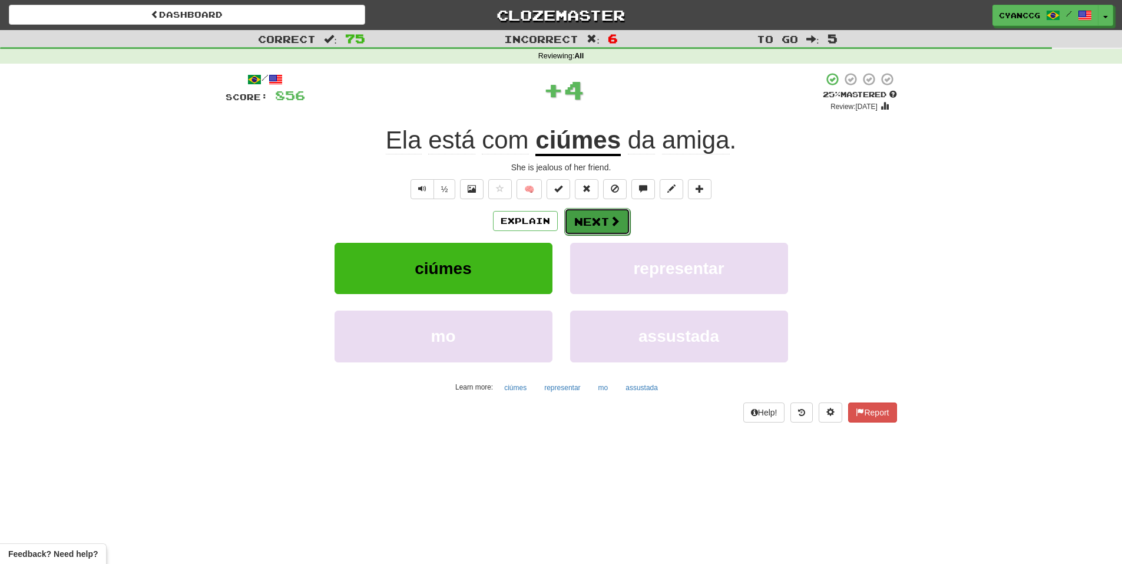
click at [603, 214] on button "Next" at bounding box center [597, 221] width 66 height 27
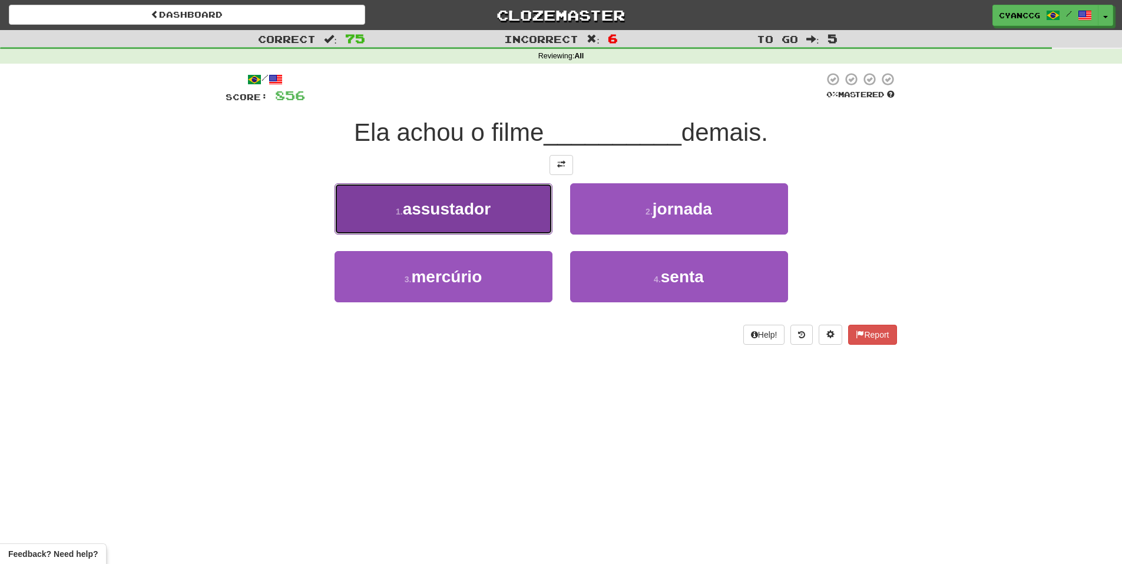
click at [534, 221] on button "1 . assustador" at bounding box center [444, 208] width 218 height 51
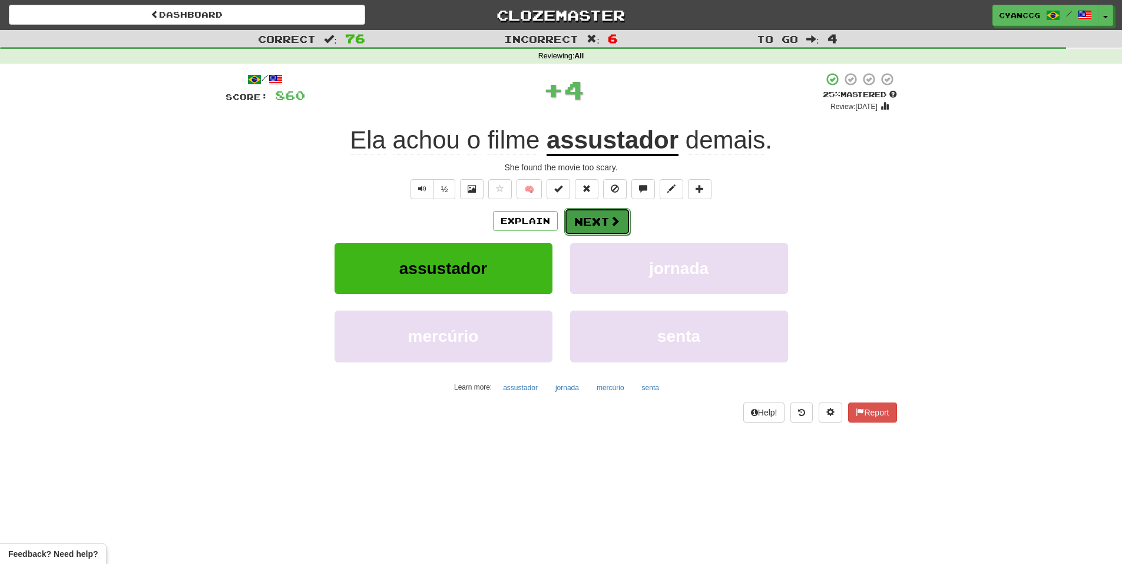
click at [597, 214] on button "Next" at bounding box center [597, 221] width 66 height 27
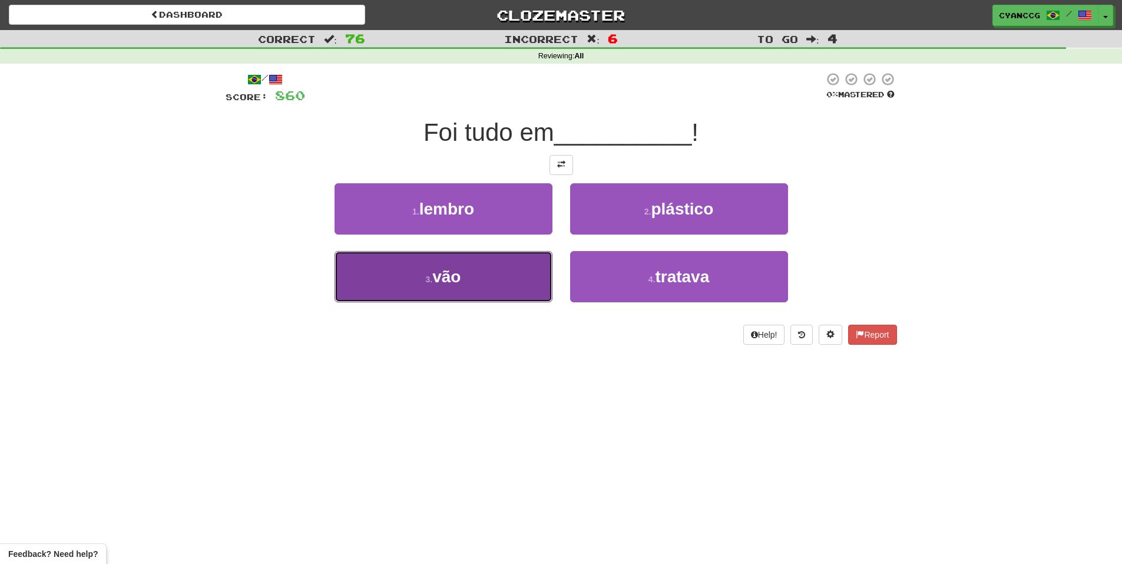
click at [516, 263] on button "3 . vão" at bounding box center [444, 276] width 218 height 51
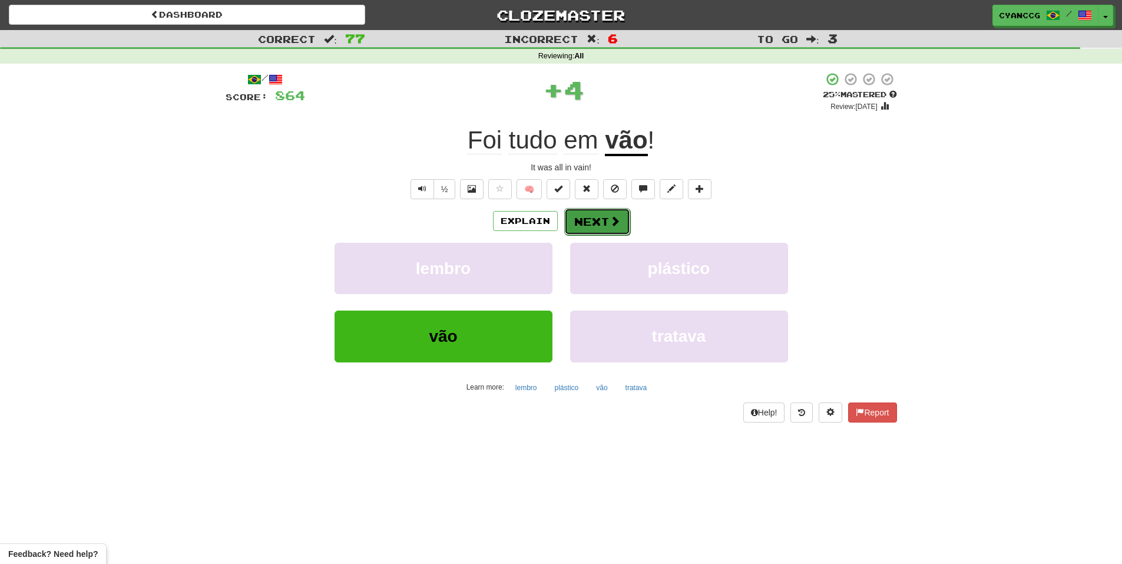
click at [600, 220] on button "Next" at bounding box center [597, 221] width 66 height 27
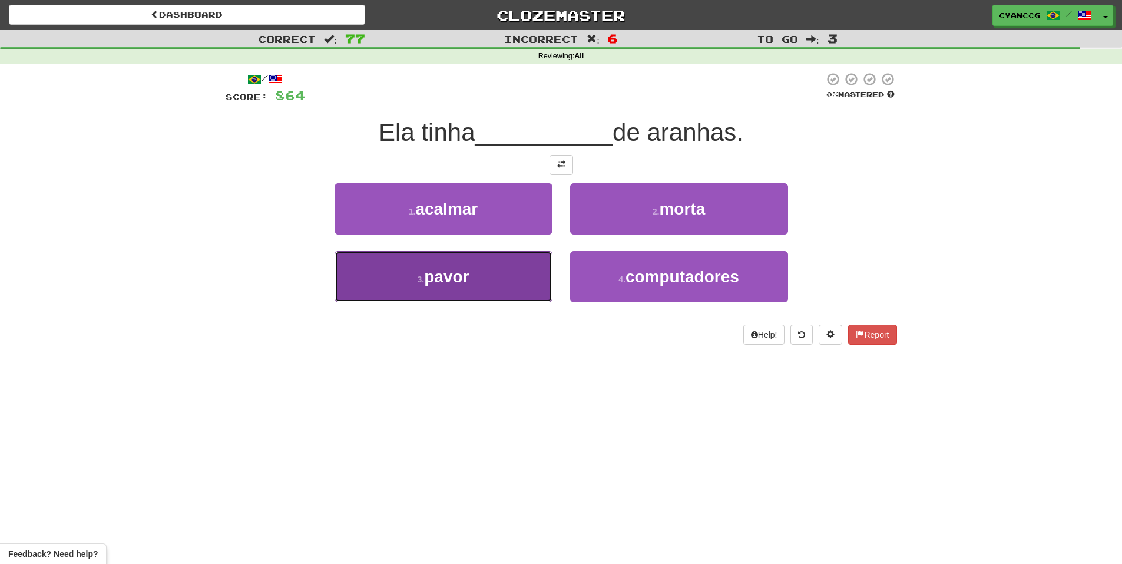
click at [520, 270] on button "3 . pavor" at bounding box center [444, 276] width 218 height 51
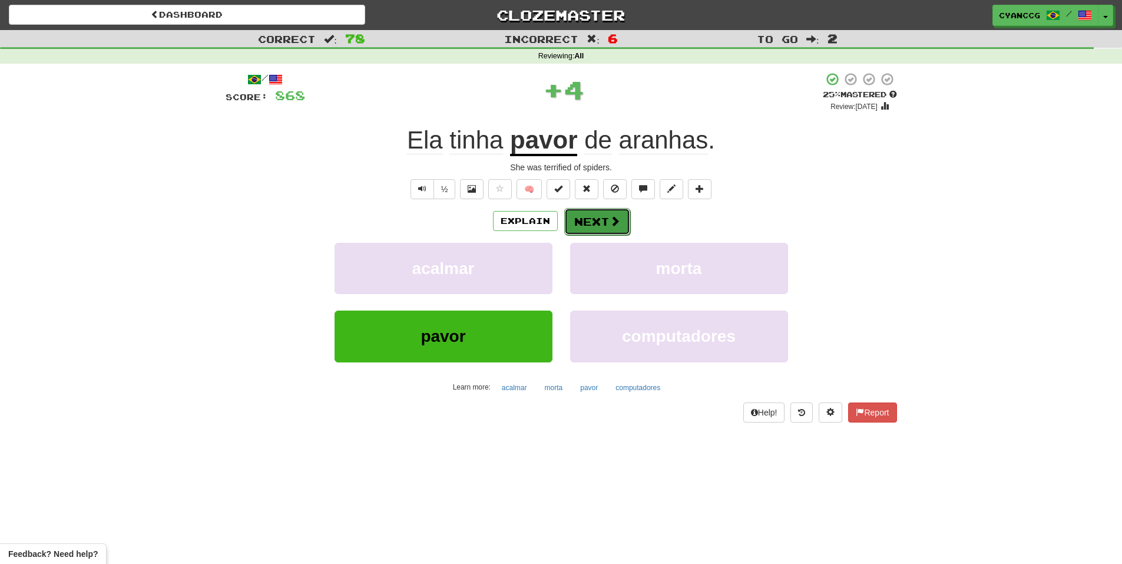
click at [585, 217] on button "Next" at bounding box center [597, 221] width 66 height 27
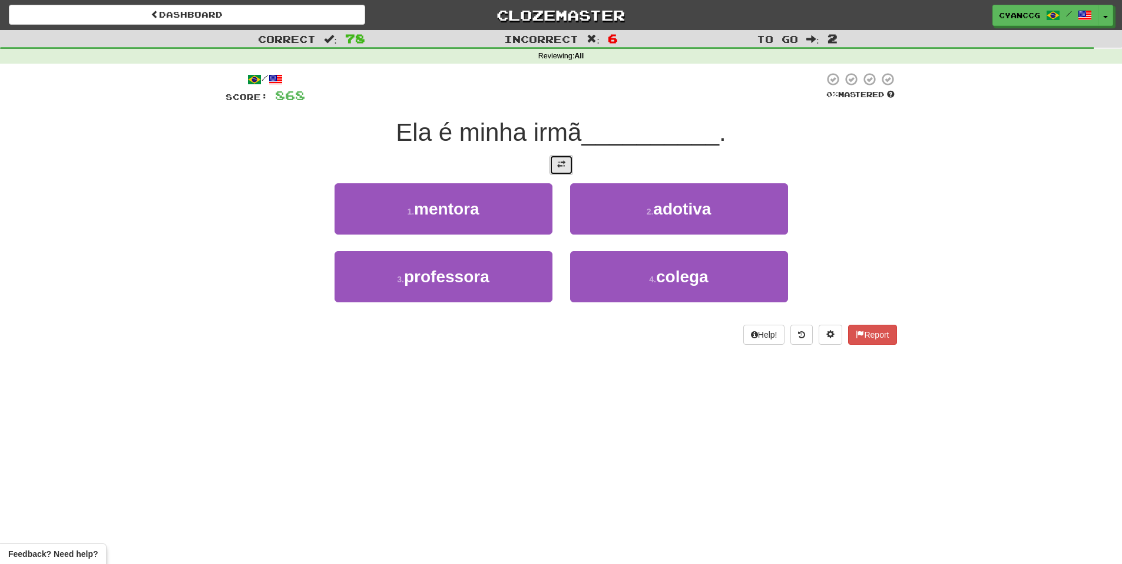
click at [563, 167] on span at bounding box center [561, 164] width 8 height 8
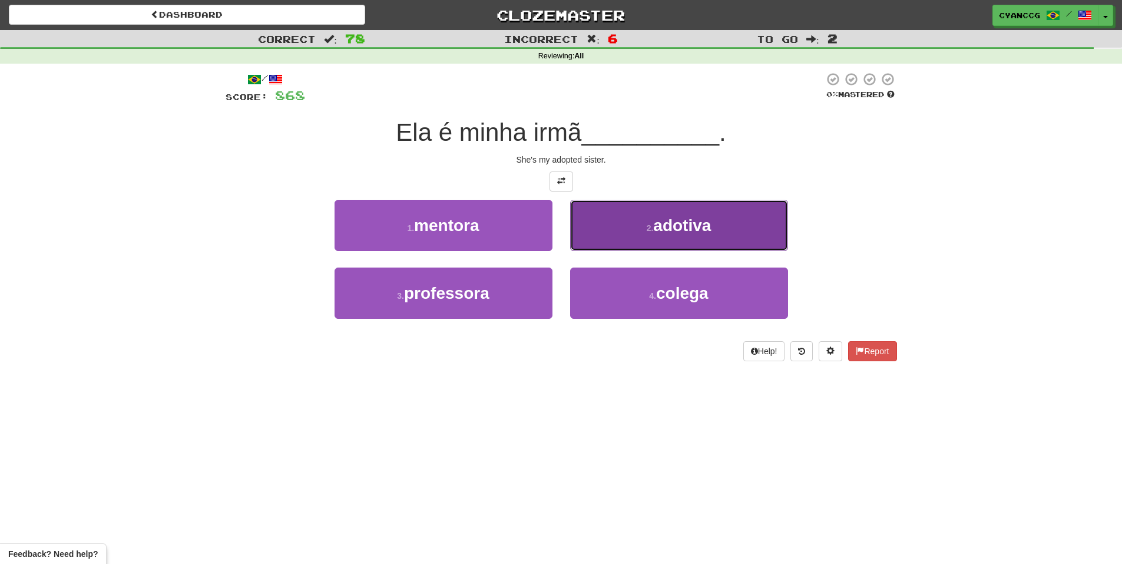
click at [623, 230] on button "2 . adotiva" at bounding box center [679, 225] width 218 height 51
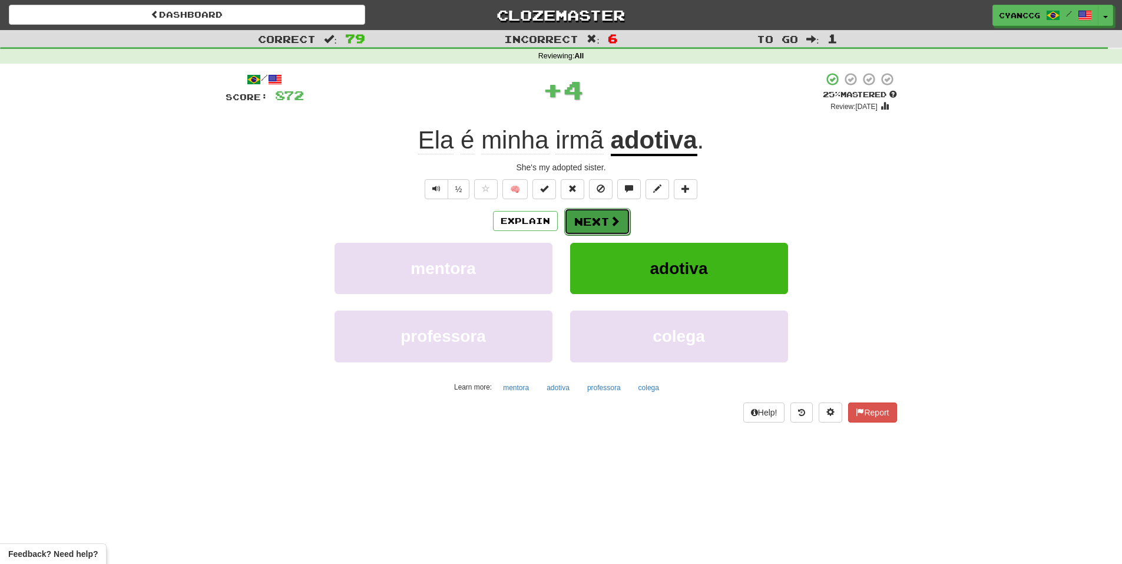
click at [607, 220] on button "Next" at bounding box center [597, 221] width 66 height 27
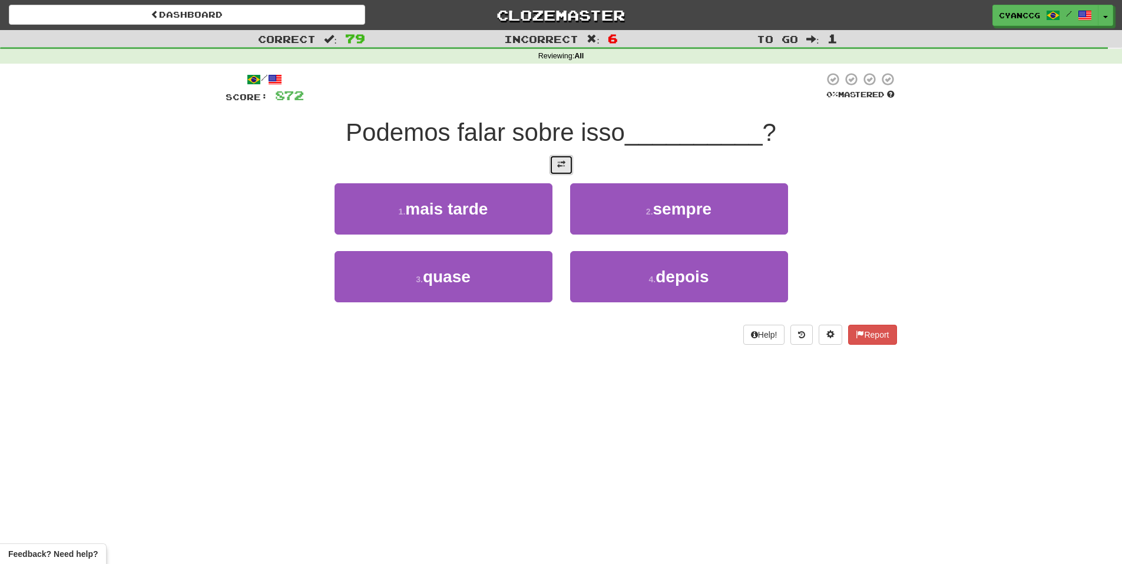
click at [573, 167] on button at bounding box center [562, 165] width 24 height 20
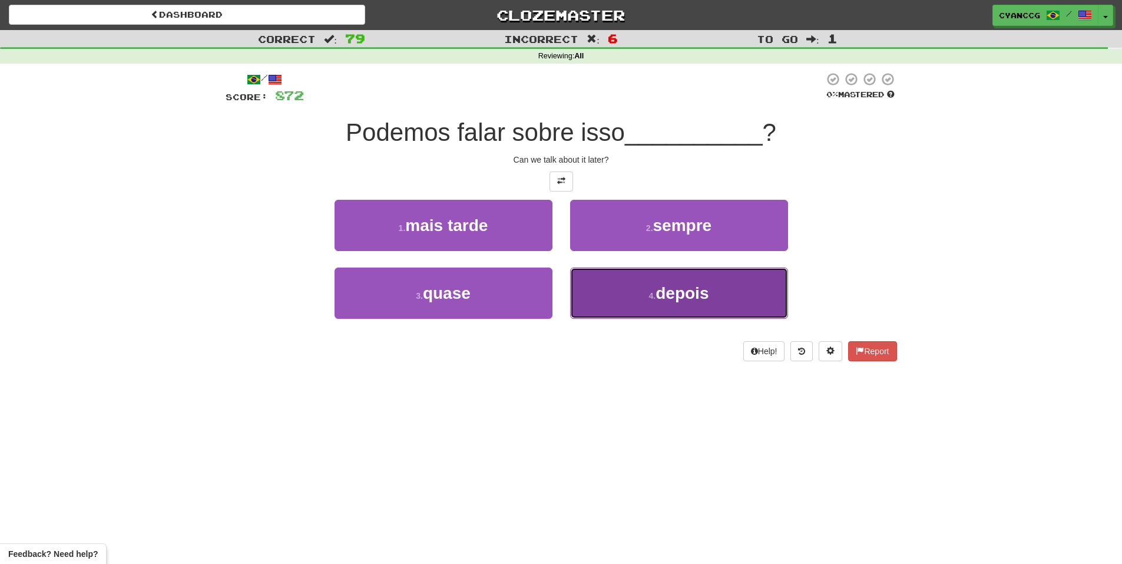
click at [608, 287] on button "4 . depois" at bounding box center [679, 292] width 218 height 51
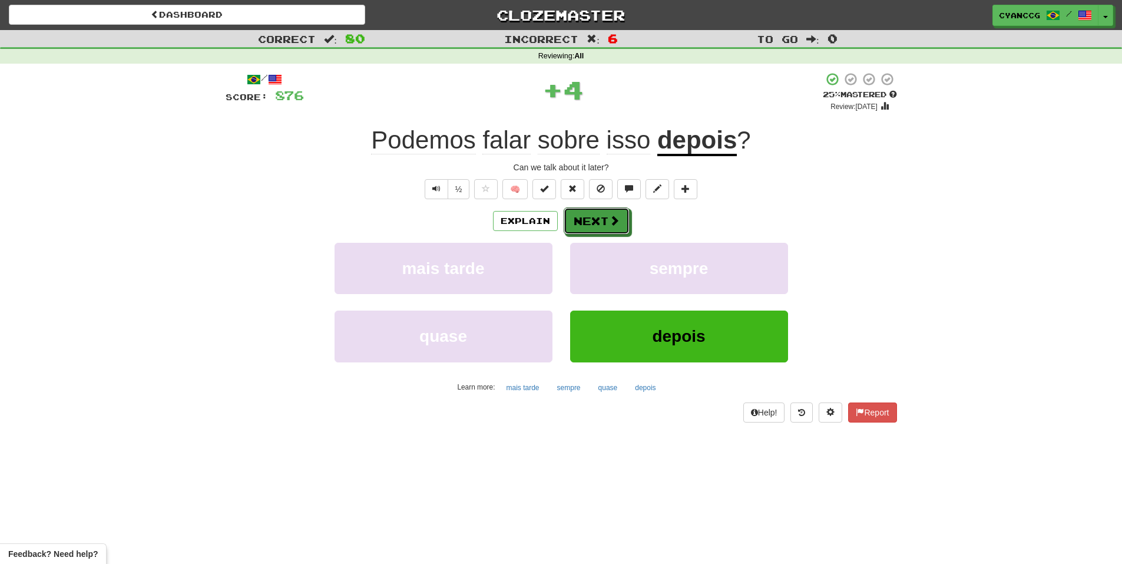
click at [601, 213] on button "Next" at bounding box center [597, 220] width 66 height 27
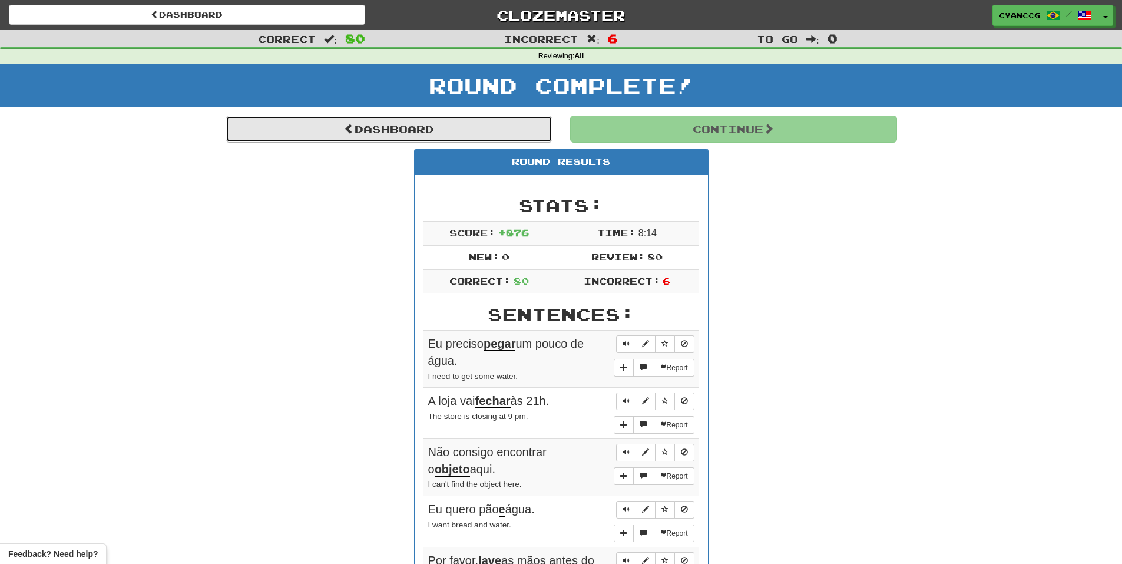
click at [462, 127] on link "Dashboard" at bounding box center [389, 128] width 327 height 27
